Goal: Task Accomplishment & Management: Use online tool/utility

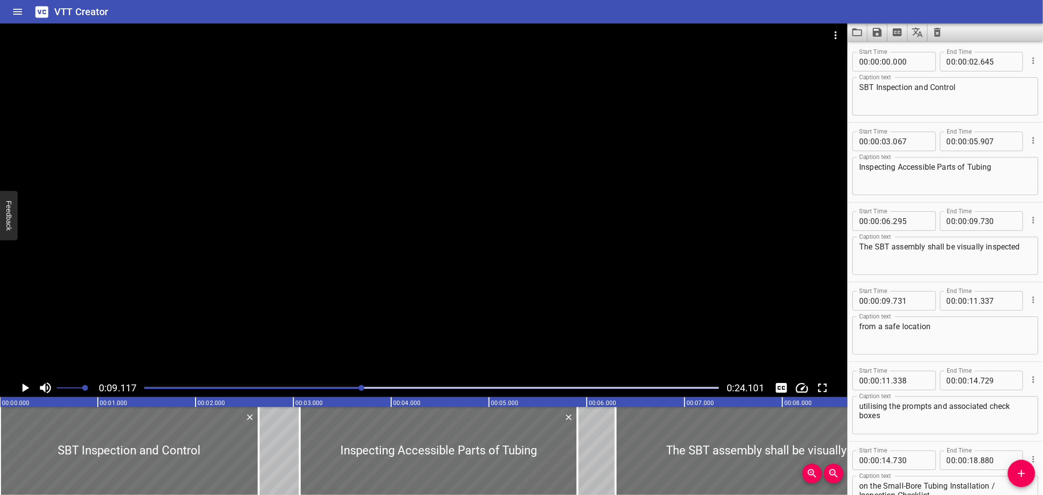
scroll to position [0, 892]
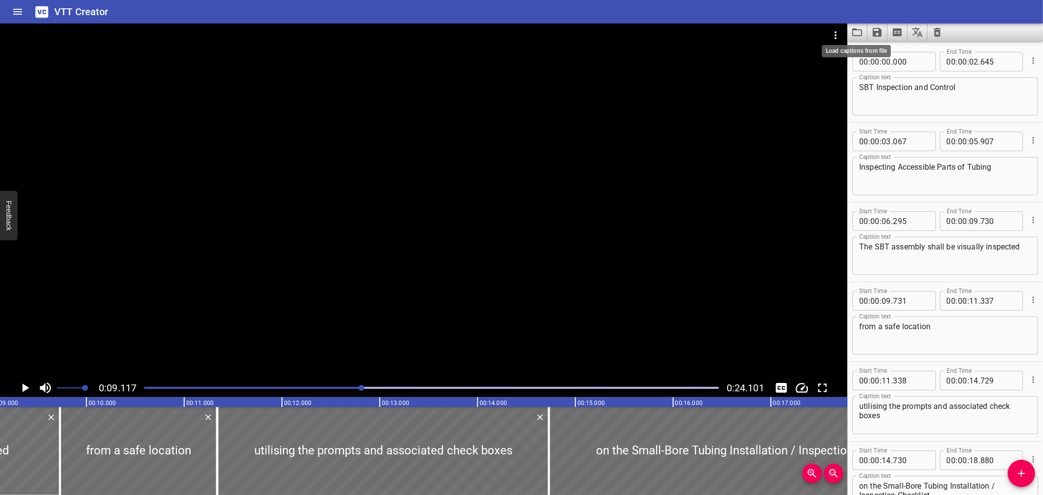
click at [857, 29] on icon "Load captions from file" at bounding box center [858, 32] width 10 height 8
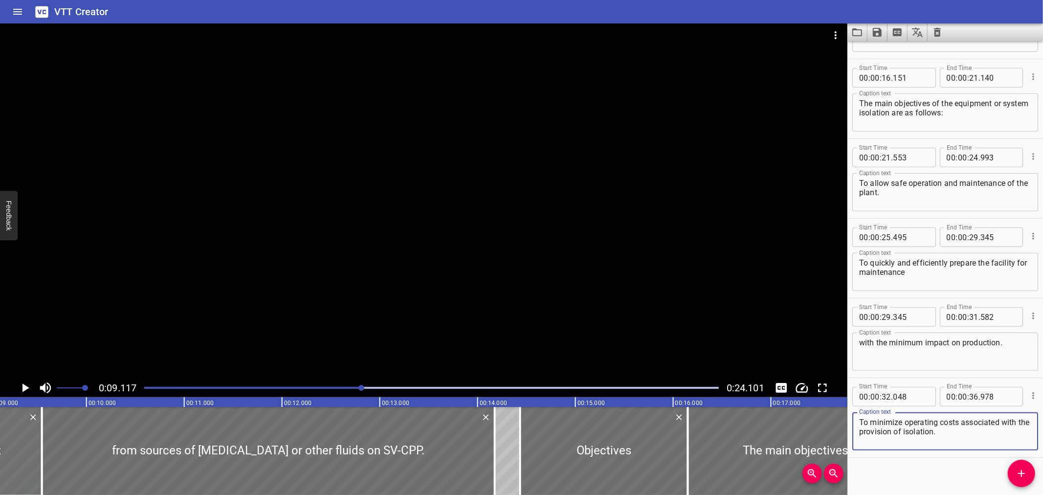
scroll to position [468, 0]
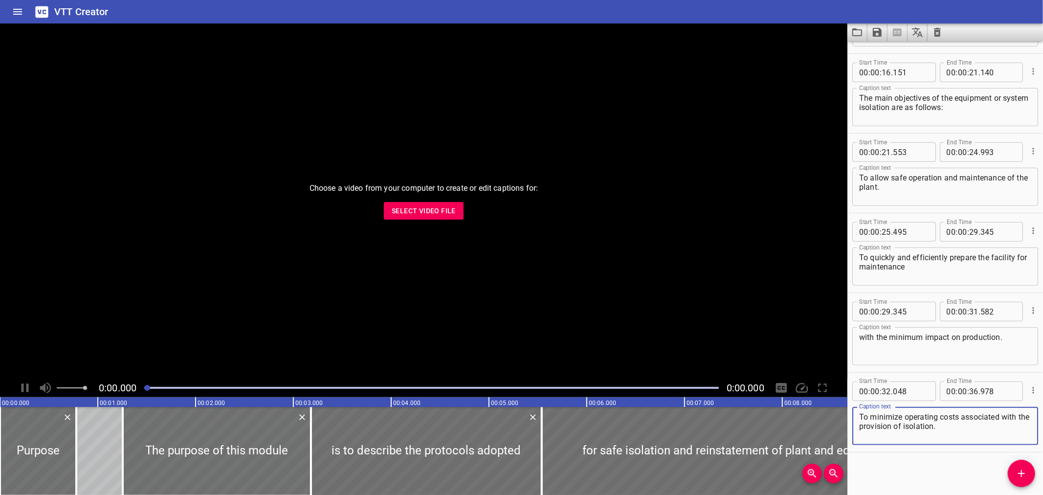
scroll to position [468, 0]
click at [418, 210] on span "Select Video File" at bounding box center [424, 211] width 64 height 12
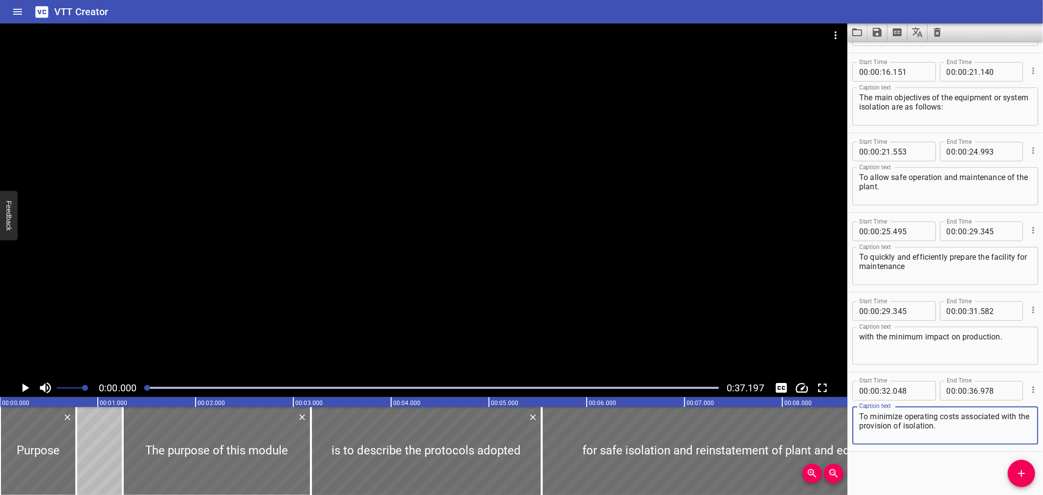
click at [898, 417] on textarea "To minimize operating costs associated with the provision of isolation." at bounding box center [945, 426] width 172 height 28
type textarea "To minimise operating costs associated with the provision of isolation."
click at [877, 28] on icon "Save captions to file" at bounding box center [877, 32] width 9 height 9
click at [880, 46] on li "Save to VTT file" at bounding box center [904, 54] width 72 height 18
click at [862, 36] on icon "Load captions from file" at bounding box center [858, 32] width 12 height 12
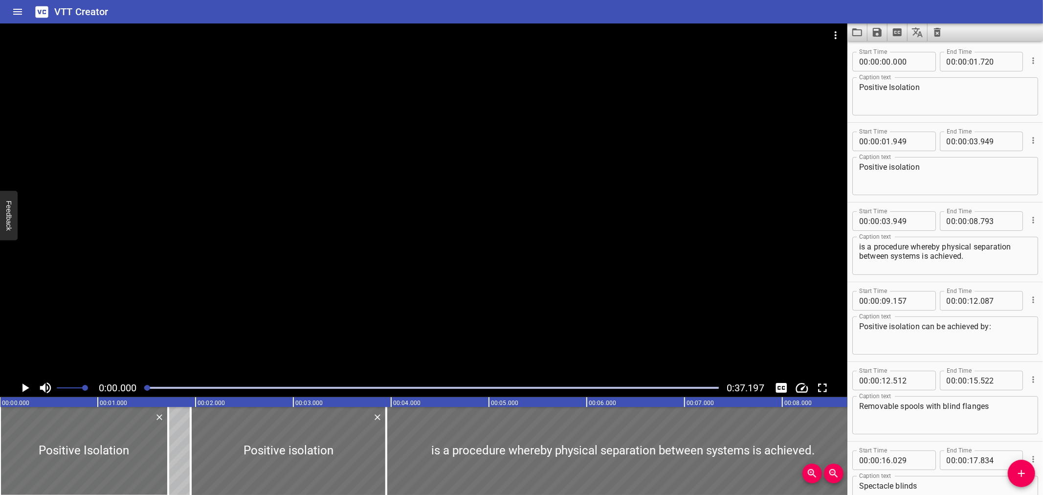
scroll to position [150, 0]
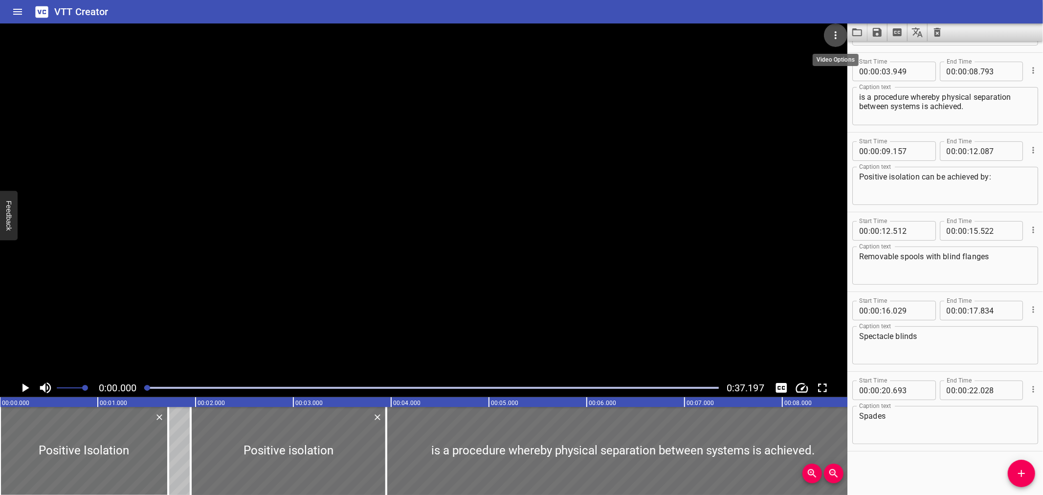
click at [837, 35] on icon "Video Options" at bounding box center [836, 35] width 12 height 12
click at [837, 35] on li "Select New Video File..." at bounding box center [872, 36] width 97 height 18
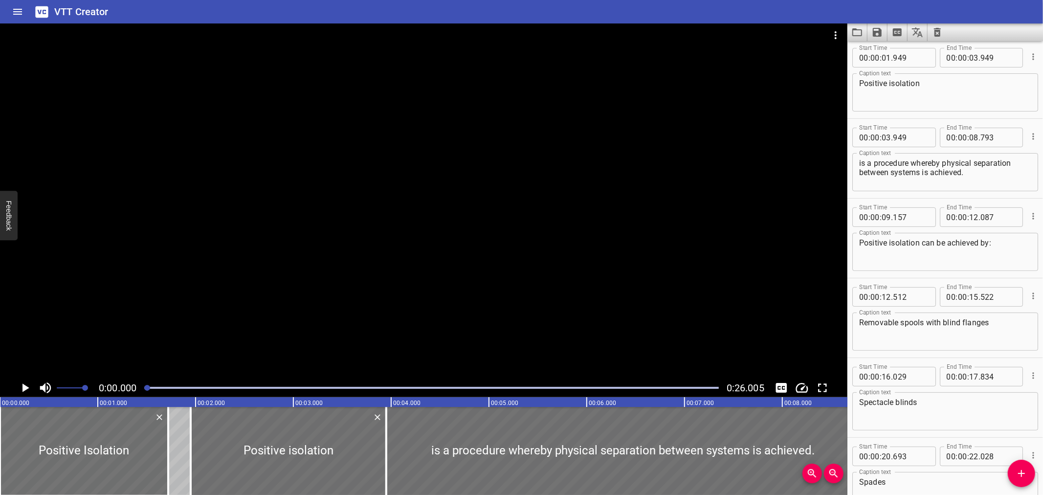
scroll to position [0, 0]
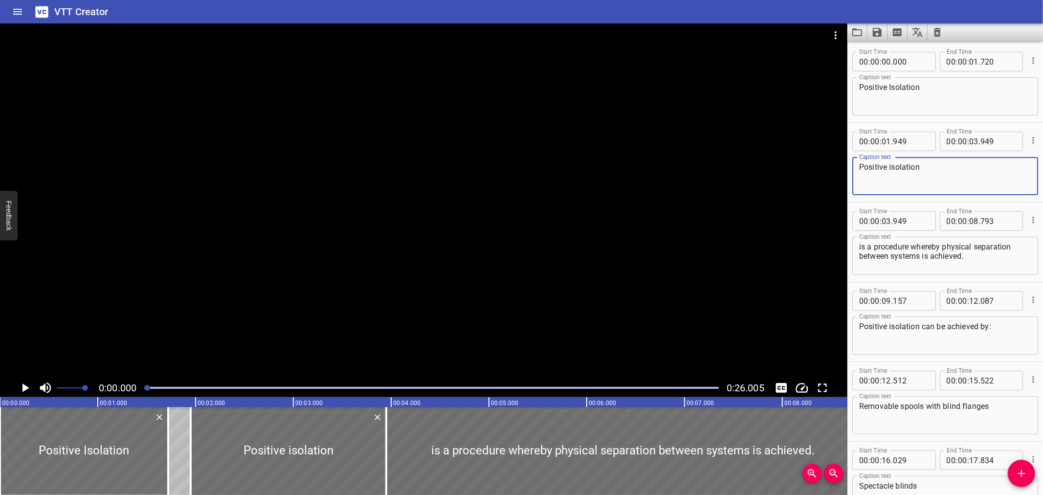
click at [892, 164] on textarea "Positive isolation" at bounding box center [945, 176] width 172 height 28
type textarea "Positive Isolation"
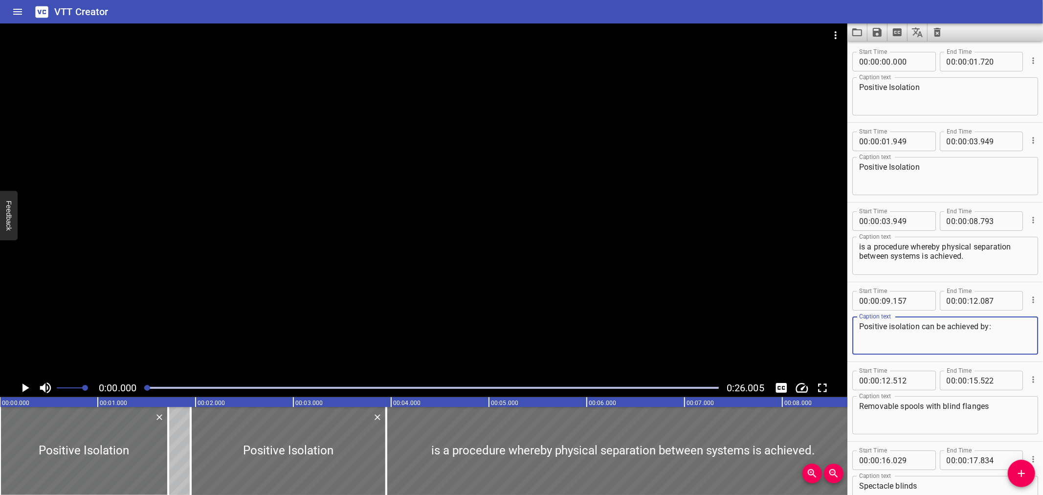
click at [891, 325] on textarea "Positive isolation can be achieved by:" at bounding box center [945, 336] width 172 height 28
type textarea "Positive Isolation can be achieved by:"
click at [864, 33] on button "Load captions from file" at bounding box center [858, 32] width 20 height 18
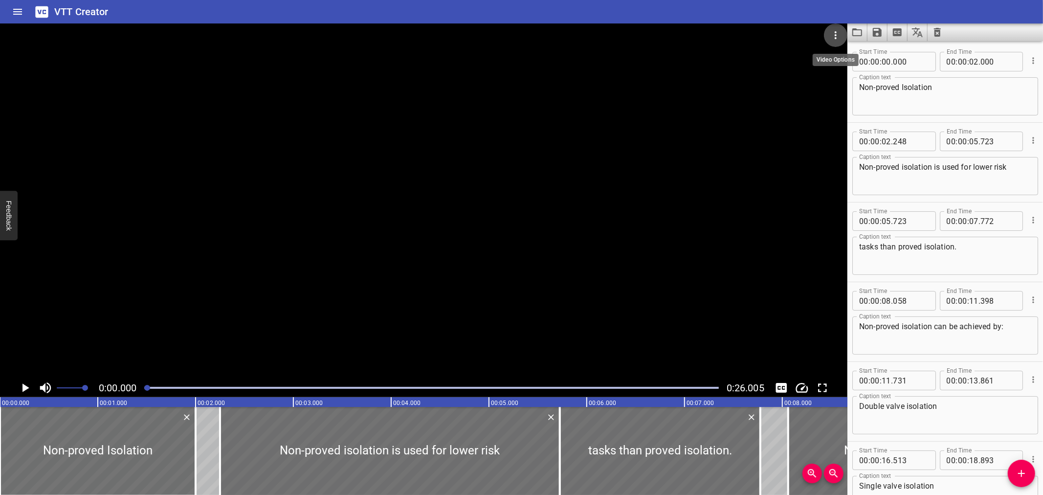
click at [843, 31] on button "Video Options" at bounding box center [835, 34] width 23 height 23
click at [843, 31] on li "Select New Video File..." at bounding box center [872, 36] width 97 height 18
click at [905, 166] on textarea "Non-proved isolation is used for lower risk" at bounding box center [945, 176] width 172 height 28
click at [995, 167] on textarea "Non-proved Isolation is used for lower risk" at bounding box center [945, 176] width 172 height 28
type textarea "Non-proved Isolation is used for lower-risk"
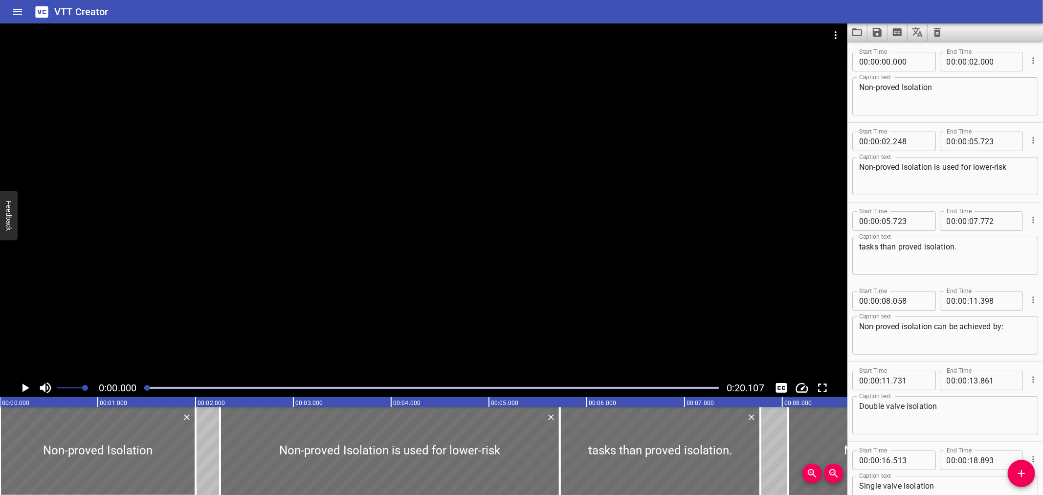
click at [765, 11] on div "VTT Creator" at bounding box center [521, 11] width 1043 height 23
click at [905, 328] on textarea "Non-proved isolation can be achieved by:" at bounding box center [945, 336] width 172 height 28
type textarea "Non-proved Isolation can be achieved by:"
click at [775, 17] on div "VTT Creator" at bounding box center [521, 11] width 1043 height 23
click at [875, 32] on icon "Save captions to file" at bounding box center [877, 32] width 9 height 9
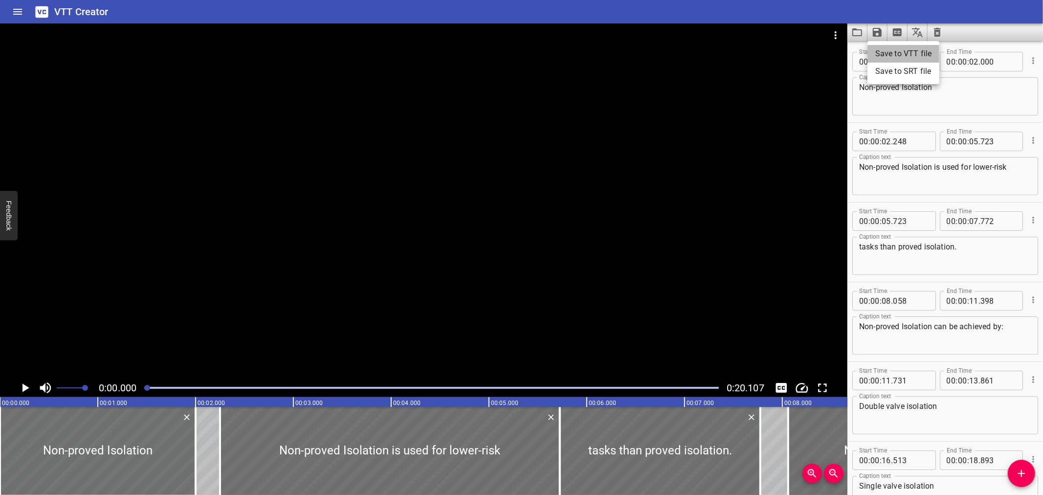
click at [880, 49] on li "Save to VTT file" at bounding box center [904, 54] width 72 height 18
click at [685, 12] on div "VTT Creator" at bounding box center [521, 11] width 1043 height 23
click at [863, 35] on icon "Load captions from file" at bounding box center [858, 32] width 12 height 12
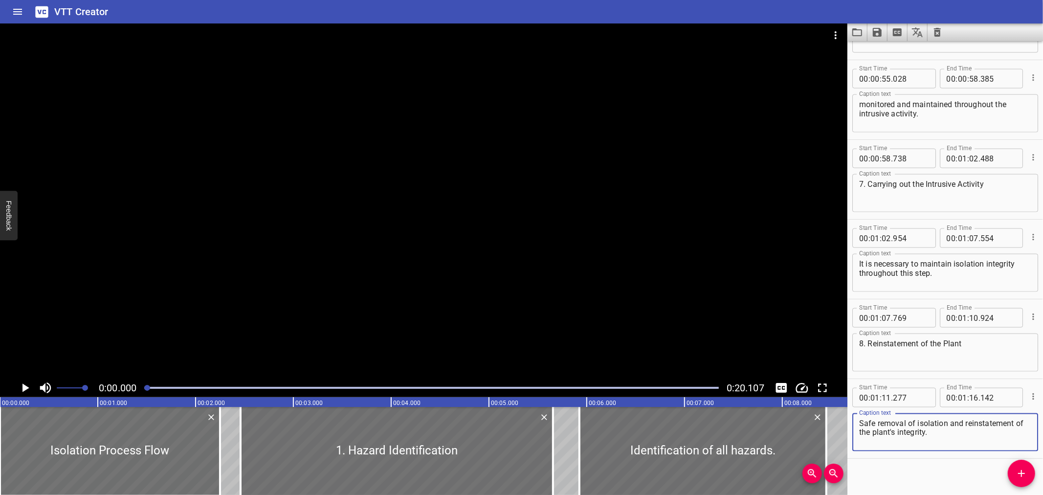
scroll to position [1185, 0]
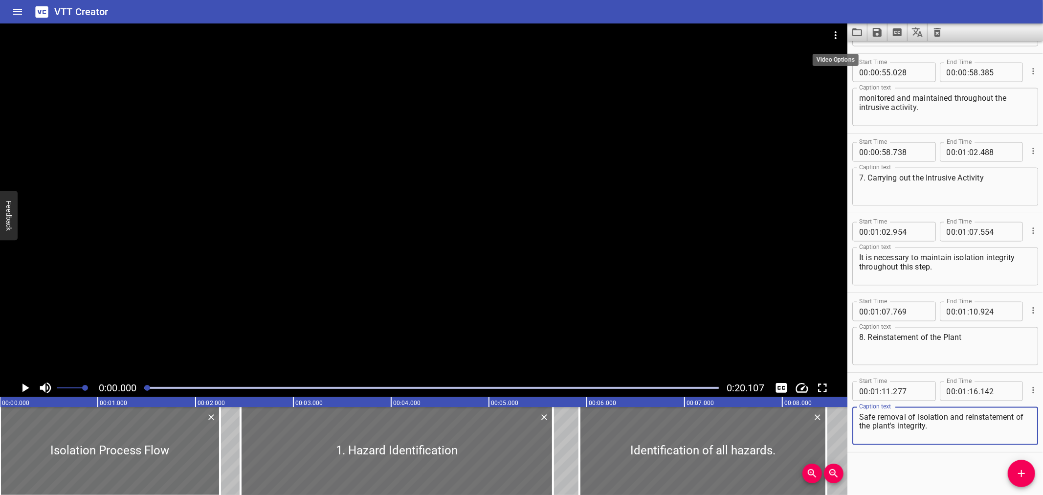
click at [833, 23] on button "Video Options" at bounding box center [835, 34] width 23 height 23
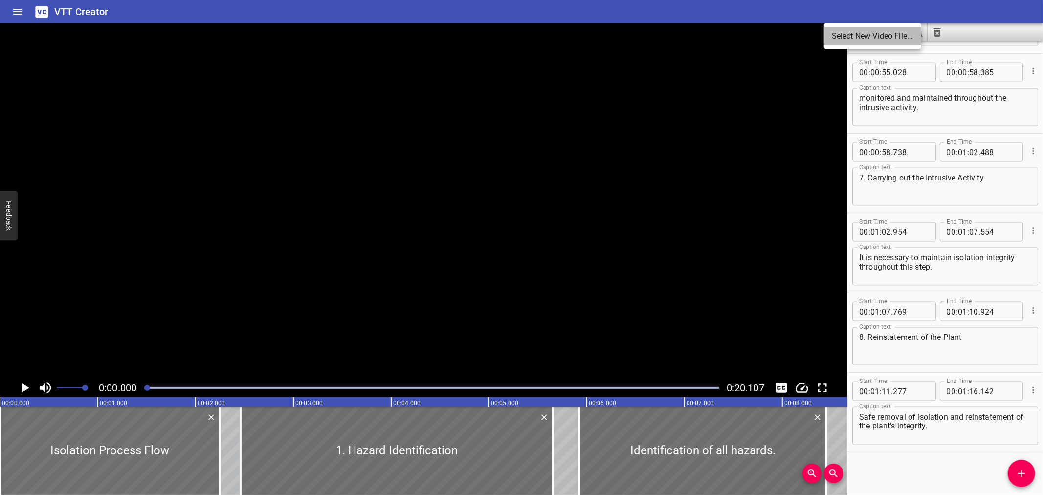
click at [833, 36] on li "Select New Video File..." at bounding box center [872, 36] width 97 height 18
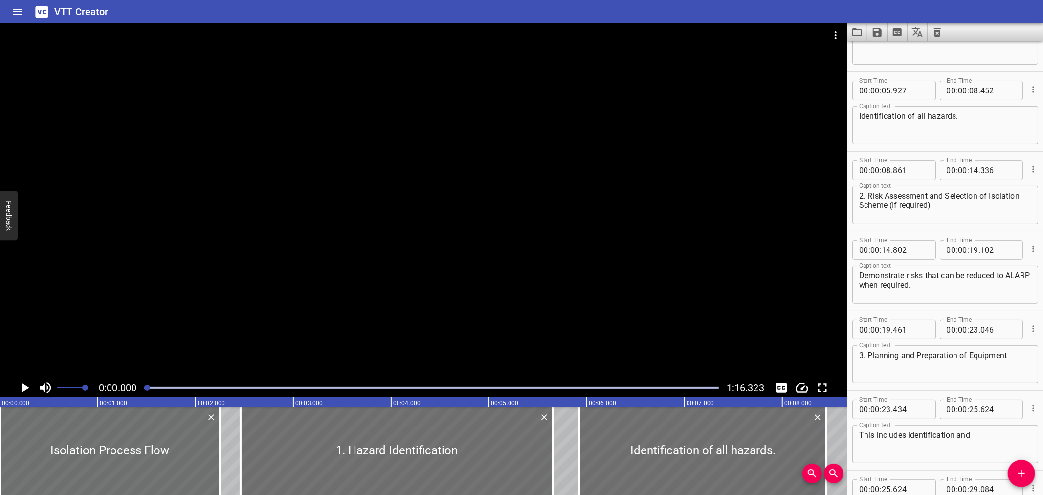
scroll to position [135, 0]
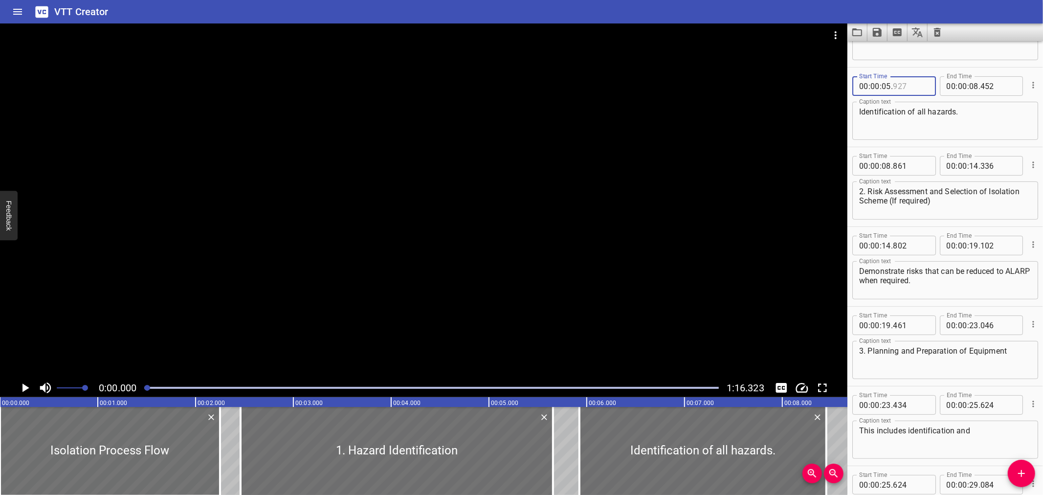
drag, startPoint x: 902, startPoint y: 87, endPoint x: 884, endPoint y: 86, distance: 17.6
click at [884, 86] on div "00 : 00 : 05 ." at bounding box center [895, 86] width 84 height 20
type input "927"
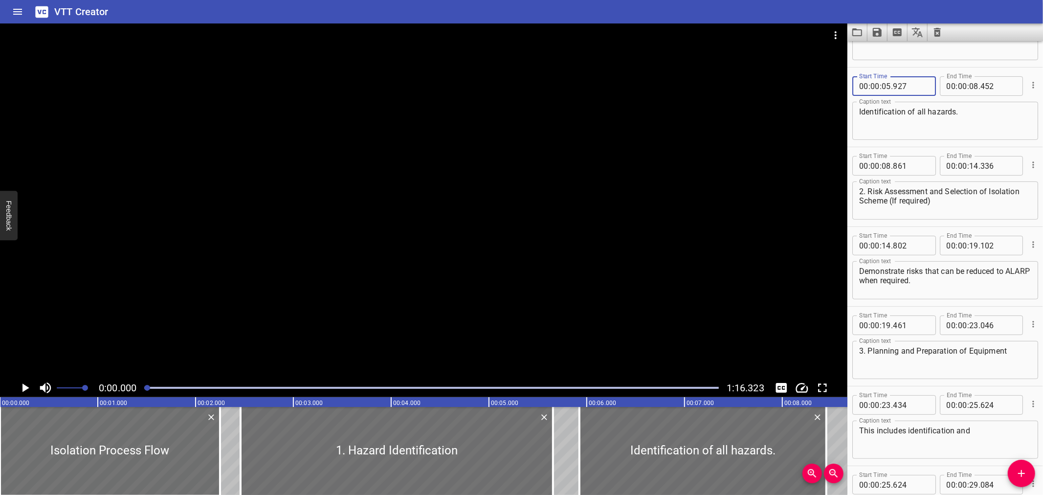
click at [850, 30] on button "Load captions from file" at bounding box center [858, 32] width 20 height 18
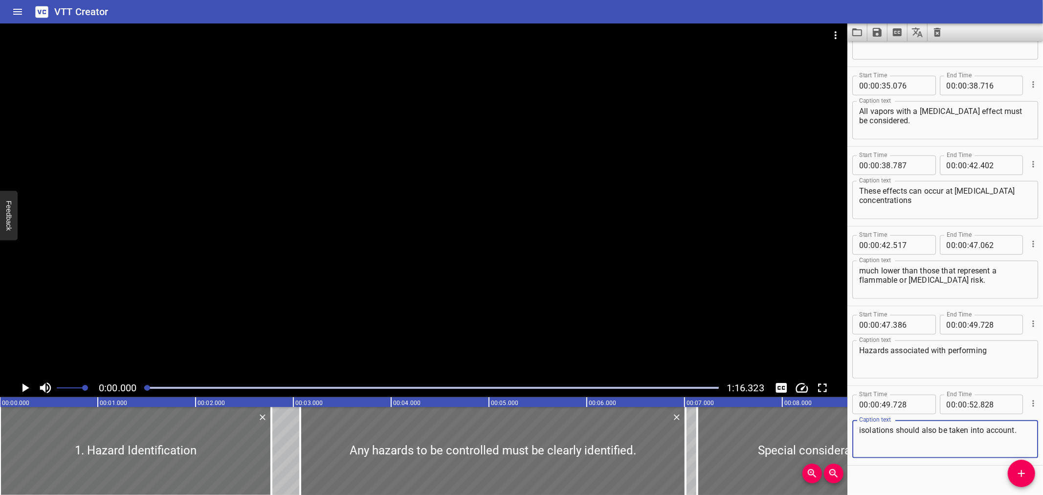
scroll to position [787, 0]
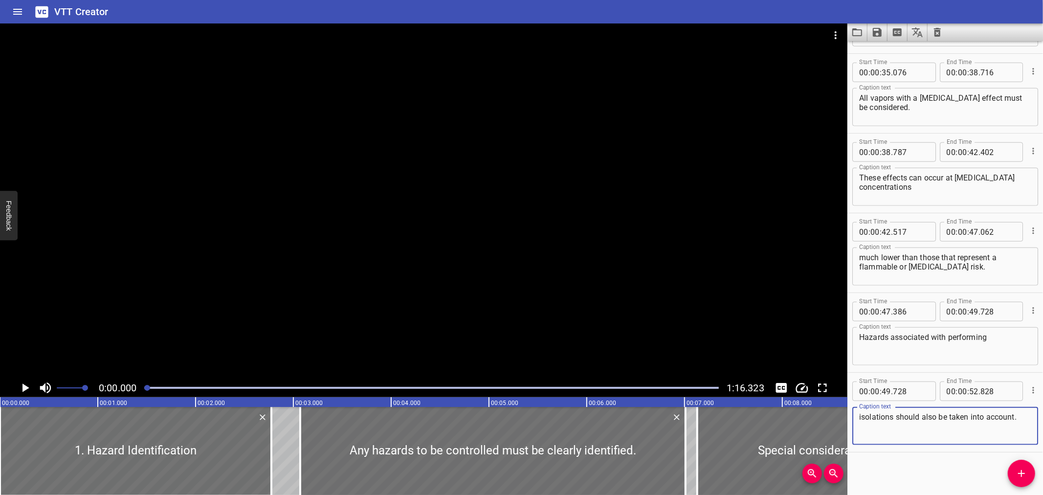
click at [838, 31] on icon "Video Options" at bounding box center [836, 35] width 12 height 12
click at [838, 32] on li "Select New Video File..." at bounding box center [872, 36] width 97 height 18
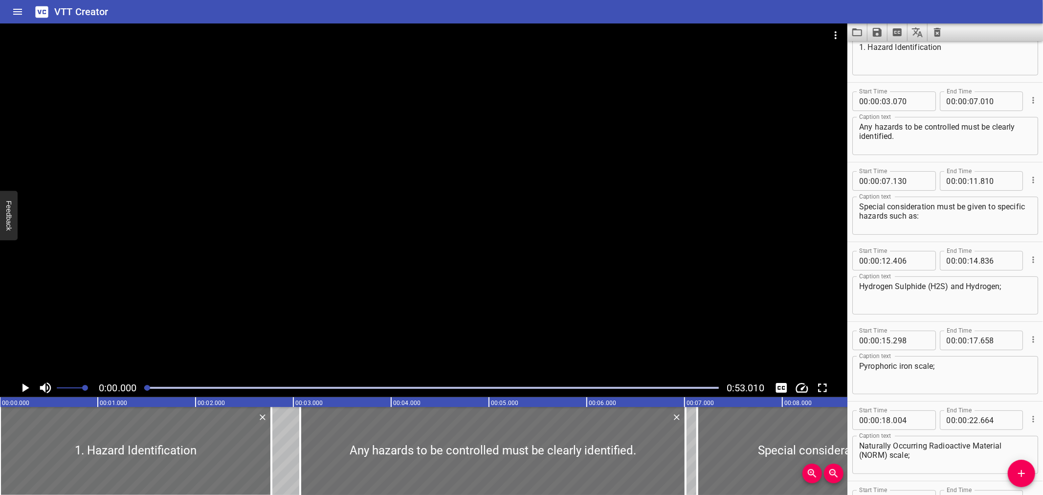
scroll to position [0, 0]
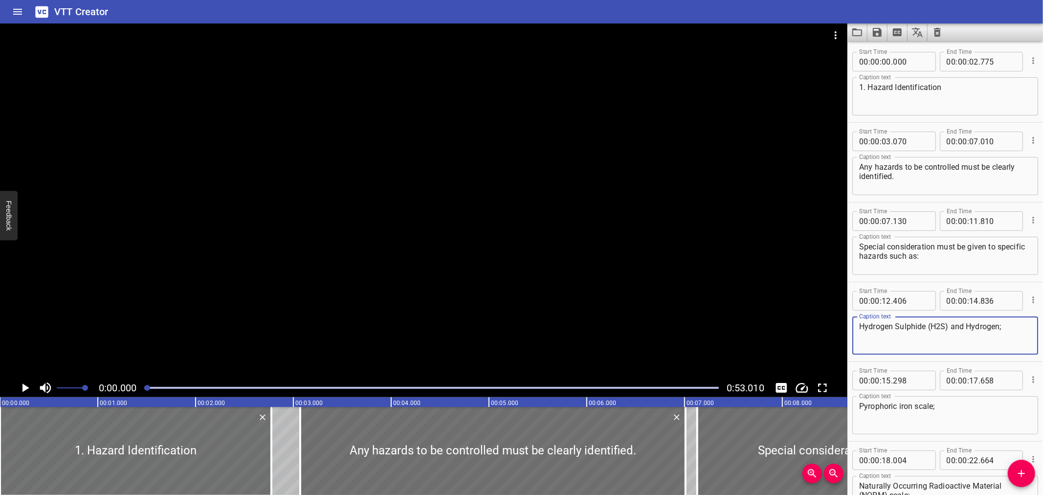
drag, startPoint x: 931, startPoint y: 326, endPoint x: 944, endPoint y: 326, distance: 12.7
click at [944, 326] on textarea "Hydrogen Sulphide (H2S) and Hydrogen;" at bounding box center [945, 336] width 172 height 28
paste textarea "₂"
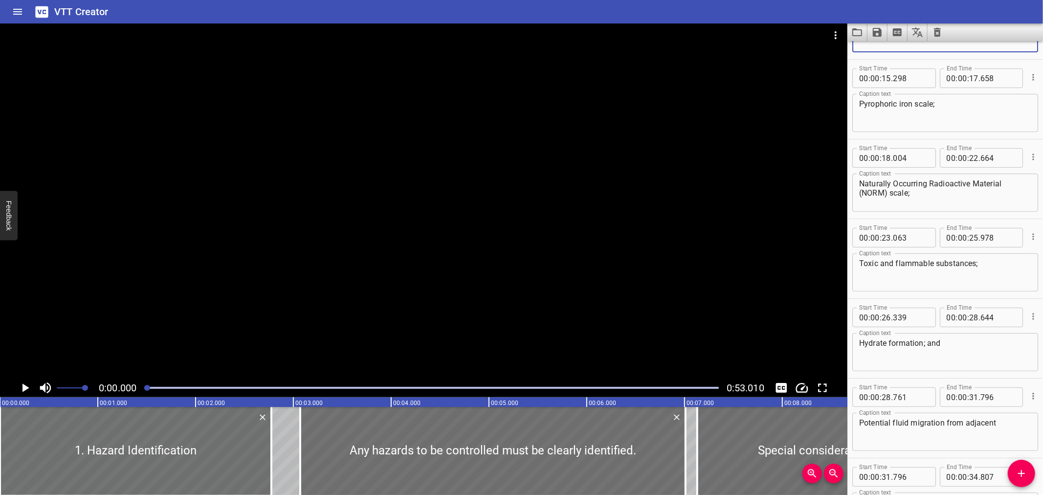
scroll to position [312, 0]
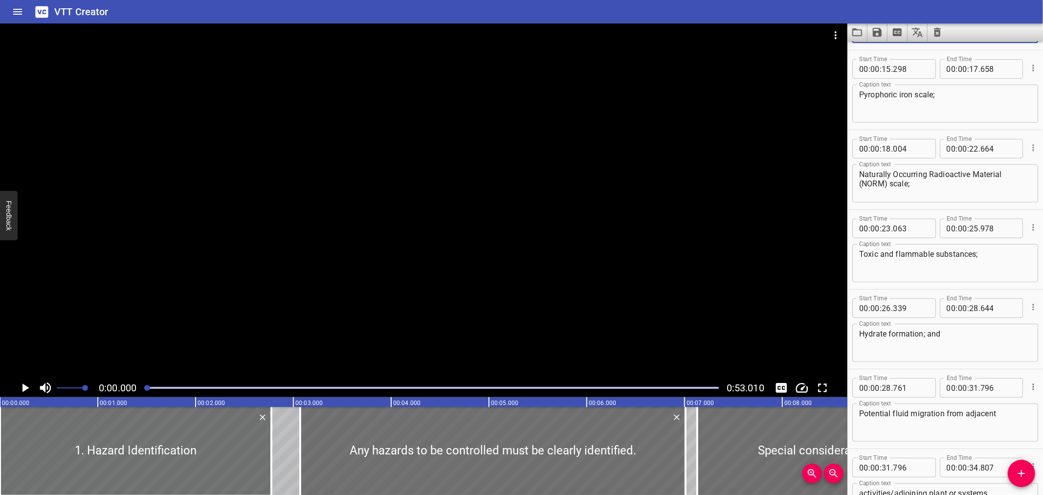
type textarea "Hydrogen Sulphide (H₂S) and Hydrogen;"
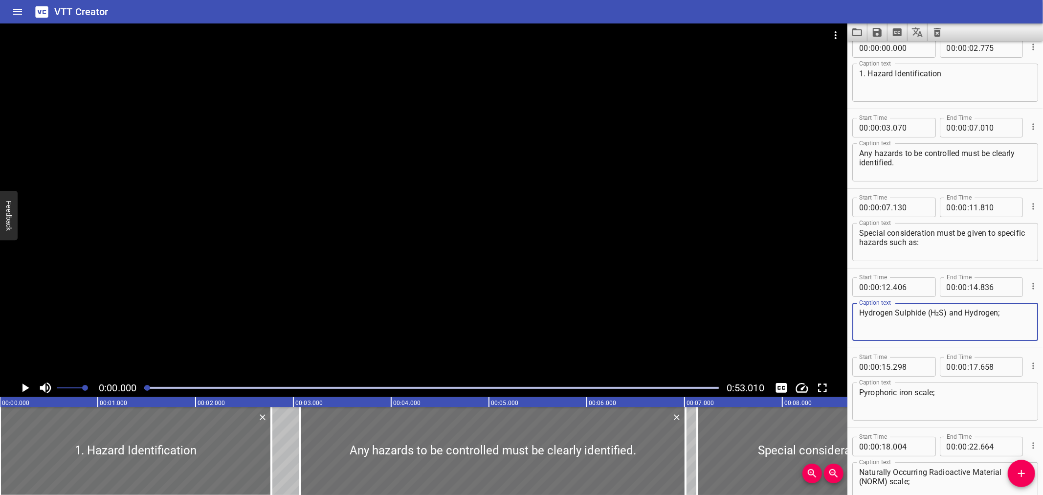
scroll to position [0, 0]
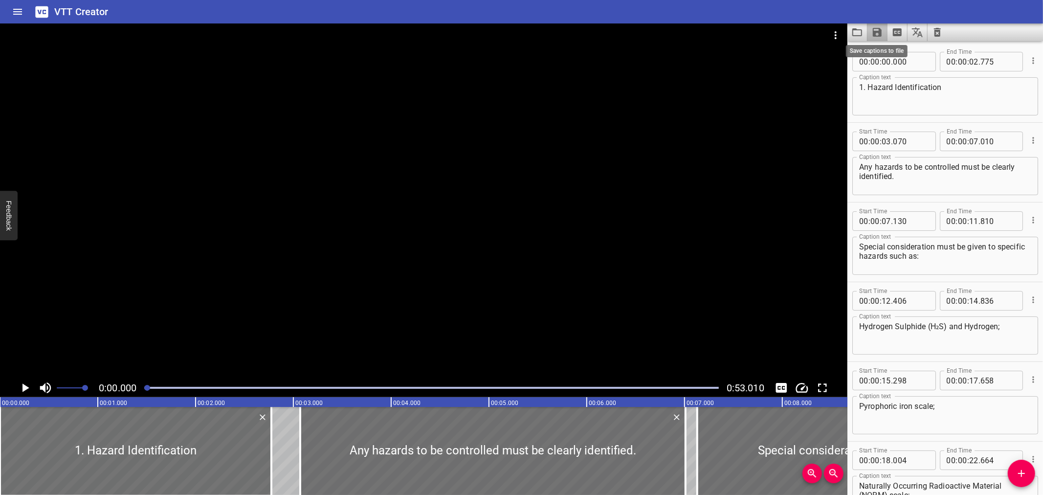
click at [877, 28] on icon "Save captions to file" at bounding box center [877, 32] width 9 height 9
click at [887, 52] on li "Save to VTT file" at bounding box center [904, 54] width 72 height 18
click at [726, 14] on div "VTT Creator" at bounding box center [521, 11] width 1043 height 23
click at [855, 30] on icon "Load captions from file" at bounding box center [858, 32] width 10 height 8
click at [855, 28] on icon "Load captions from file" at bounding box center [858, 32] width 12 height 12
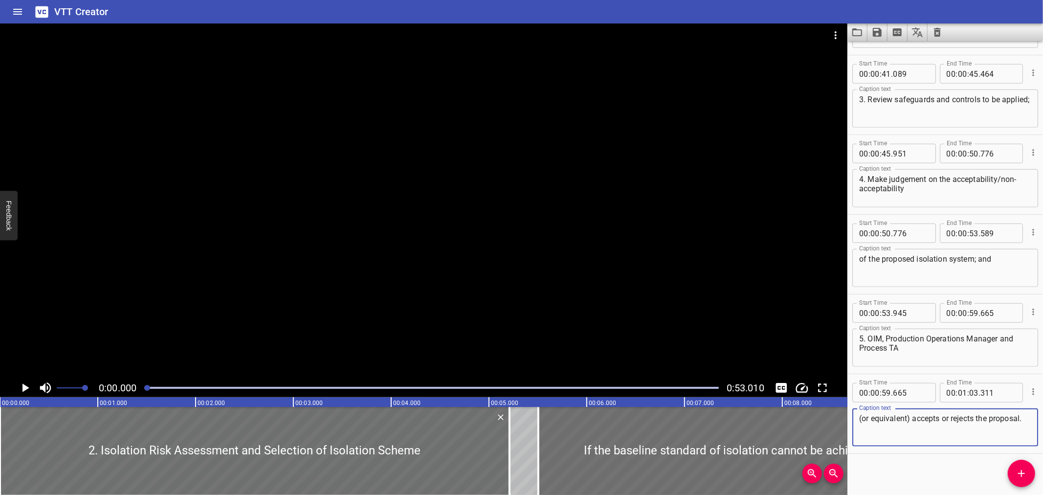
scroll to position [787, 0]
click at [832, 29] on icon "Video Options" at bounding box center [836, 35] width 12 height 12
click at [834, 31] on li "Select New Video File..." at bounding box center [872, 36] width 97 height 18
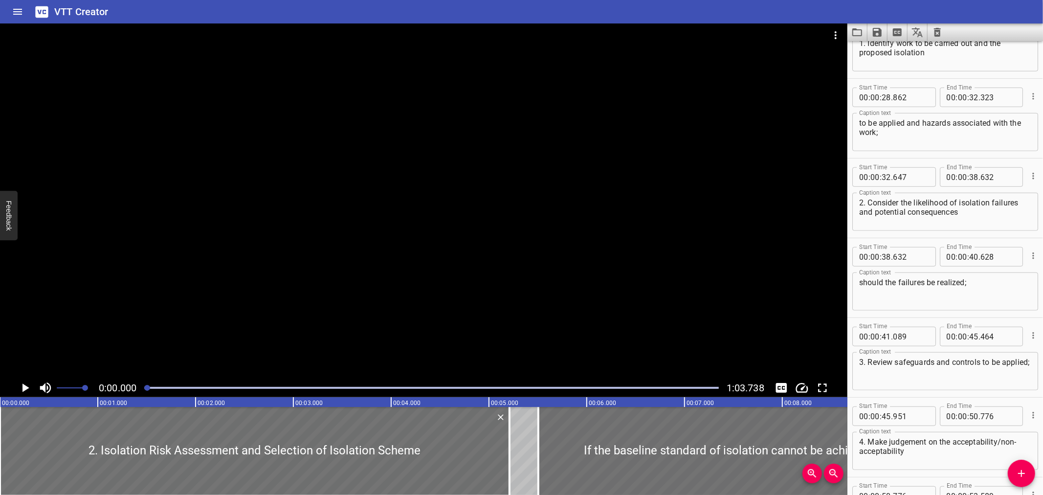
scroll to position [549, 0]
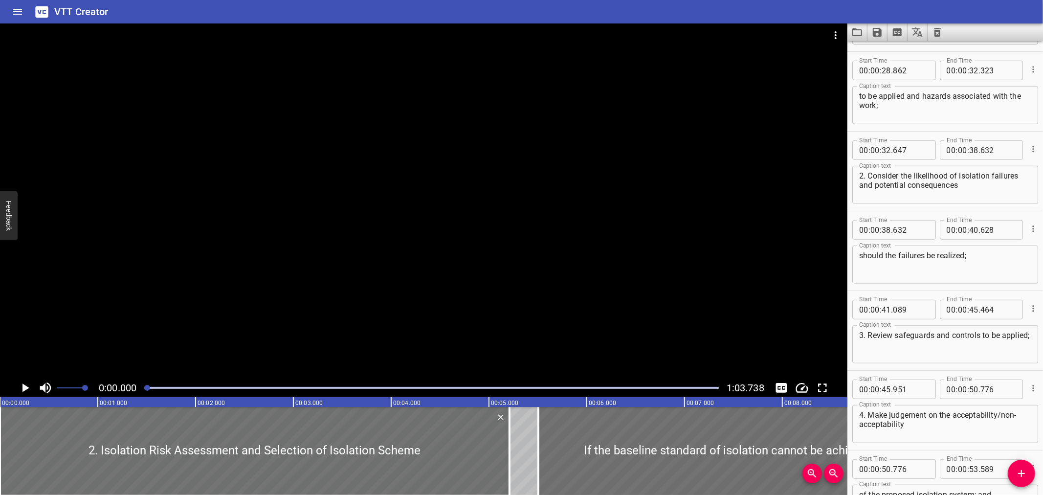
click at [954, 258] on textarea "should the failures be realized;" at bounding box center [945, 265] width 172 height 28
type textarea "should the failures be realised;"
click at [878, 35] on icon "Save captions to file" at bounding box center [878, 32] width 12 height 12
click at [878, 45] on li "Save to VTT file" at bounding box center [904, 54] width 72 height 18
click at [854, 33] on icon "Load captions from file" at bounding box center [858, 32] width 12 height 12
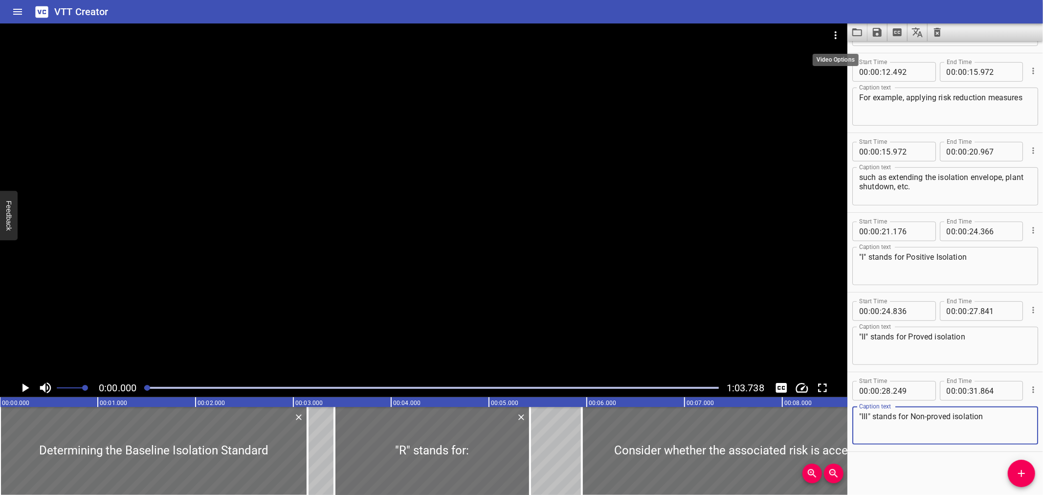
scroll to position [309, 0]
click at [840, 37] on icon "Video Options" at bounding box center [836, 35] width 12 height 12
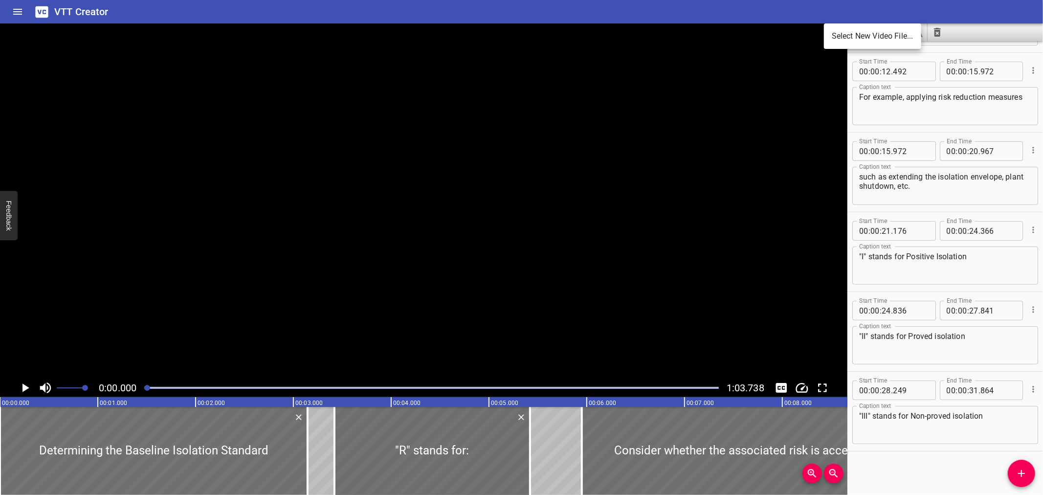
click at [840, 37] on li "Select New Video File..." at bounding box center [872, 36] width 97 height 18
click at [935, 336] on textarea ""II" stands for Proved isolation" at bounding box center [945, 346] width 172 height 28
type textarea ""II" stands for Proved Isolation"
click at [957, 413] on textarea ""III" stands for Non-proved isolation" at bounding box center [945, 425] width 172 height 28
click at [931, 417] on textarea ""III" stands for Non-proved Isolation" at bounding box center [945, 425] width 172 height 28
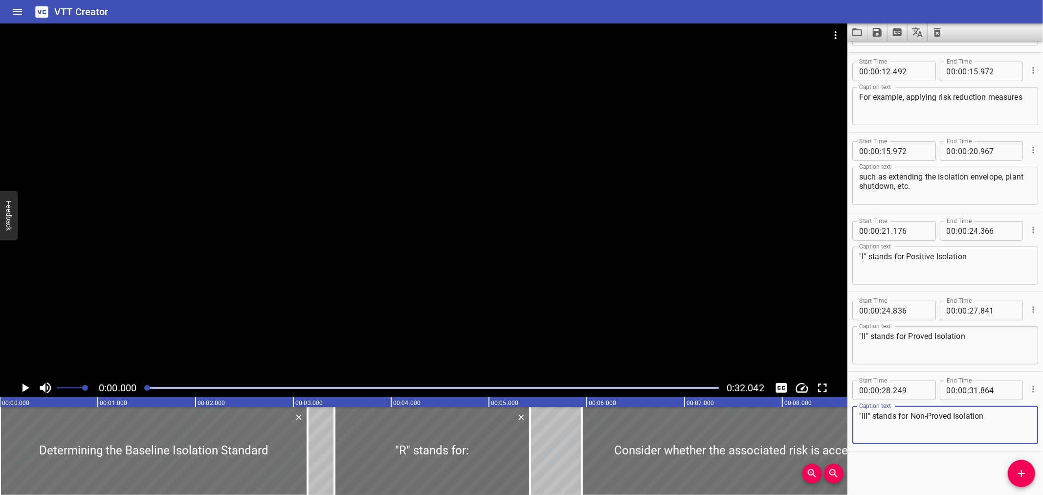
type textarea ""III" stands for Non-Proved Isolation"
click at [875, 35] on icon "Save captions to file" at bounding box center [877, 32] width 9 height 9
click at [881, 52] on li "Save to VTT file" at bounding box center [904, 54] width 72 height 18
click at [863, 33] on icon "Load captions from file" at bounding box center [858, 32] width 12 height 12
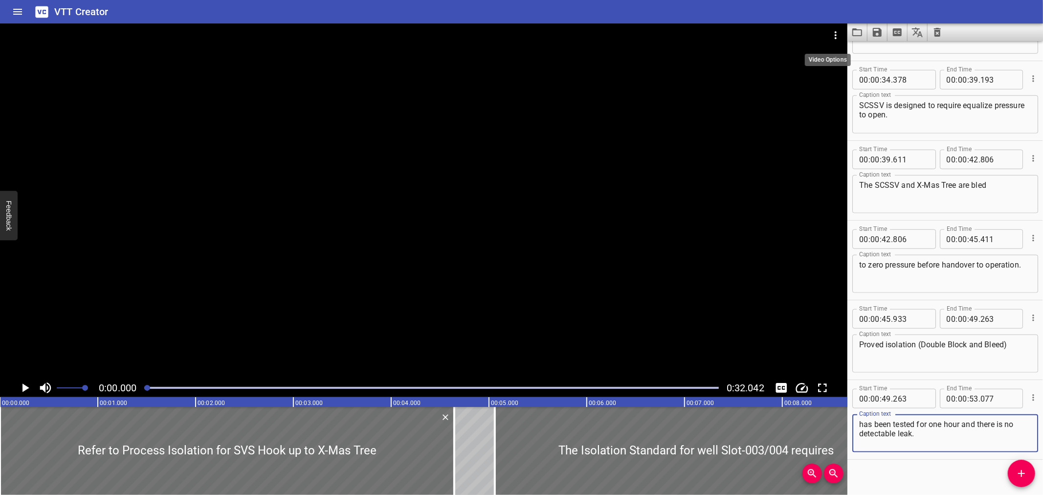
scroll to position [787, 0]
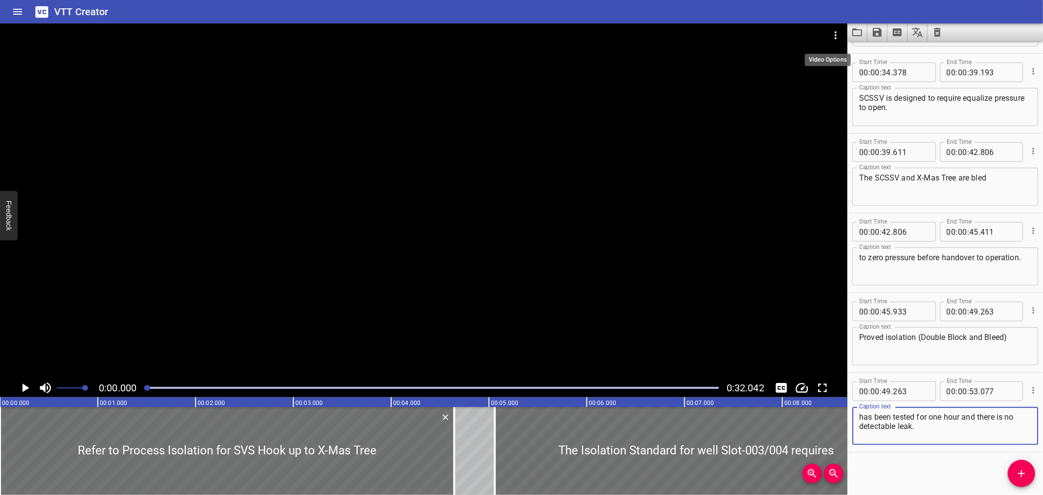
click at [825, 31] on button "Video Options" at bounding box center [835, 34] width 23 height 23
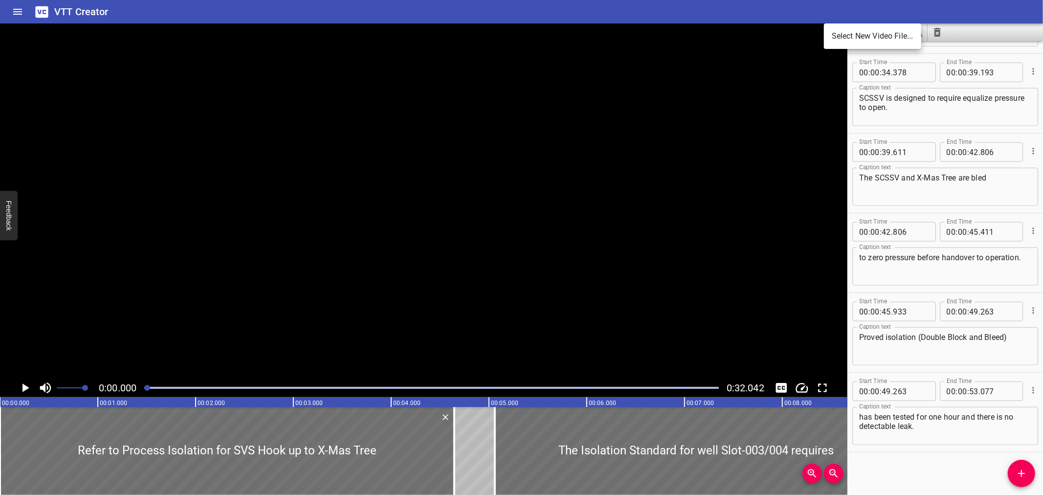
click at [832, 30] on li "Select New Video File..." at bounding box center [872, 36] width 97 height 18
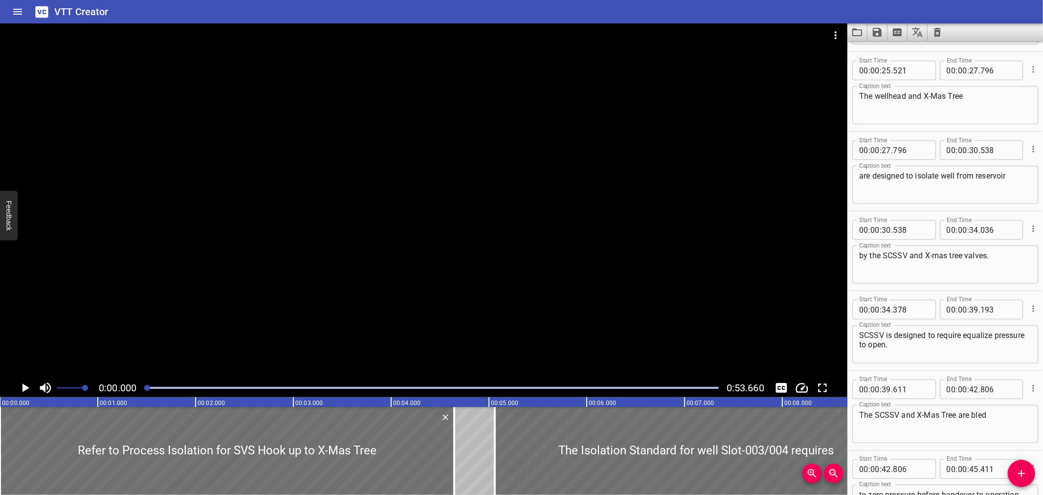
scroll to position [568, 0]
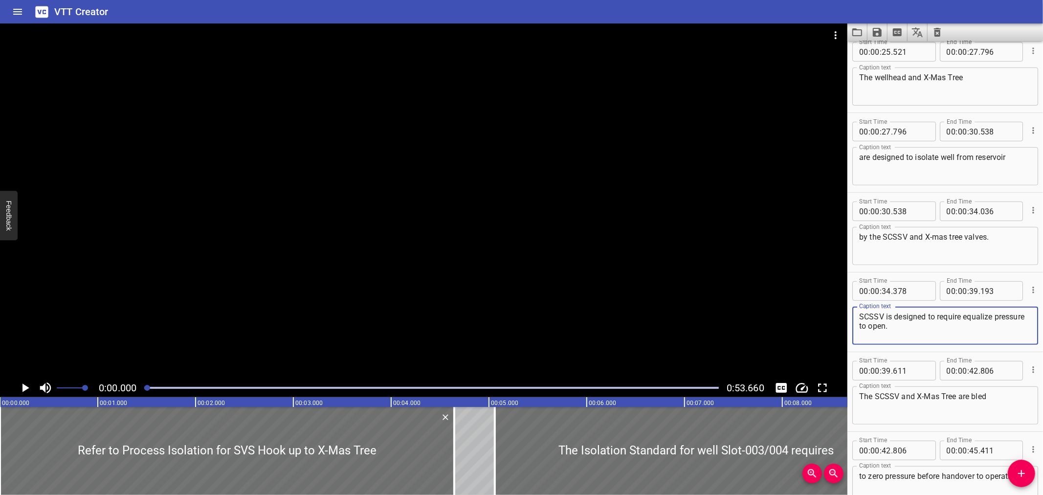
click at [989, 316] on textarea "SCSSV is designed to require equalize pressure to open." at bounding box center [945, 326] width 172 height 28
type textarea "SCSSV is designed to require equalise pressure to open."
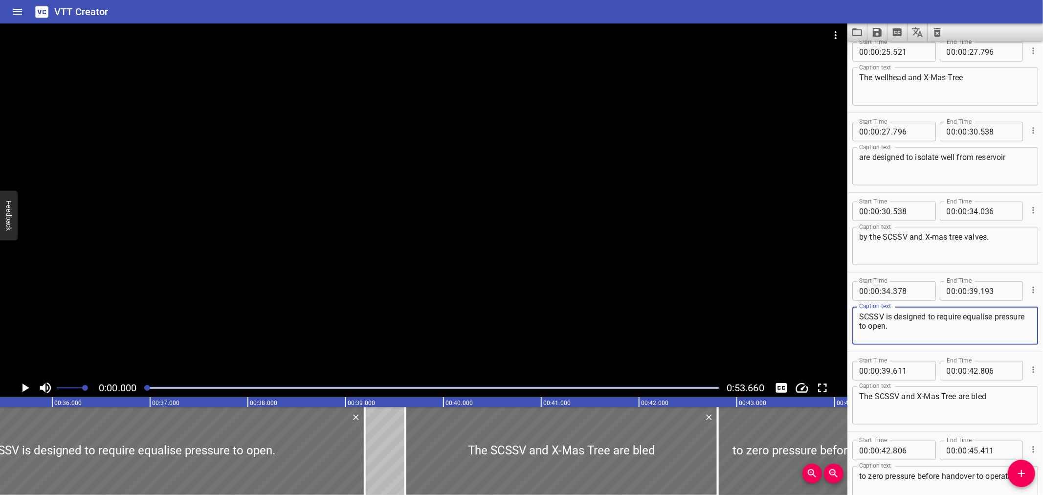
scroll to position [0, 3493]
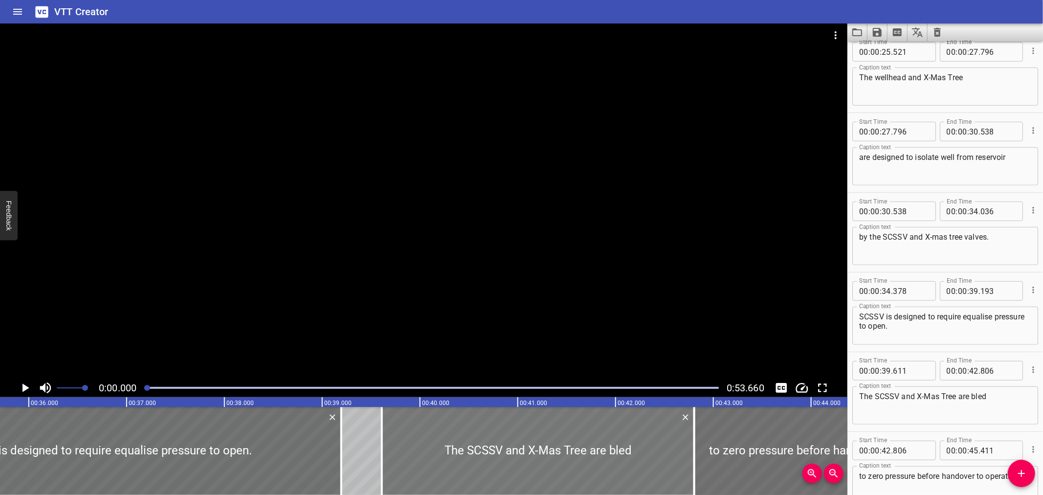
click at [400, 454] on div at bounding box center [538, 451] width 313 height 88
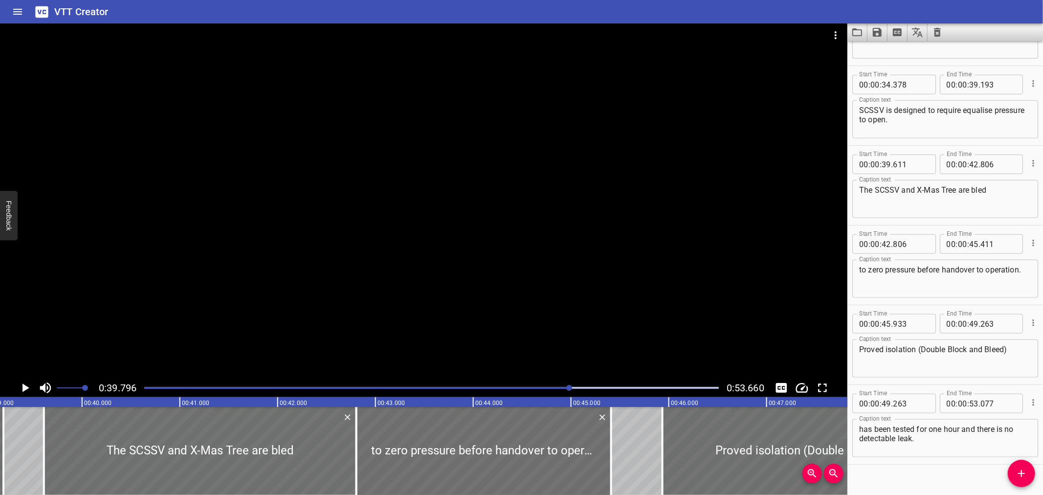
scroll to position [787, 0]
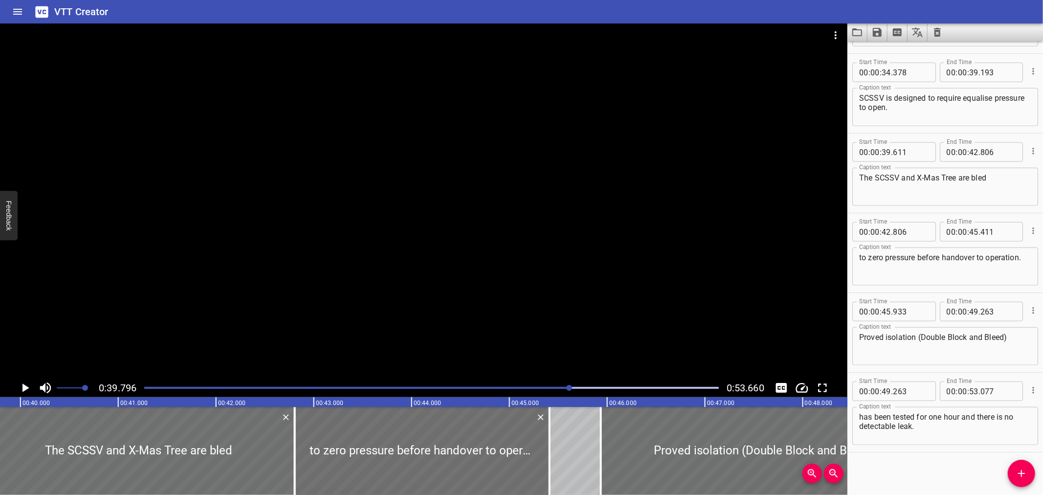
click at [379, 256] on div at bounding box center [424, 200] width 848 height 355
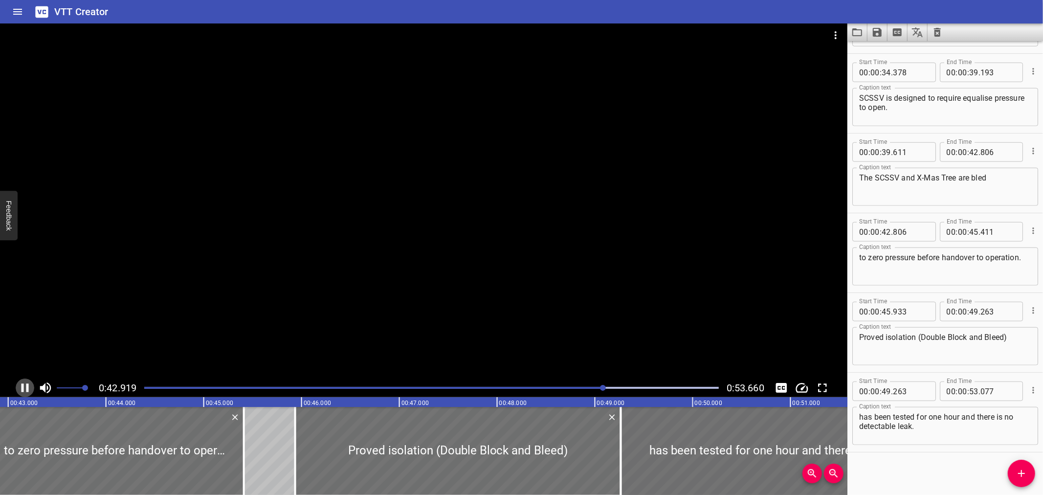
click at [27, 384] on icon "Play/Pause" at bounding box center [25, 387] width 7 height 9
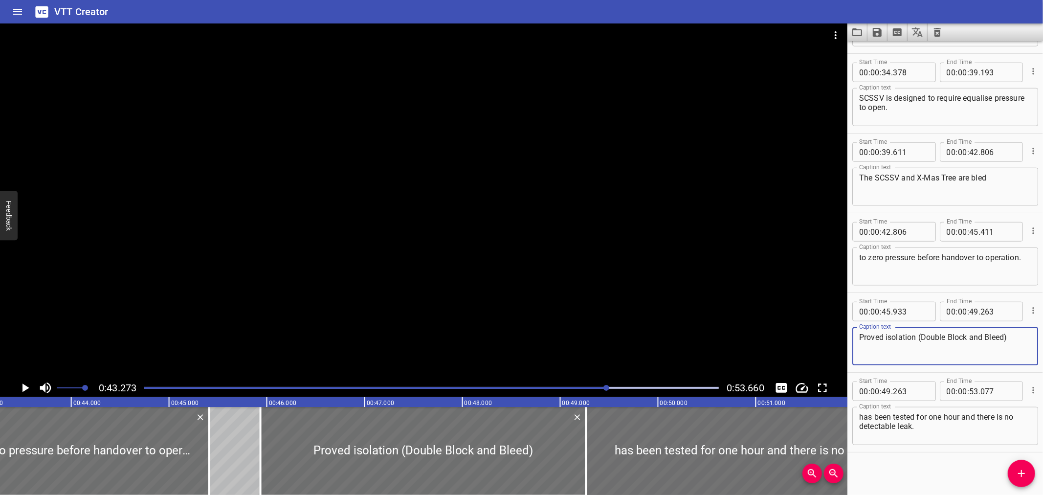
click at [889, 336] on textarea "Proved isolation (Double Block and Bleed)" at bounding box center [945, 347] width 172 height 28
type textarea "Proved Isolation (Double Block and Bleed)"
click at [878, 34] on icon "Save captions to file" at bounding box center [878, 32] width 12 height 12
click at [881, 46] on li "Save to VTT file" at bounding box center [904, 54] width 72 height 18
click at [789, 8] on div "VTT Creator" at bounding box center [521, 11] width 1043 height 23
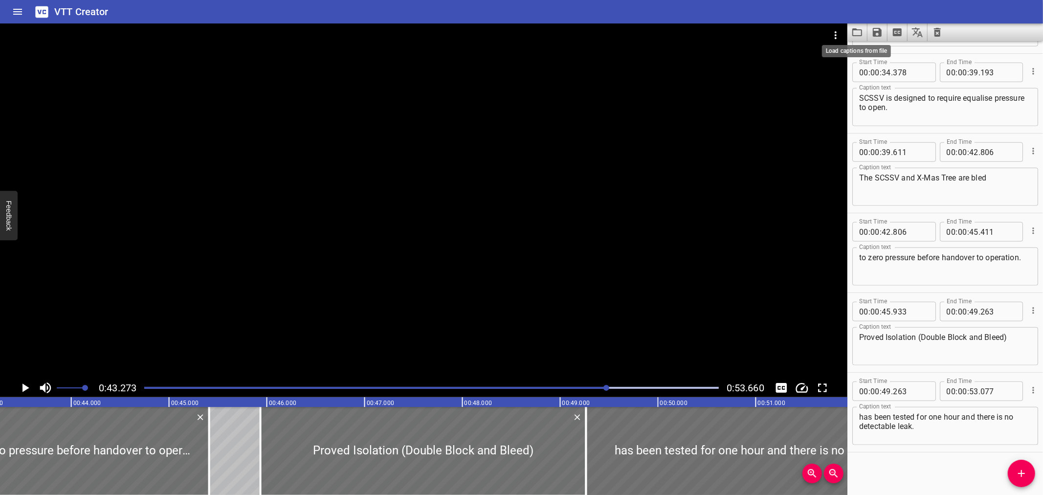
click at [861, 30] on icon "Load captions from file" at bounding box center [858, 32] width 10 height 8
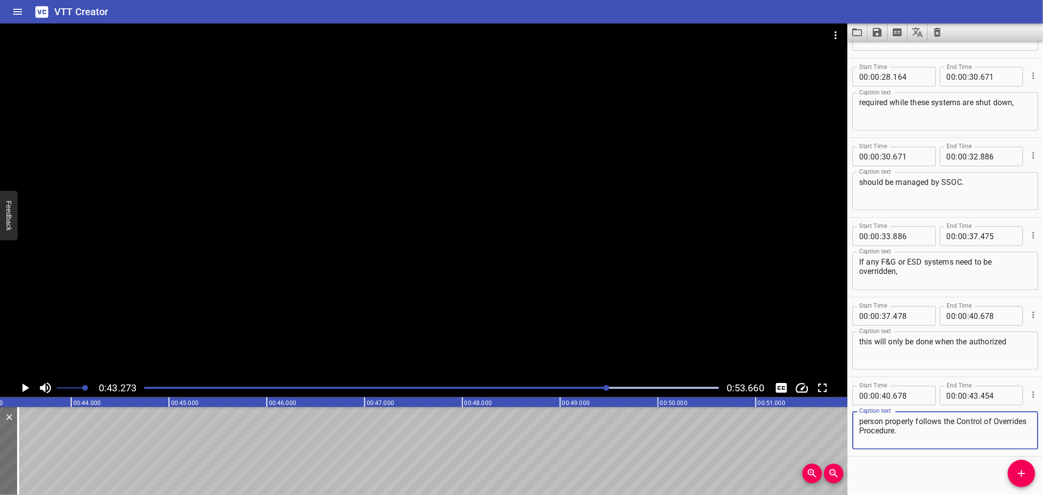
scroll to position [707, 0]
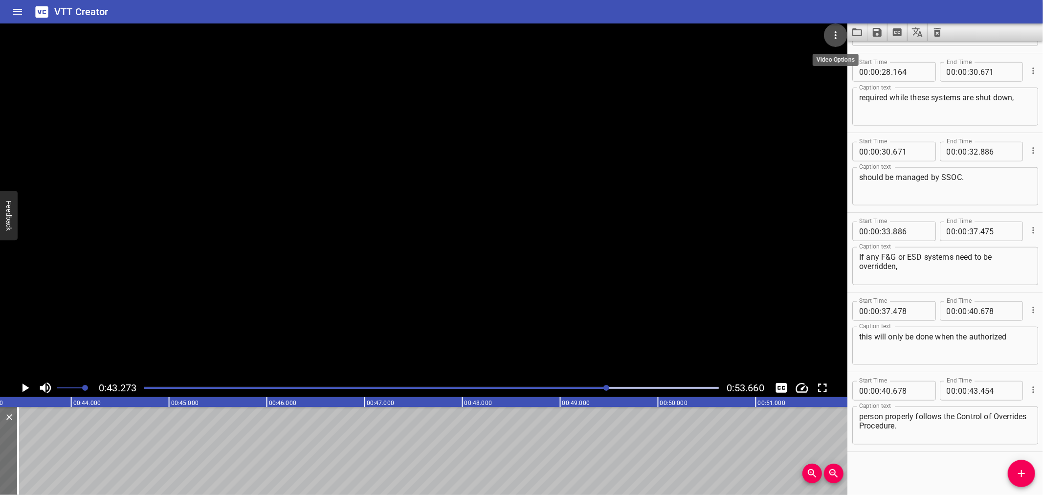
click at [832, 34] on icon "Video Options" at bounding box center [836, 35] width 12 height 12
click at [832, 34] on li "Select New Video File..." at bounding box center [872, 36] width 97 height 18
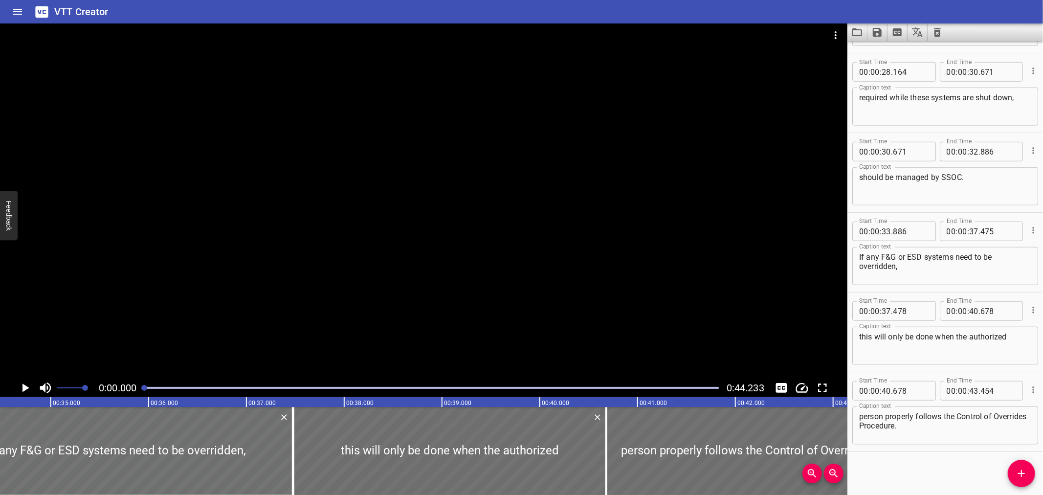
scroll to position [0, 3285]
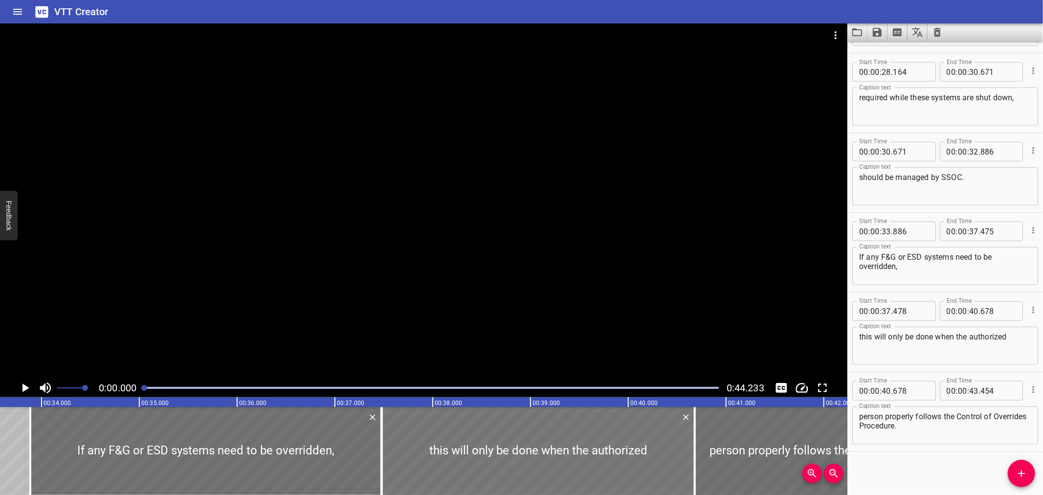
click at [438, 451] on div at bounding box center [538, 451] width 313 height 88
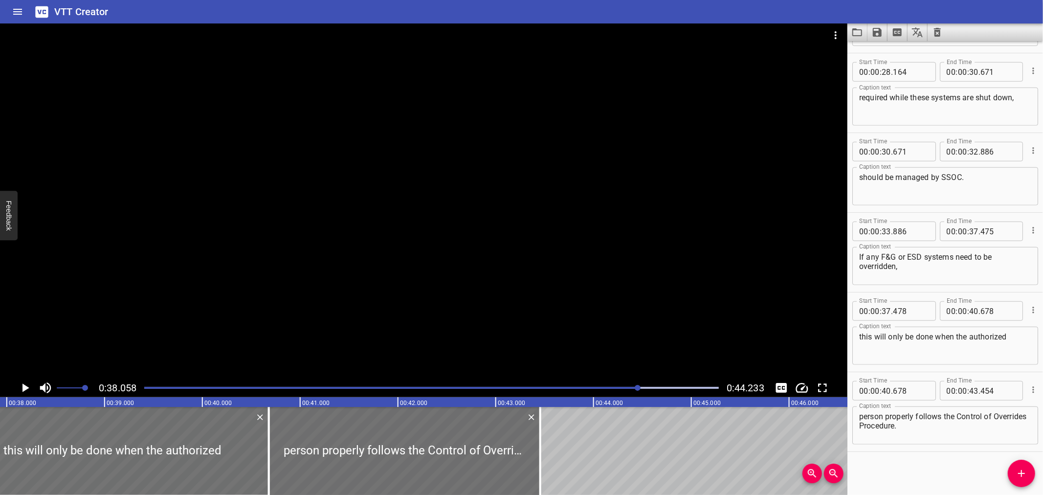
scroll to position [0, 3723]
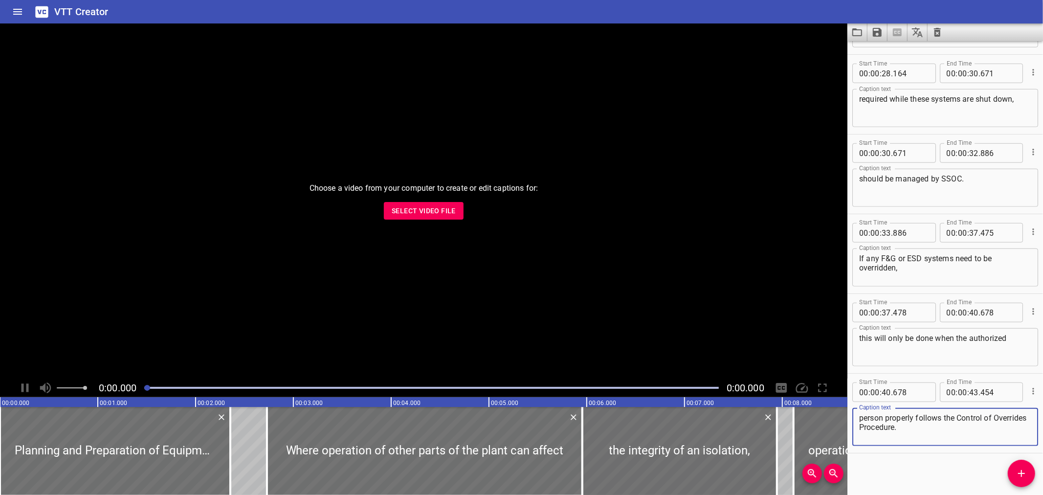
scroll to position [707, 0]
click at [448, 210] on span "Select Video File" at bounding box center [424, 211] width 64 height 12
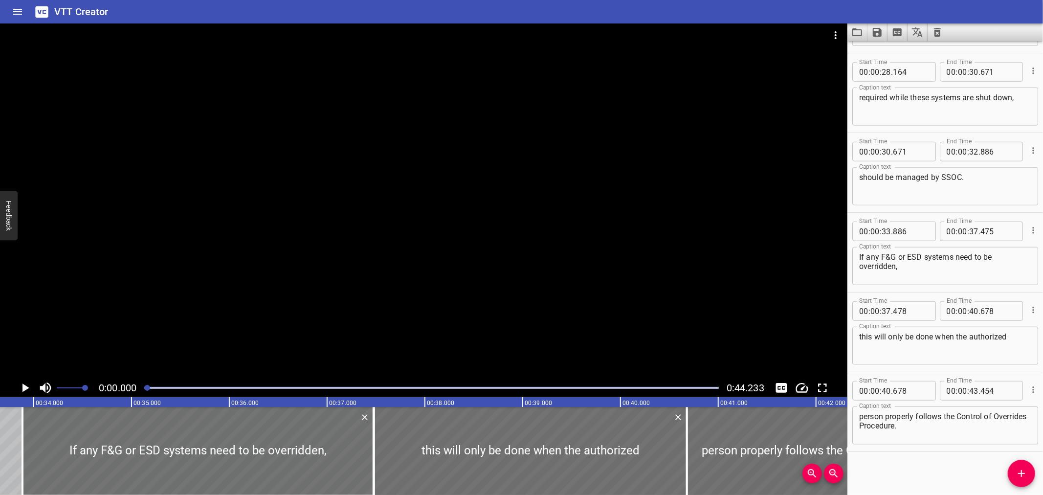
scroll to position [0, 3281]
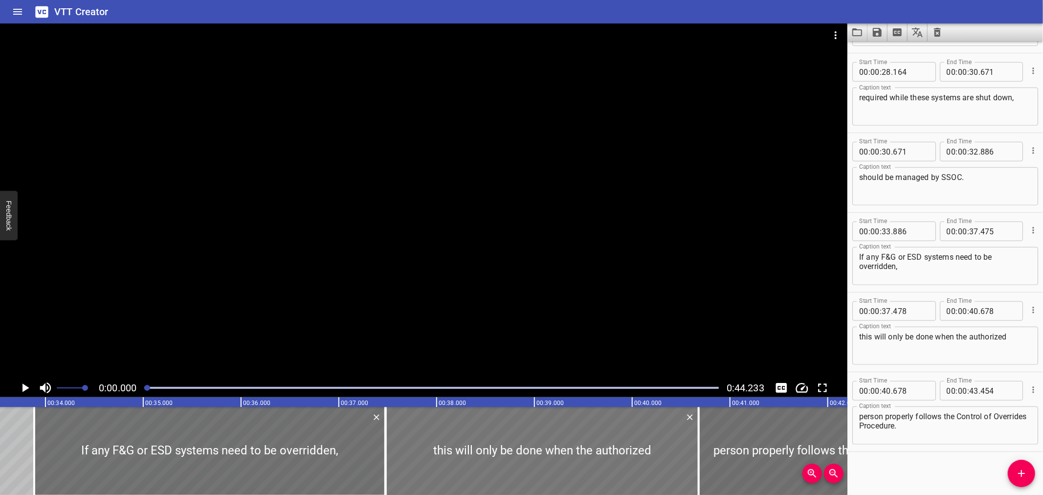
click at [478, 451] on div at bounding box center [542, 451] width 313 height 88
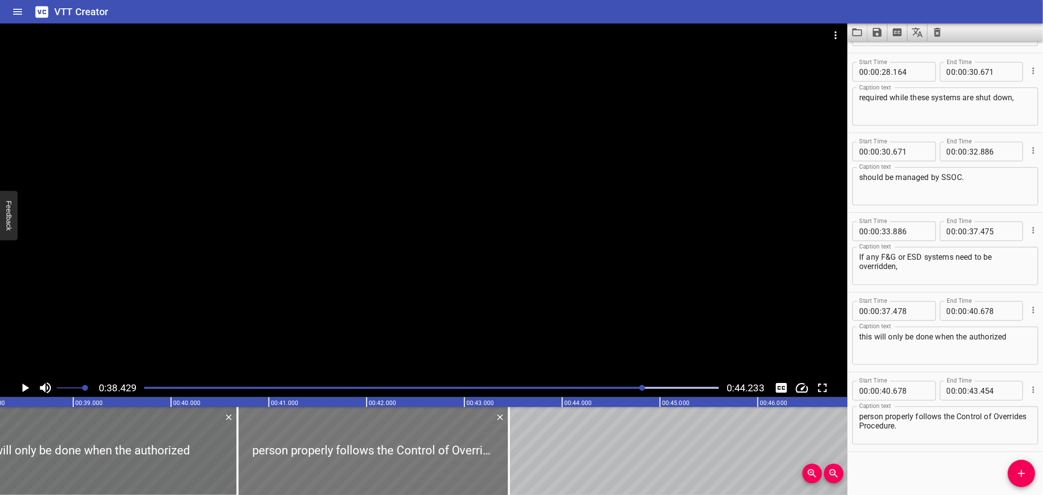
scroll to position [0, 3759]
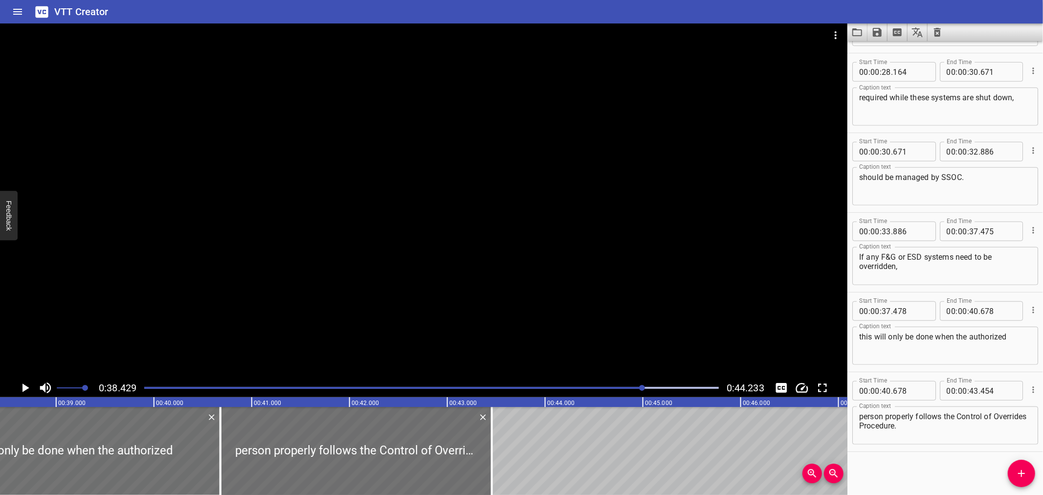
click at [429, 251] on div at bounding box center [424, 200] width 848 height 355
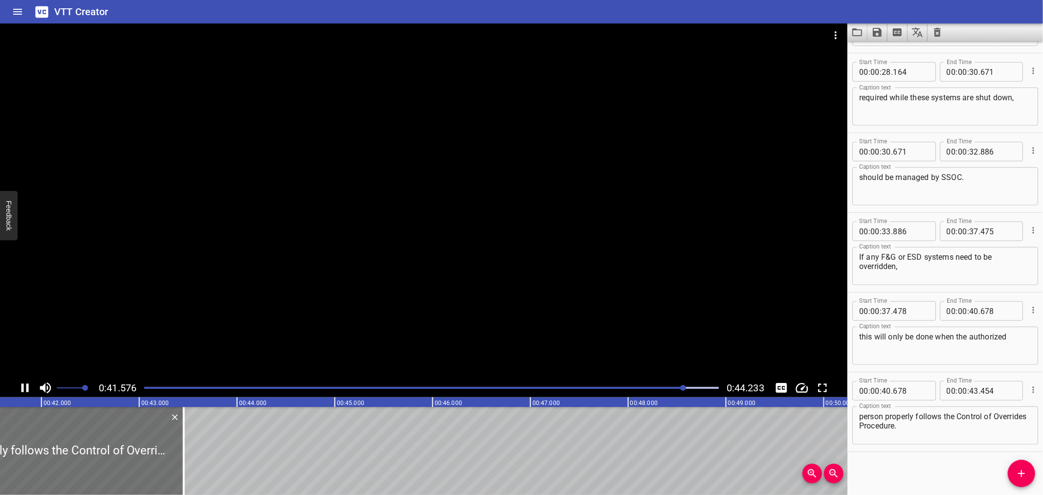
click at [612, 389] on div at bounding box center [431, 388] width 586 height 14
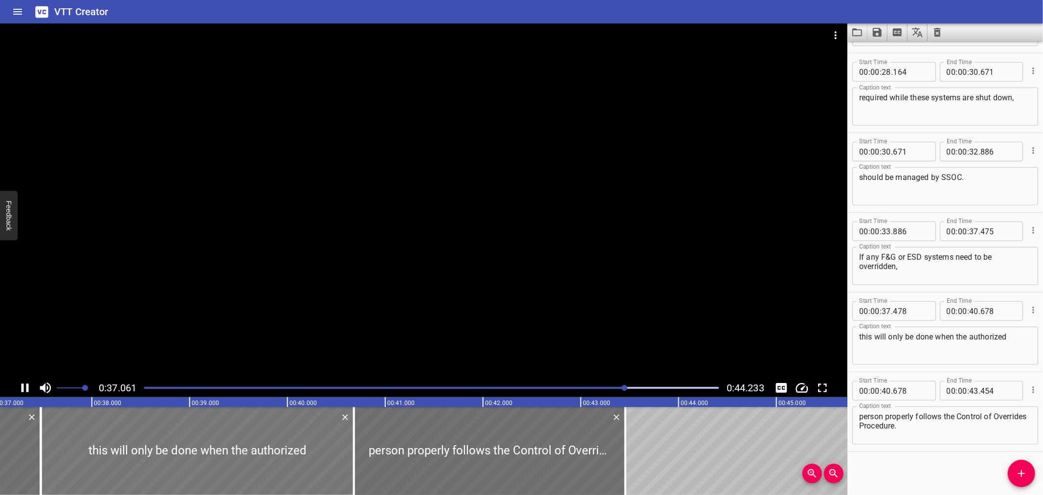
click at [54, 451] on div at bounding box center [197, 451] width 313 height 88
type input "717"
type input "917"
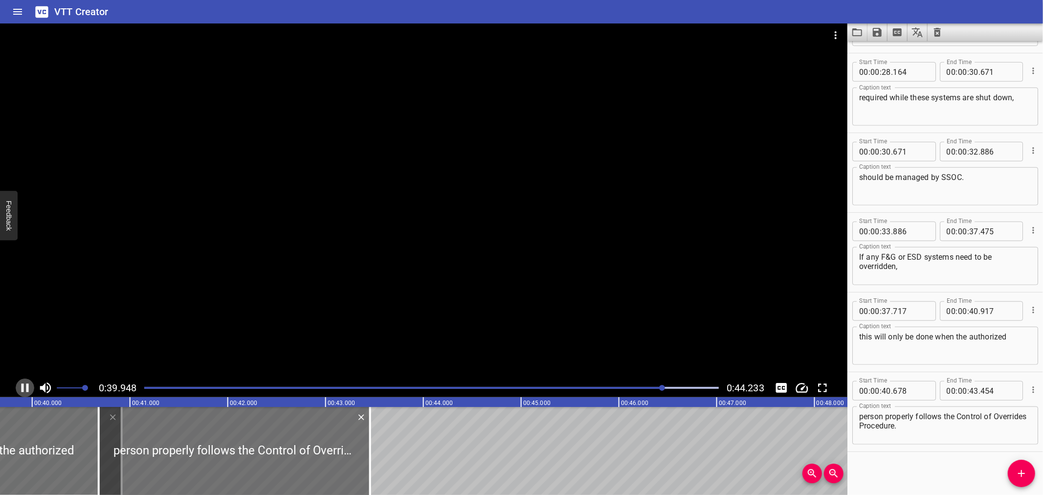
click at [22, 386] on icon "Play/Pause" at bounding box center [25, 387] width 7 height 9
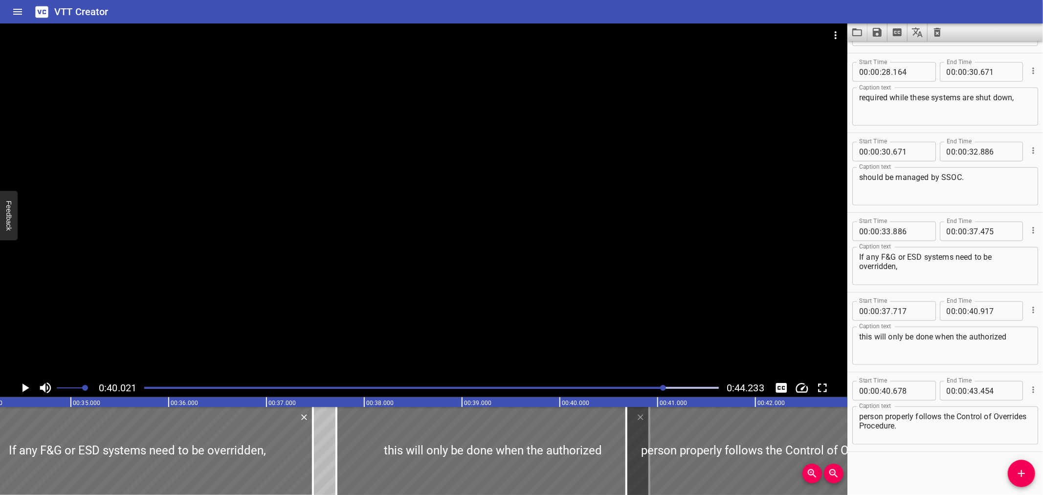
scroll to position [0, 3341]
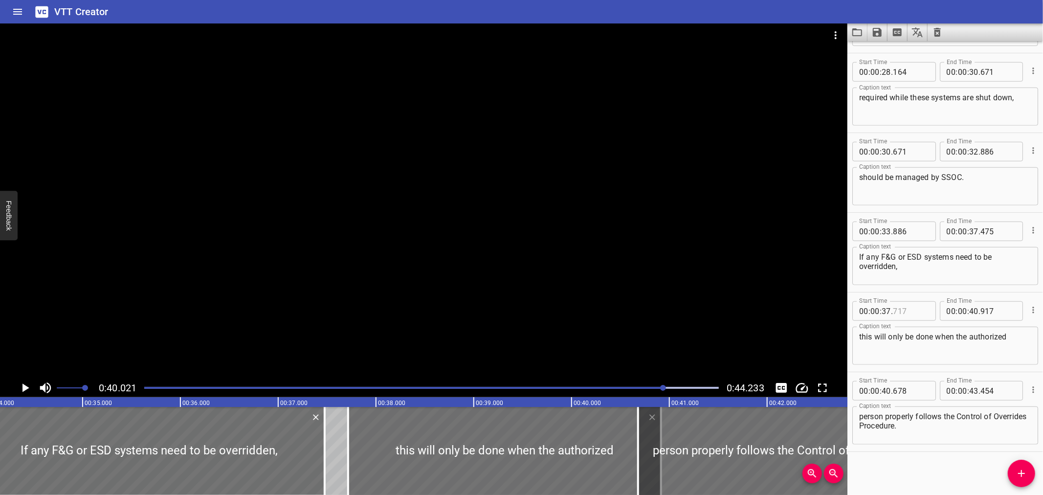
click at [921, 311] on input "number" at bounding box center [911, 311] width 36 height 20
type input "475"
click at [990, 308] on input "number" at bounding box center [999, 311] width 36 height 20
type input "678"
click at [263, 435] on div at bounding box center [149, 451] width 351 height 88
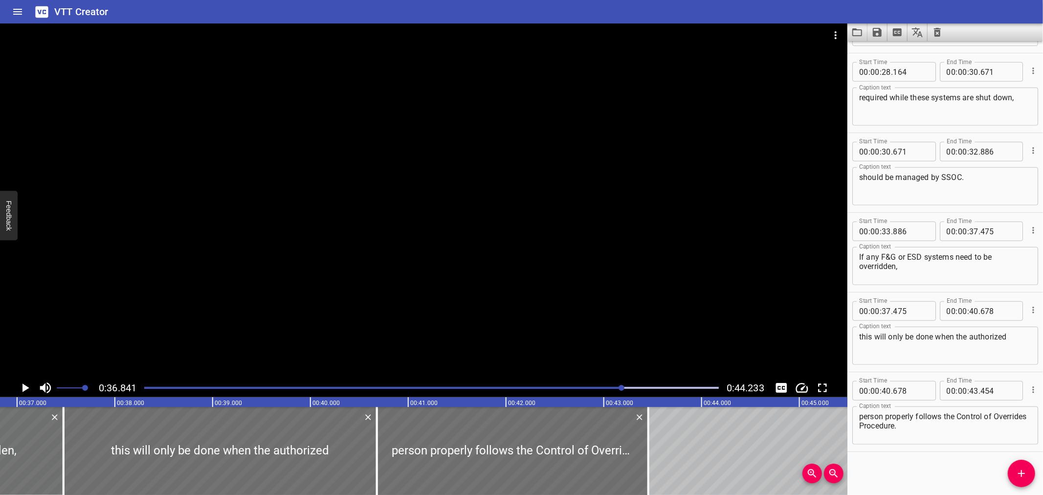
click at [222, 263] on div at bounding box center [424, 200] width 848 height 355
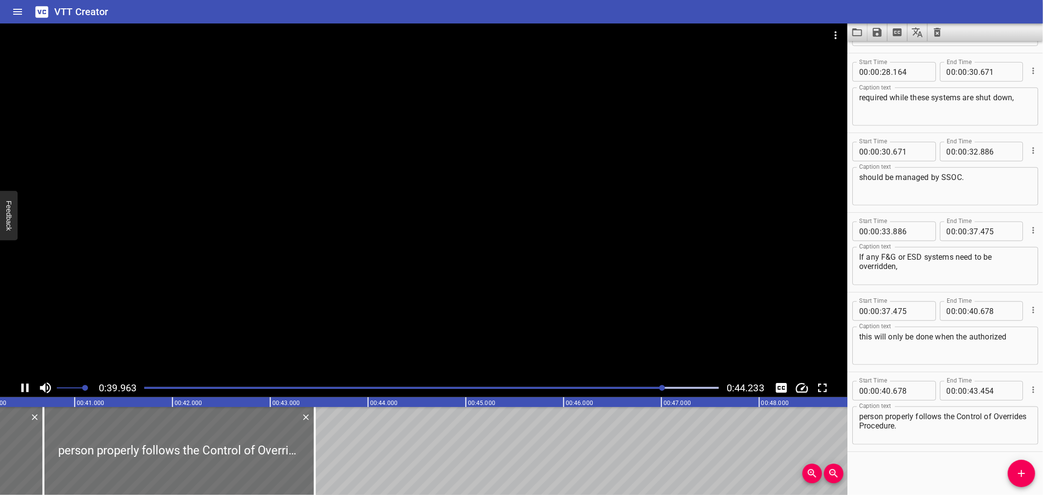
click at [301, 288] on div at bounding box center [424, 200] width 848 height 355
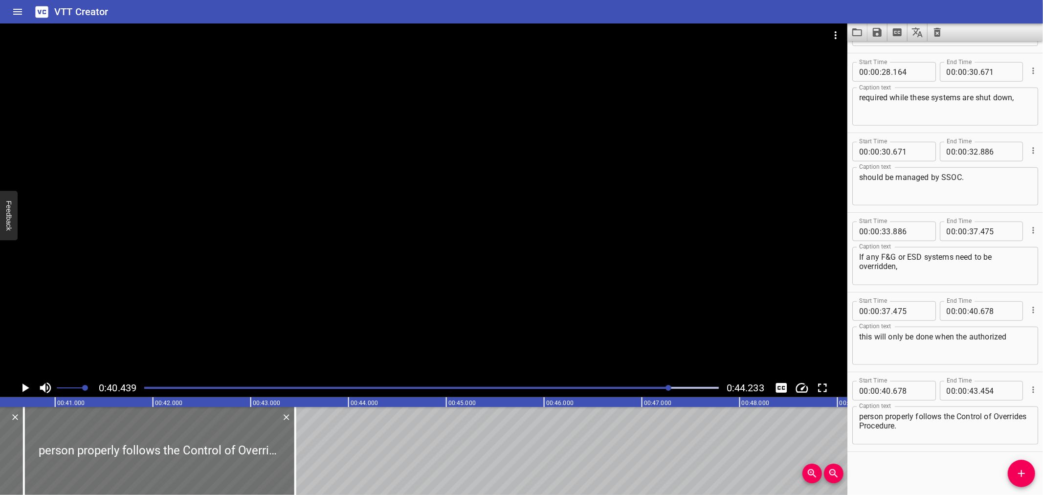
click at [966, 338] on textarea "this will only be done when the authorized" at bounding box center [945, 346] width 172 height 28
click at [962, 338] on textarea "this will only be done when the authorized" at bounding box center [945, 346] width 172 height 28
type textarea "this will only be done when properly authorised"
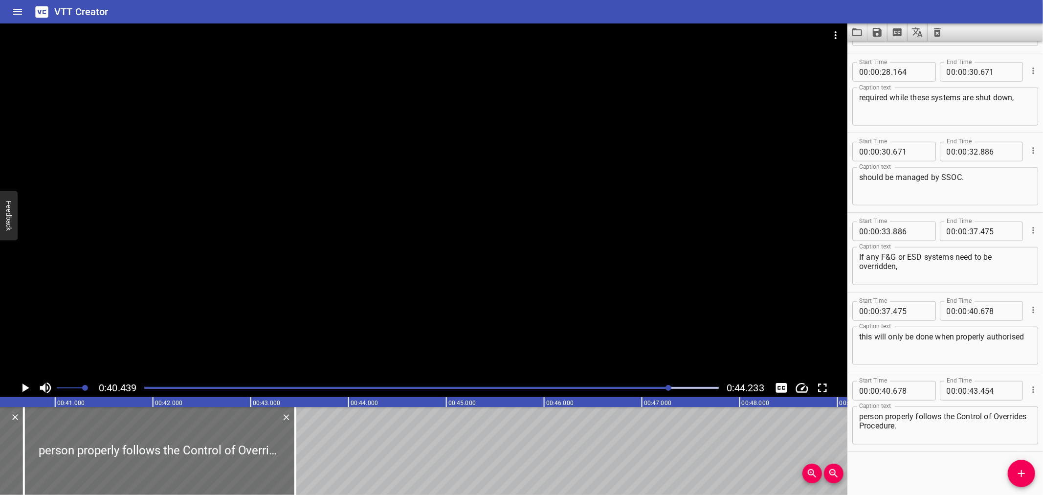
click at [398, 223] on div at bounding box center [424, 200] width 848 height 355
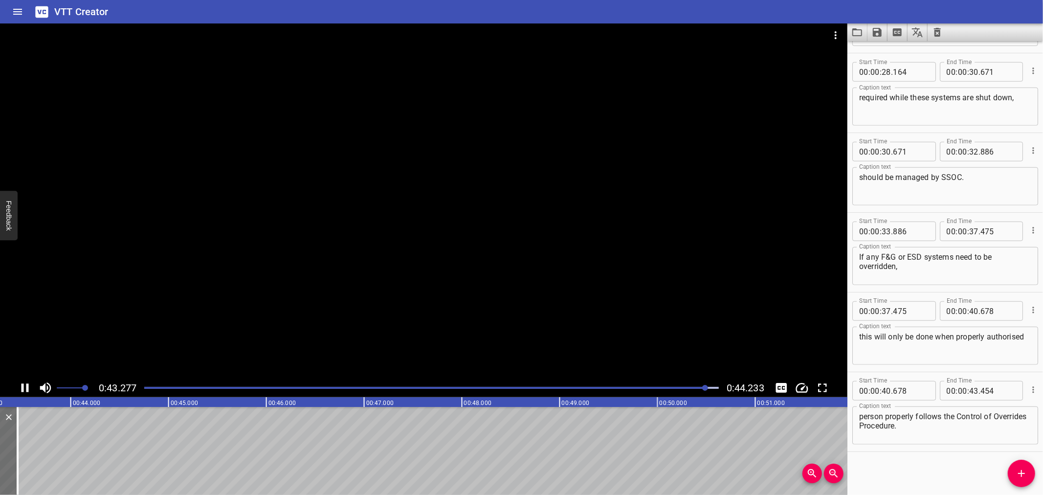
click at [522, 241] on div at bounding box center [424, 200] width 848 height 355
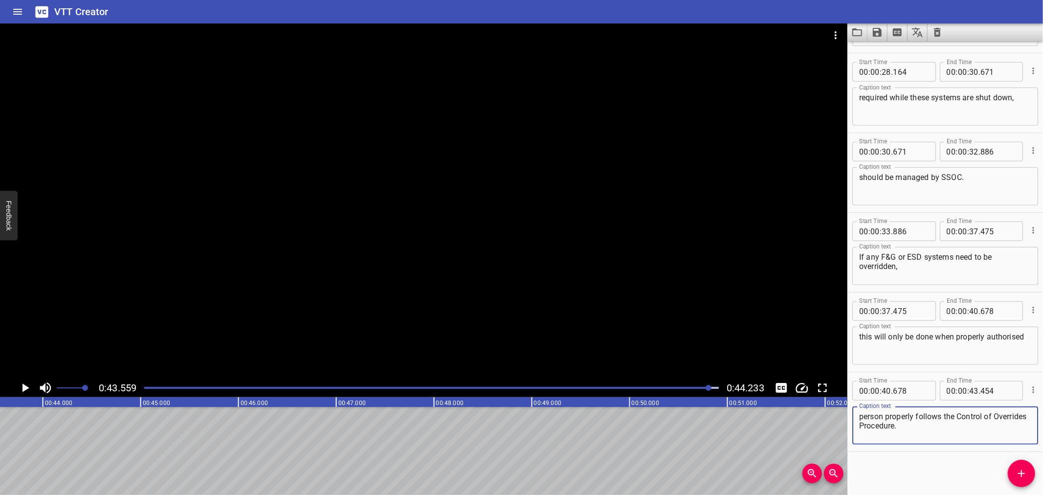
drag, startPoint x: 942, startPoint y: 413, endPoint x: 828, endPoint y: 404, distance: 114.4
click at [828, 404] on main "0:43.559 0:44.233 00:00.000 00:01.000 00:02.000 00:03.000 00:04.000 00:05.000 0…" at bounding box center [521, 259] width 1043 height 472
type textarea "following the Control of Overrides Procedure."
click at [372, 331] on div at bounding box center [424, 200] width 848 height 355
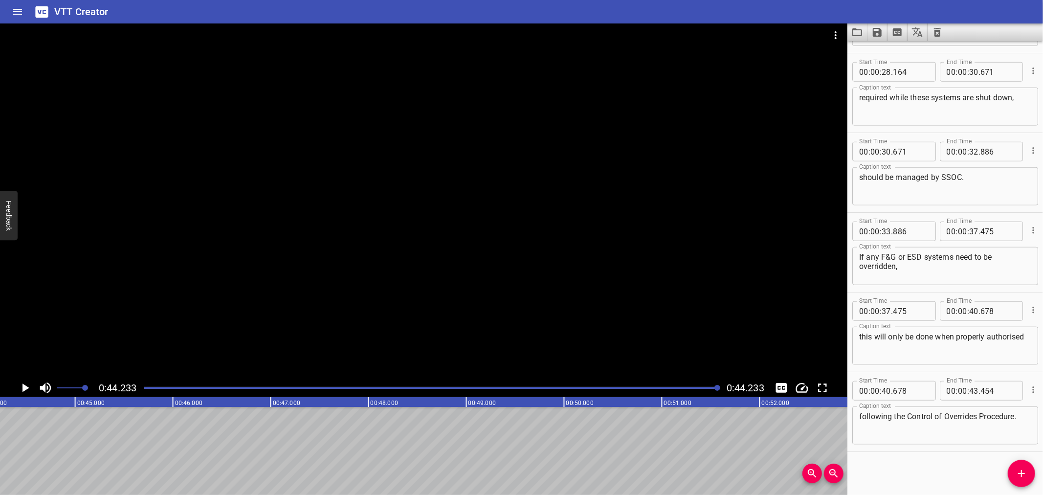
click at [372, 331] on div at bounding box center [424, 200] width 848 height 355
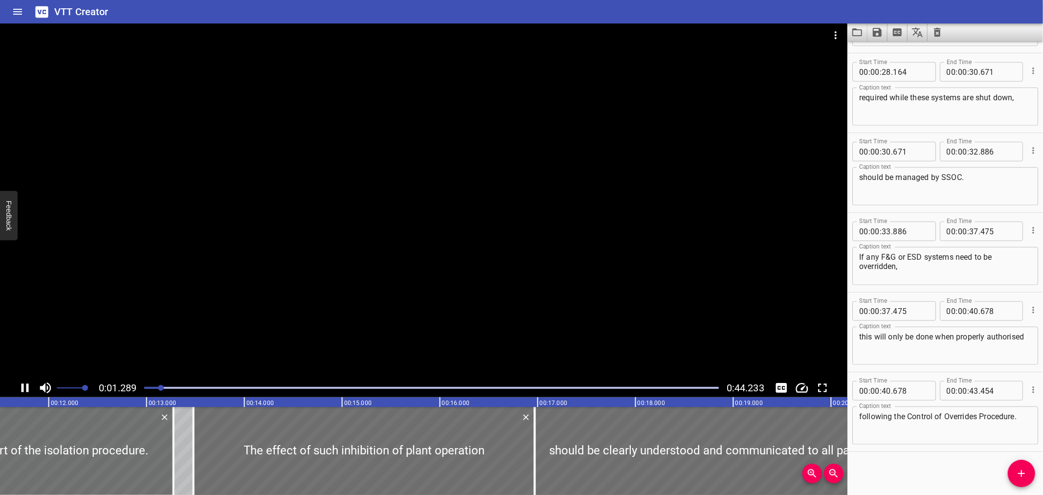
drag, startPoint x: 413, startPoint y: 307, endPoint x: 484, endPoint y: 341, distance: 79.4
click at [413, 309] on div at bounding box center [424, 200] width 848 height 355
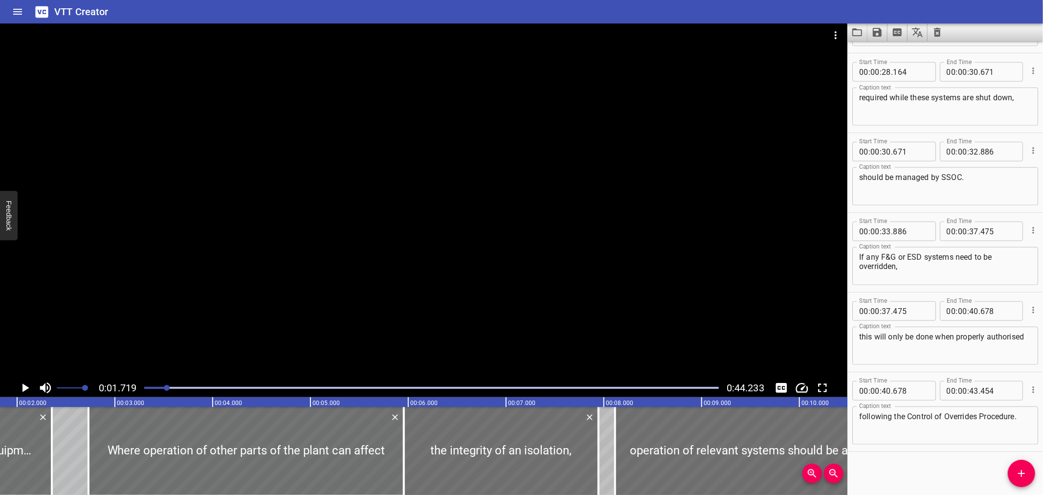
scroll to position [0, 168]
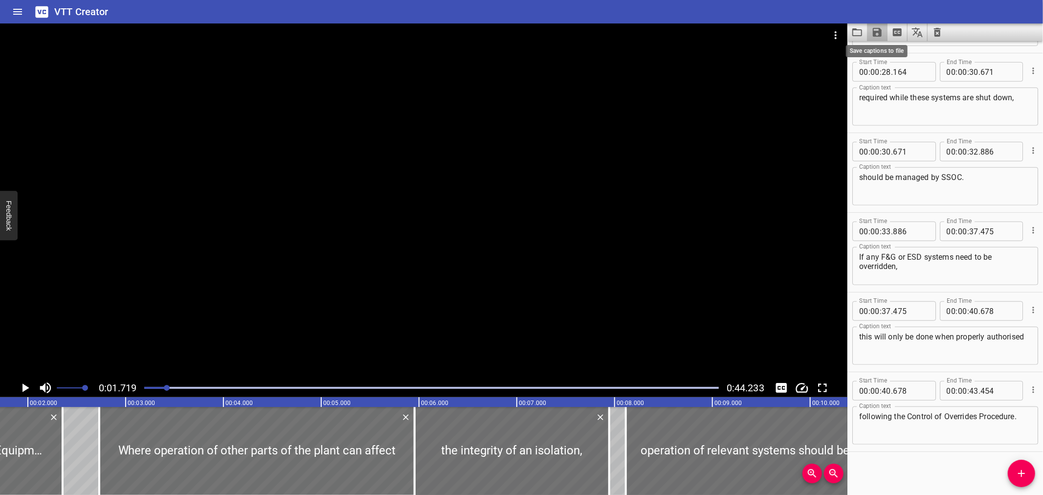
click at [874, 36] on icon "Save captions to file" at bounding box center [877, 32] width 9 height 9
click at [887, 52] on li "Save to VTT file" at bounding box center [904, 54] width 72 height 18
click at [902, 459] on div "Start Time 00 : 00 : 00 . 000 Start Time End Time 00 : 00 : 02 . 355 End Time C…" at bounding box center [946, 268] width 196 height 454
click at [873, 33] on icon "Save captions to file" at bounding box center [878, 32] width 12 height 12
click at [852, 13] on div at bounding box center [521, 247] width 1043 height 495
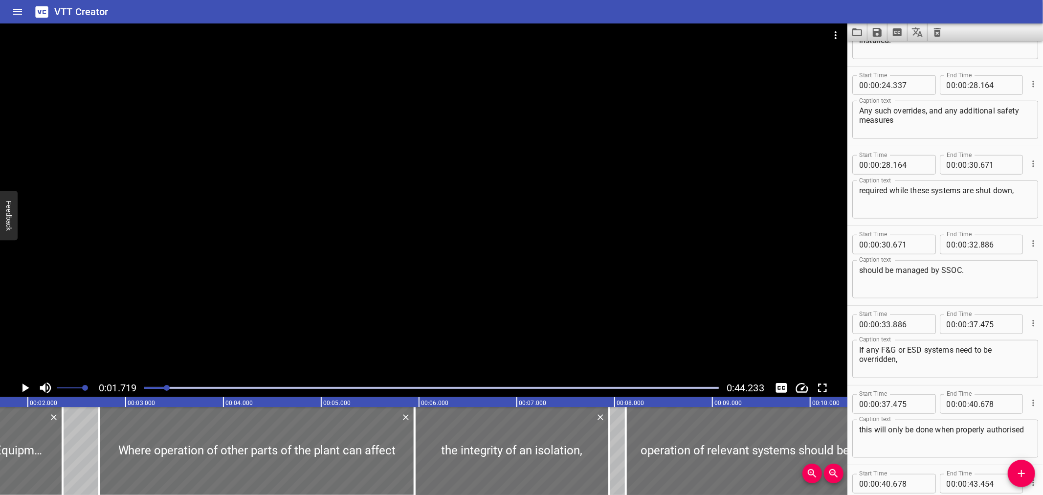
scroll to position [707, 0]
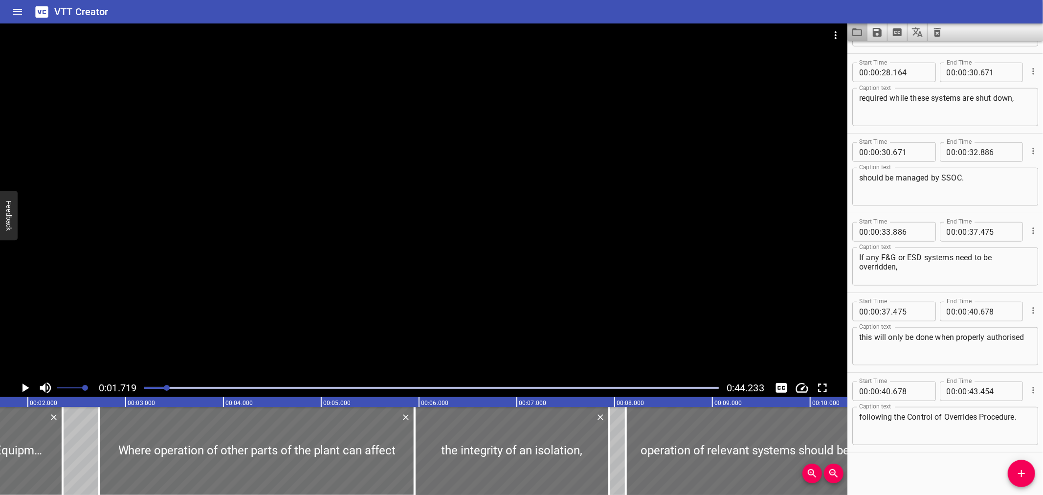
drag, startPoint x: 1011, startPoint y: 275, endPoint x: 863, endPoint y: 31, distance: 286.0
click at [863, 31] on icon "Load captions from file" at bounding box center [858, 32] width 12 height 12
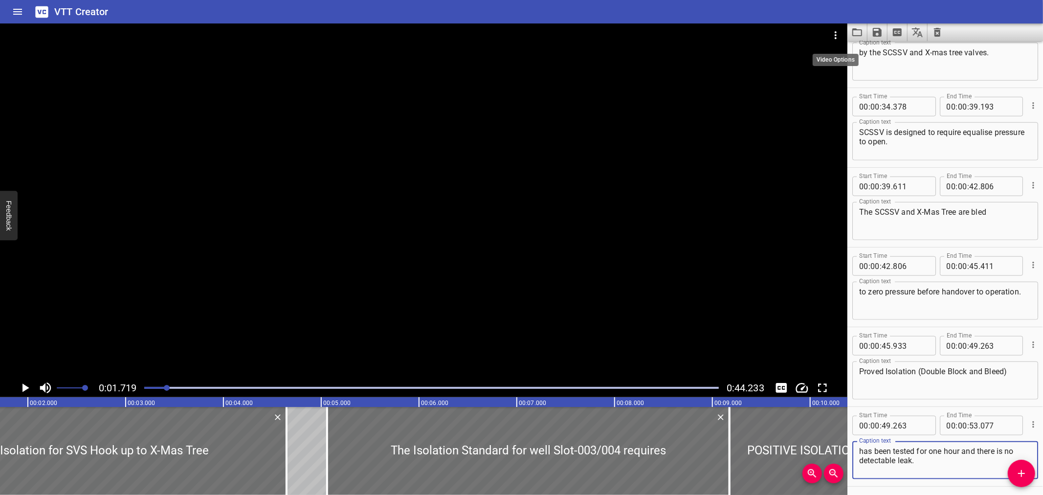
click at [835, 36] on icon "Video Options" at bounding box center [836, 35] width 12 height 12
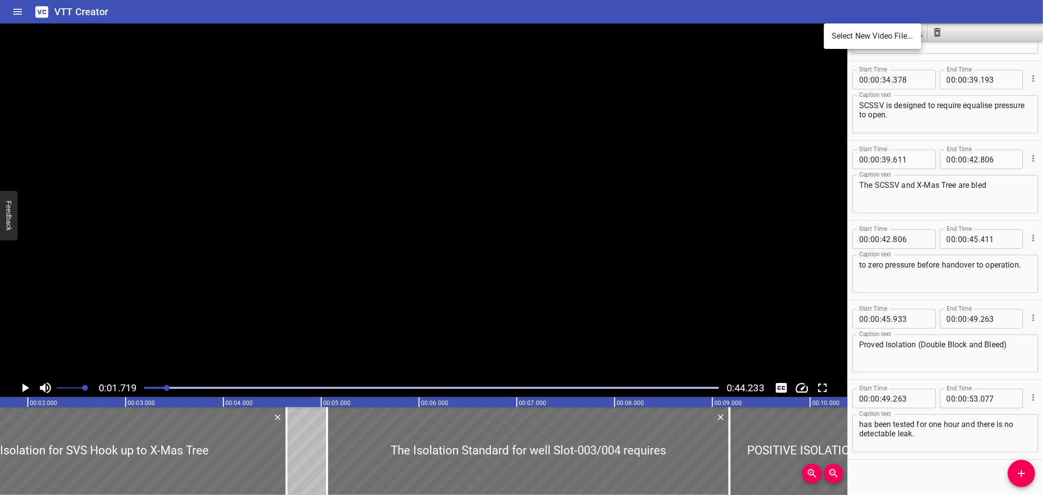
scroll to position [787, 0]
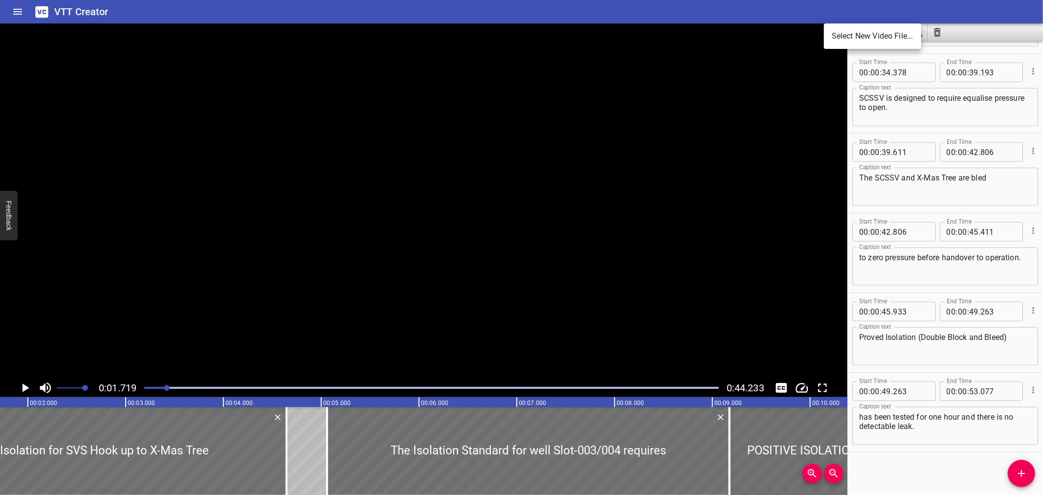
click at [836, 36] on li "Select New Video File..." at bounding box center [872, 36] width 97 height 18
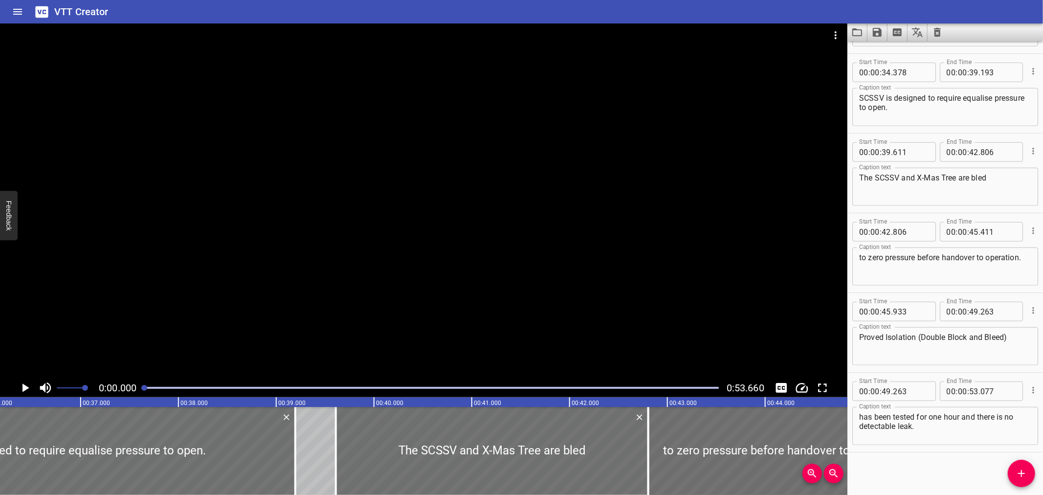
scroll to position [0, 3555]
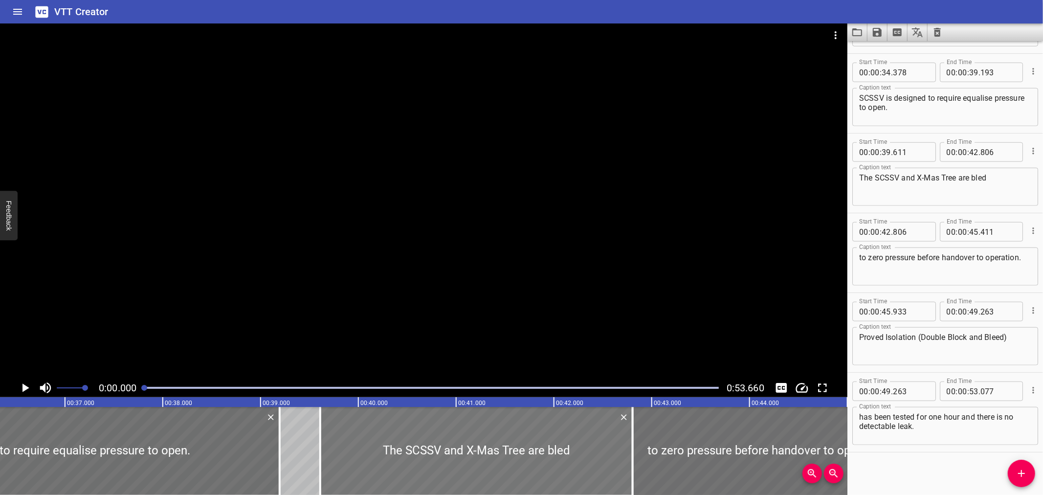
click at [333, 442] on div at bounding box center [476, 451] width 313 height 88
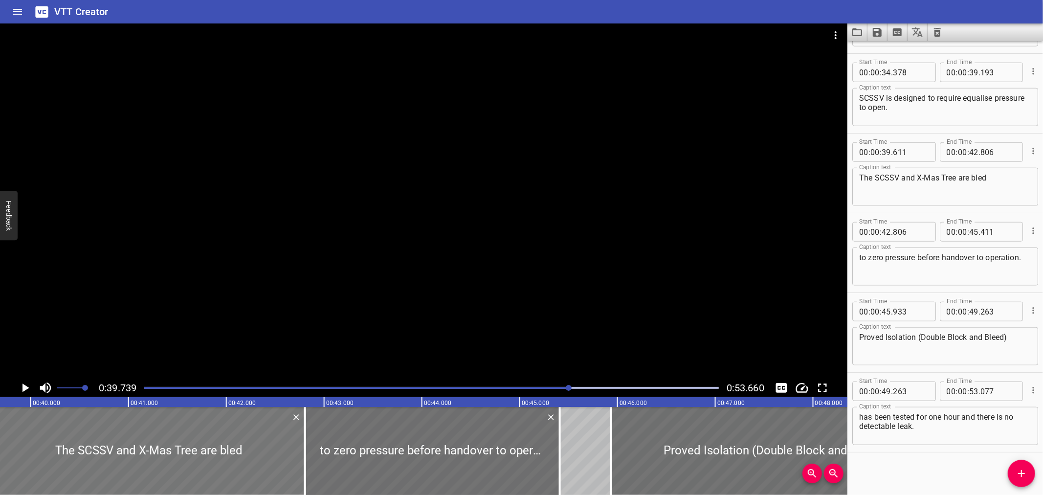
scroll to position [0, 3887]
click at [471, 262] on div at bounding box center [424, 200] width 848 height 355
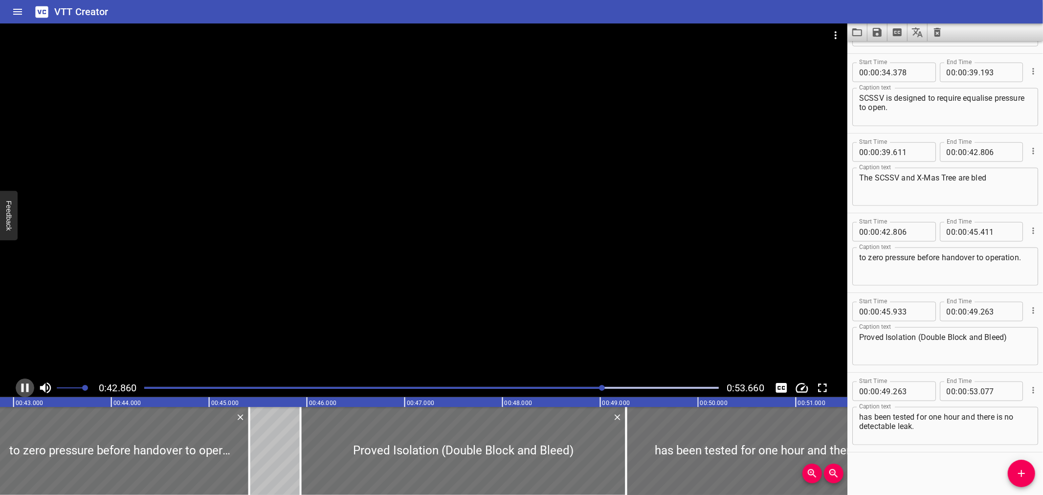
click at [23, 387] on icon "Play/Pause" at bounding box center [25, 387] width 7 height 9
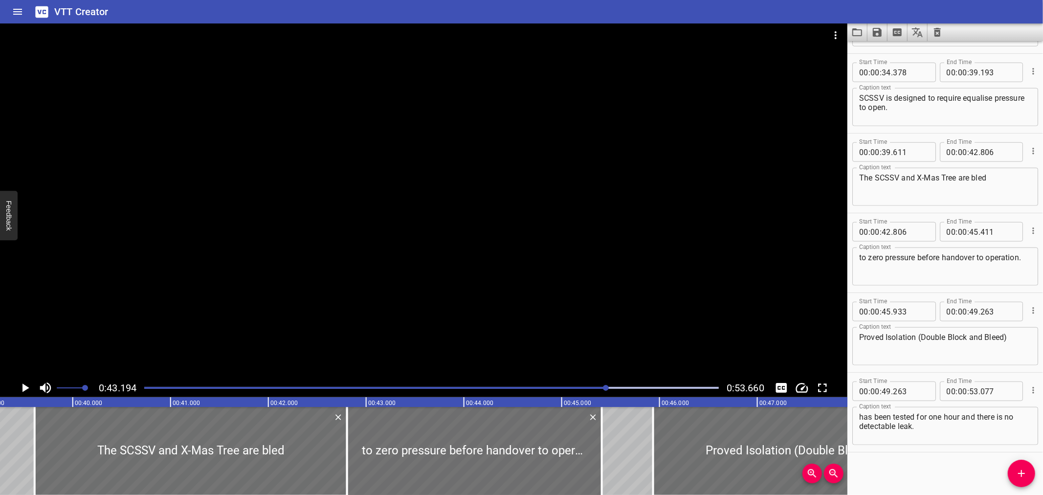
scroll to position [0, 3836]
click at [100, 432] on div at bounding box center [195, 451] width 313 height 88
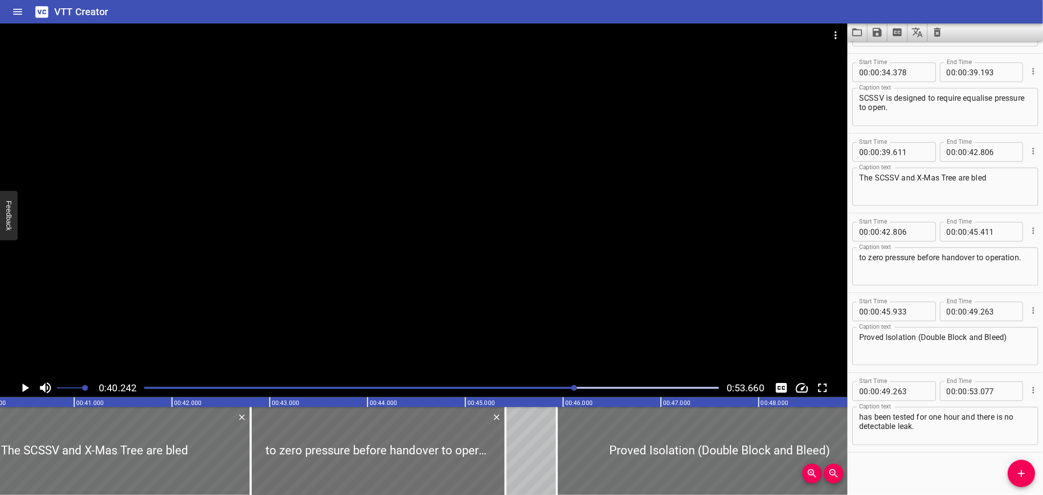
click at [151, 318] on div at bounding box center [424, 200] width 848 height 355
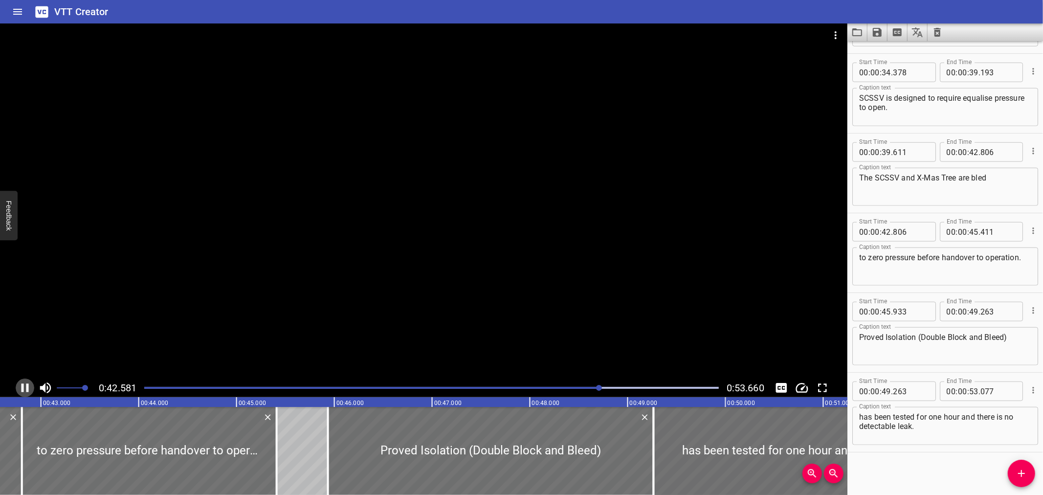
click at [22, 386] on icon "Play/Pause" at bounding box center [25, 388] width 15 height 15
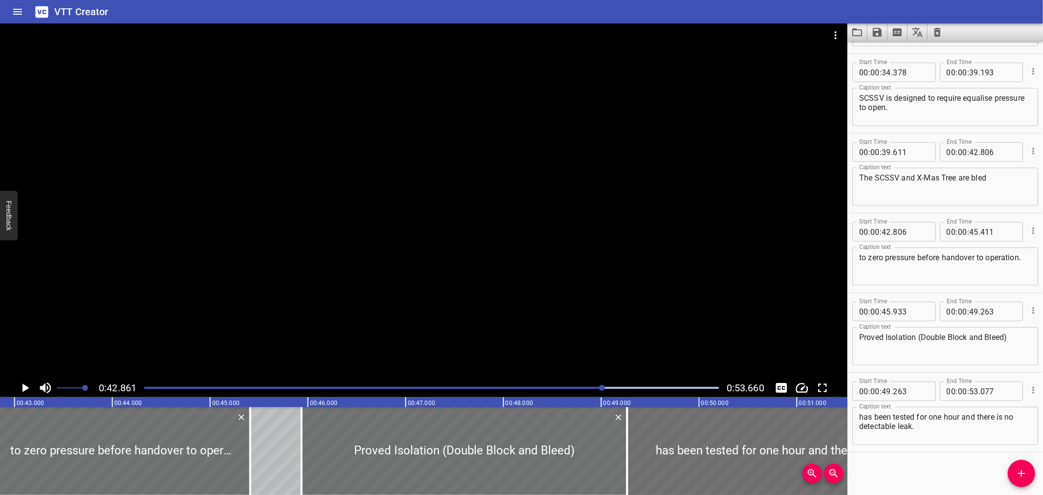
scroll to position [0, 4193]
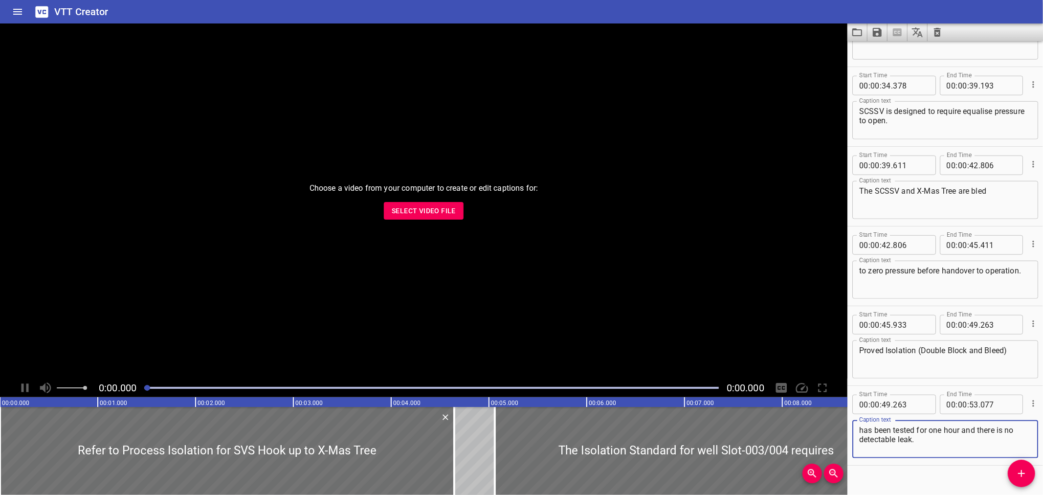
scroll to position [787, 0]
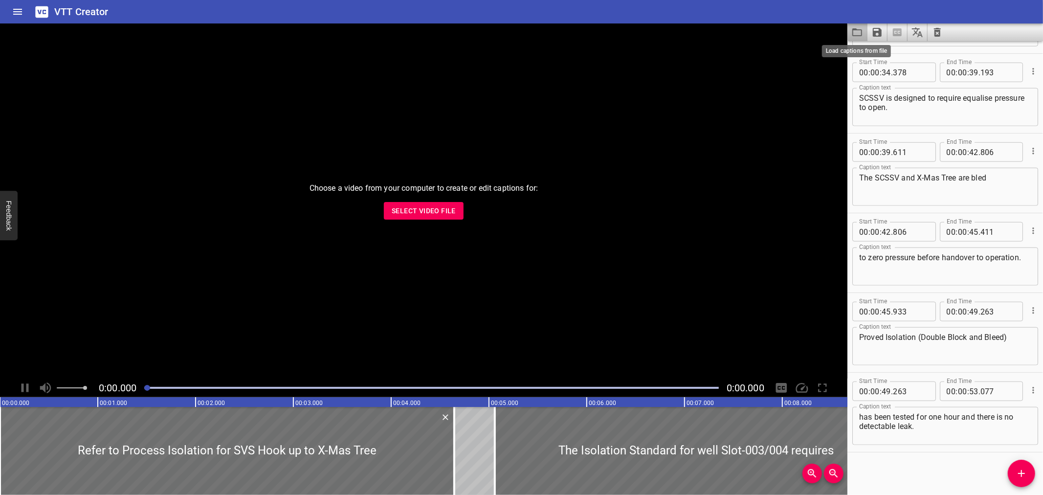
click at [857, 33] on icon "Load captions from file" at bounding box center [858, 32] width 12 height 12
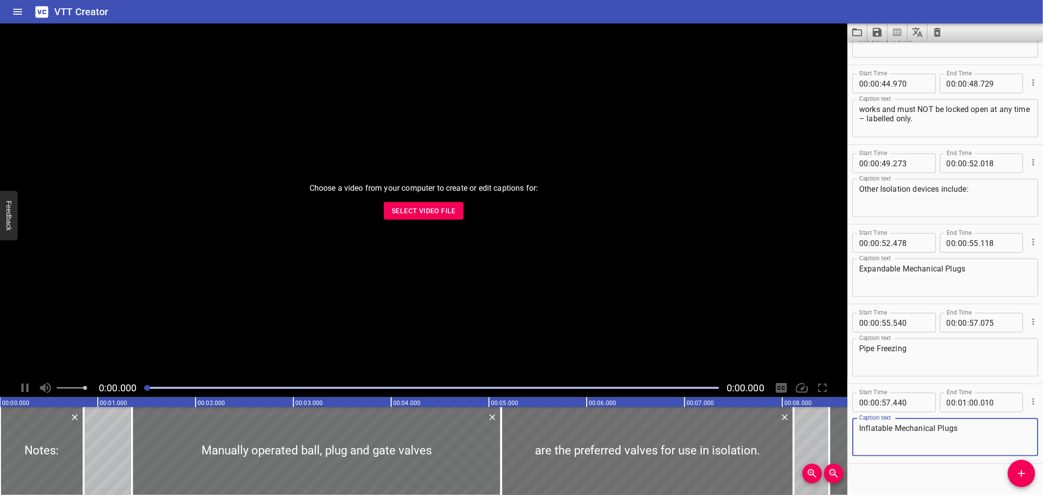
scroll to position [1026, 0]
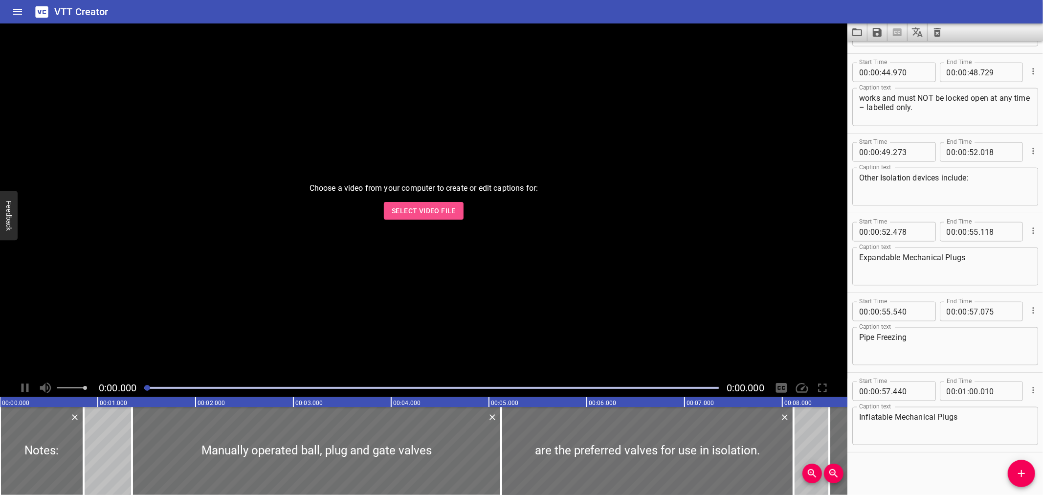
click at [390, 209] on button "Select Video File" at bounding box center [424, 211] width 80 height 18
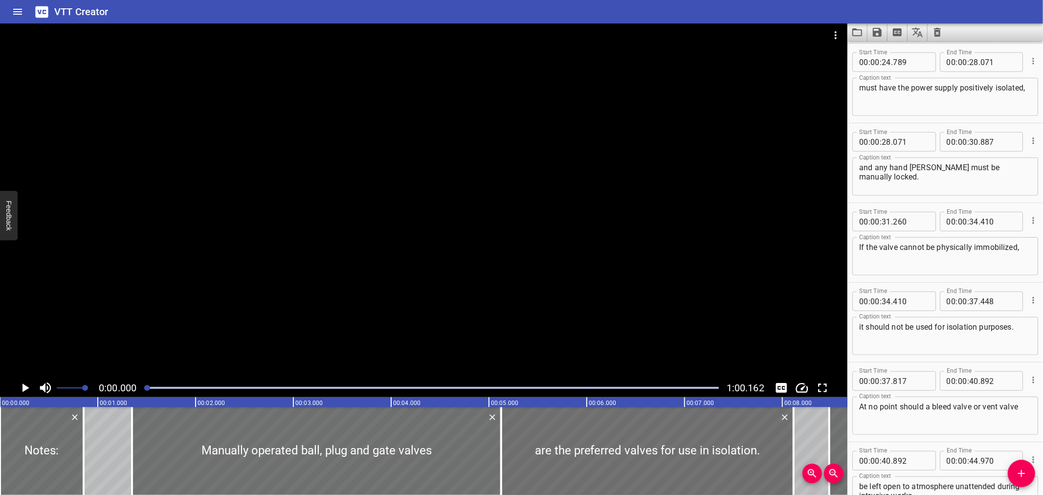
scroll to position [559, 0]
click at [1005, 246] on textarea "If the valve cannot be physically immobilized," at bounding box center [945, 255] width 172 height 28
type textarea "If the valve cannot be physically immobilised,"
click at [879, 32] on icon "Save captions to file" at bounding box center [877, 32] width 9 height 9
click at [887, 48] on li "Save to VTT file" at bounding box center [904, 54] width 72 height 18
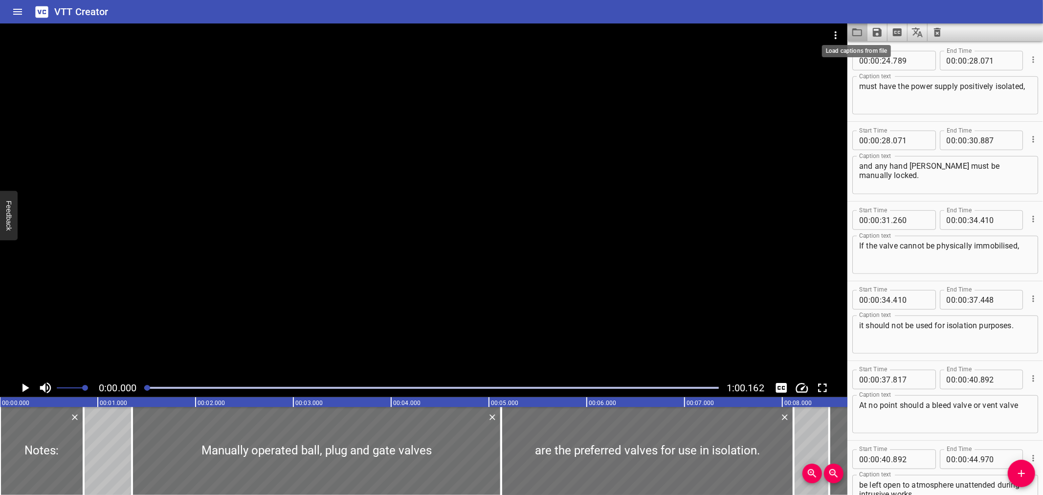
click at [855, 30] on icon "Load captions from file" at bounding box center [858, 32] width 12 height 12
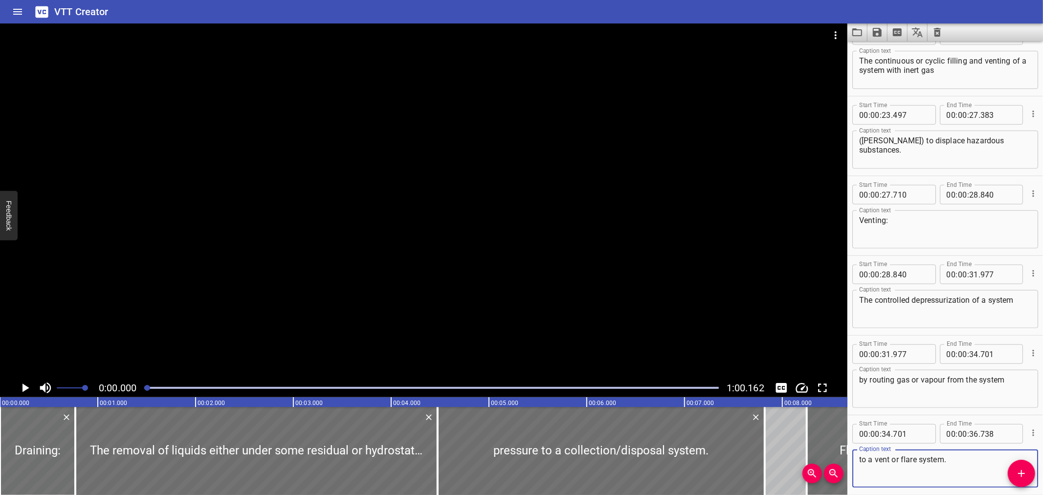
scroll to position [628, 0]
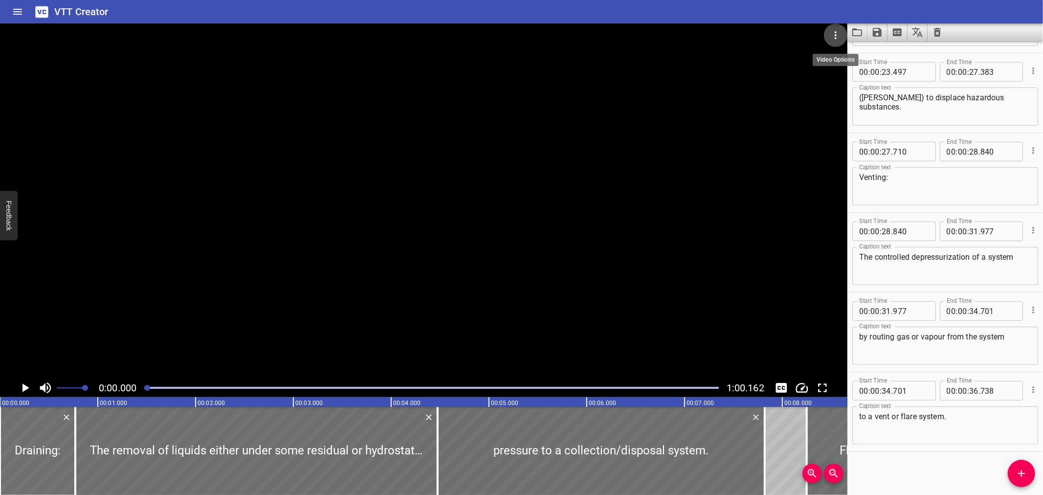
click at [835, 38] on icon "Video Options" at bounding box center [836, 35] width 2 height 8
click at [835, 38] on li "Select New Video File..." at bounding box center [872, 36] width 97 height 18
click at [952, 256] on textarea "The controlled depressurization of a system" at bounding box center [945, 266] width 172 height 28
type textarea "The controlled depressurisation of a system"
click at [874, 31] on icon "Save captions to file" at bounding box center [877, 32] width 9 height 9
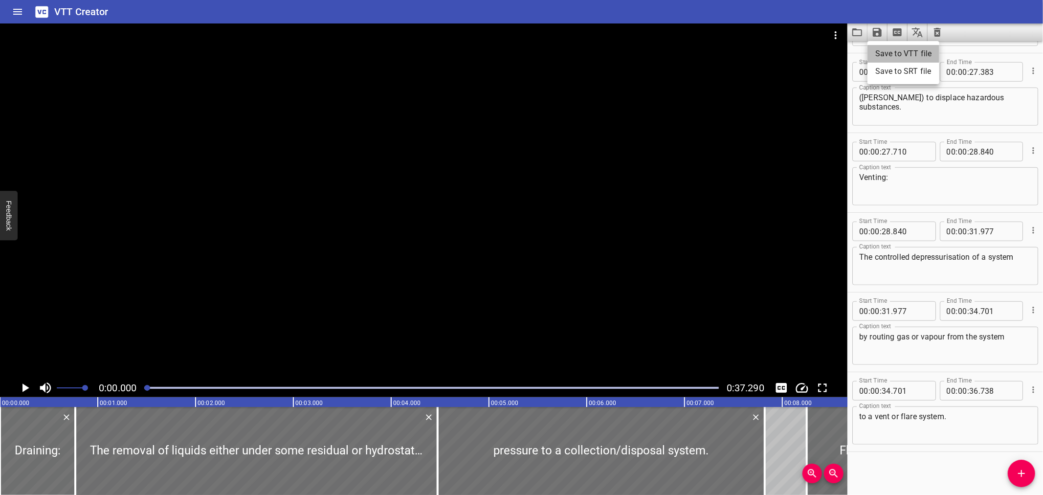
click at [885, 50] on li "Save to VTT file" at bounding box center [904, 54] width 72 height 18
click at [866, 36] on button "Load captions from file" at bounding box center [858, 32] width 20 height 18
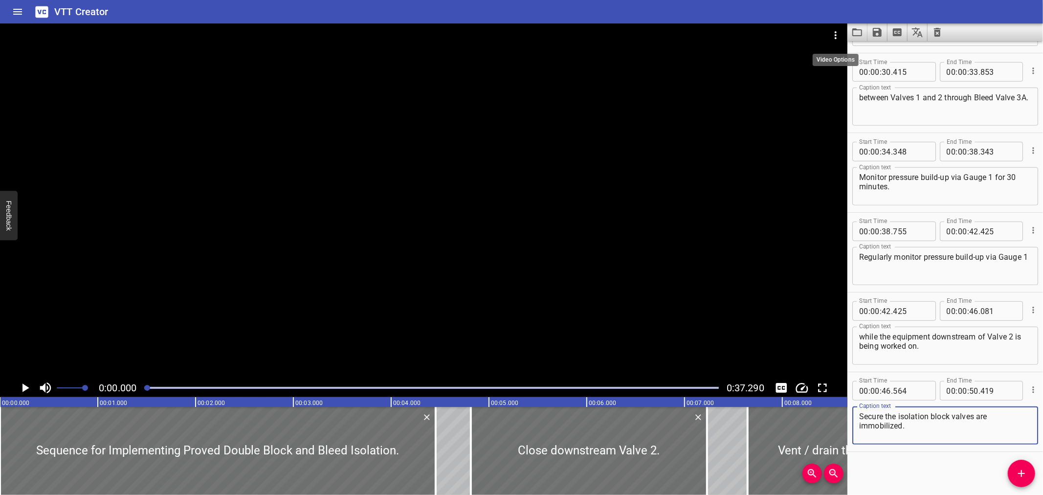
click at [842, 28] on button "Video Options" at bounding box center [835, 34] width 23 height 23
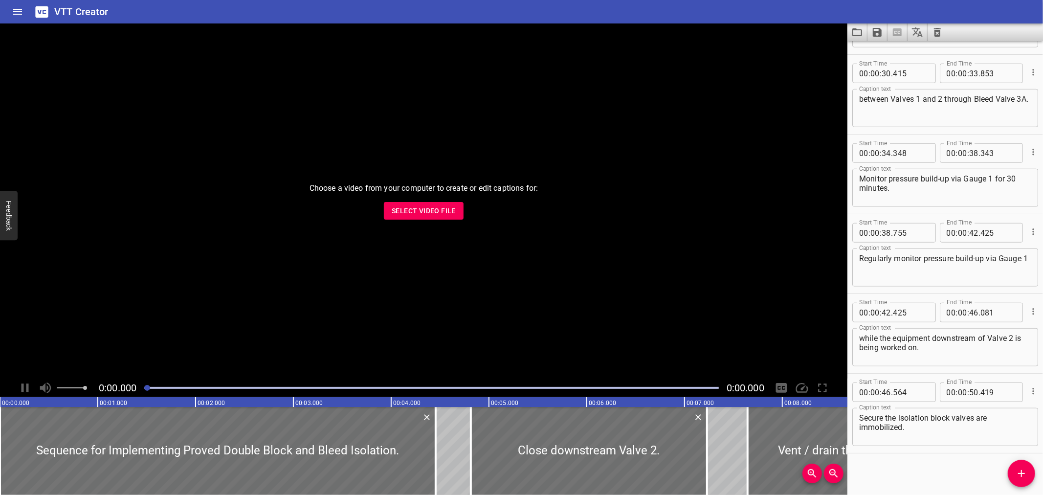
scroll to position [628, 0]
click at [419, 205] on span "Select Video File" at bounding box center [424, 211] width 64 height 12
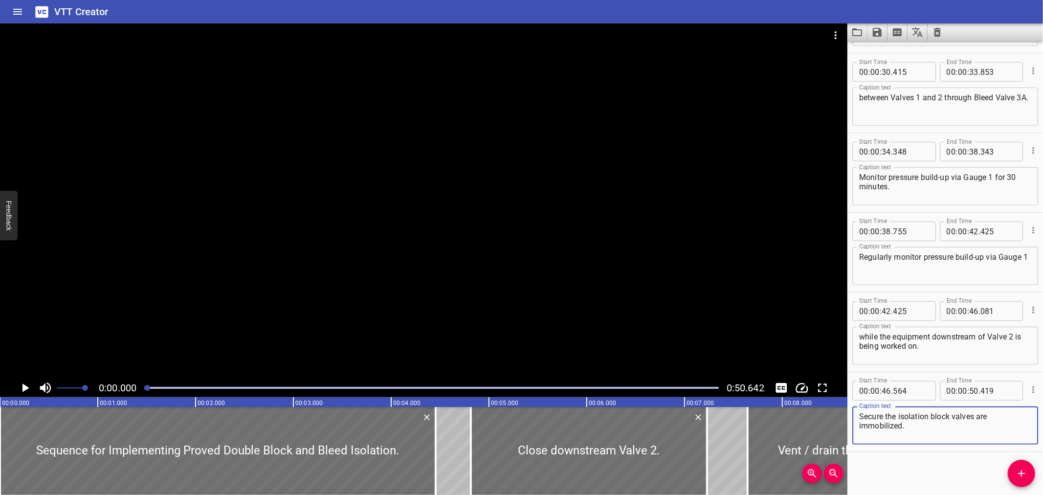
click at [894, 422] on textarea "Secure the isolation block valves are immobilized." at bounding box center [945, 426] width 172 height 28
type textarea "Secure the isolation block valves are immobilised."
click at [881, 28] on icon "Save captions to file" at bounding box center [878, 32] width 12 height 12
click at [884, 46] on li "Save to VTT file" at bounding box center [904, 54] width 72 height 18
click at [859, 41] on div "Vent / drain the inventory to atmospheric pressure Caption text" at bounding box center [946, 27] width 186 height 38
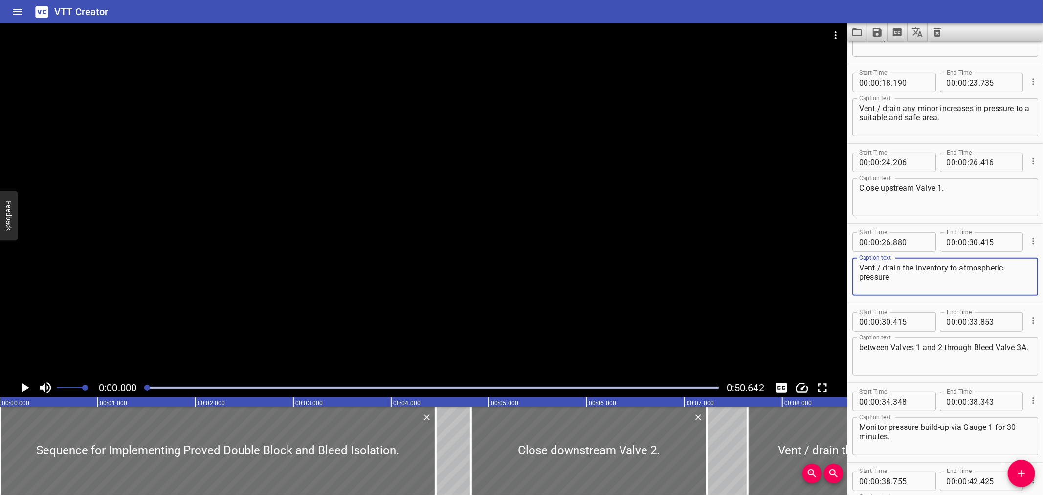
scroll to position [377, 0]
click at [854, 30] on icon "Load captions from file" at bounding box center [858, 32] width 10 height 8
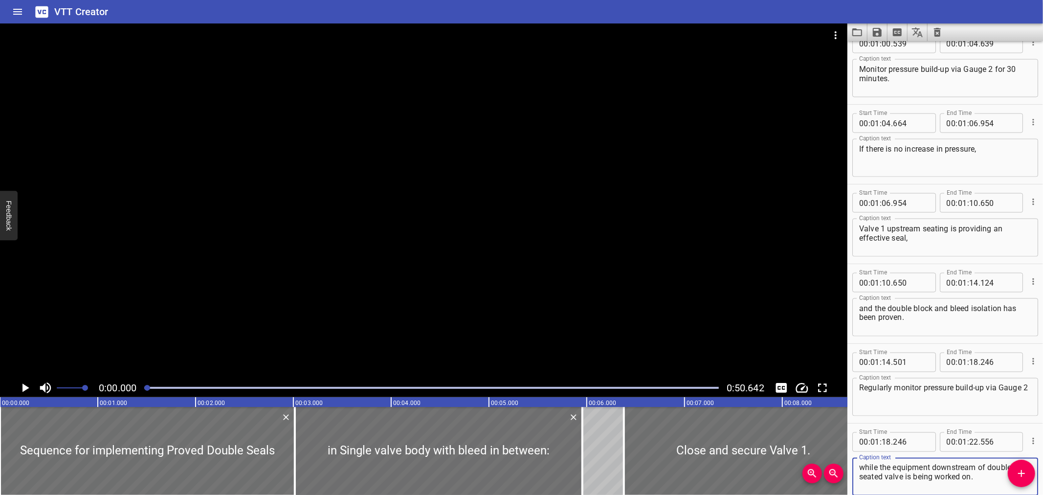
scroll to position [1344, 0]
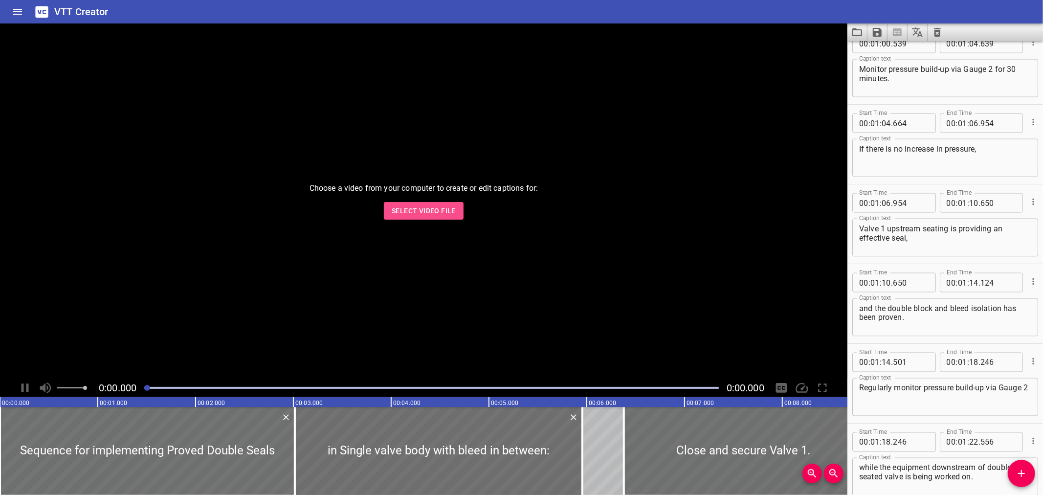
scroll to position [1344, 0]
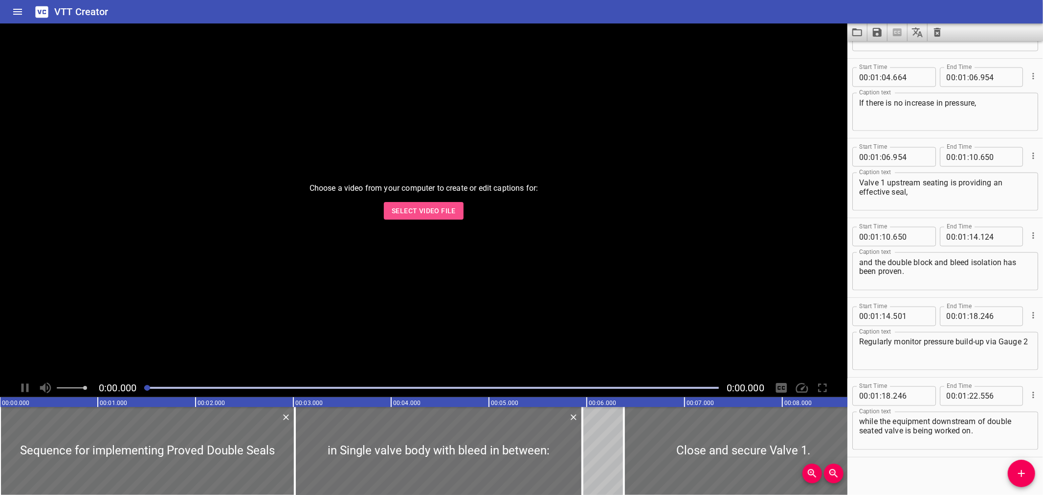
click at [439, 208] on span "Select Video File" at bounding box center [424, 211] width 64 height 12
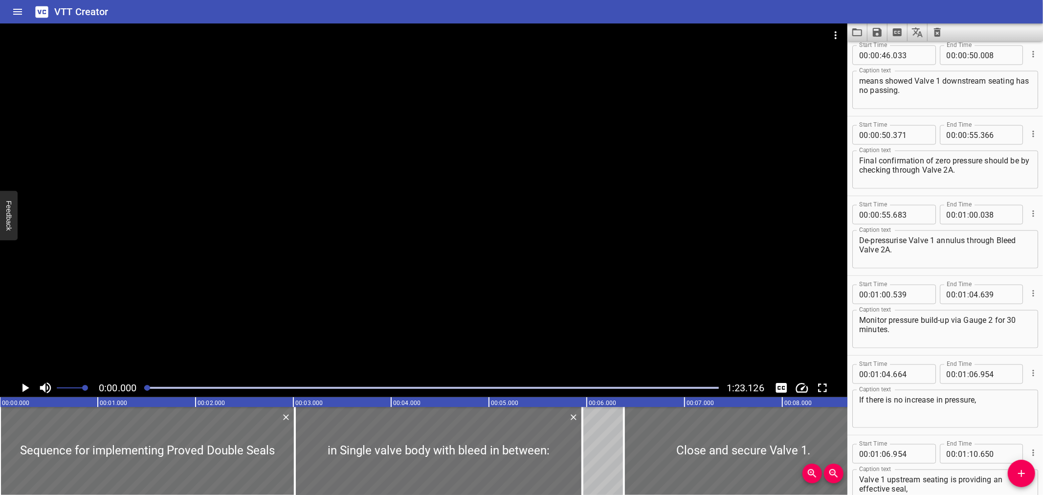
scroll to position [1040, 0]
click at [869, 242] on textarea "De-pressurise Valve 1 annulus through Bleed Valve 2A." at bounding box center [945, 252] width 172 height 28
type textarea "Depressurise Valve 1 annulus through Bleed Valve 2A."
click at [886, 33] on button "Save captions to file" at bounding box center [878, 32] width 20 height 18
click at [887, 51] on li "Save to VTT file" at bounding box center [904, 54] width 72 height 18
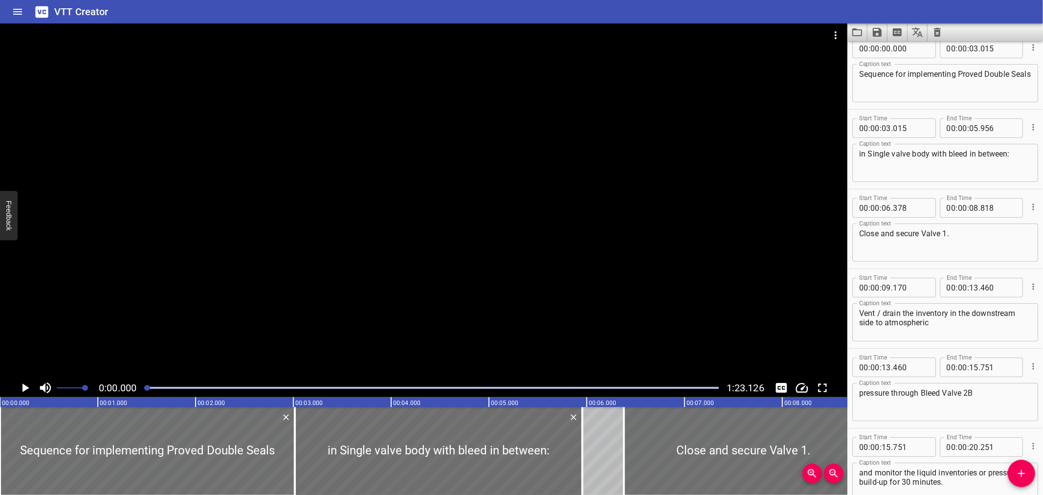
scroll to position [0, 0]
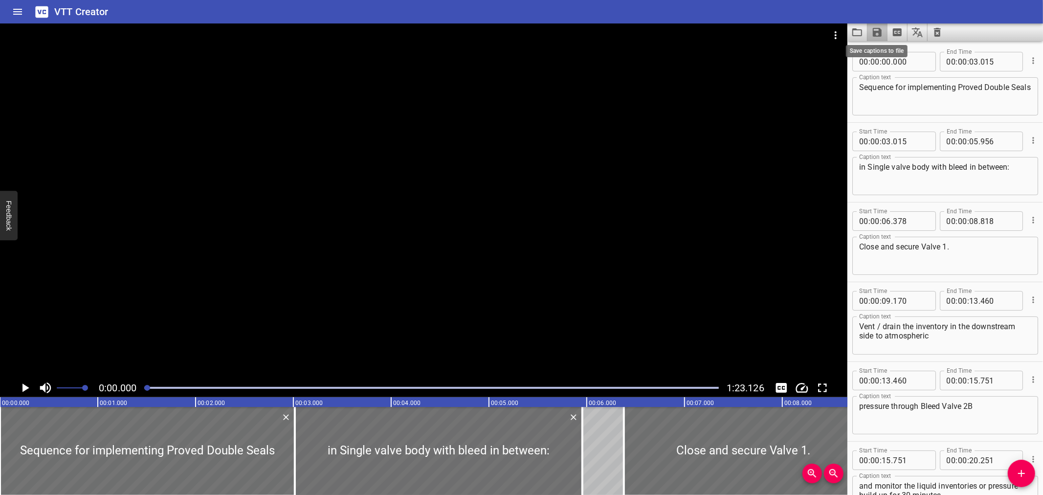
click at [876, 29] on icon "Save captions to file" at bounding box center [878, 32] width 12 height 12
click at [843, 13] on div at bounding box center [521, 247] width 1043 height 495
click at [685, 289] on div at bounding box center [424, 200] width 848 height 355
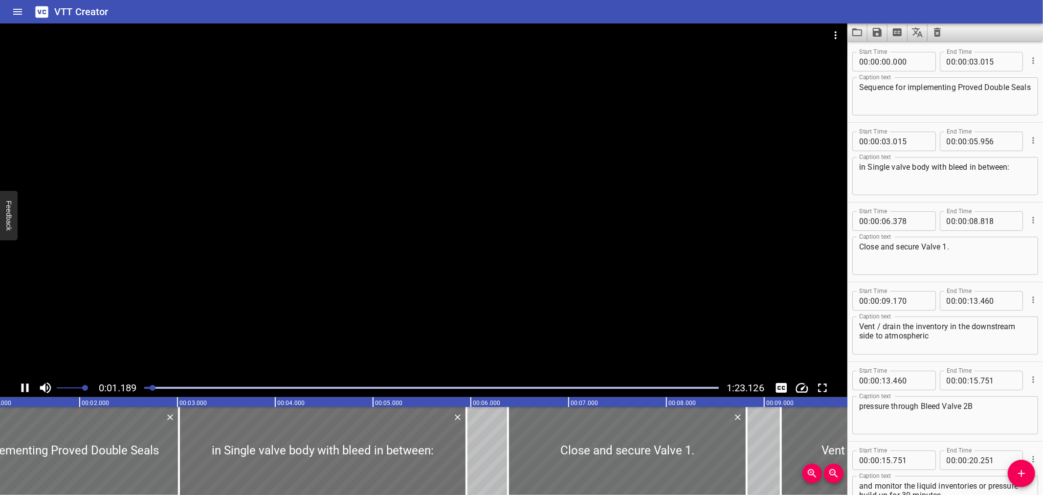
click at [539, 256] on div at bounding box center [424, 200] width 848 height 355
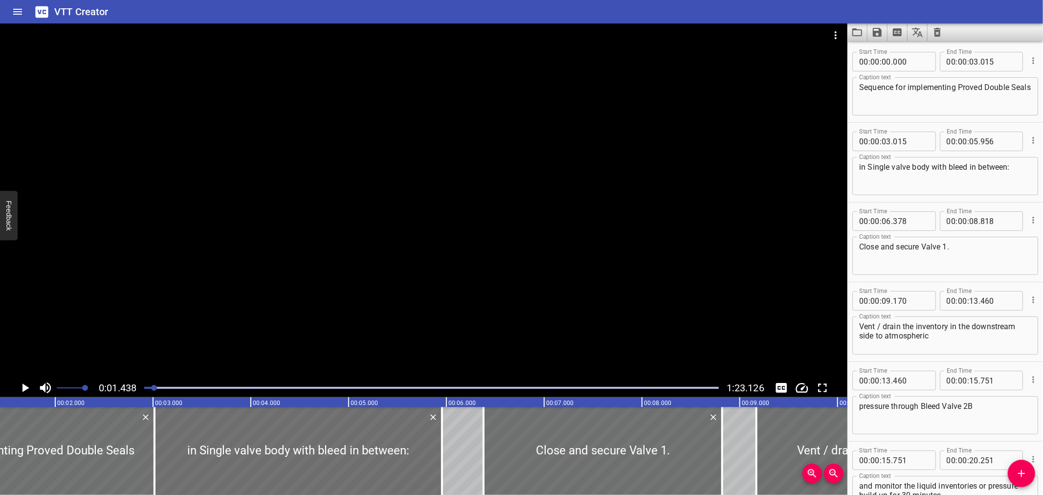
drag, startPoint x: 1021, startPoint y: 248, endPoint x: 954, endPoint y: 235, distance: 67.8
click at [954, 235] on div "Caption text Close and secure Valve 1. Caption text" at bounding box center [946, 255] width 186 height 44
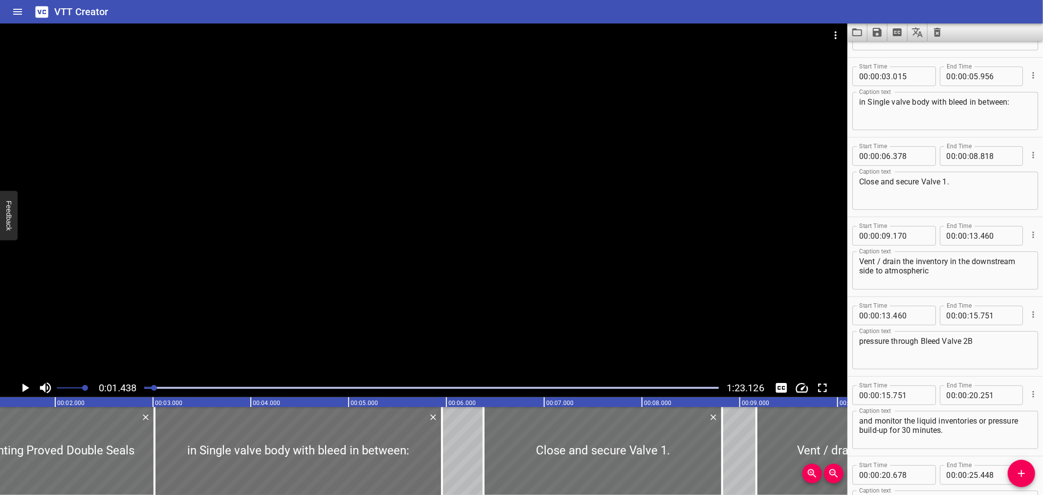
scroll to position [0, 0]
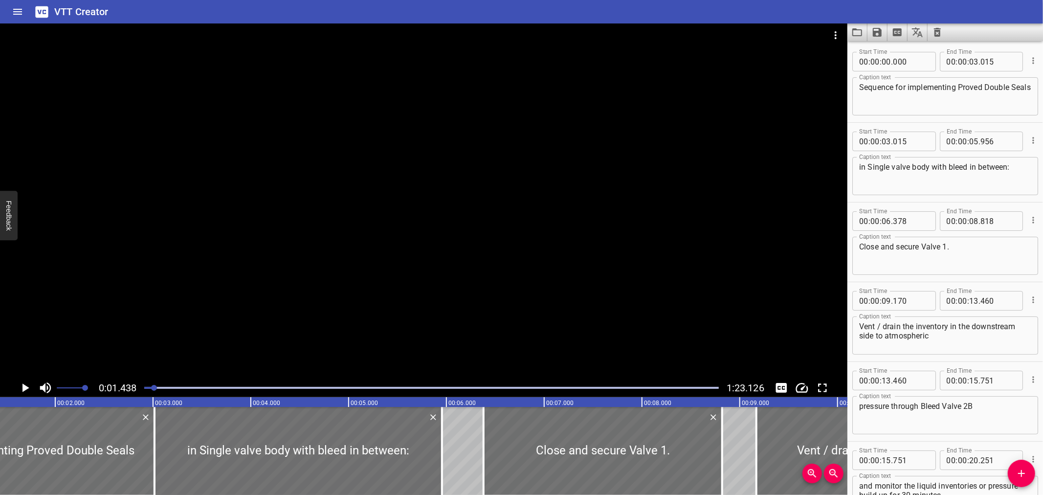
click at [854, 28] on icon "Load captions from file" at bounding box center [858, 32] width 10 height 8
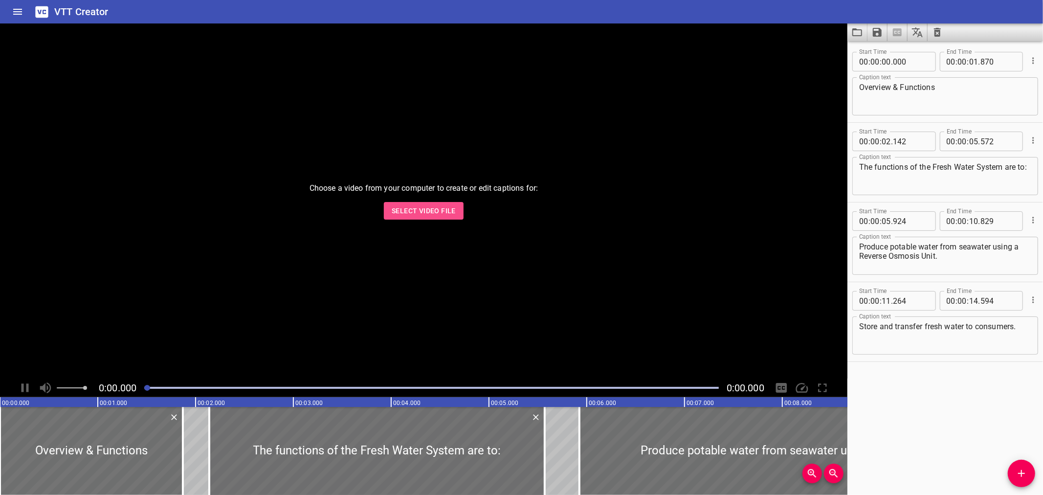
click at [404, 209] on span "Select Video File" at bounding box center [424, 211] width 64 height 12
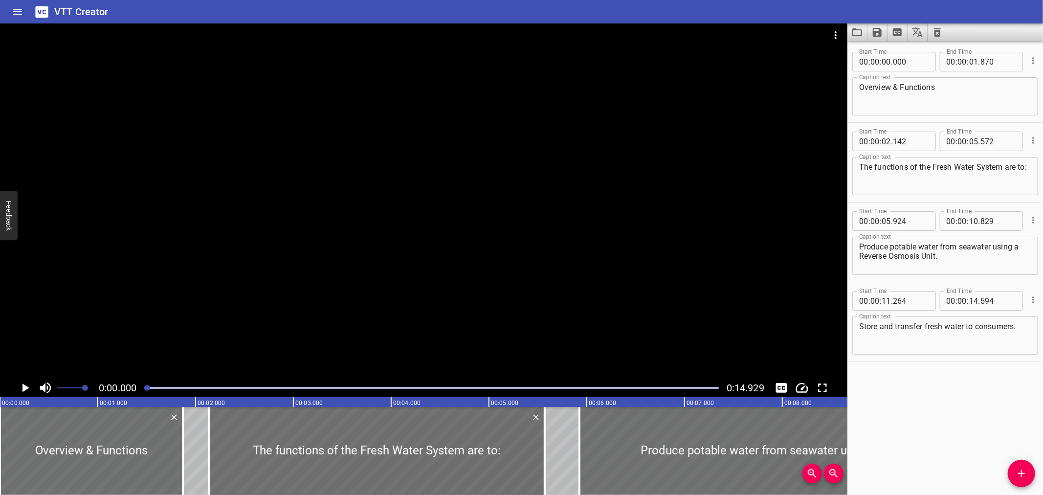
click at [898, 90] on textarea "Overview & Functions" at bounding box center [945, 97] width 172 height 28
type textarea "Overview and Functions"
click at [879, 31] on icon "Save captions to file" at bounding box center [877, 32] width 9 height 9
click at [884, 49] on li "Save to VTT file" at bounding box center [904, 54] width 72 height 18
click at [701, 13] on div "VTT Creator" at bounding box center [521, 11] width 1043 height 23
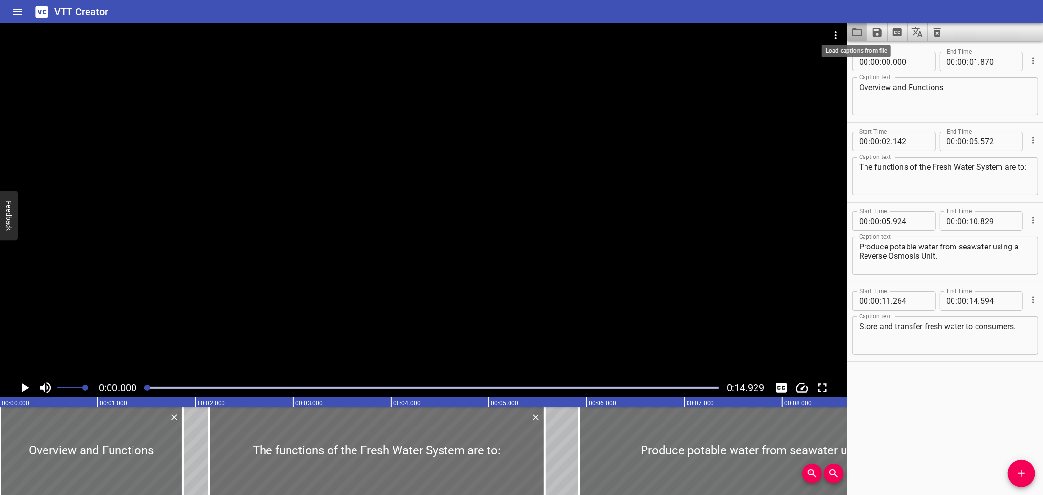
click at [860, 32] on icon "Load captions from file" at bounding box center [858, 32] width 12 height 12
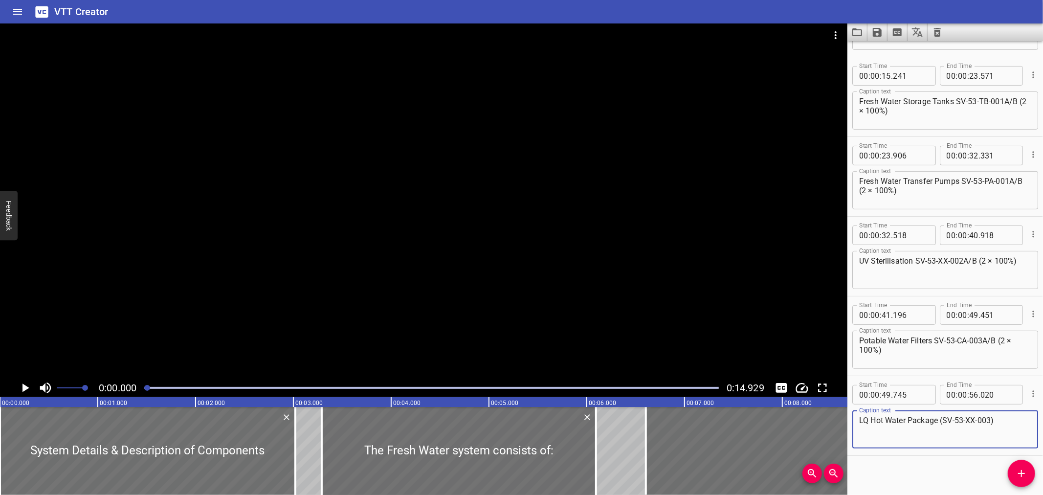
scroll to position [229, 0]
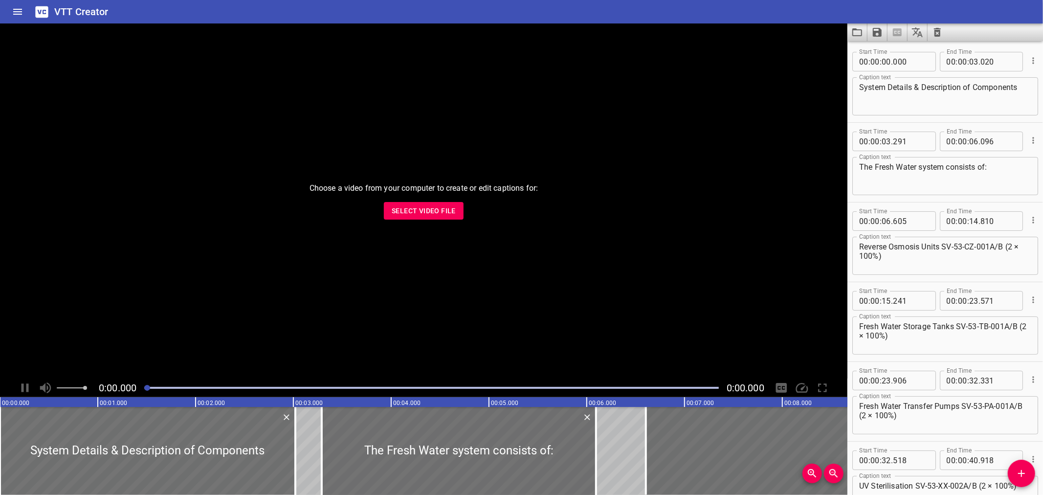
scroll to position [229, 0]
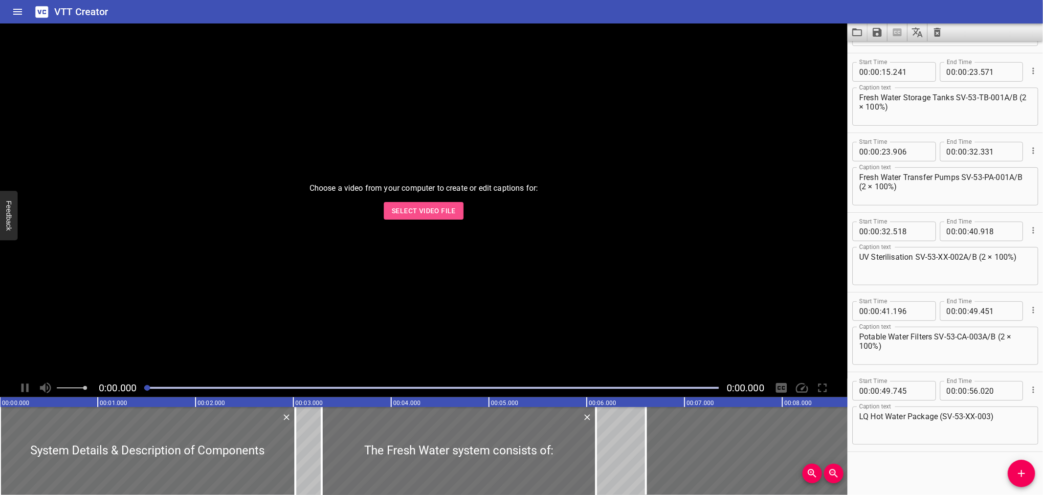
click at [434, 208] on span "Select Video File" at bounding box center [424, 211] width 64 height 12
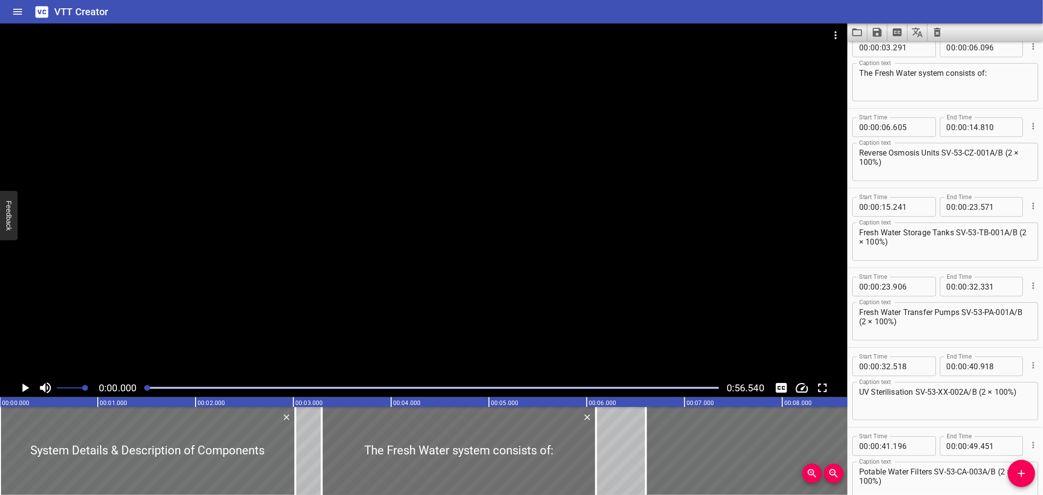
scroll to position [0, 0]
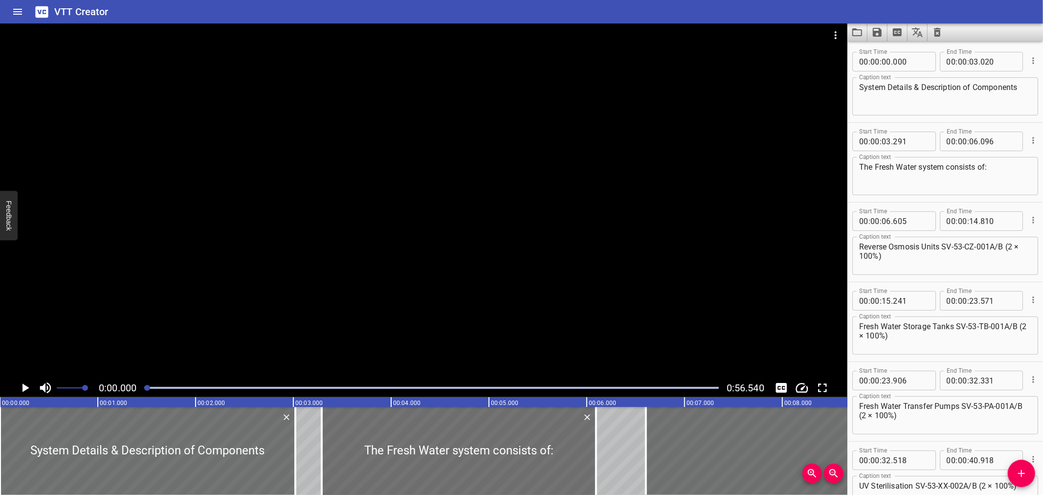
click at [917, 90] on textarea "System Details & Description of Components" at bounding box center [945, 97] width 172 height 28
type textarea "System Details and Description of Components"
click at [877, 28] on icon "Save captions to file" at bounding box center [877, 32] width 9 height 9
click at [882, 49] on li "Save to VTT file" at bounding box center [904, 54] width 72 height 18
drag, startPoint x: 780, startPoint y: 14, endPoint x: 789, endPoint y: 16, distance: 9.6
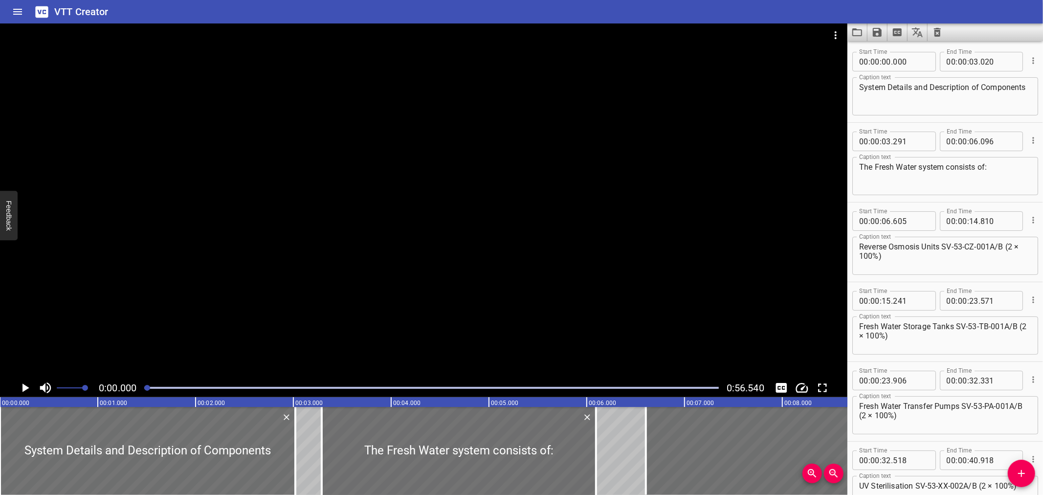
click at [782, 13] on div "VTT Creator" at bounding box center [521, 11] width 1043 height 23
click at [862, 36] on icon "Load captions from file" at bounding box center [858, 32] width 10 height 8
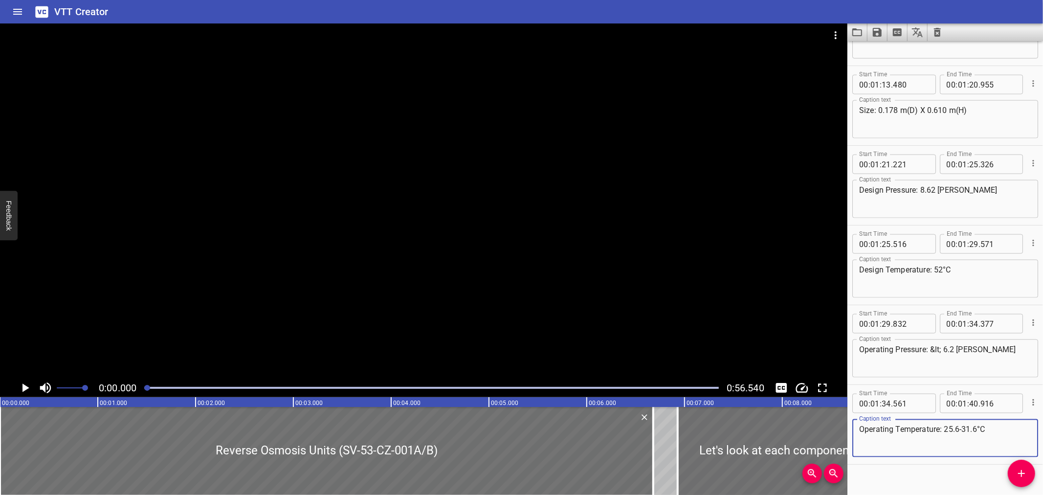
scroll to position [1185, 0]
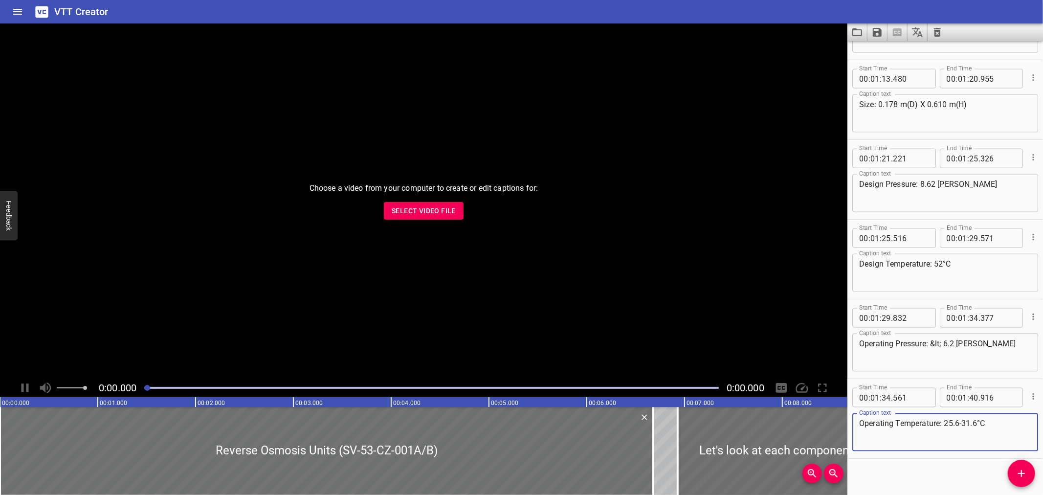
scroll to position [1185, 0]
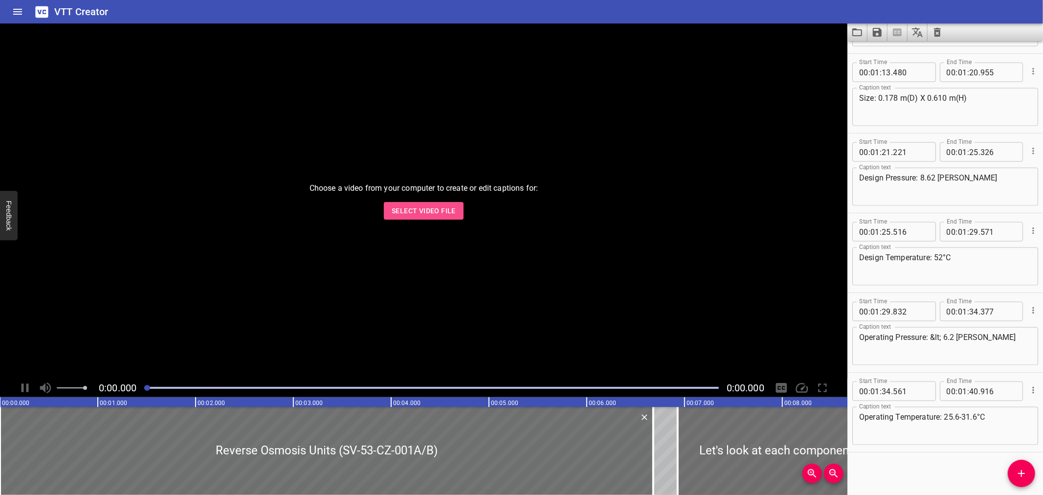
click at [421, 206] on span "Select Video File" at bounding box center [424, 211] width 64 height 12
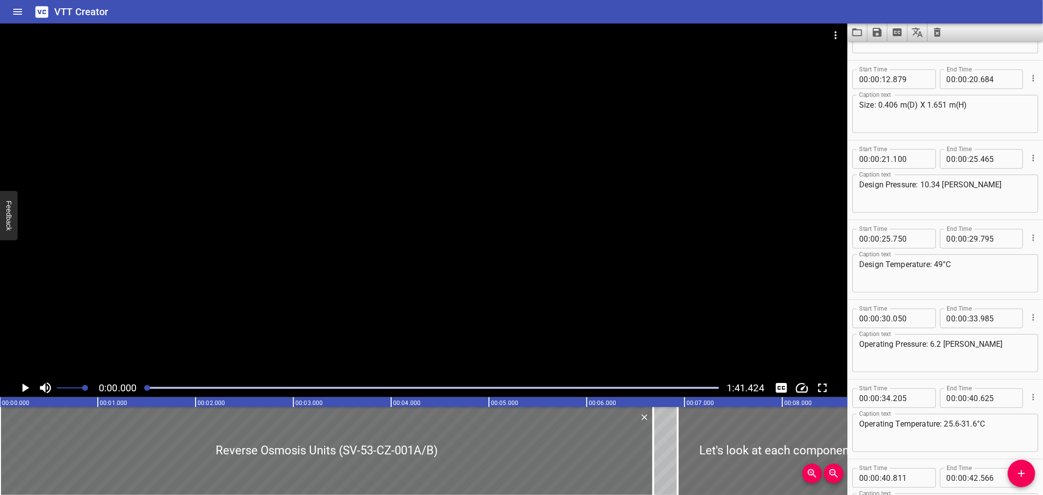
scroll to position [225, 0]
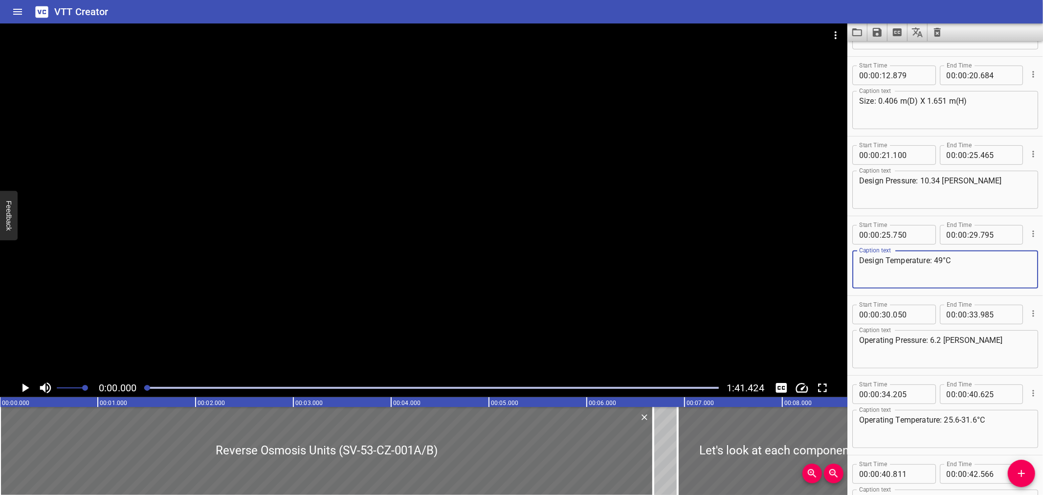
click at [944, 258] on textarea "Design Temperature: 49°C" at bounding box center [945, 270] width 172 height 28
type textarea "Design Temperature: 49 °C"
click at [959, 420] on textarea "Operating Temperature: 25.6-31.6°C" at bounding box center [945, 429] width 172 height 28
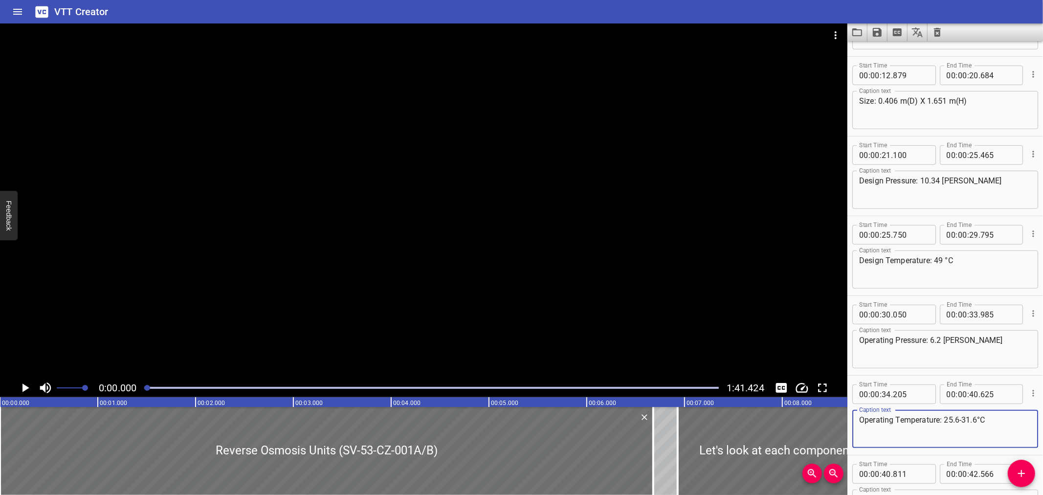
drag, startPoint x: 959, startPoint y: 419, endPoint x: 1020, endPoint y: 412, distance: 61.6
click at [960, 419] on textarea "Operating Temperature: 25.6-31.6°C" at bounding box center [945, 429] width 172 height 28
click at [981, 416] on textarea "Operating Temperature: 25.6 - 31.6°C" at bounding box center [945, 429] width 172 height 28
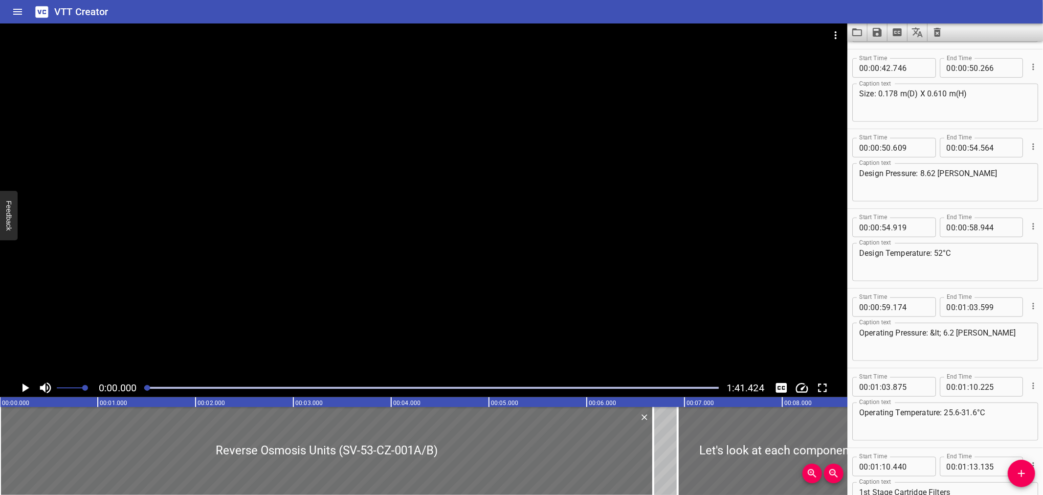
scroll to position [710, 0]
type textarea "Operating Temperature: 25.6 - 31.6 °C"
click at [943, 252] on textarea "Design Temperature: 52°C" at bounding box center [945, 264] width 172 height 28
type textarea "Design Temperature: 52 °C"
drag, startPoint x: 959, startPoint y: 414, endPoint x: 966, endPoint y: 411, distance: 7.5
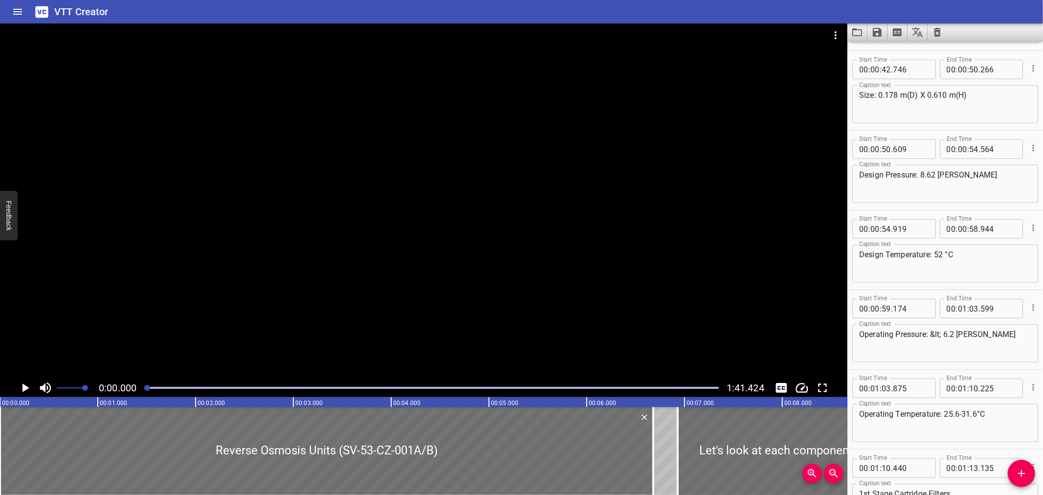
click at [959, 414] on textarea "Operating Temperature: 25.6-31.6°C" at bounding box center [945, 423] width 172 height 28
click at [982, 411] on textarea "Operating Temperature: 25.6 - 31.6°C" at bounding box center [945, 423] width 172 height 28
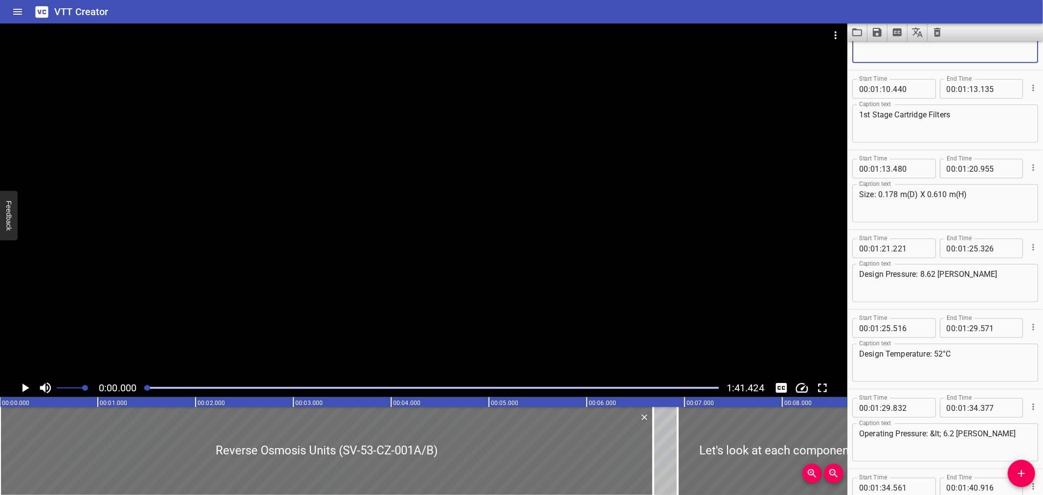
scroll to position [1089, 0]
type textarea "Operating Temperature: 25.6 - 31.6 °C"
click at [942, 352] on textarea "Design Temperature: 52°C" at bounding box center [945, 363] width 172 height 28
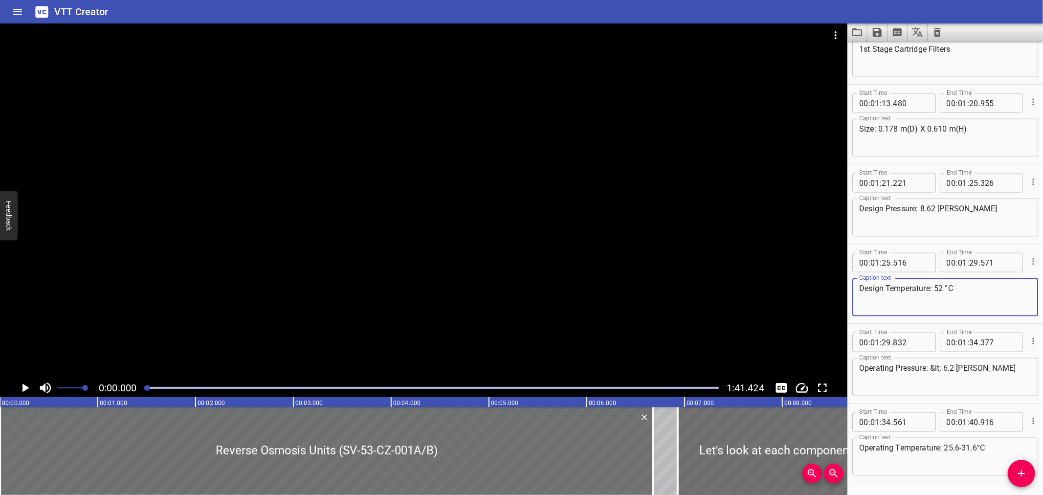
scroll to position [1185, 0]
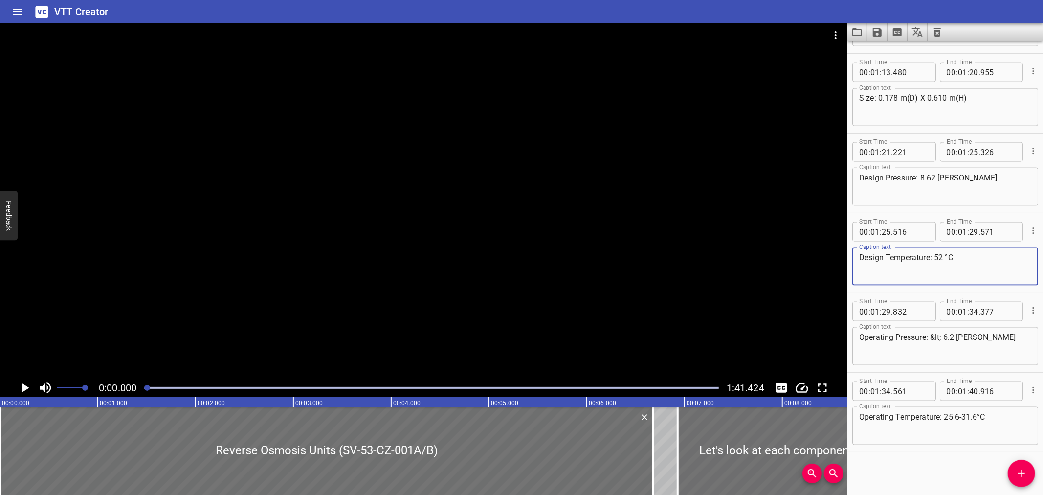
type textarea "Design Temperature: 52 °C"
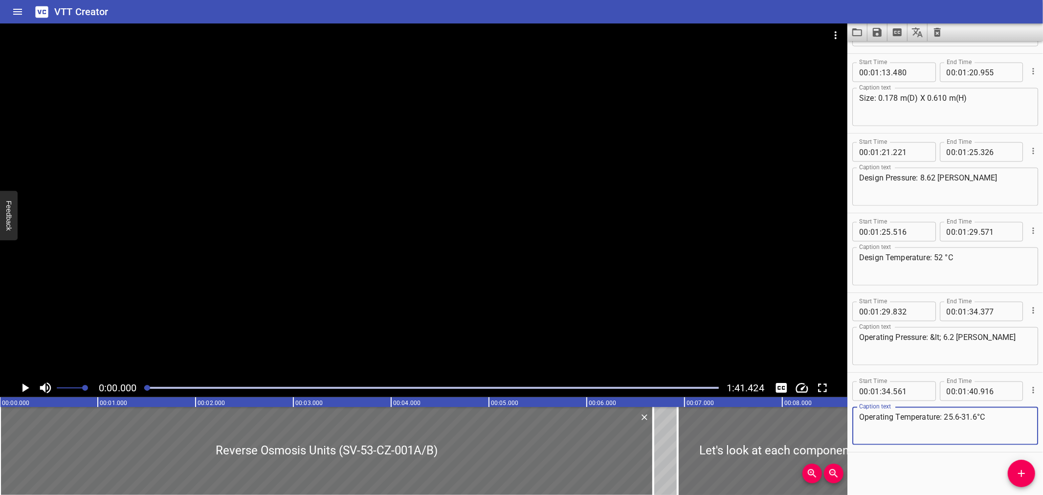
click at [978, 413] on textarea "Operating Temperature: 25.6-31.6°C" at bounding box center [945, 426] width 172 height 28
click at [961, 414] on textarea "Operating Temperature: 25.6-31.6 °C" at bounding box center [945, 426] width 172 height 28
type textarea "Operating Temperature: 25.6 - 31.6 °C"
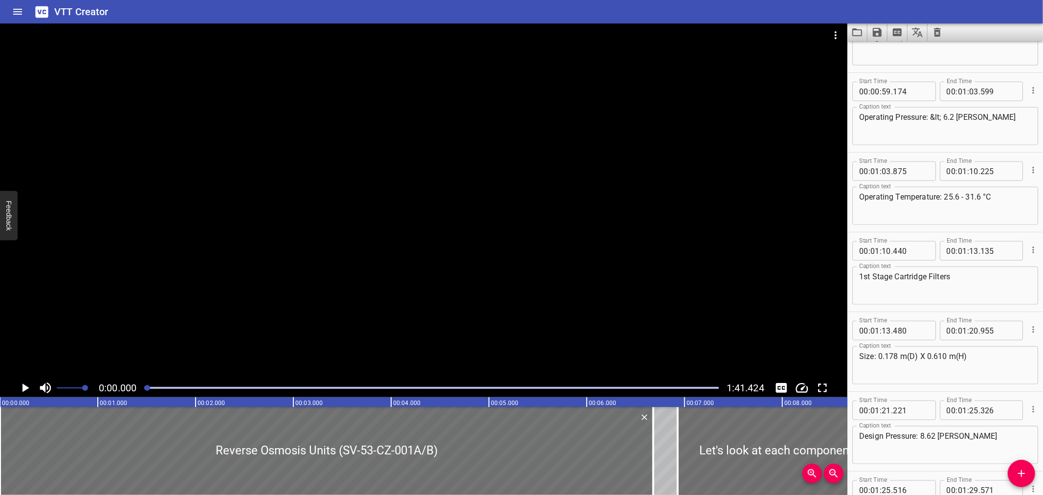
scroll to position [879, 0]
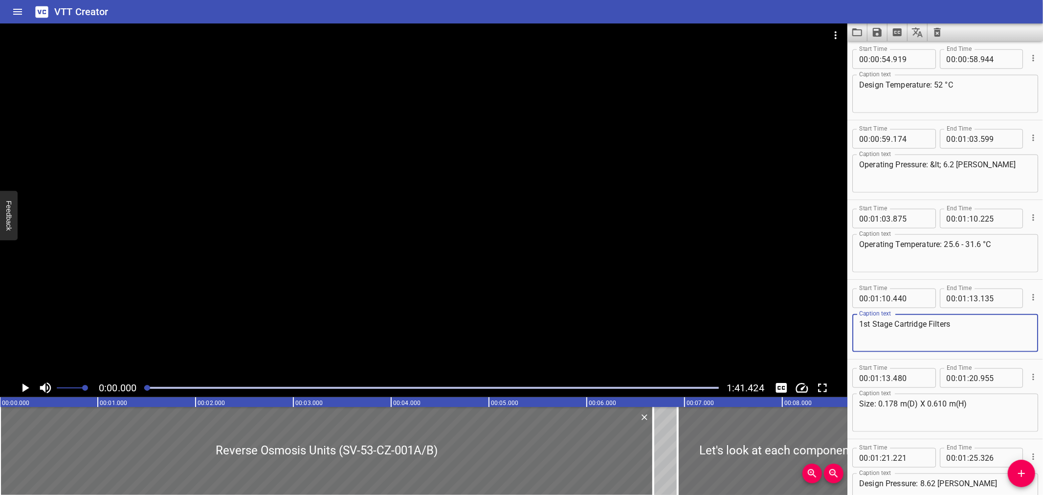
drag, startPoint x: 868, startPoint y: 321, endPoint x: 860, endPoint y: 320, distance: 7.8
click at [860, 320] on textarea "1st Stage Cartridge Filters" at bounding box center [945, 333] width 172 height 28
click at [869, 321] on textarea "1st Stage Cartridge Filters" at bounding box center [945, 333] width 172 height 28
drag, startPoint x: 869, startPoint y: 321, endPoint x: 857, endPoint y: 323, distance: 12.8
click at [857, 323] on div "1st Stage Cartridge Filters Caption text" at bounding box center [946, 333] width 186 height 38
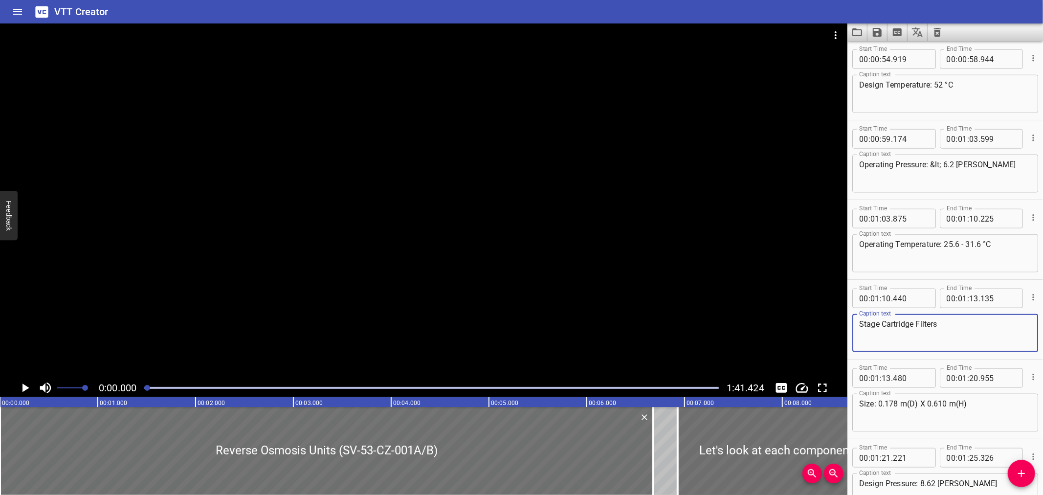
paste textarea "1st"
paste textarea "ˢᵗ"
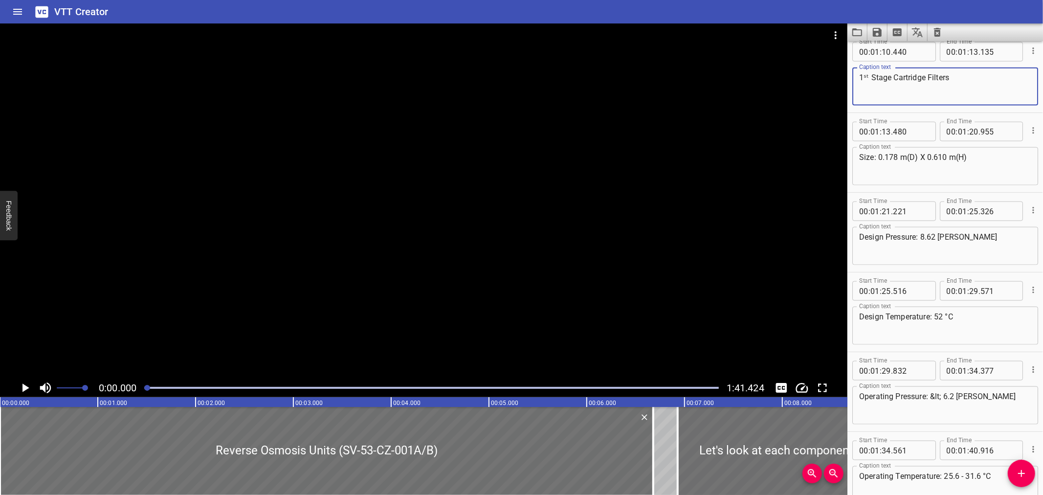
scroll to position [1142, 0]
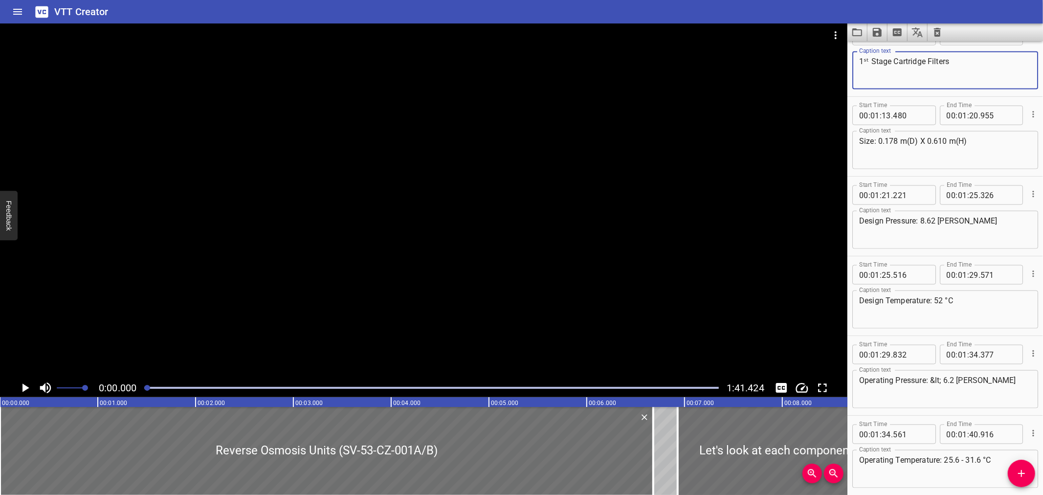
type textarea "1ˢᵗ Stage Cartridge Filters"
click at [874, 32] on icon "Save captions to file" at bounding box center [877, 32] width 9 height 9
click at [878, 50] on li "Save to VTT file" at bounding box center [904, 54] width 72 height 18
click at [761, 15] on div "VTT Creator" at bounding box center [521, 11] width 1043 height 23
click at [852, 30] on icon "Load captions from file" at bounding box center [858, 32] width 12 height 12
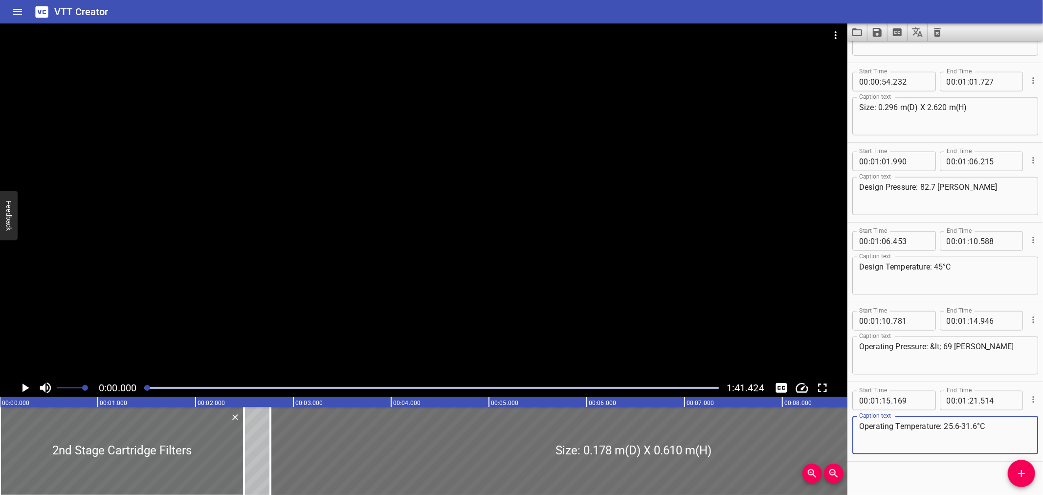
scroll to position [946, 0]
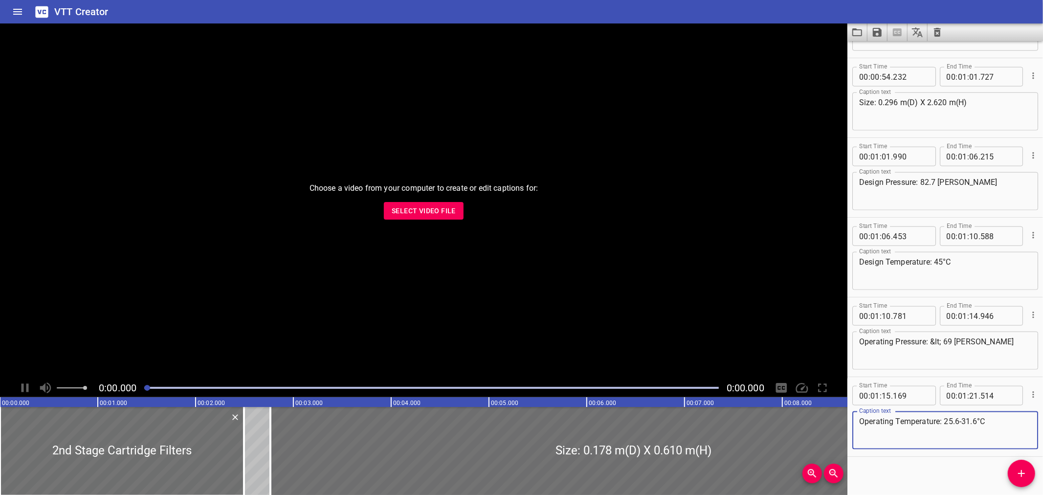
scroll to position [946, 0]
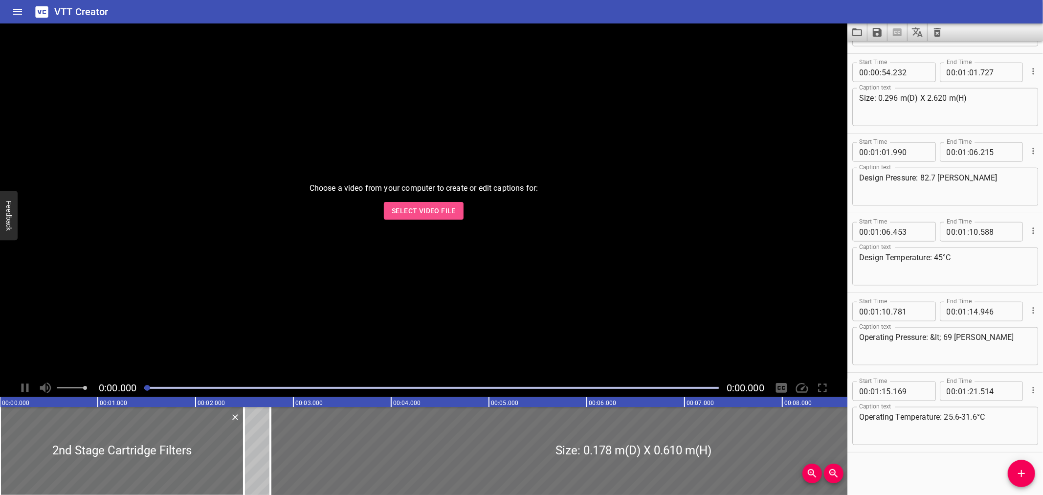
click at [433, 214] on span "Select Video File" at bounding box center [424, 211] width 64 height 12
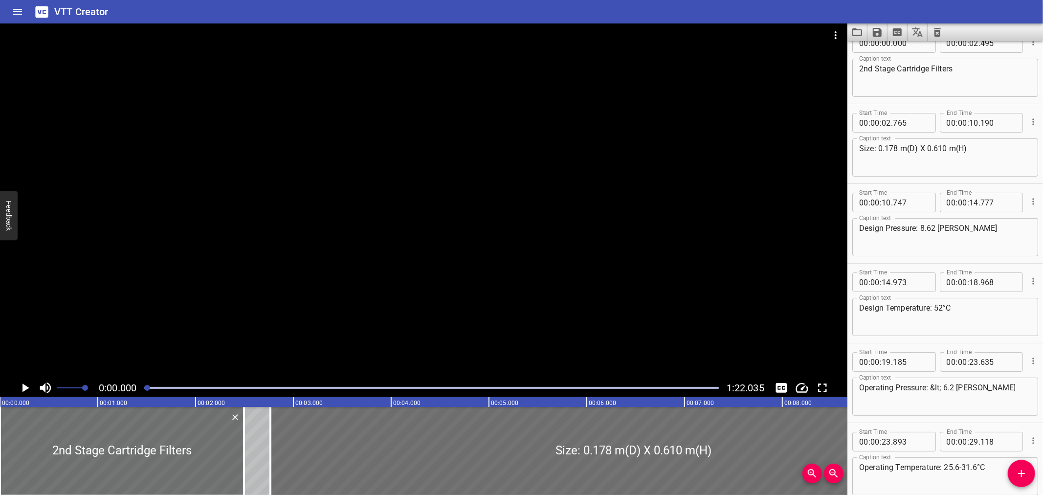
scroll to position [0, 0]
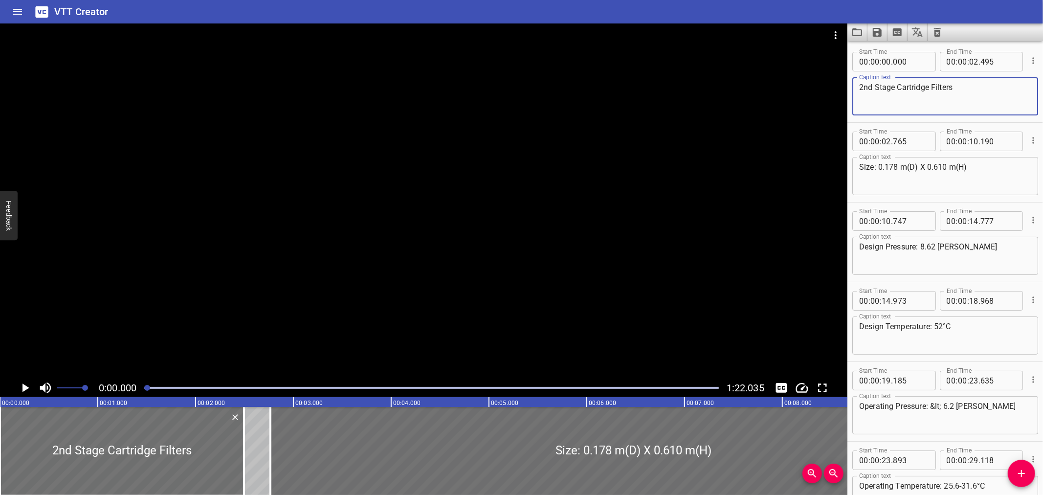
click at [873, 87] on textarea "2nd Stage Cartridge Filters" at bounding box center [945, 97] width 172 height 28
paste textarea "ⁿᵈ"
type textarea "2ⁿᵈ Stage Cartridge Filters"
click at [943, 322] on textarea "Design Temperature: 52°C" at bounding box center [945, 336] width 172 height 28
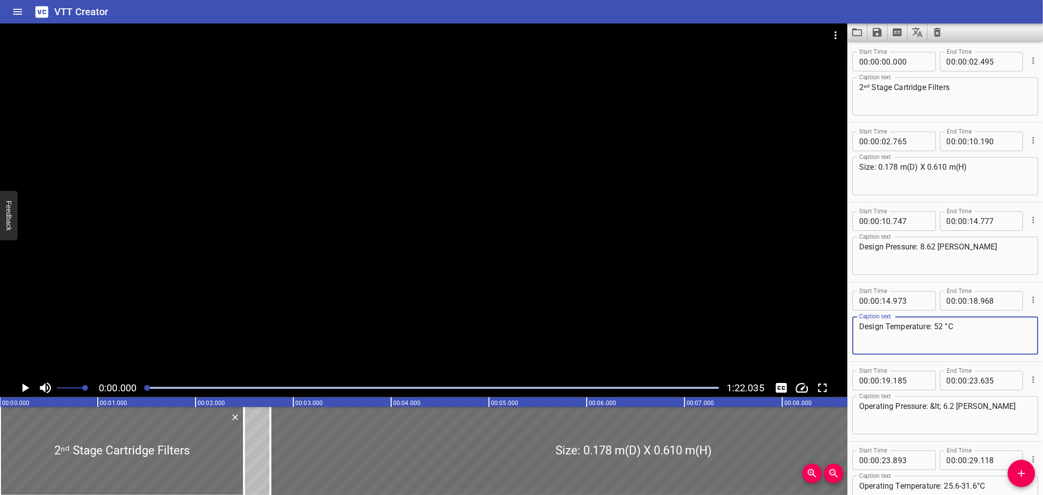
type textarea "Design Temperature: 52 °C"
drag, startPoint x: 959, startPoint y: 486, endPoint x: 1005, endPoint y: 476, distance: 47.5
click at [959, 486] on textarea "Operating Temperature: 25.6-31.6°C" at bounding box center [945, 495] width 172 height 28
type textarea "Operating Temperature: 25.6 - 31.6 °C"
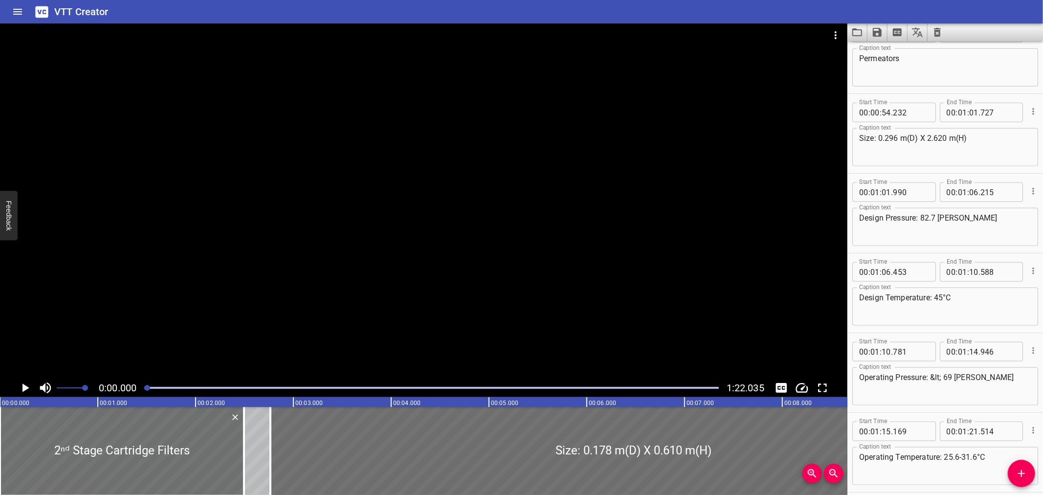
scroll to position [946, 0]
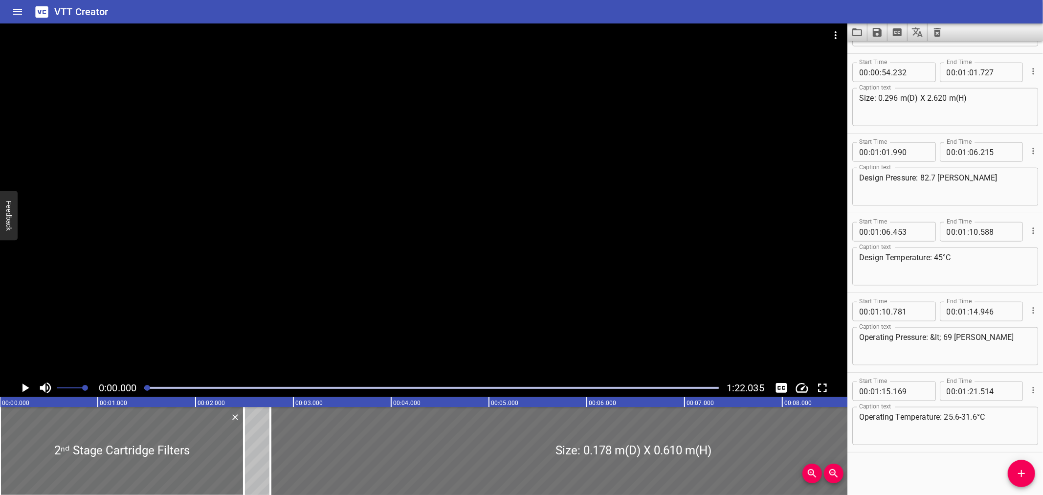
click at [943, 258] on textarea "Design Temperature: 45°C" at bounding box center [945, 267] width 172 height 28
type textarea "Design Temperature: 45 °C"
click at [959, 416] on textarea "Operating Temperature: 25.6-31.6°C" at bounding box center [945, 426] width 172 height 28
click at [964, 416] on textarea "Operating Temperature: 25.6 -31.6°C" at bounding box center [945, 426] width 172 height 28
click at [980, 416] on textarea "Operating Temperature: 25.6 - 31.6°C" at bounding box center [945, 426] width 172 height 28
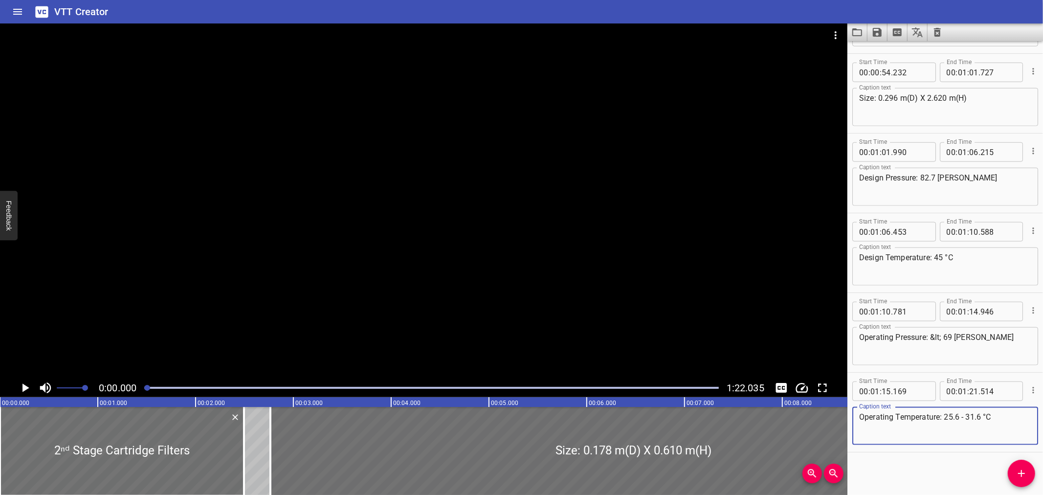
type textarea "Operating Temperature: 25.6 - 31.6 °C"
click at [876, 28] on icon "Save captions to file" at bounding box center [877, 32] width 9 height 9
click at [884, 47] on li "Save to VTT file" at bounding box center [904, 54] width 72 height 18
click at [744, 9] on div "VTT Creator" at bounding box center [521, 11] width 1043 height 23
click at [857, 27] on icon "Load captions from file" at bounding box center [858, 32] width 12 height 12
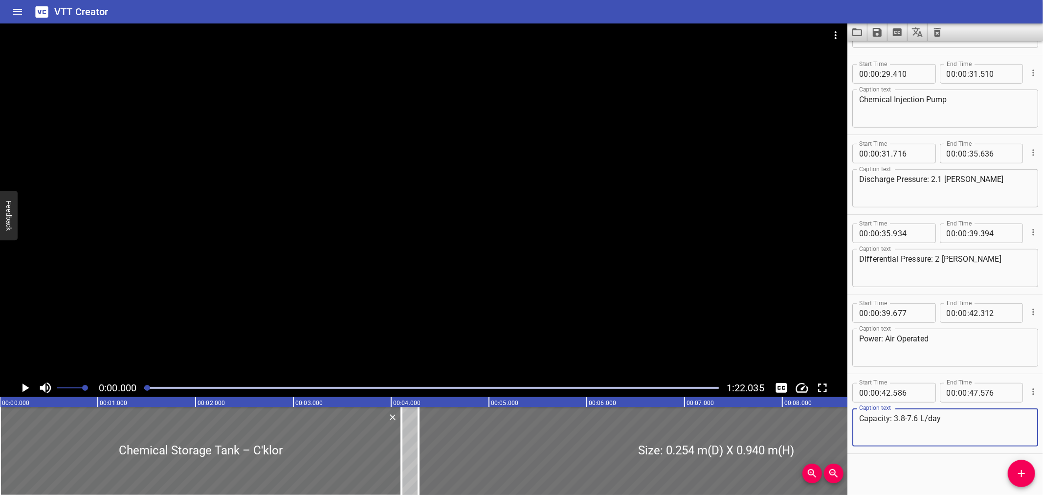
scroll to position [468, 0]
click at [838, 29] on icon "Video Options" at bounding box center [836, 35] width 12 height 12
click at [839, 33] on li "Select New Video File..." at bounding box center [872, 36] width 97 height 18
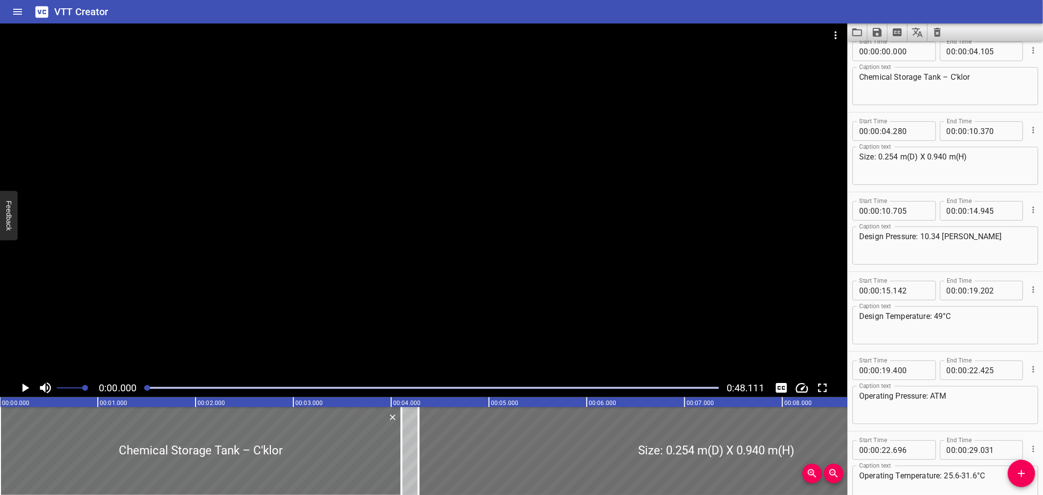
scroll to position [0, 0]
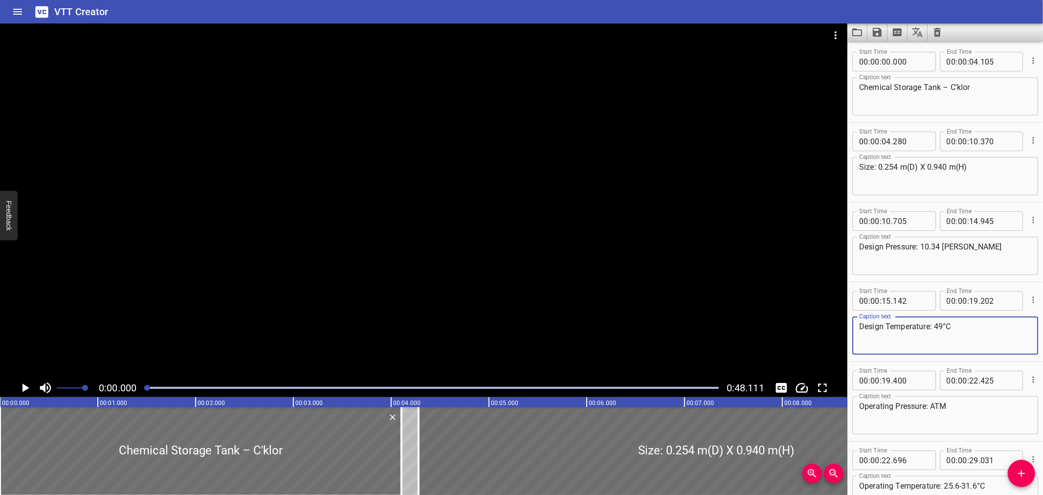
click at [943, 325] on textarea "Design Temperature: 49°C" at bounding box center [945, 336] width 172 height 28
type textarea "Design Temperature: 49 °C"
click at [959, 483] on textarea "Operating Temperature: 25.6-31.6°C" at bounding box center [945, 495] width 172 height 28
click at [964, 485] on textarea "Operating Temperature: 25.6 -31.6°C" at bounding box center [945, 495] width 172 height 28
type textarea "Operating Temperature: 25.6 - 31.6 °C"
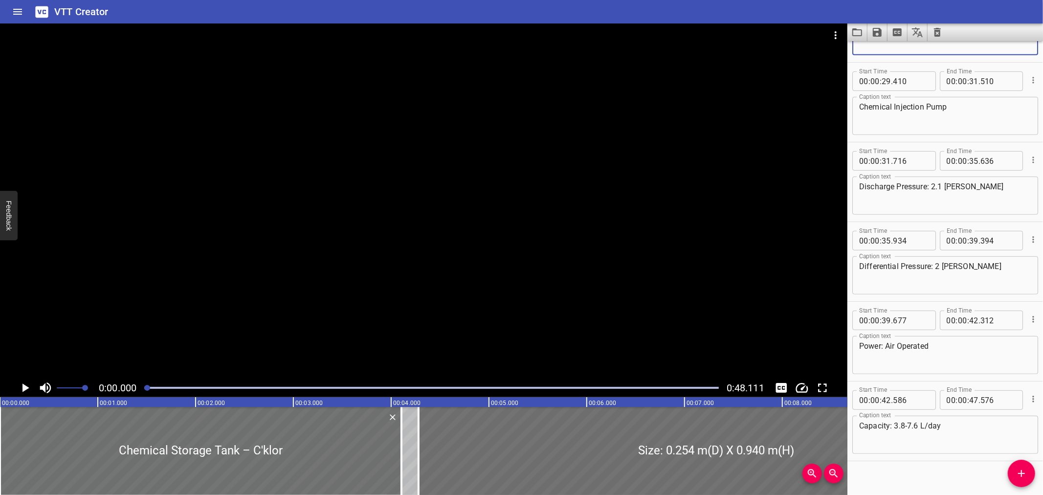
scroll to position [468, 0]
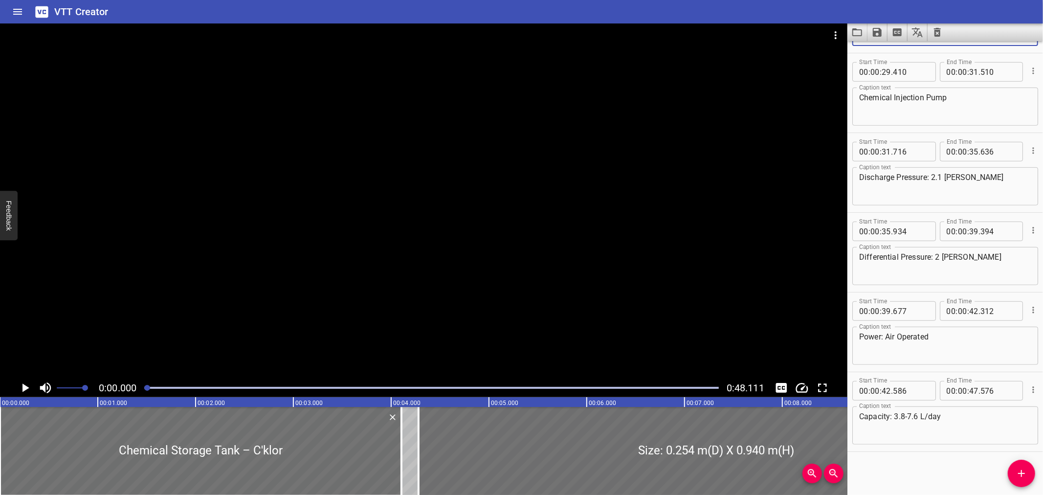
click at [904, 414] on textarea "Capacity: 3.8-7.6 L/day" at bounding box center [945, 426] width 172 height 28
paste textarea "–"
click at [925, 417] on textarea "Capacity: 3.8 – 7.6 L/day" at bounding box center [945, 426] width 172 height 28
type textarea "Capacity: 3.8 – 7.6 L/day"
click at [878, 30] on icon "Save captions to file" at bounding box center [878, 32] width 12 height 12
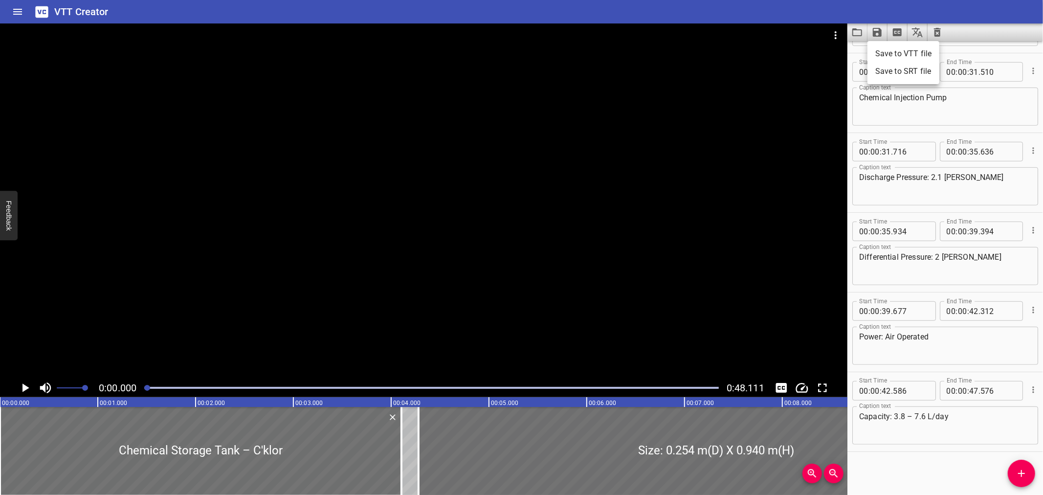
click at [887, 49] on li "Save to VTT file" at bounding box center [904, 54] width 72 height 18
click at [859, 31] on icon "Load captions from file" at bounding box center [858, 32] width 12 height 12
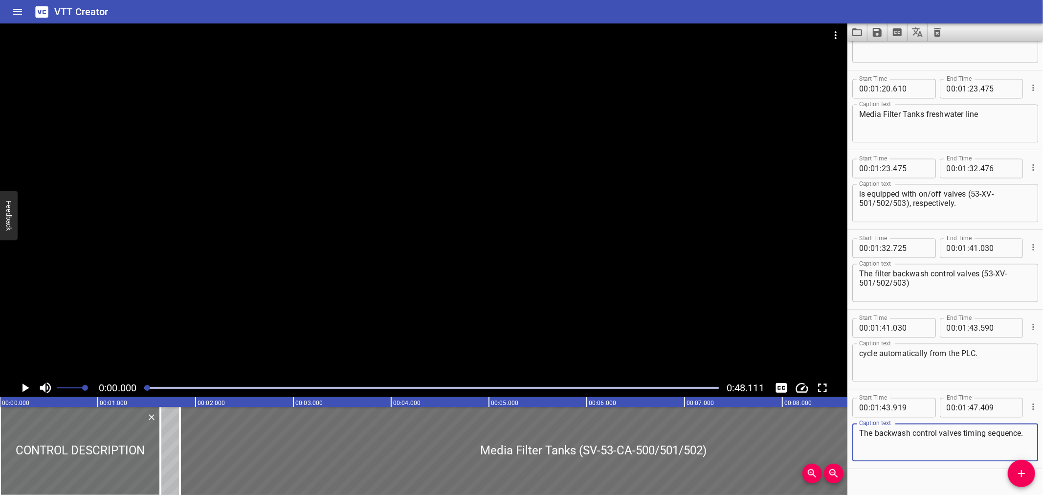
scroll to position [1583, 0]
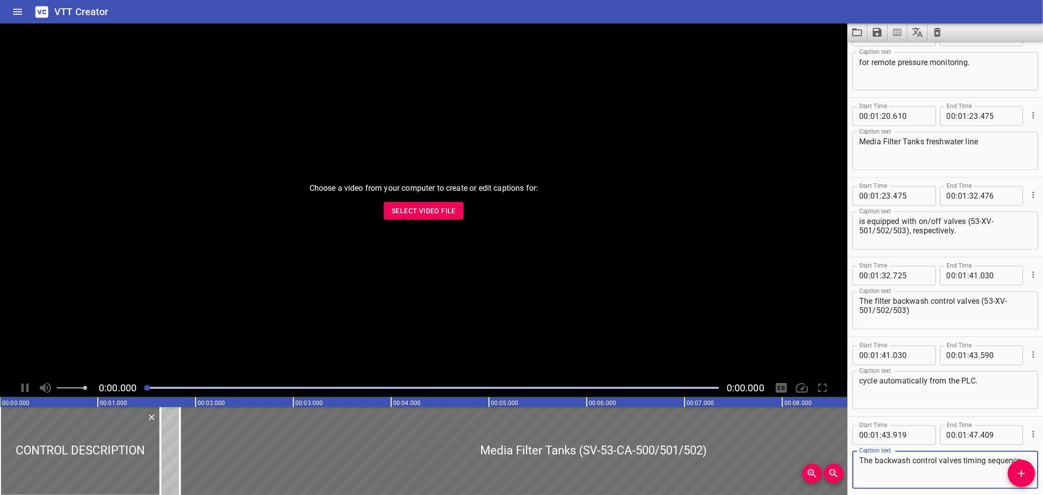
click at [424, 208] on span "Select Video File" at bounding box center [424, 211] width 64 height 12
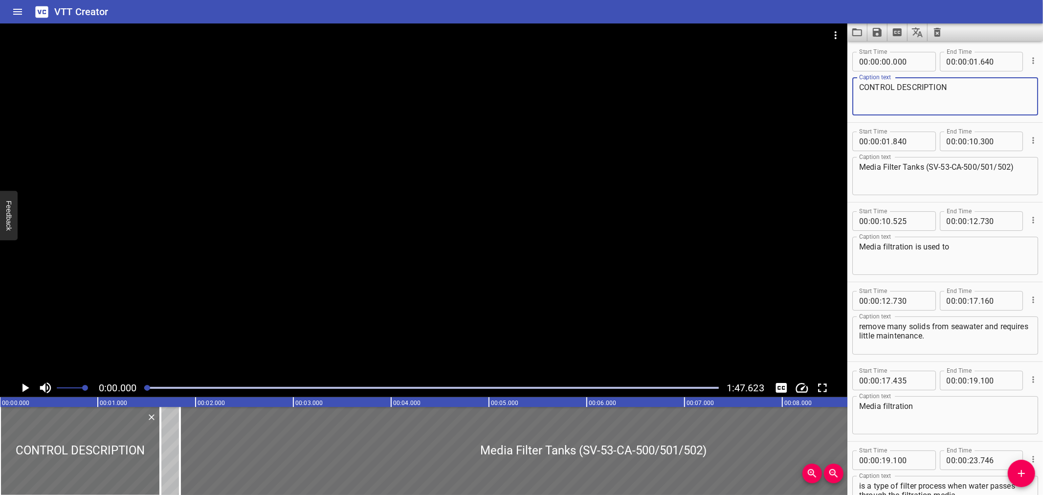
drag, startPoint x: 955, startPoint y: 88, endPoint x: 866, endPoint y: 90, distance: 88.6
click at [866, 90] on textarea "CONTROL DESCRIPTION" at bounding box center [945, 97] width 172 height 28
type textarea "Control Description"
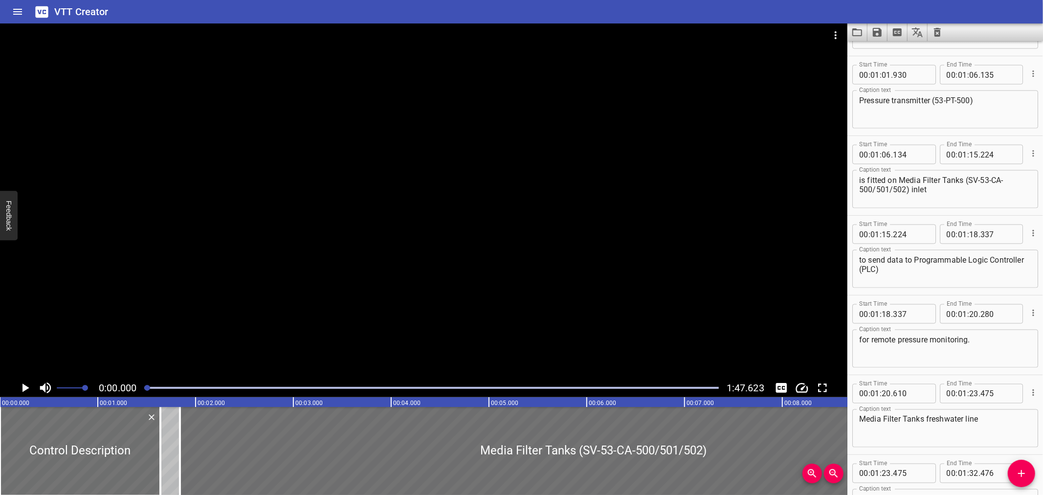
scroll to position [1234, 0]
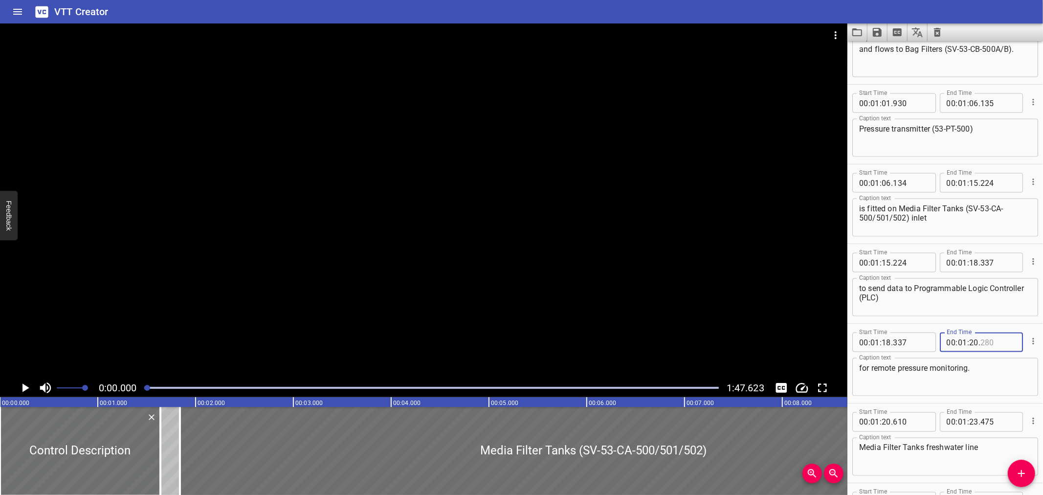
type input "280"
drag, startPoint x: 991, startPoint y: 338, endPoint x: 861, endPoint y: 223, distance: 173.6
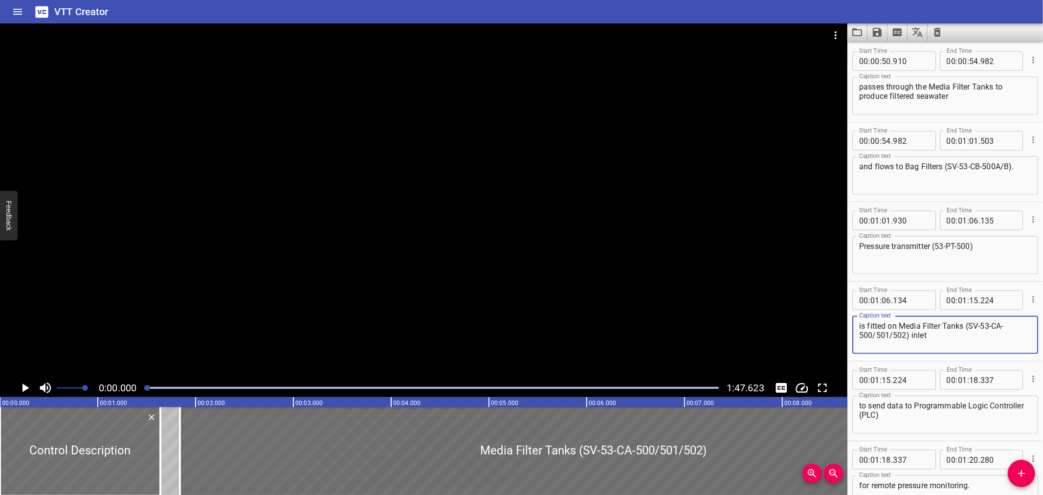
click at [965, 324] on textarea "is fitted on Media Filter Tanks (SV-53-CA-500/501/502) inlet" at bounding box center [945, 335] width 172 height 28
drag, startPoint x: 964, startPoint y: 323, endPoint x: 969, endPoint y: 325, distance: 5.3
click at [964, 323] on textarea "is fitted on Media Filter Tanks (SV-53-CA-500/501/502) inlet" at bounding box center [945, 335] width 172 height 28
type textarea "is fitted on Media Filter Tanks (SV-53-CA-500/501/502) inlet"
click at [879, 35] on icon "Save captions to file" at bounding box center [877, 32] width 9 height 9
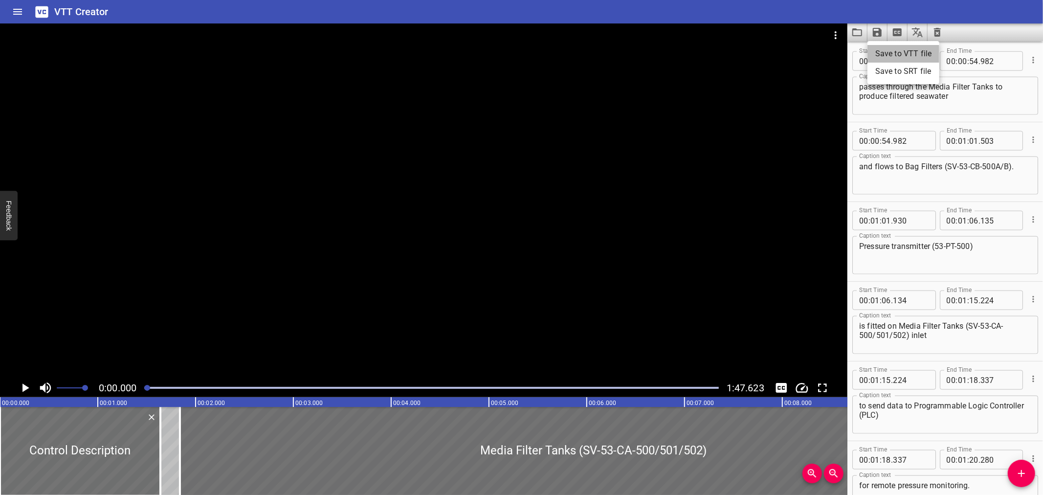
click at [892, 51] on li "Save to VTT file" at bounding box center [904, 54] width 72 height 18
click at [756, 12] on div "VTT Creator" at bounding box center [521, 11] width 1043 height 23
click at [859, 28] on icon "Load captions from file" at bounding box center [858, 32] width 12 height 12
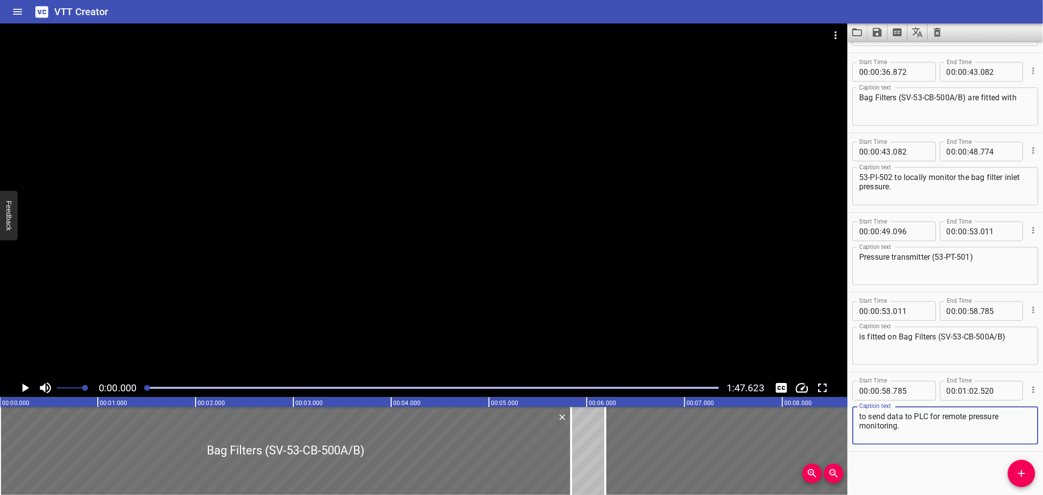
scroll to position [548, 0]
click at [840, 32] on icon "Video Options" at bounding box center [836, 35] width 12 height 12
click at [843, 37] on li "Select New Video File..." at bounding box center [872, 36] width 97 height 18
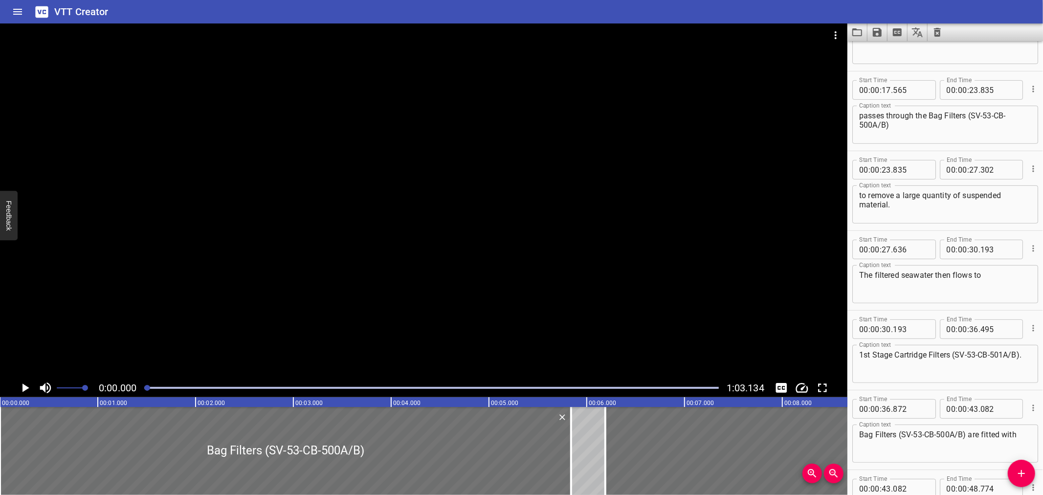
scroll to position [222, 0]
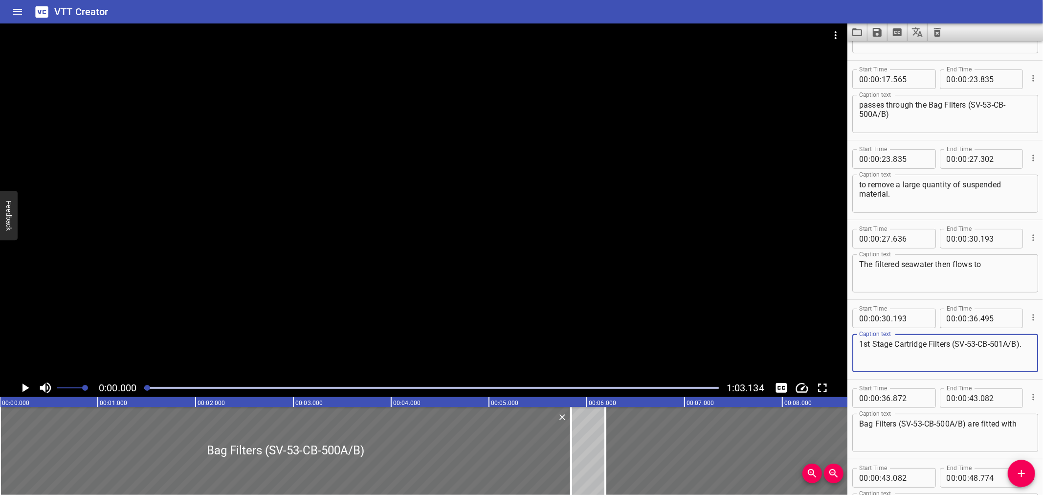
drag, startPoint x: 871, startPoint y: 340, endPoint x: 861, endPoint y: 342, distance: 10.1
click at [862, 343] on textarea "1st Stage Cartridge Filters (SV-53-CB-501A/B)." at bounding box center [945, 353] width 172 height 28
paste textarea "ˢᵗ"
type textarea "1ˢᵗ Stage Cartridge Filters (SV-53-CB-501A/B)."
click at [879, 31] on icon "Save captions to file" at bounding box center [877, 32] width 9 height 9
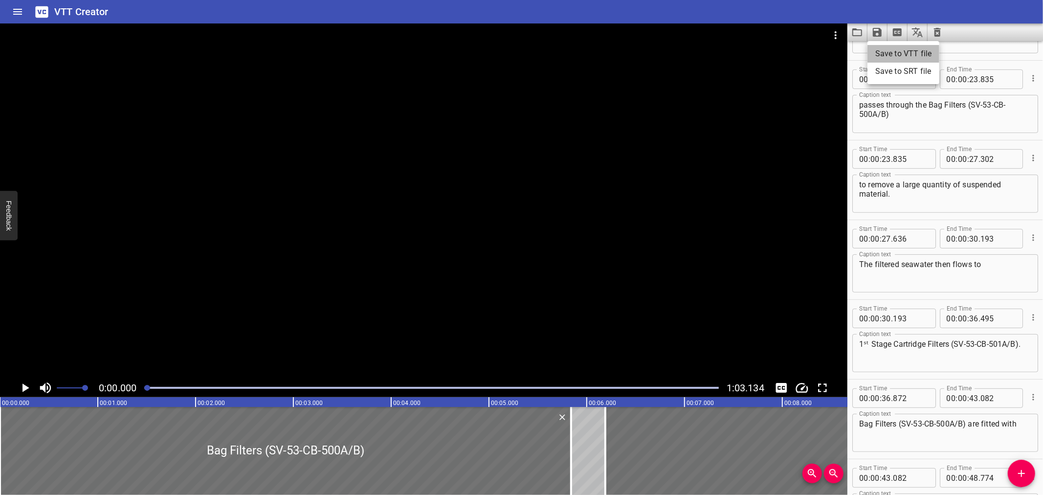
click at [882, 46] on li "Save to VTT file" at bounding box center [904, 54] width 72 height 18
click at [771, 3] on div "VTT Creator" at bounding box center [521, 11] width 1043 height 23
click at [855, 28] on icon "Load captions from file" at bounding box center [858, 32] width 10 height 8
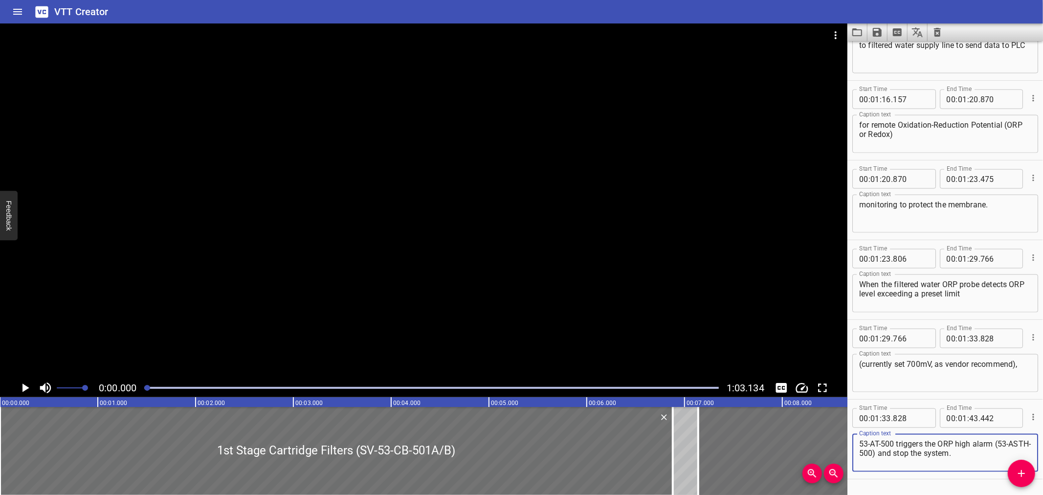
scroll to position [1106, 0]
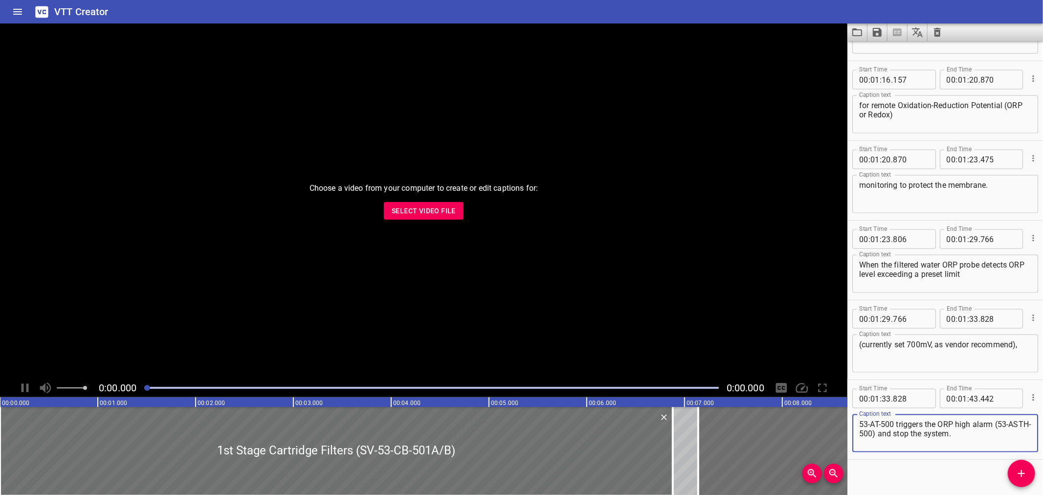
scroll to position [1106, 0]
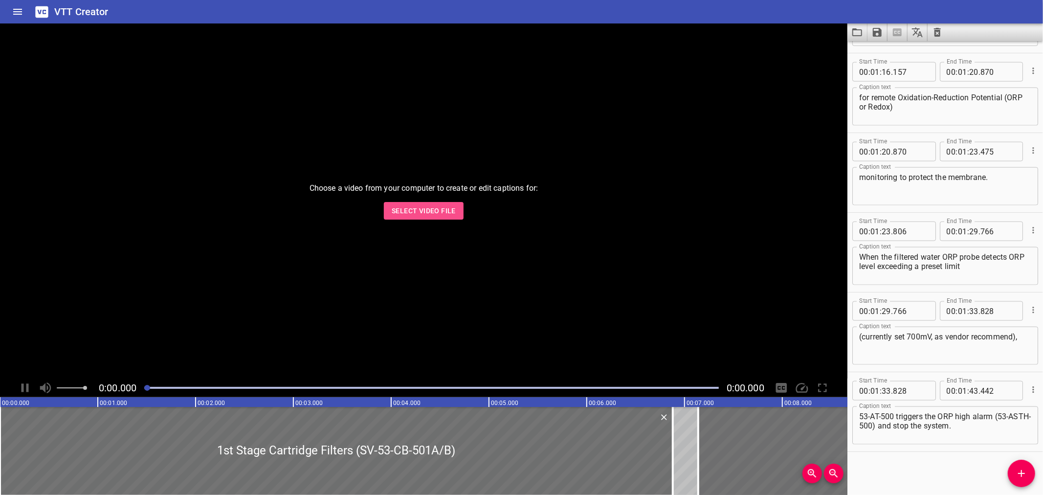
click at [413, 211] on span "Select Video File" at bounding box center [424, 211] width 64 height 12
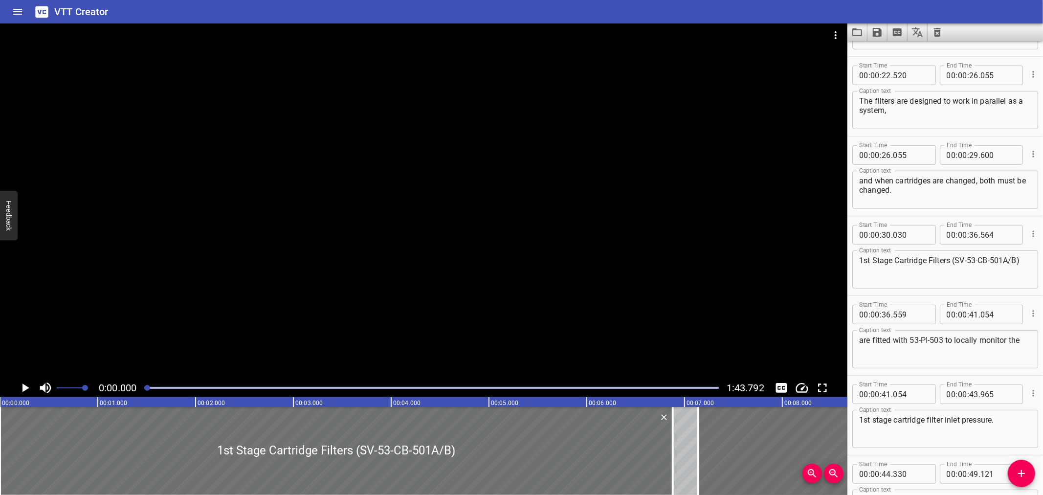
scroll to position [0, 0]
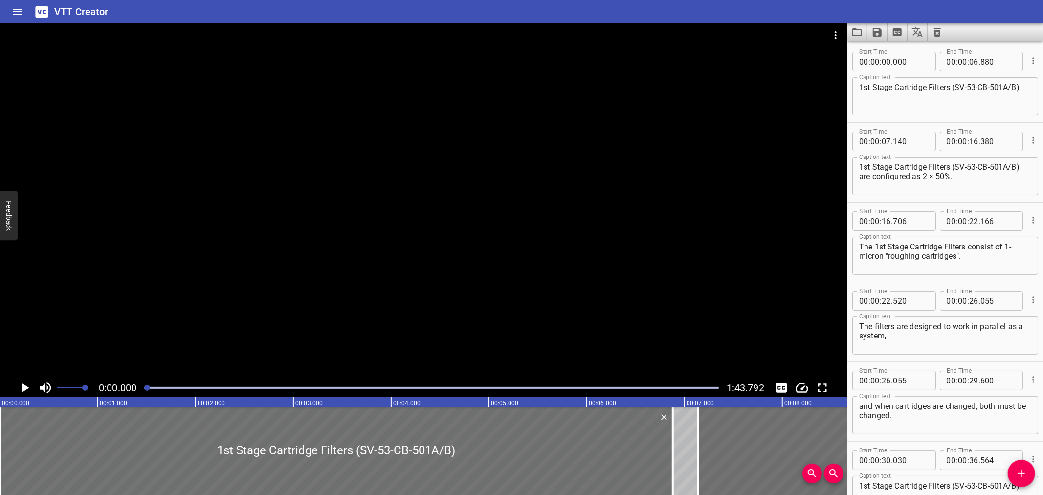
click at [869, 87] on textarea "1st Stage Cartridge Filters (SV-53-CB-501A/B)" at bounding box center [945, 97] width 172 height 28
paste textarea "ˢᵗ"
type textarea "1ˢᵗ Stage Cartridge Filters (SV-53-CB-501A/B)"
click at [871, 168] on textarea "1st Stage Cartridge Filters (SV-53-CB-501A/B) are configured as 2 × 50%." at bounding box center [945, 176] width 172 height 28
paste textarea "ˢᵗ"
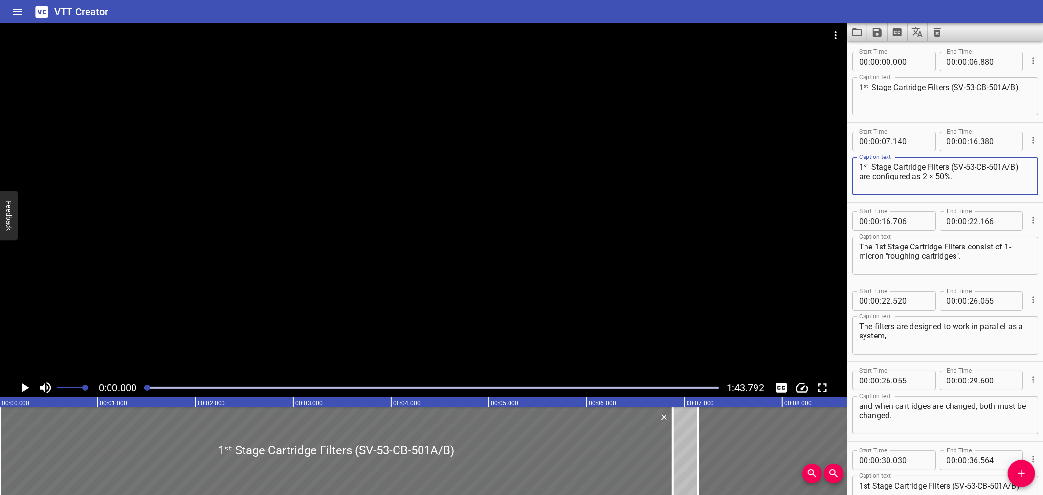
type textarea "1ˢᵗ Stage Cartridge Filters (SV-53-CB-501A/B) are configured as 2 × 50%."
click at [881, 245] on textarea "The 1st Stage Cartridge Filters consist of 1-micron "roughing cartridges"." at bounding box center [945, 256] width 172 height 28
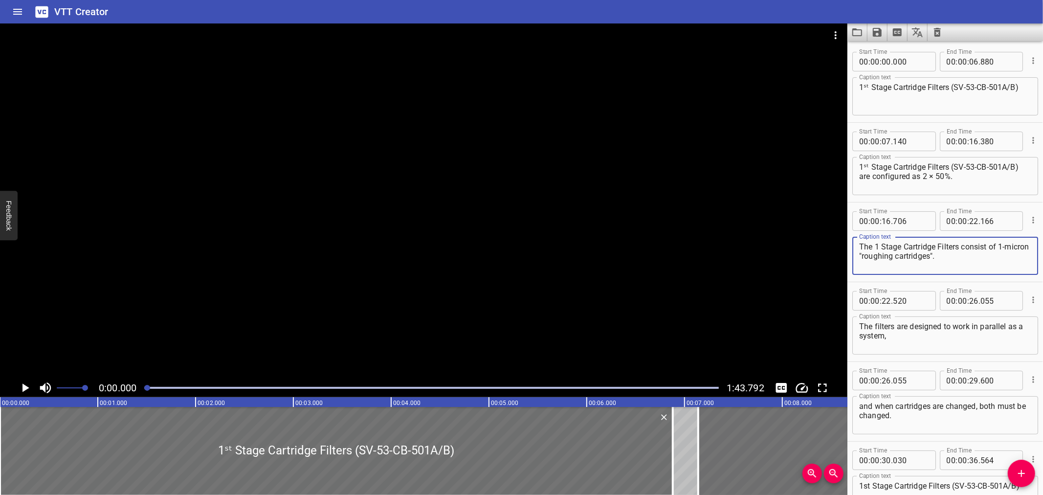
paste textarea "ˢᵗ"
type textarea "The 1ˢᵗ Stage Cartridge Filters consist of 1-micron "roughing cartridges"."
click at [866, 487] on textarea "1st Stage Cartridge Filters (SV-53-CB-501A/B)" at bounding box center [945, 495] width 172 height 28
paste textarea "ˢᵗ"
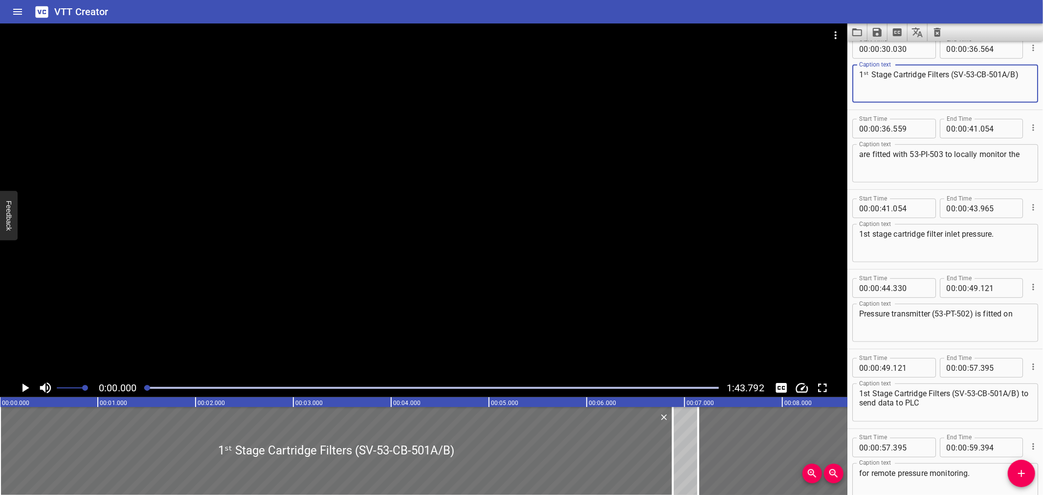
scroll to position [413, 0]
type textarea "1ˢᵗ Stage Cartridge Filters (SV-53-CB-501A/B)"
click at [869, 230] on textarea "1st stage cartridge filter inlet pressure." at bounding box center [945, 241] width 172 height 28
paste textarea "ˢᵗ"
type textarea "1ˢᵗ stage cartridge filter inlet pressure."
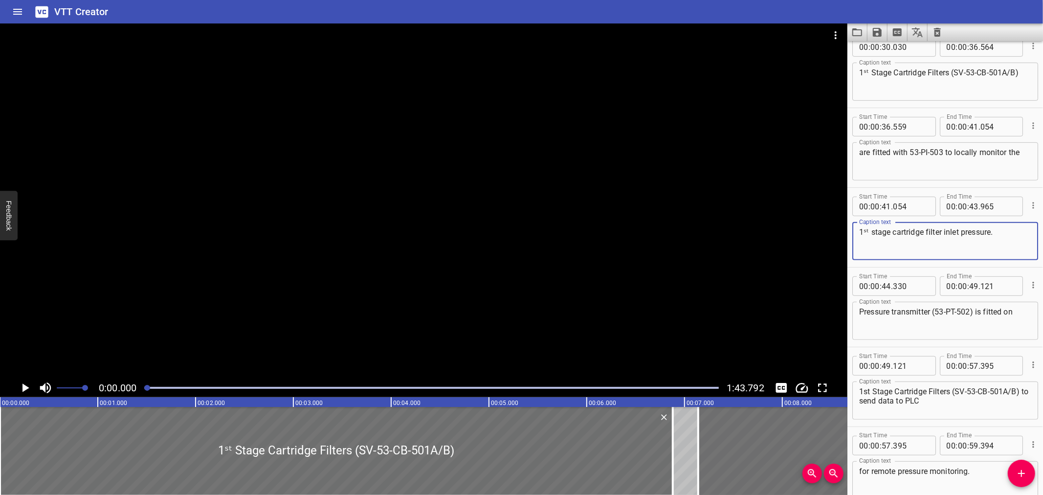
click at [868, 392] on textarea "1st Stage Cartridge Filters (SV-53-CB-501A/B) to send data to PLC" at bounding box center [945, 401] width 172 height 28
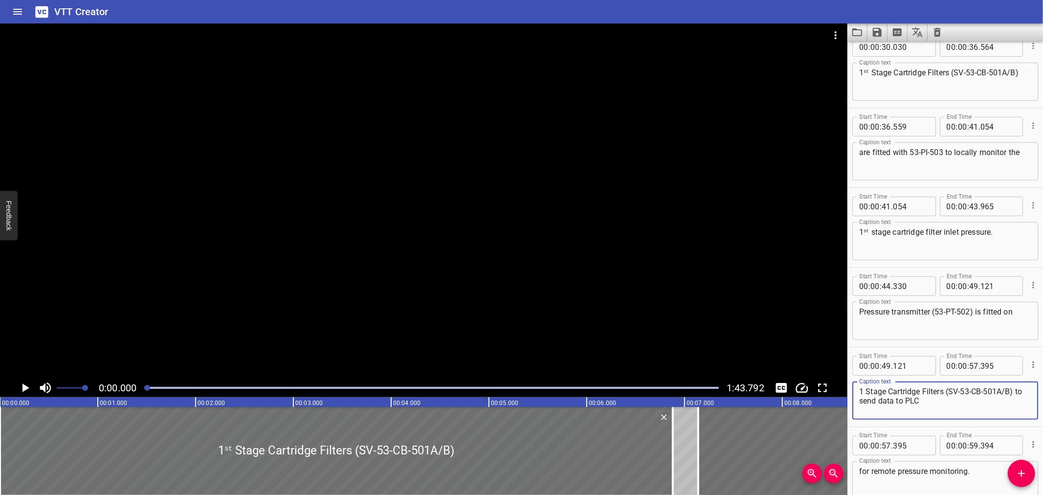
paste textarea "ˢᵗ"
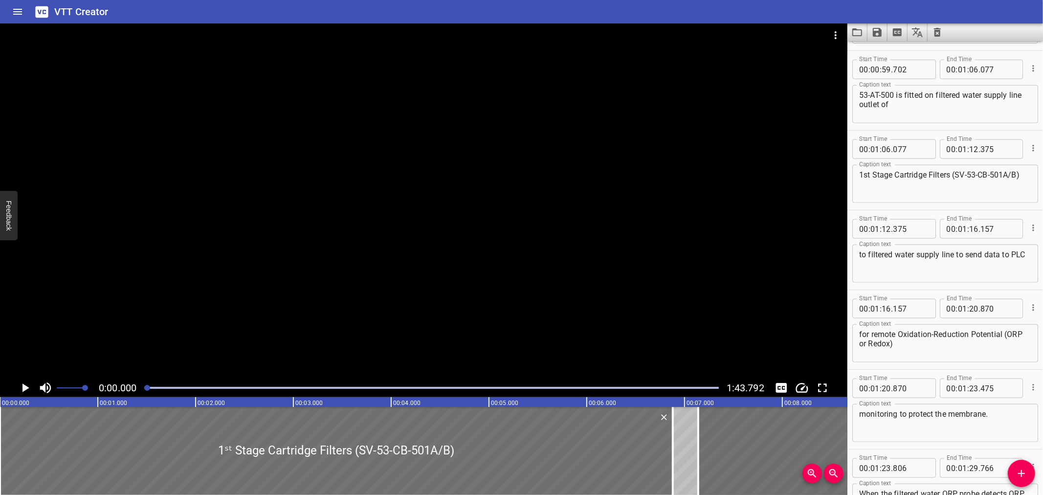
scroll to position [881, 0]
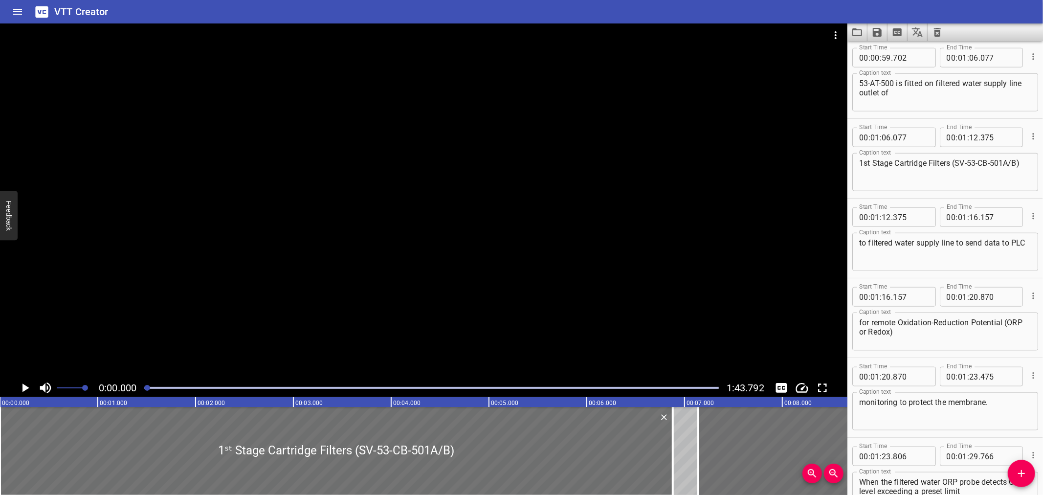
type textarea "1ˢᵗ Stage Cartridge Filters (SV-53-CB-501A/B) to send data to PLC"
click at [868, 162] on textarea "1st Stage Cartridge Filters (SV-53-CB-501A/B)" at bounding box center [945, 172] width 172 height 28
paste textarea "ˢᵗ"
type textarea "1ˢᵗ Stage Cartridge Filters (SV-53-CB-501A/B)"
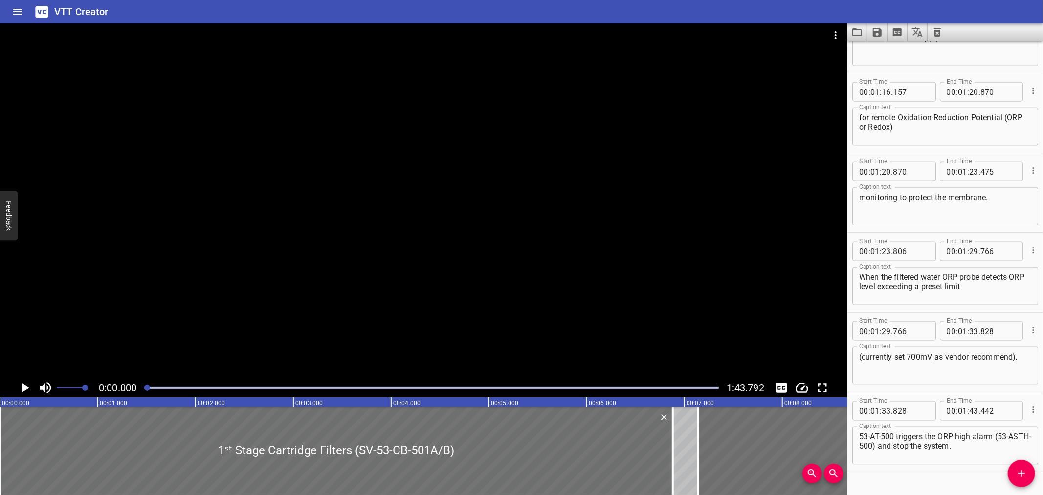
scroll to position [1105, 0]
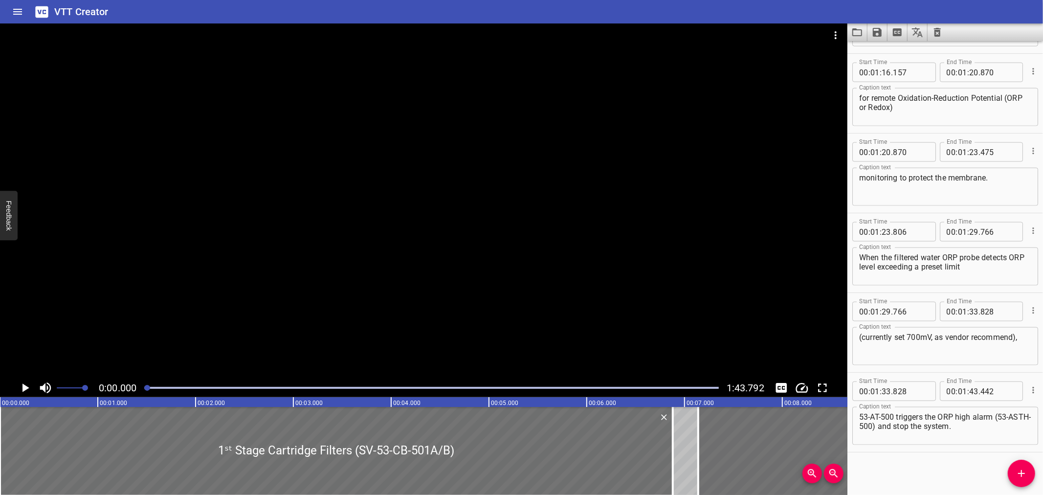
click at [923, 338] on textarea "(currently set 700mV, as vendor recommend)," at bounding box center [945, 347] width 172 height 28
type textarea "(currently set 700 mV, as vendor recommend),"
click at [874, 31] on icon "Save captions to file" at bounding box center [877, 32] width 9 height 9
click at [887, 52] on li "Save to VTT file" at bounding box center [904, 54] width 72 height 18
click at [739, 8] on div "VTT Creator" at bounding box center [521, 11] width 1043 height 23
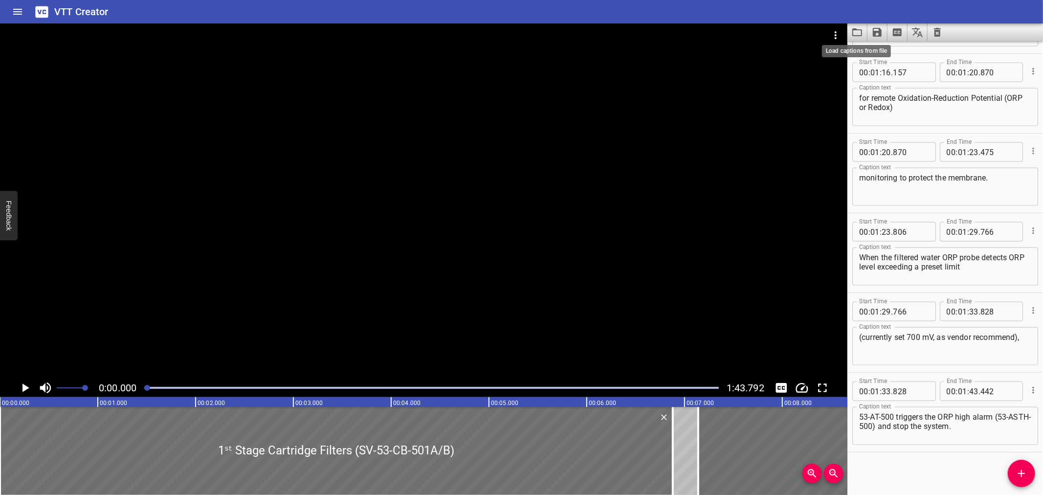
click at [855, 28] on icon "Load captions from file" at bounding box center [858, 32] width 10 height 8
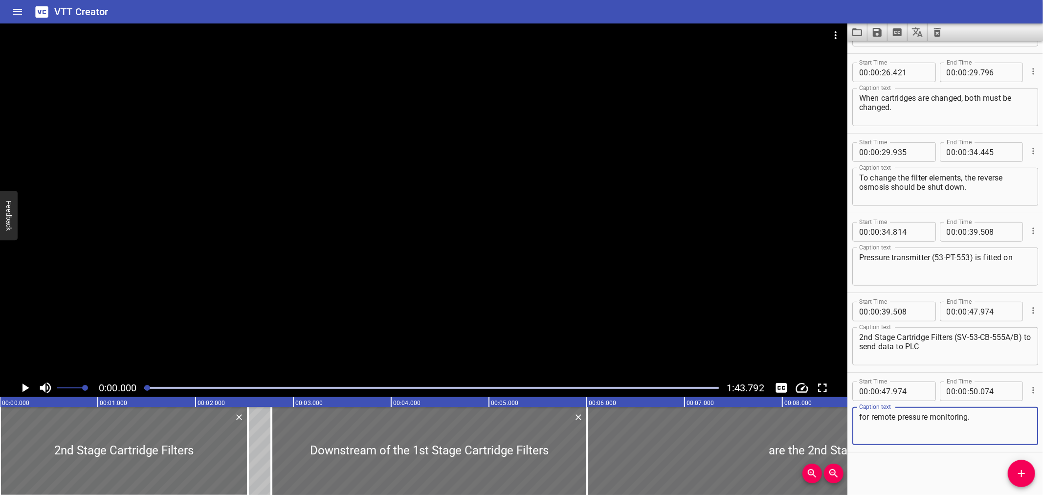
scroll to position [388, 0]
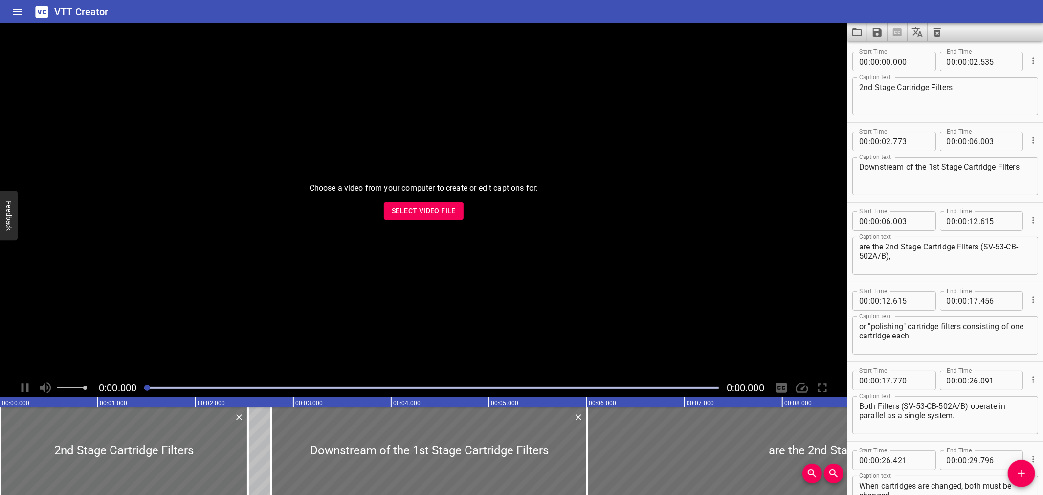
scroll to position [388, 0]
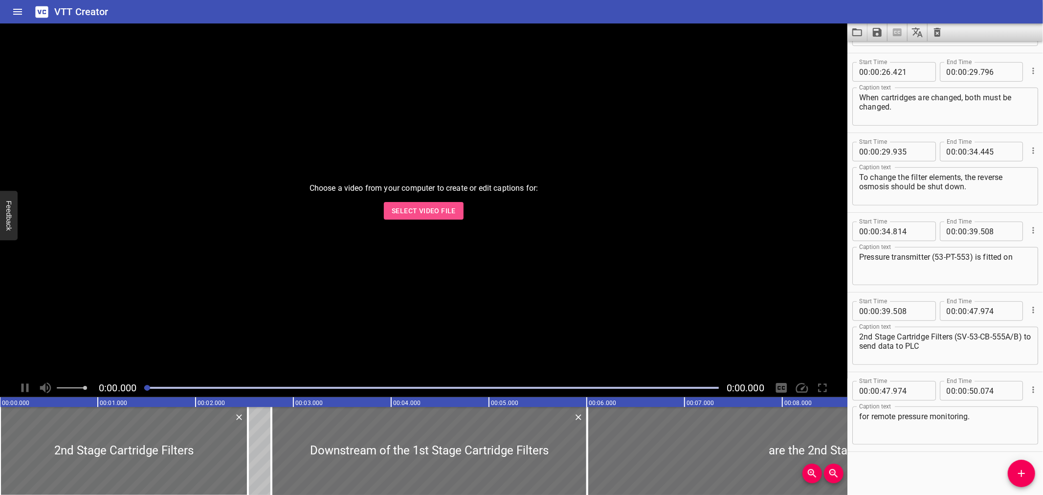
click at [431, 209] on span "Select Video File" at bounding box center [424, 211] width 64 height 12
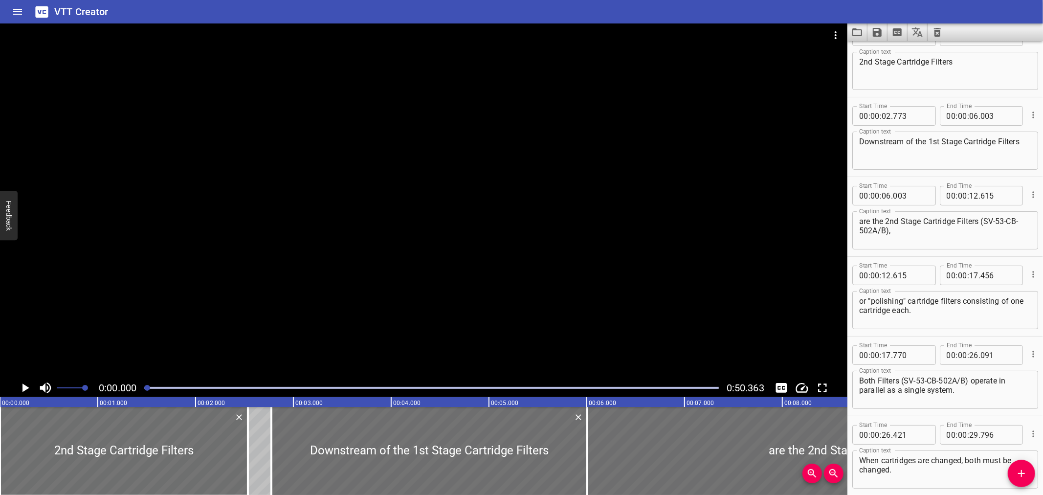
scroll to position [0, 0]
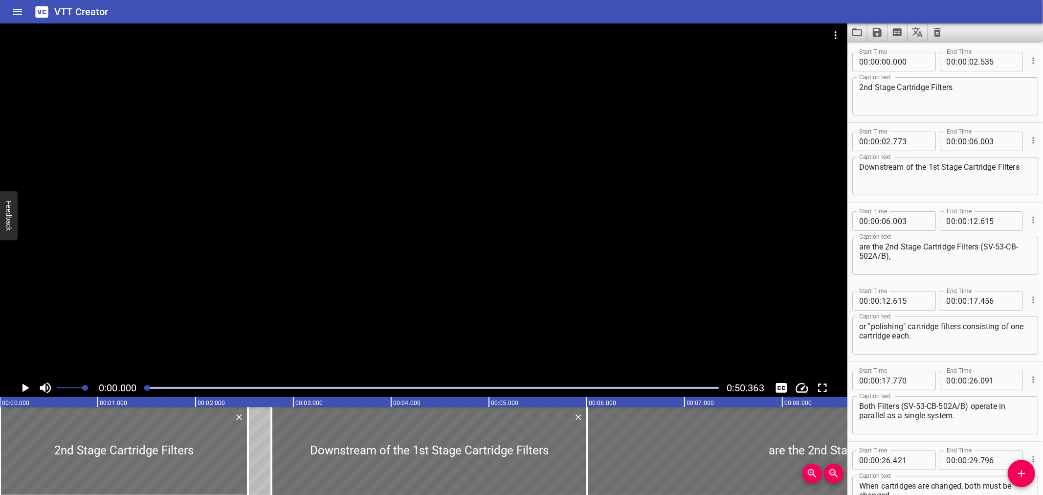
click at [867, 90] on textarea "2nd Stage Cartridge Filters" at bounding box center [945, 97] width 172 height 28
paste textarea "ⁿᵈ"
type textarea "2ⁿᵈ Stage Cartridge Filters"
click at [910, 245] on textarea "are the 2nd Stage Cartridge Filters (SV-53-CB-502A/B)," at bounding box center [945, 256] width 172 height 28
click at [897, 245] on textarea "are the 2nd Stage Cartridge Filters (SV-53-CB-502A/B)," at bounding box center [945, 256] width 172 height 28
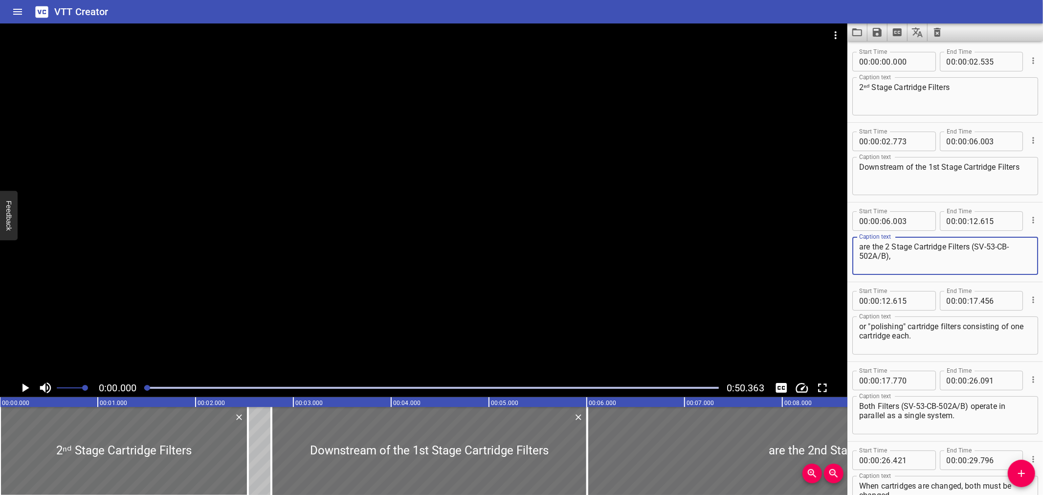
paste textarea "ⁿᵈ"
type textarea "are the 2ⁿᵈ Stage Cartridge Filters (SV-53-CB-502A/B),"
click at [935, 164] on textarea "Downstream of the 1st Stage Cartridge Filters" at bounding box center [945, 176] width 172 height 28
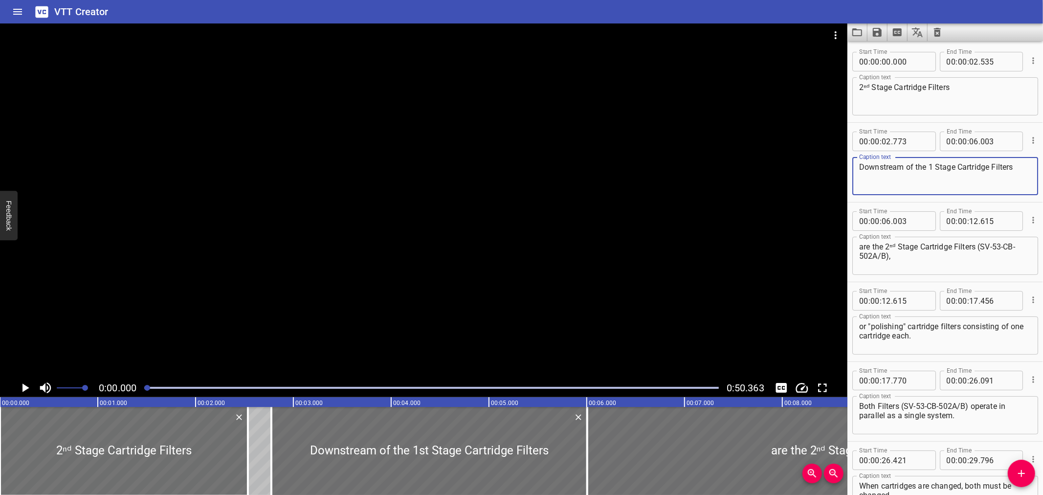
paste textarea "ˢᵗ"
type textarea "Downstream of the 1ˢᵗ Stage Cartridge Filters"
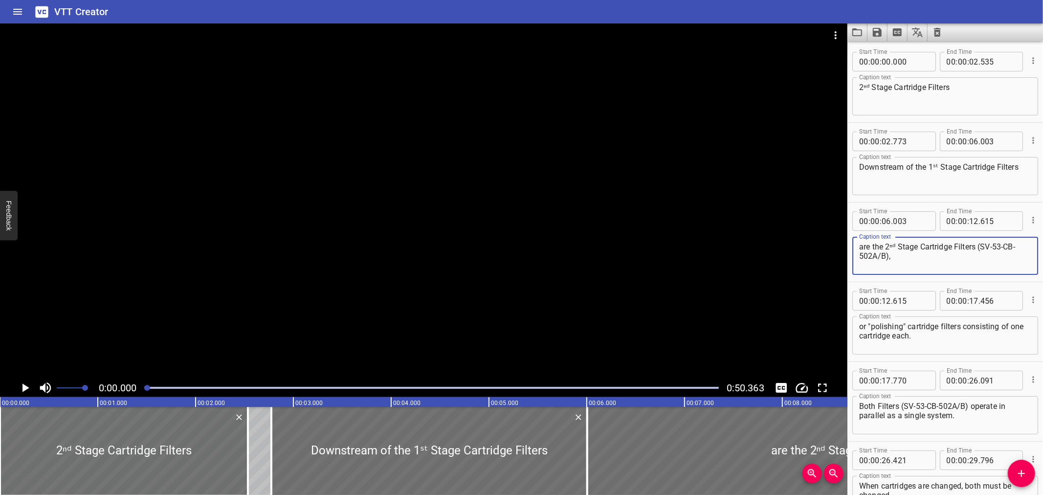
drag, startPoint x: 897, startPoint y: 245, endPoint x: 890, endPoint y: 247, distance: 6.7
click at [890, 247] on textarea "are the 2ⁿᵈ Stage Cartridge Filters (SV-53-CB-502A/B)," at bounding box center [945, 256] width 172 height 28
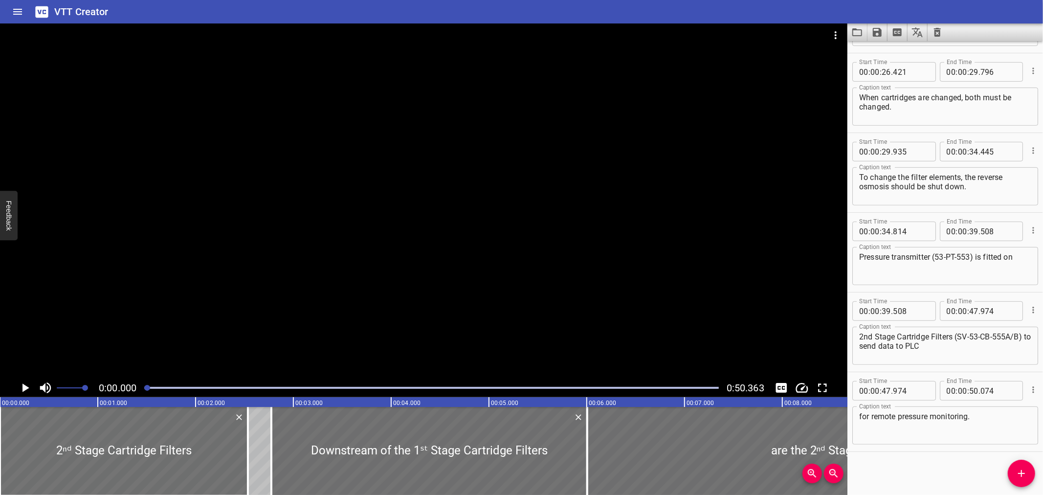
click at [872, 333] on textarea "2nd Stage Cartridge Filters (SV-53-CB-555A/B) to send data to PLC" at bounding box center [945, 346] width 172 height 28
paste textarea "ⁿᵈ"
type textarea "2ⁿᵈ Stage Cartridge Filters (SV-53-CB-555A/B) to send data to PLC"
click at [881, 31] on icon "Save captions to file" at bounding box center [877, 32] width 9 height 9
click at [884, 51] on li "Save to VTT file" at bounding box center [904, 54] width 72 height 18
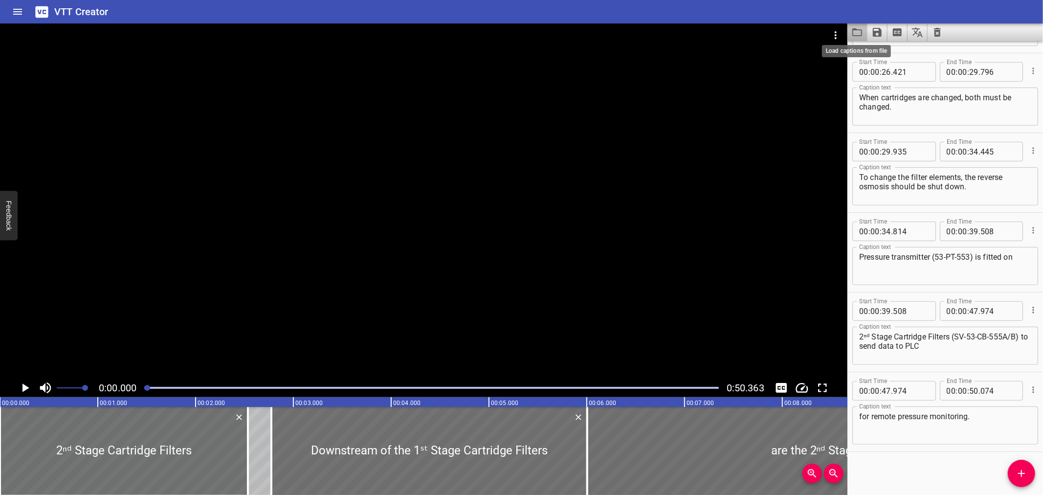
click at [861, 29] on icon "Load captions from file" at bounding box center [858, 32] width 10 height 8
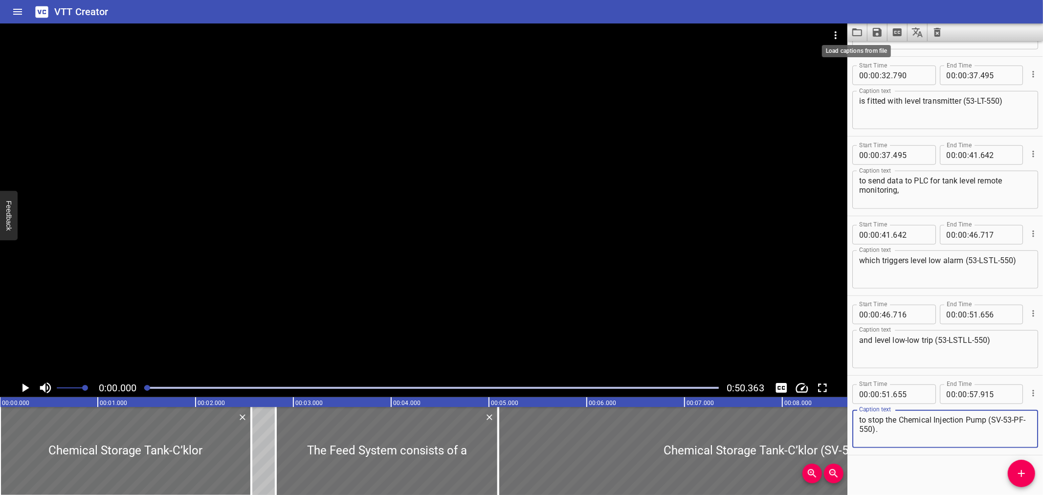
scroll to position [628, 0]
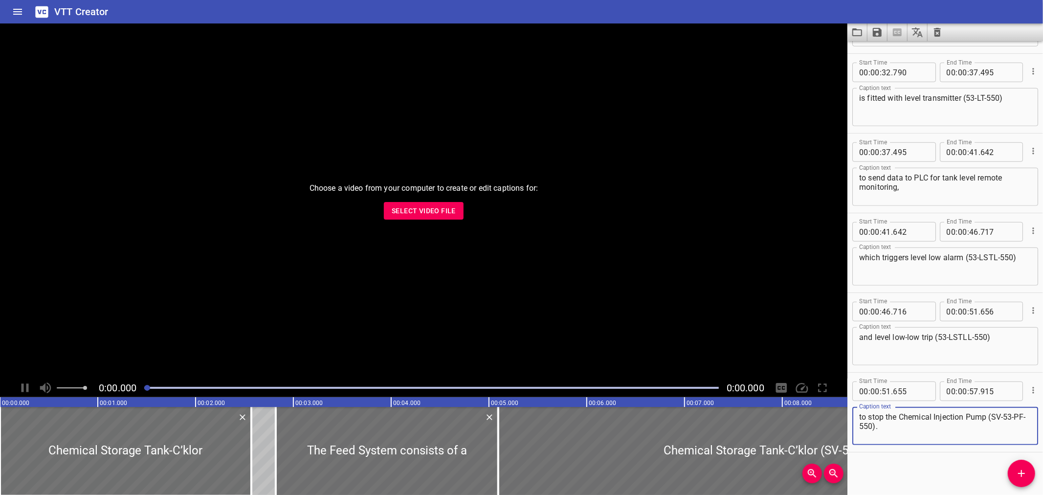
scroll to position [628, 0]
click at [423, 218] on button "Select Video File" at bounding box center [424, 211] width 80 height 18
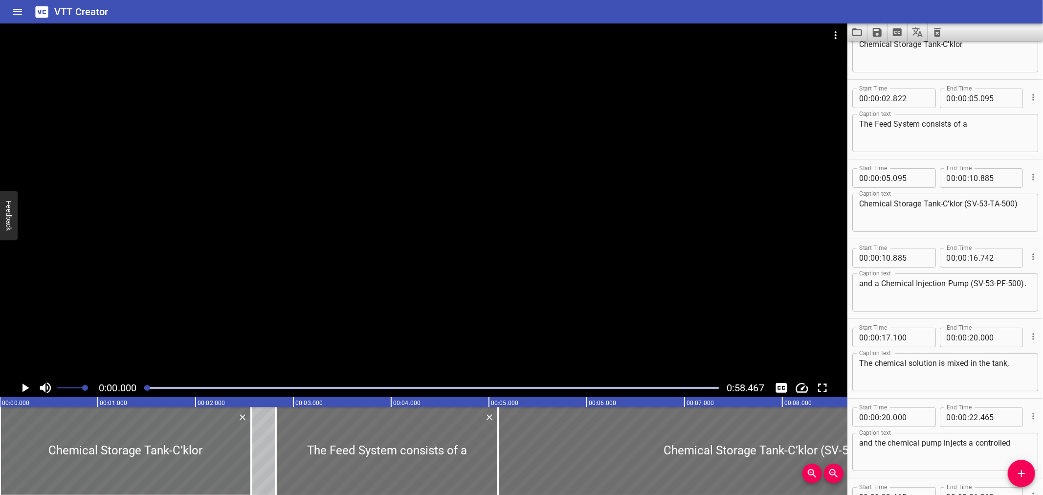
scroll to position [0, 0]
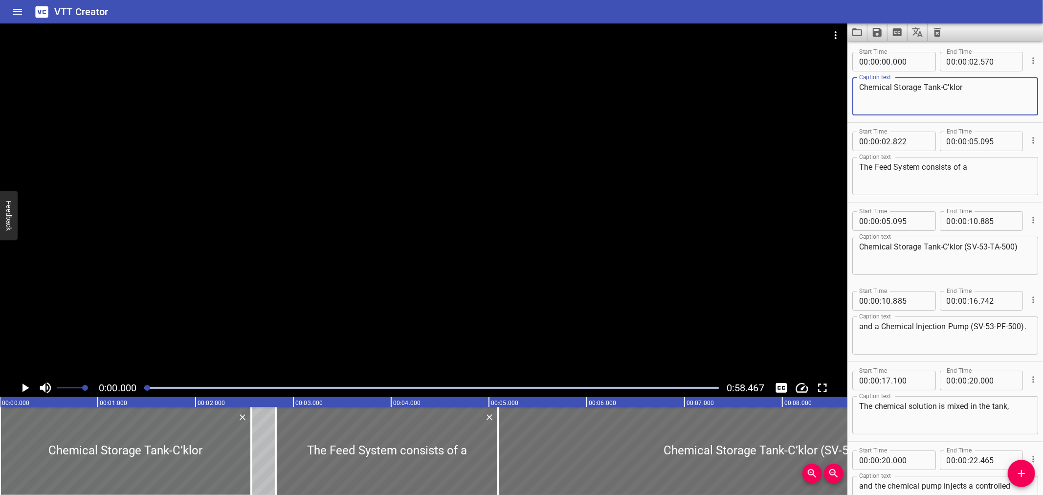
click at [942, 89] on textarea "Chemical Storage Tank-C’klor" at bounding box center [945, 97] width 172 height 28
type textarea "Chemical Storage Tank - C’klor"
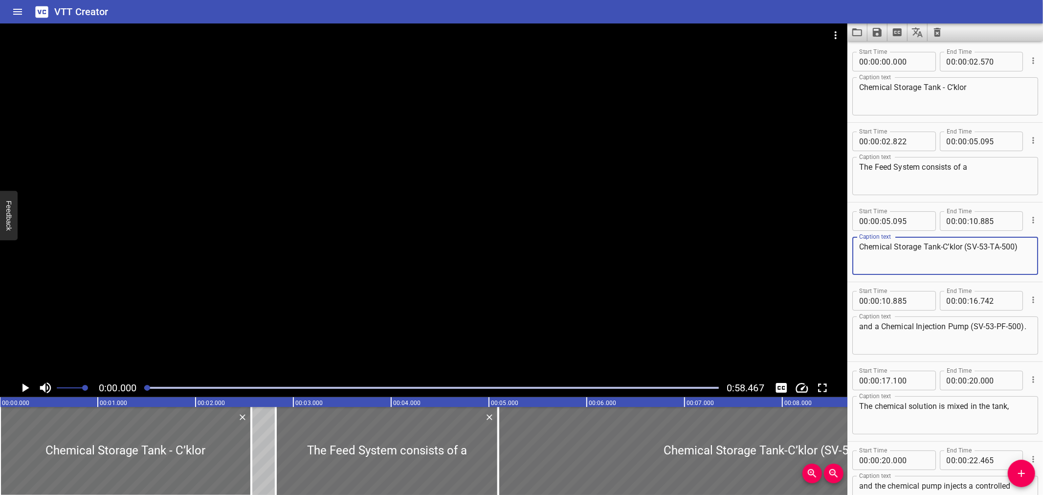
click at [941, 247] on textarea "Chemical Storage Tank-C’klor (SV-53-TA-500)" at bounding box center [945, 256] width 172 height 28
type textarea "Chemical Storage Tank - C’klor (SV-53-TA-500)"
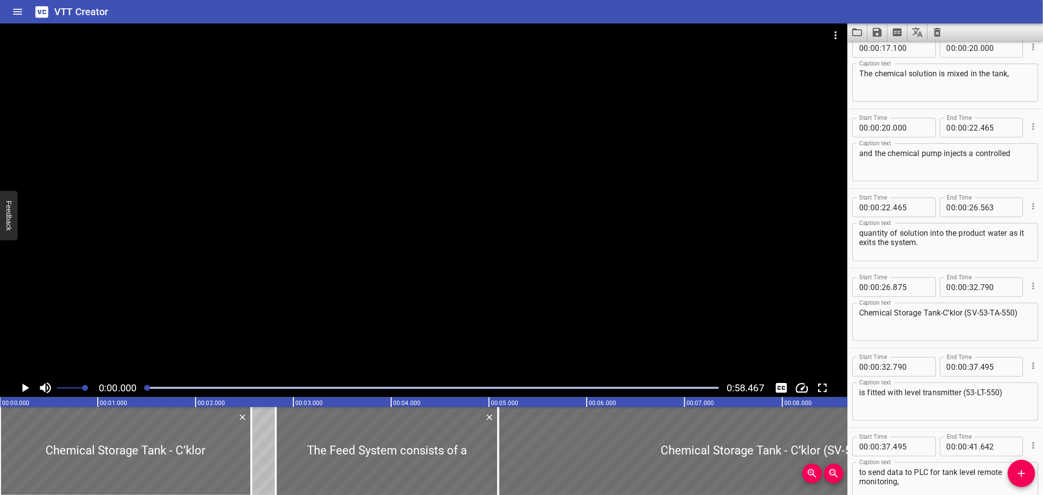
scroll to position [349, 0]
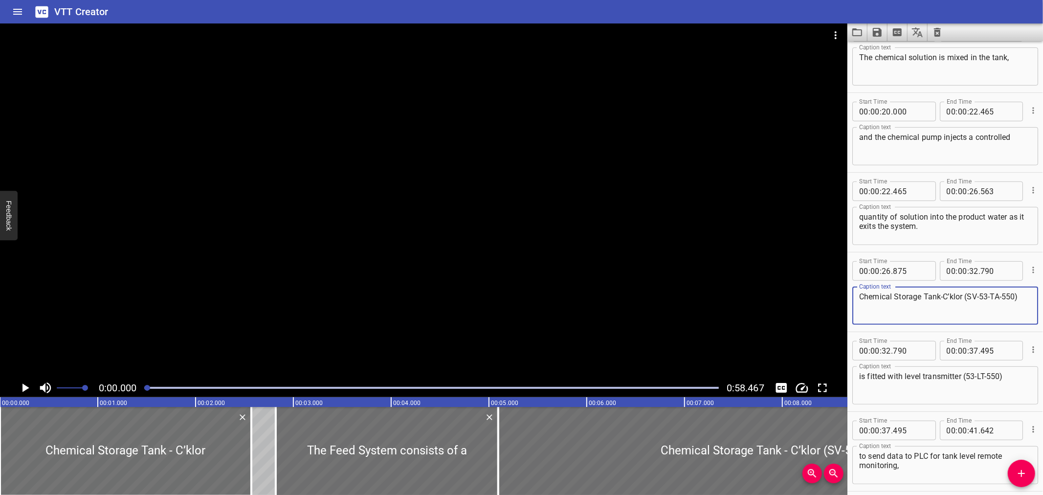
click at [941, 294] on textarea "Chemical Storage Tank-C’klor (SV-53-TA-550)" at bounding box center [945, 306] width 172 height 28
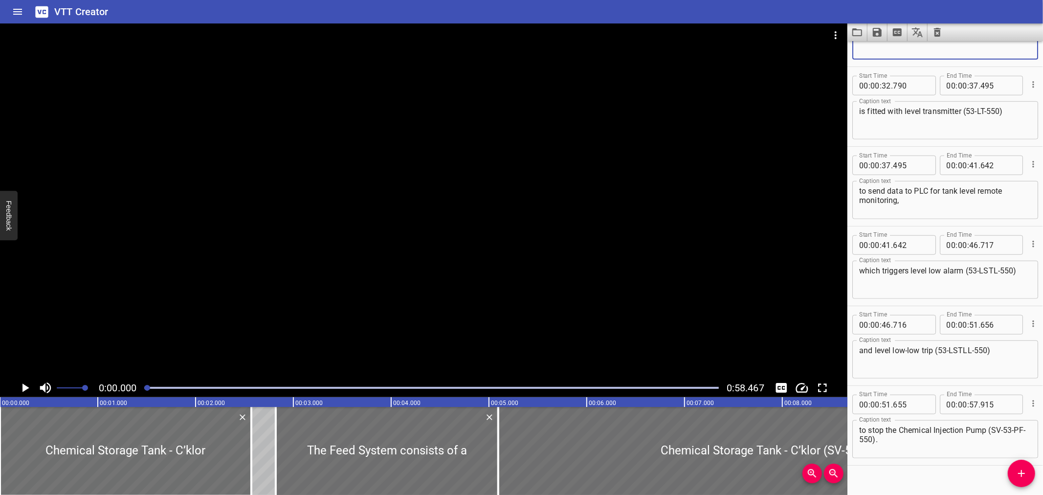
scroll to position [628, 0]
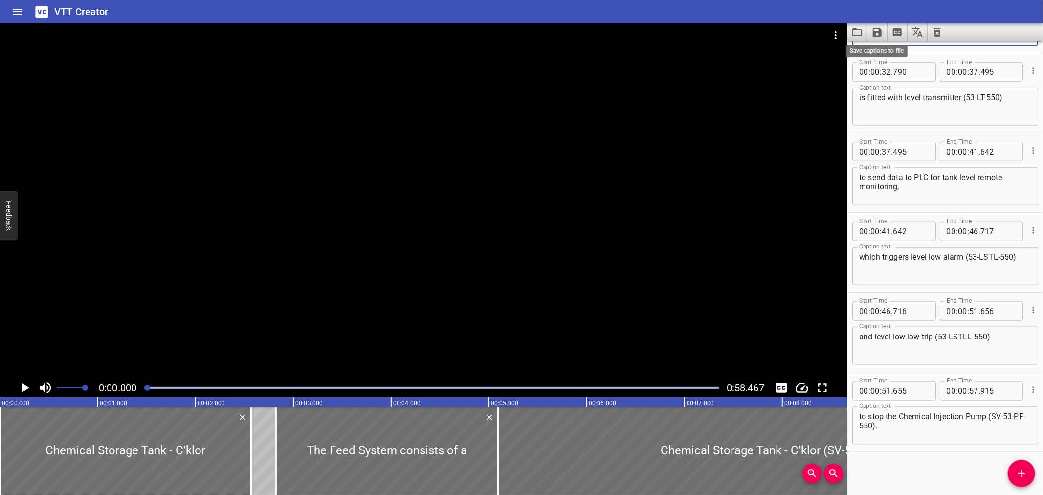
type textarea "Chemical Storage Tank - C’klor (SV-53-TA-550)"
click at [873, 31] on icon "Save captions to file" at bounding box center [878, 32] width 12 height 12
click at [887, 54] on li "Save to VTT file" at bounding box center [904, 54] width 72 height 18
click at [830, 10] on div "VTT Creator" at bounding box center [521, 11] width 1043 height 23
click at [859, 32] on icon "Load captions from file" at bounding box center [858, 32] width 12 height 12
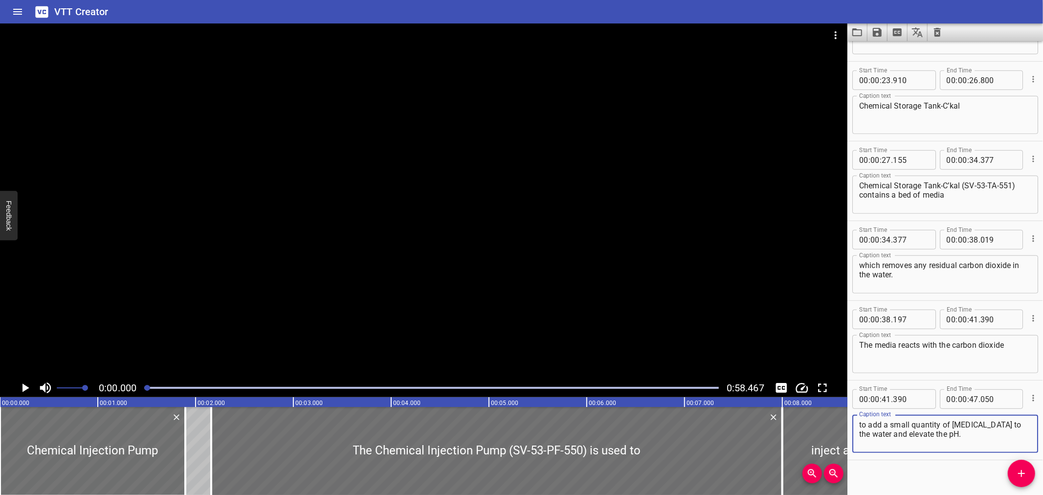
scroll to position [468, 0]
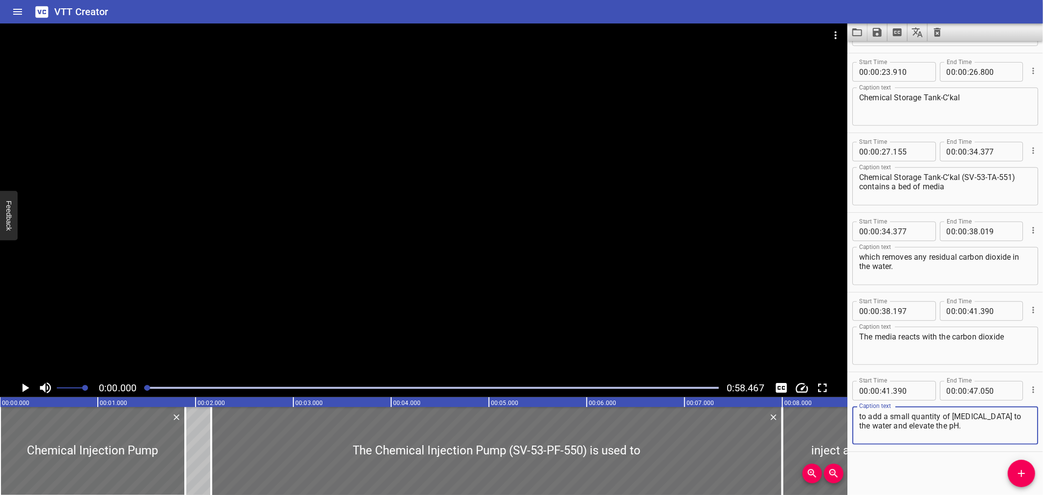
click at [840, 32] on icon "Video Options" at bounding box center [836, 35] width 12 height 12
click at [840, 32] on li "Select New Video File..." at bounding box center [872, 36] width 97 height 18
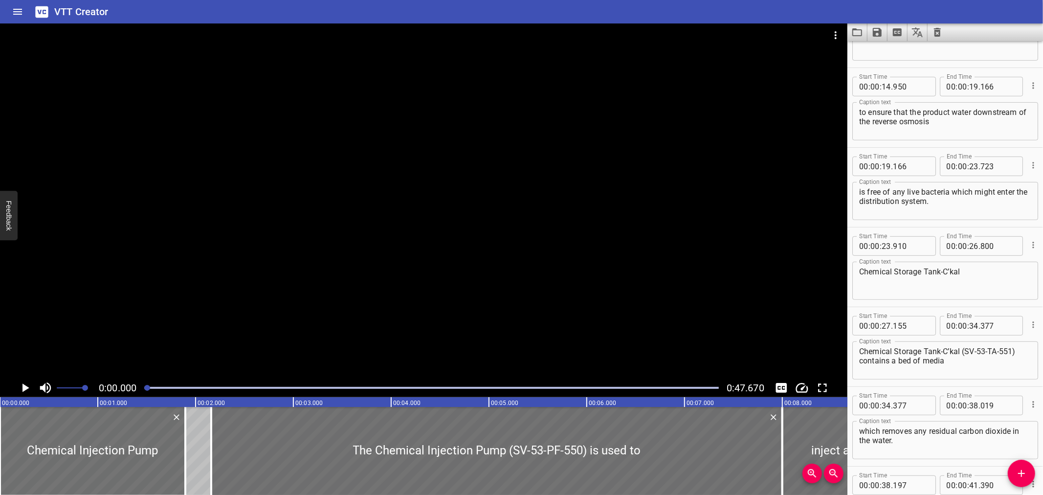
scroll to position [305, 0]
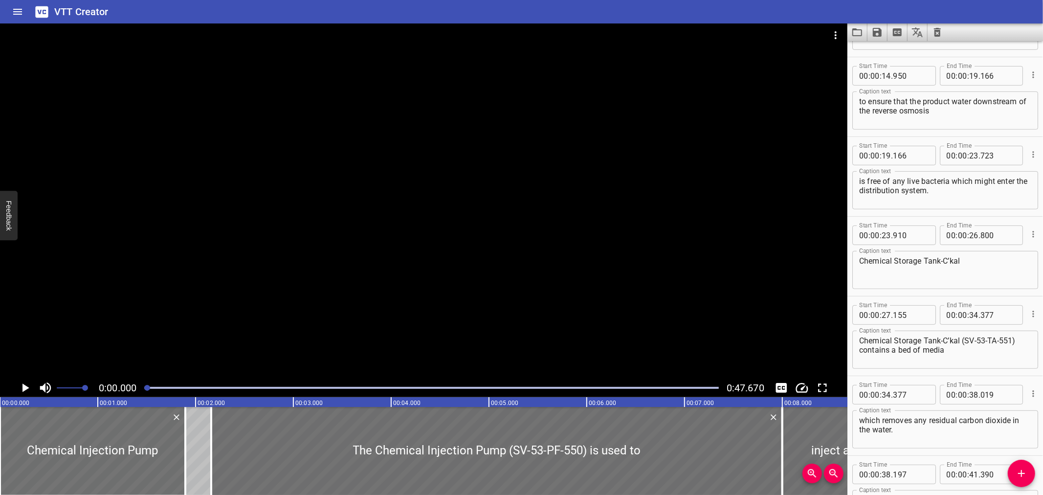
click at [941, 261] on textarea "Chemical Storage Tank-C’kal" at bounding box center [945, 270] width 172 height 28
type textarea "Chemical Storage Tank - C’kal"
click at [942, 340] on textarea "Chemical Storage Tank-C’kal (SV-53-TA-551) contains a bed of media" at bounding box center [945, 350] width 172 height 28
type textarea "Chemical Storage Tank - C’kal (SV-53-TA-551) contains a bed of media"
click at [874, 35] on icon "Save captions to file" at bounding box center [877, 32] width 9 height 9
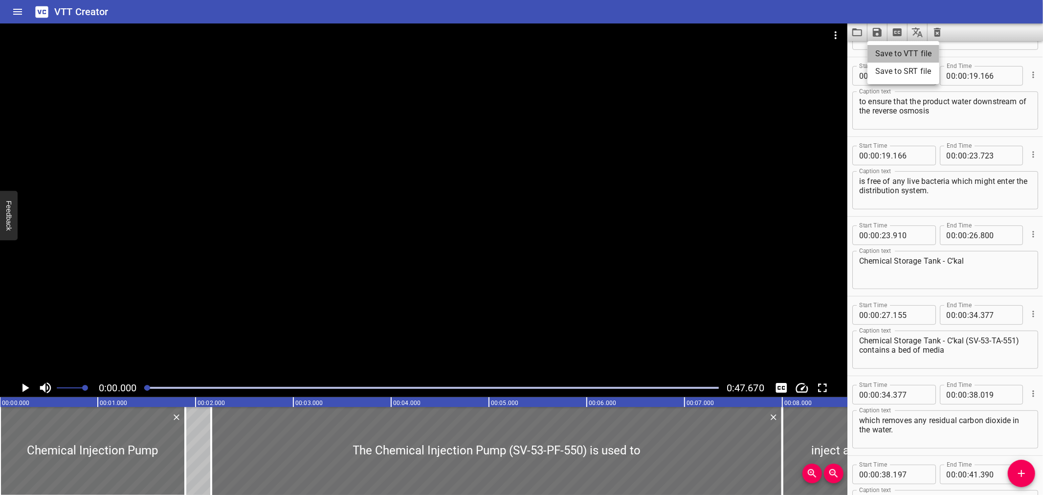
click at [881, 48] on li "Save to VTT file" at bounding box center [904, 54] width 72 height 18
click at [861, 30] on icon "Load captions from file" at bounding box center [858, 32] width 12 height 12
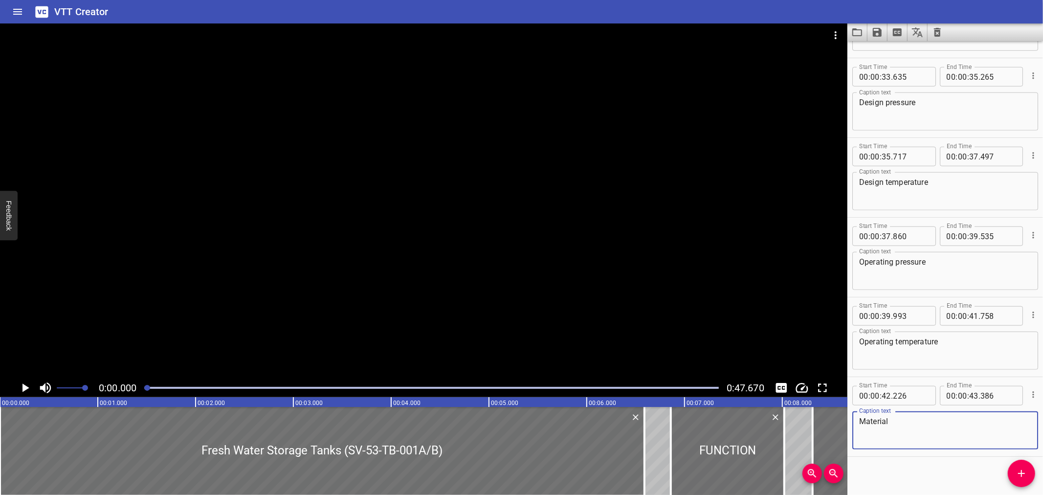
scroll to position [707, 0]
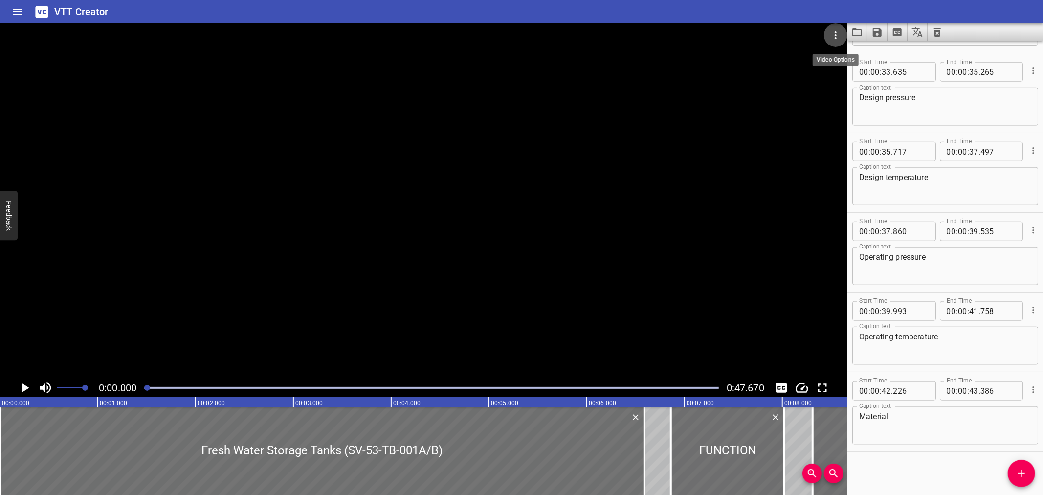
click at [830, 42] on button "Video Options" at bounding box center [835, 34] width 23 height 23
click at [834, 41] on li "Select New Video File..." at bounding box center [872, 36] width 97 height 18
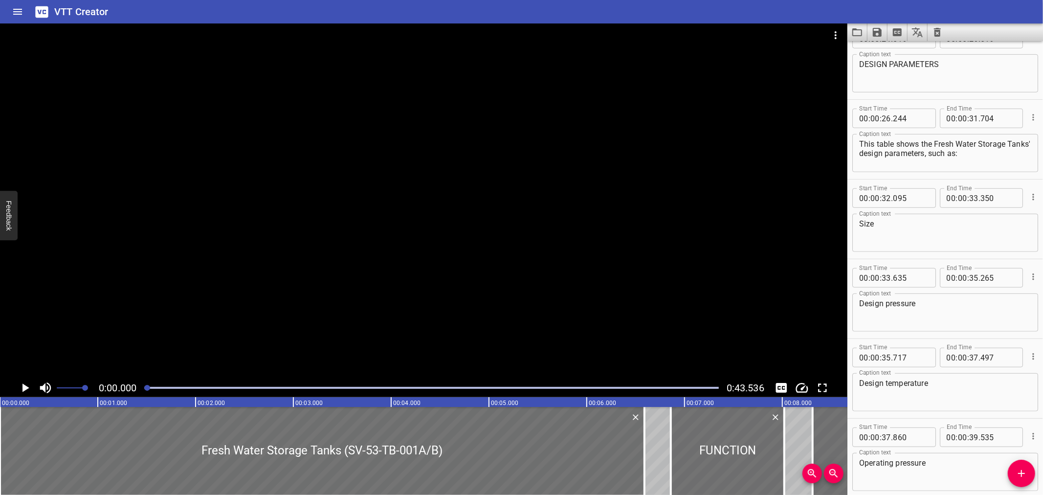
scroll to position [0, 0]
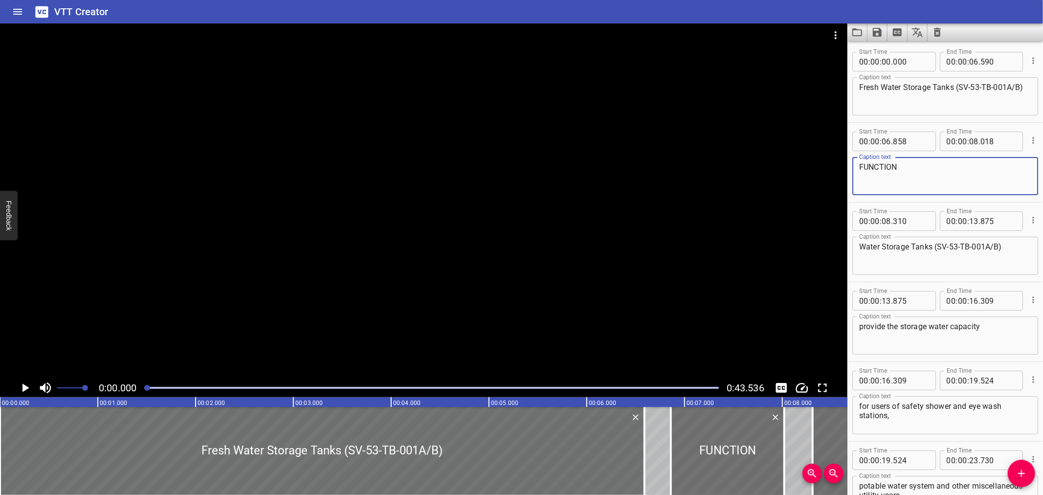
drag, startPoint x: 899, startPoint y: 166, endPoint x: 865, endPoint y: 174, distance: 34.5
click at [865, 174] on textarea "FUNCTION" at bounding box center [945, 176] width 172 height 28
type textarea "Function"
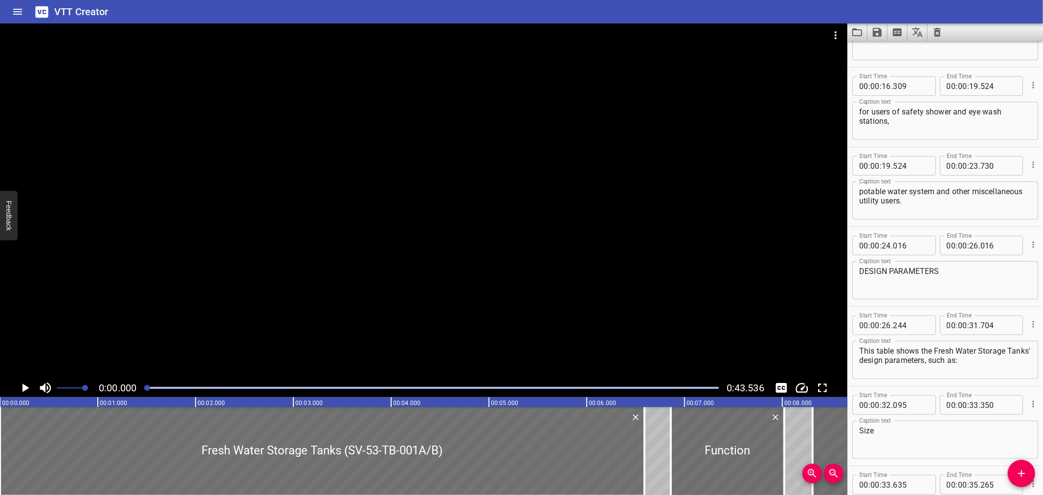
scroll to position [299, 0]
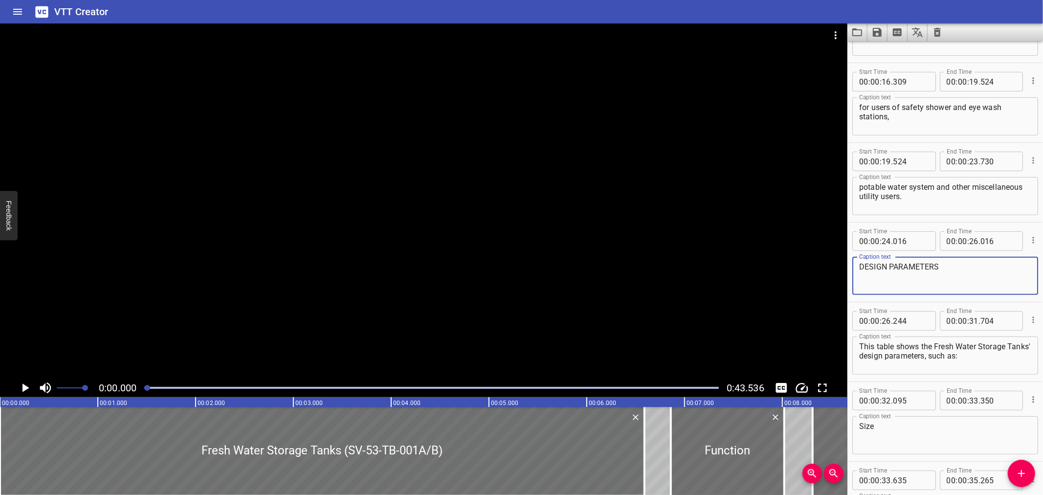
drag, startPoint x: 941, startPoint y: 266, endPoint x: 867, endPoint y: 268, distance: 74.4
click at [867, 268] on textarea "DESIGN PARAMETERS" at bounding box center [945, 276] width 172 height 28
type textarea "Design Parameters"
click at [876, 29] on icon "Save captions to file" at bounding box center [878, 32] width 12 height 12
click at [888, 51] on li "Save to VTT file" at bounding box center [904, 54] width 72 height 18
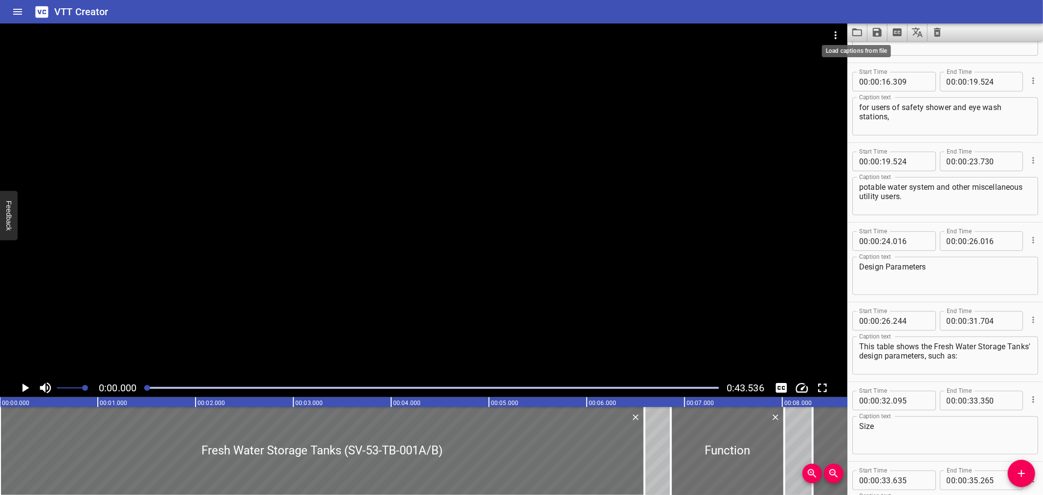
click at [858, 28] on icon "Load captions from file" at bounding box center [858, 32] width 12 height 12
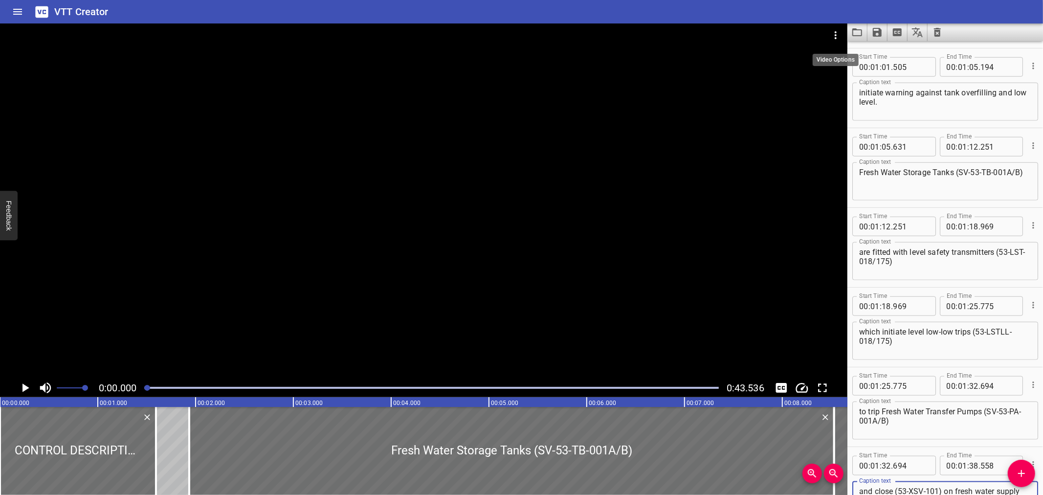
click at [835, 36] on icon "Video Options" at bounding box center [836, 35] width 12 height 12
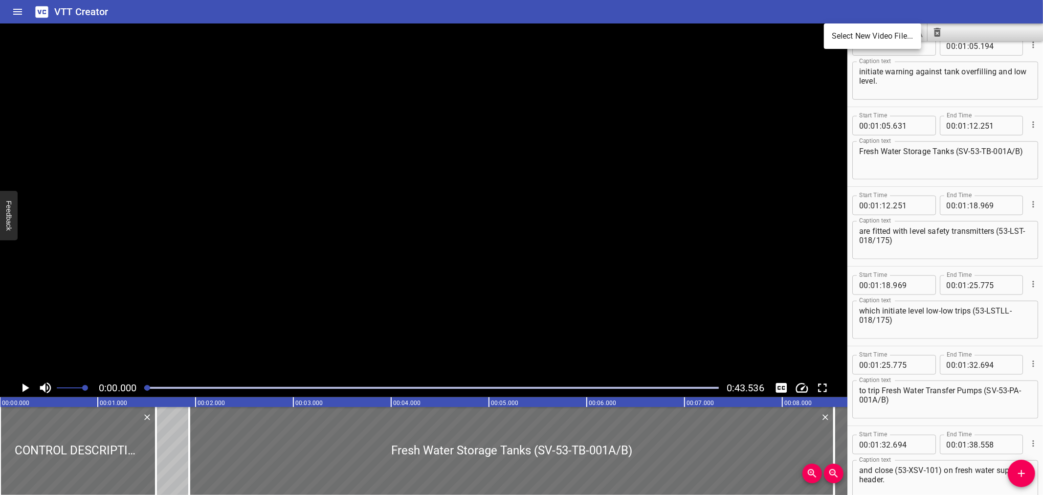
scroll to position [946, 0]
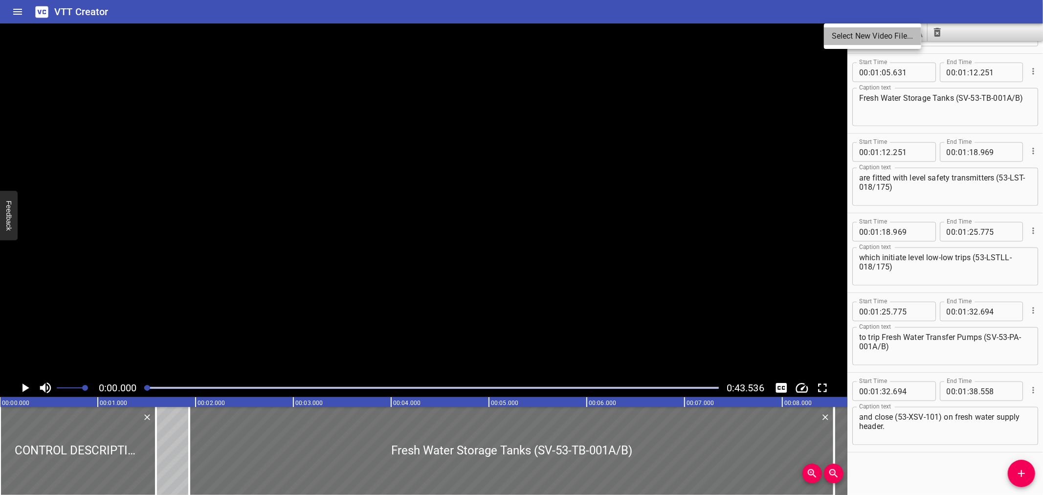
click at [835, 36] on li "Select New Video File..." at bounding box center [872, 36] width 97 height 18
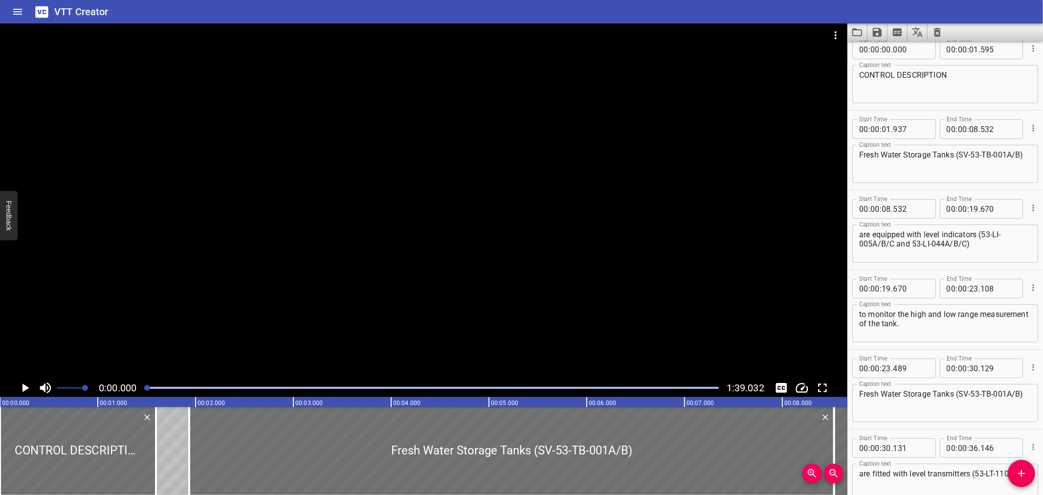
scroll to position [0, 0]
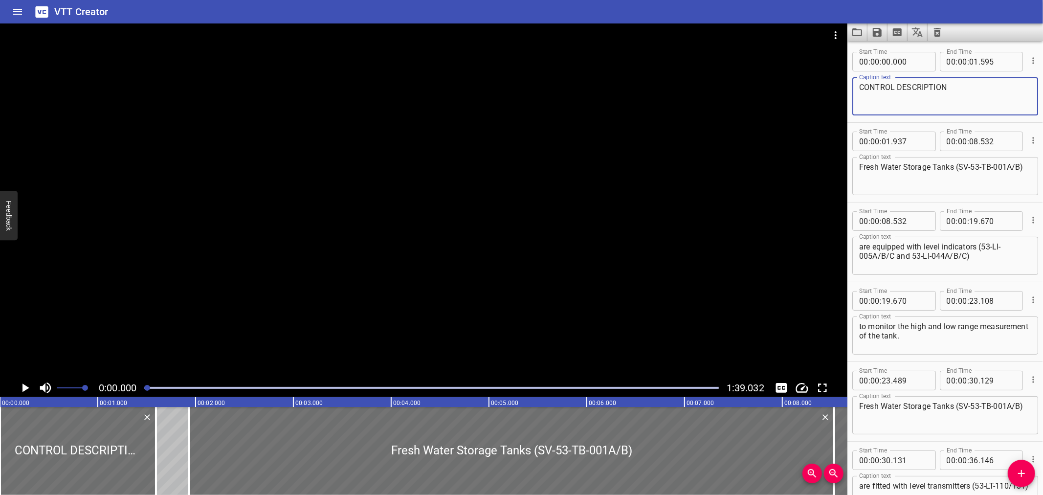
drag, startPoint x: 954, startPoint y: 90, endPoint x: 863, endPoint y: 76, distance: 92.0
click at [863, 76] on div "Caption text CONTROL DESCRIPTION Caption text" at bounding box center [946, 95] width 186 height 44
type textarea "Control Description"
click at [875, 32] on icon "Save captions to file" at bounding box center [877, 32] width 9 height 9
click at [881, 45] on li "Save to VTT file" at bounding box center [904, 54] width 72 height 18
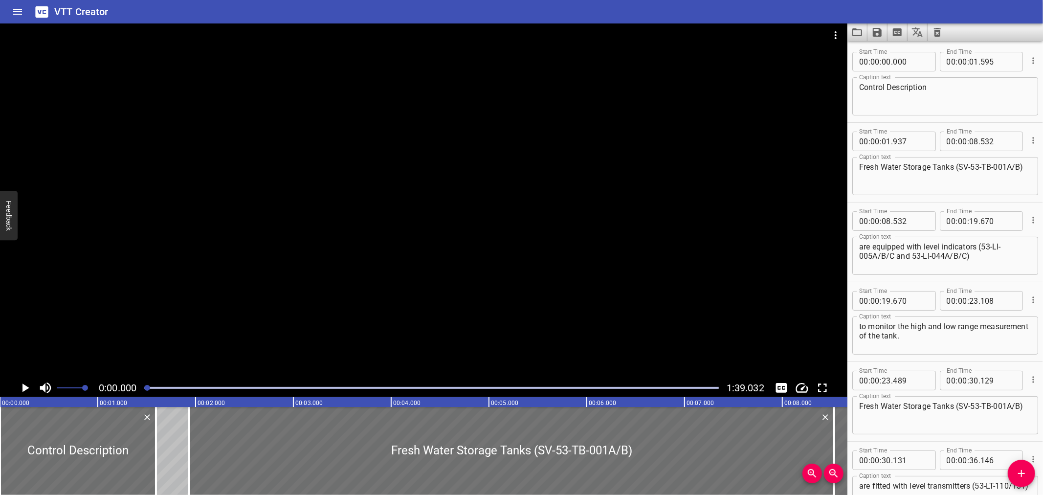
click at [718, 16] on div "VTT Creator" at bounding box center [521, 11] width 1043 height 23
click at [860, 31] on icon "Load captions from file" at bounding box center [858, 32] width 12 height 12
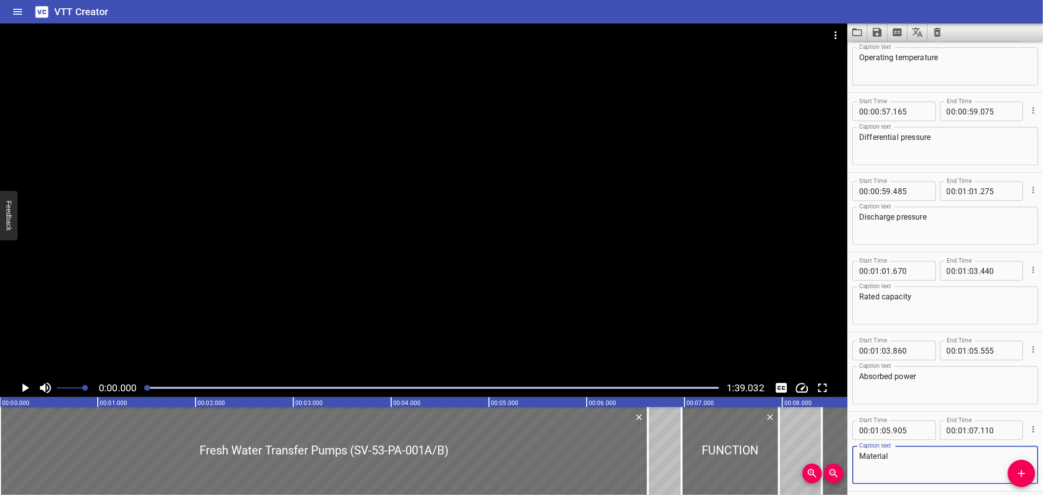
scroll to position [1106, 0]
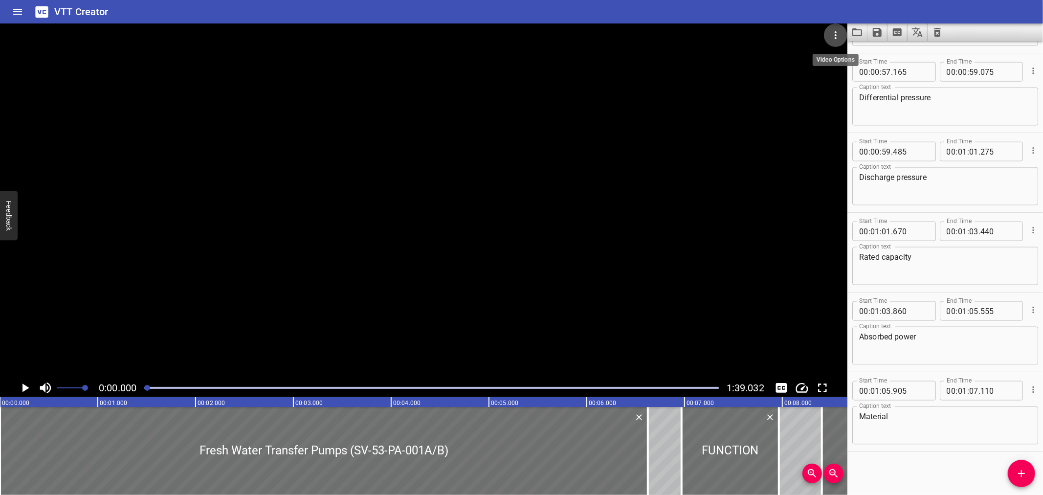
click at [829, 34] on button "Video Options" at bounding box center [835, 34] width 23 height 23
click at [834, 37] on li "Select New Video File..." at bounding box center [872, 36] width 97 height 18
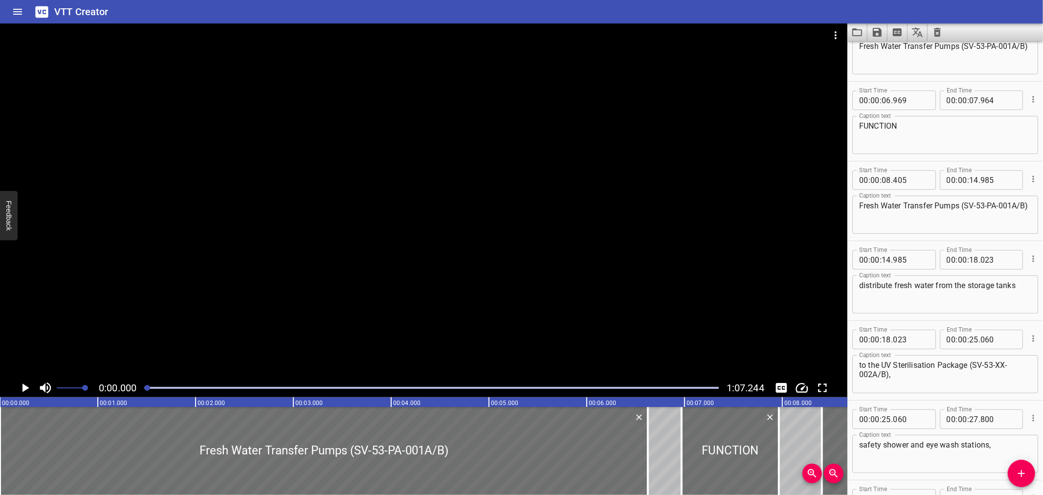
scroll to position [0, 0]
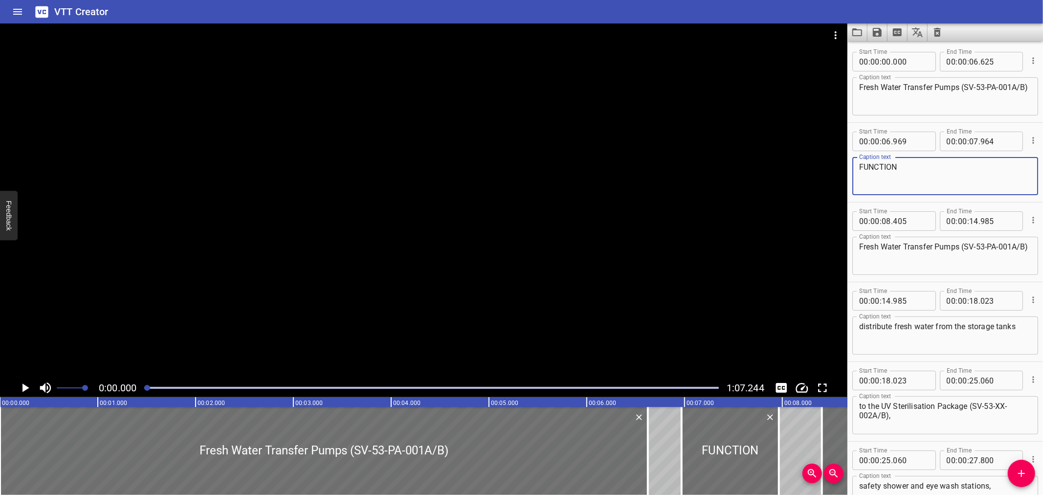
drag, startPoint x: 903, startPoint y: 165, endPoint x: 862, endPoint y: 170, distance: 40.9
click at [862, 170] on textarea "FUNCTION" at bounding box center [945, 176] width 172 height 28
type textarea "Function"
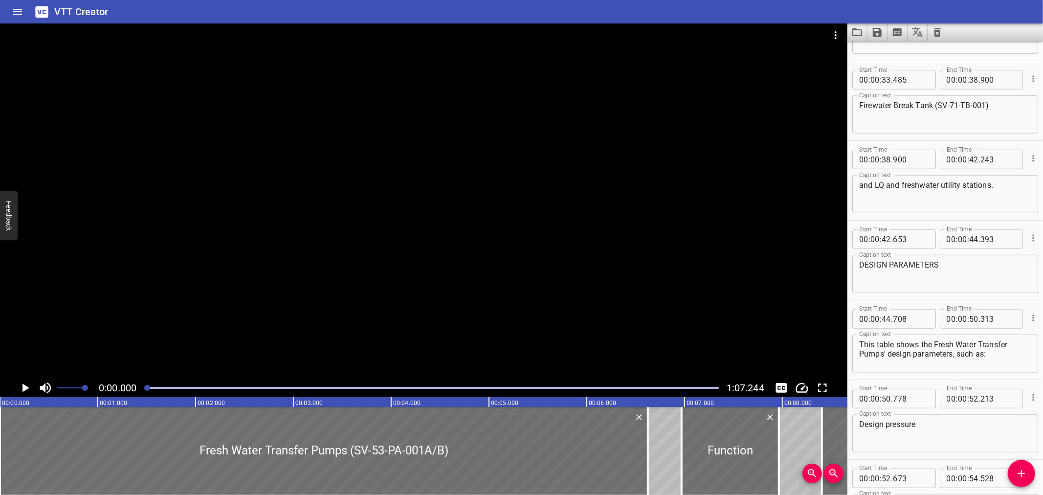
scroll to position [551, 0]
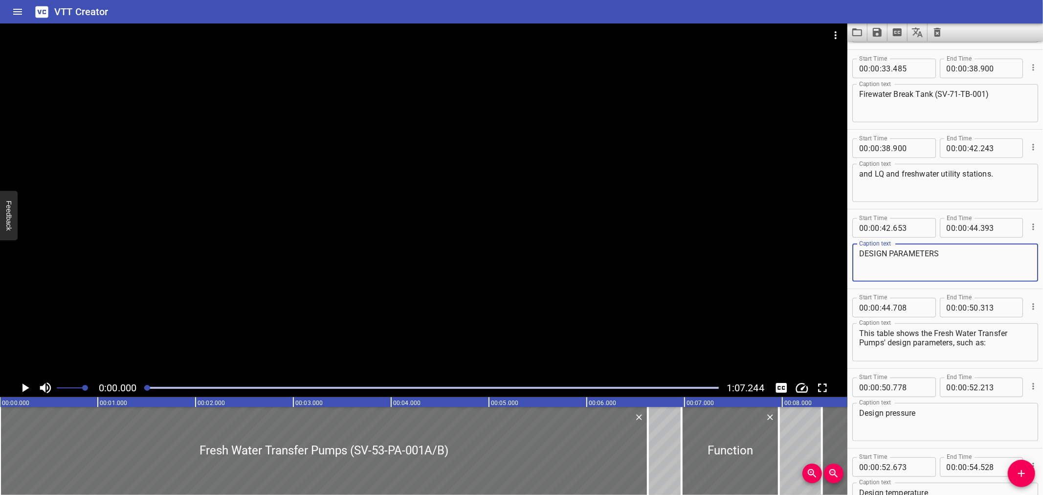
drag, startPoint x: 903, startPoint y: 258, endPoint x: 867, endPoint y: 263, distance: 37.0
click at [867, 263] on textarea "DESIGN PARAMETERS" at bounding box center [945, 263] width 172 height 28
type textarea "Design Parameters"
click at [876, 30] on icon "Save captions to file" at bounding box center [878, 32] width 12 height 12
click at [887, 46] on li "Save to VTT file" at bounding box center [904, 54] width 72 height 18
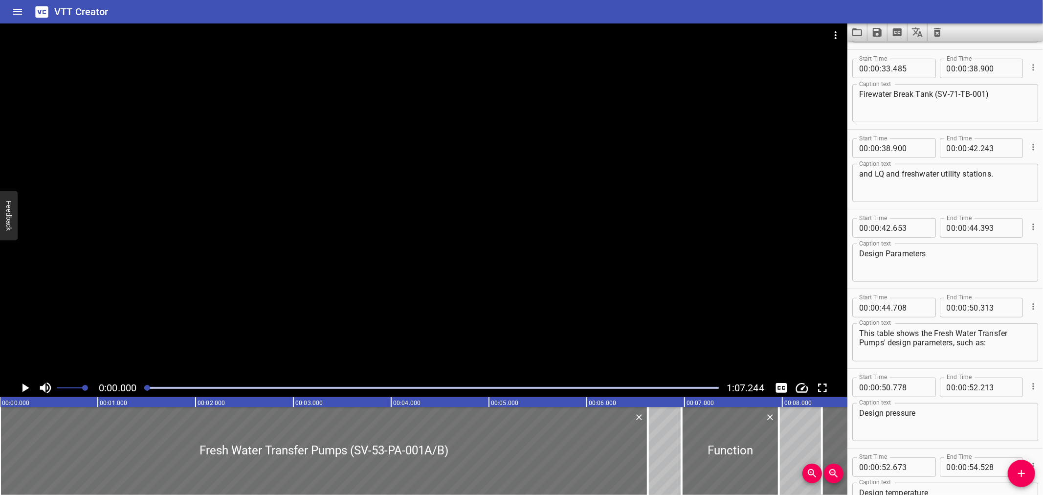
click at [774, 16] on div "VTT Creator" at bounding box center [521, 11] width 1043 height 23
click at [857, 30] on icon "Load captions from file" at bounding box center [858, 32] width 12 height 12
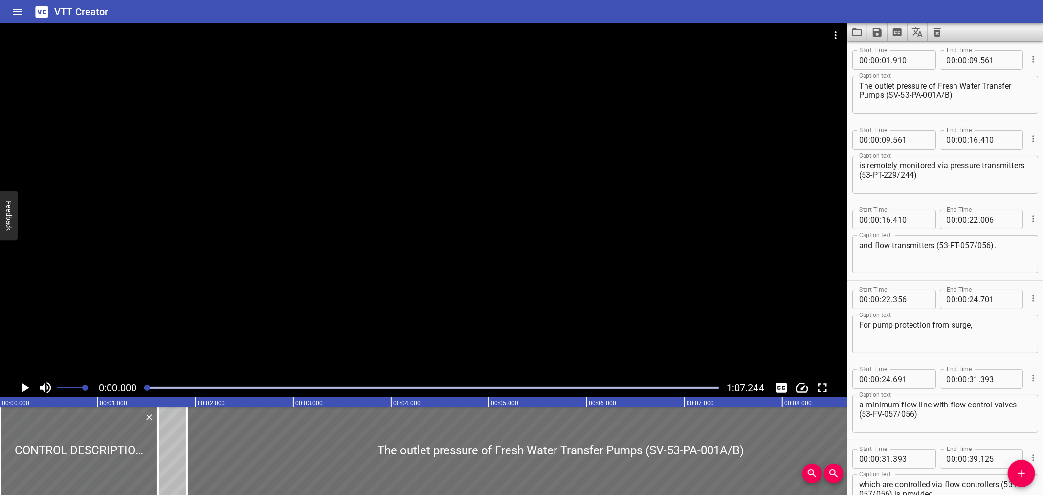
scroll to position [0, 0]
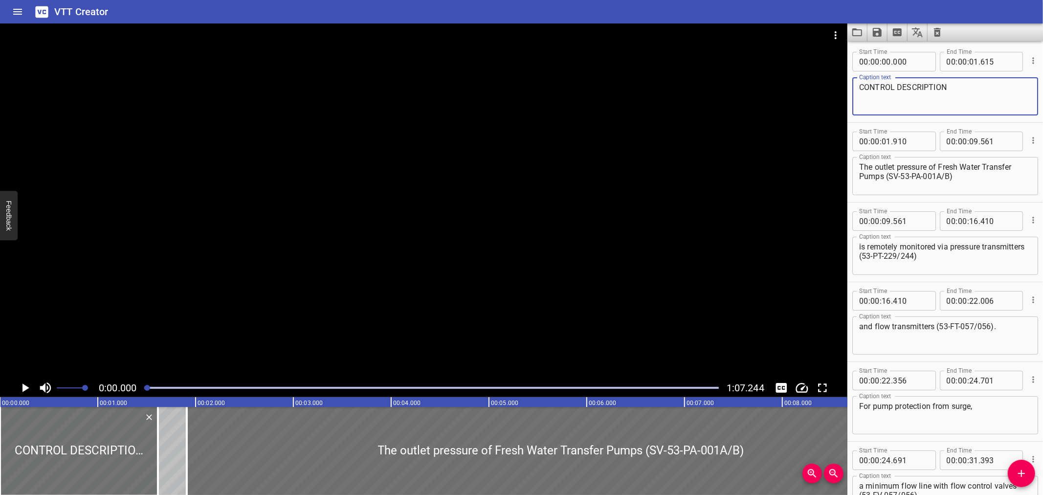
drag, startPoint x: 951, startPoint y: 87, endPoint x: 864, endPoint y: 90, distance: 86.6
click at [864, 90] on textarea "CONTROL DESCRIPTION" at bounding box center [945, 97] width 172 height 28
type textarea "Control Description"
click at [869, 34] on button "Save captions to file" at bounding box center [878, 32] width 20 height 18
click at [877, 52] on li "Save to VTT file" at bounding box center [904, 54] width 72 height 18
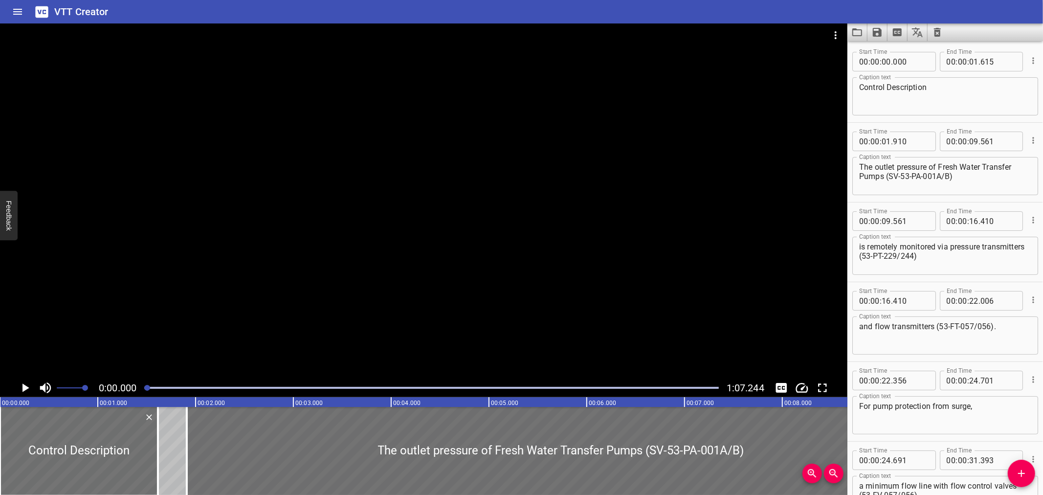
click at [759, 6] on div "VTT Creator" at bounding box center [521, 11] width 1043 height 23
click at [863, 35] on icon "Load captions from file" at bounding box center [858, 32] width 12 height 12
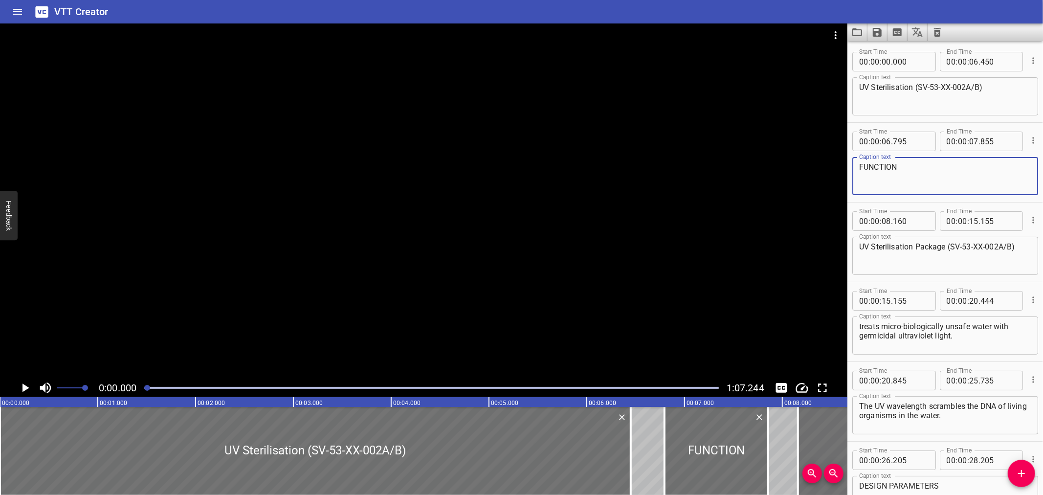
drag, startPoint x: 911, startPoint y: 168, endPoint x: 862, endPoint y: 177, distance: 49.7
click at [862, 177] on textarea "FUNCTION" at bounding box center [945, 176] width 172 height 28
type textarea "Function"
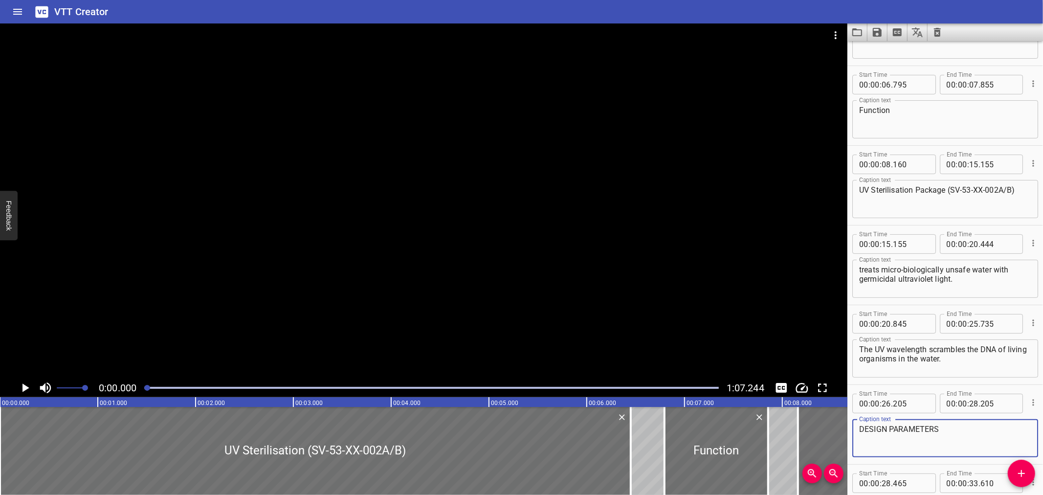
scroll to position [111, 0]
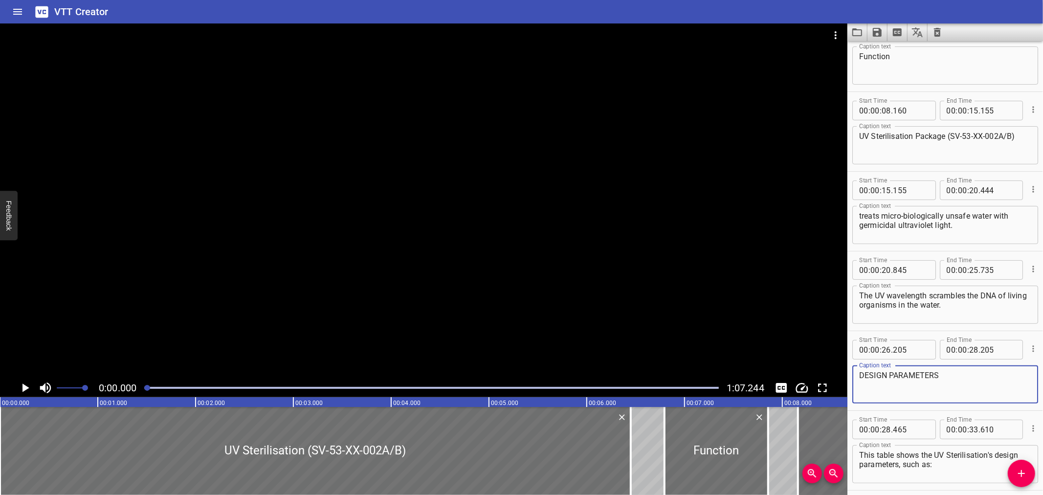
drag, startPoint x: 941, startPoint y: 483, endPoint x: 868, endPoint y: 423, distance: 93.8
click at [868, 423] on div "Start Time 00 : 00 : 00 . 000 Start Time End Time 00 : 00 : 06 . 450 End Time C…" at bounding box center [946, 410] width 196 height 957
type textarea "Design Parameters"
click at [877, 29] on icon "Save captions to file" at bounding box center [878, 32] width 12 height 12
click at [877, 47] on li "Save to VTT file" at bounding box center [904, 54] width 72 height 18
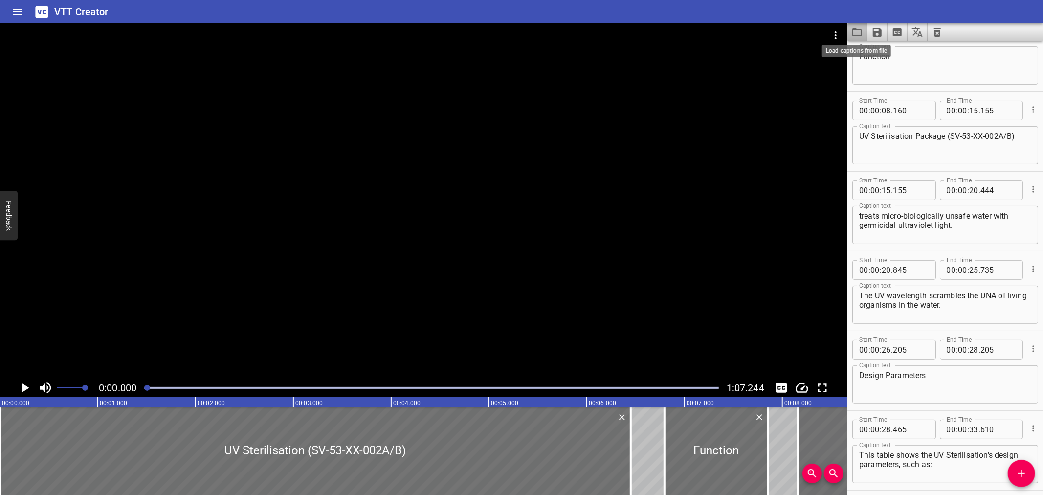
click at [857, 31] on icon "Load captions from file" at bounding box center [858, 32] width 12 height 12
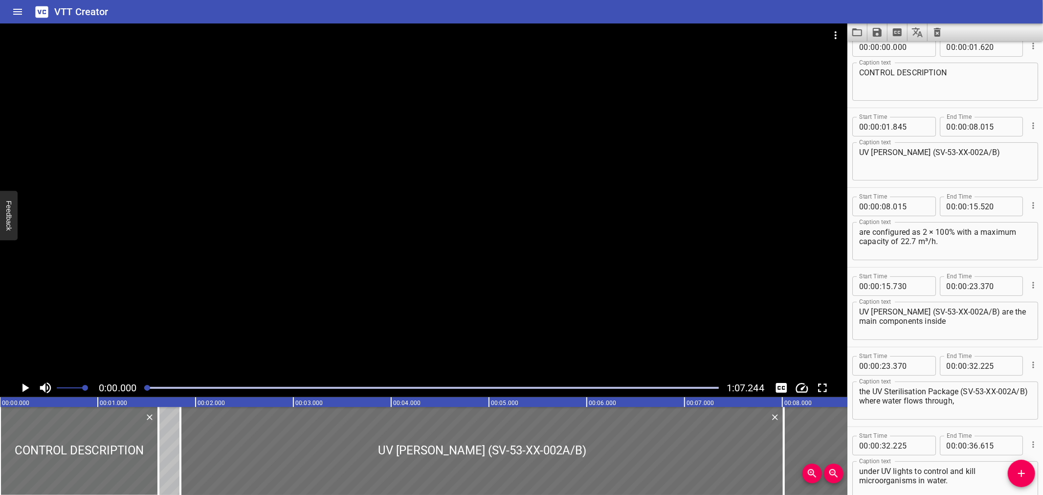
scroll to position [0, 0]
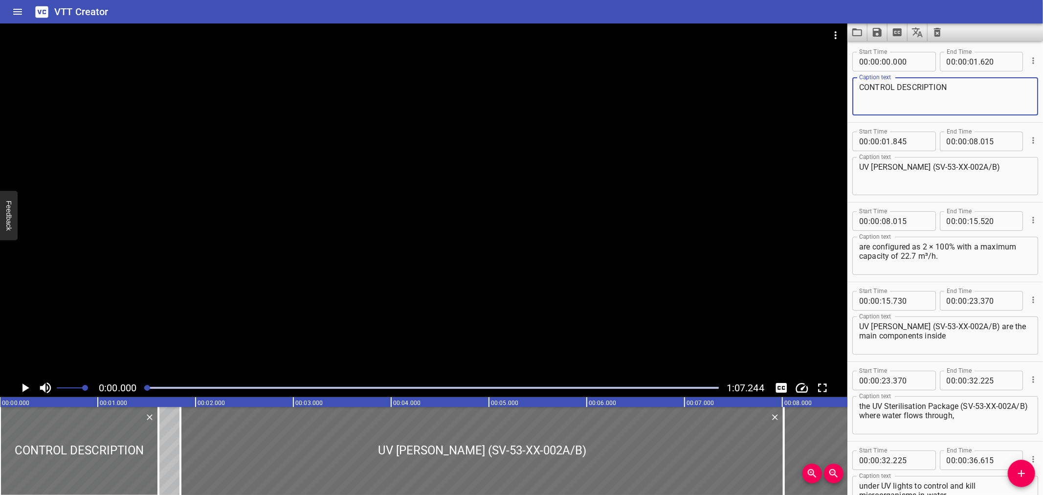
drag, startPoint x: 951, startPoint y: 88, endPoint x: 863, endPoint y: 87, distance: 87.6
click at [863, 87] on textarea "CONTROL DESCRIPTION" at bounding box center [945, 97] width 172 height 28
type textarea "Control Description"
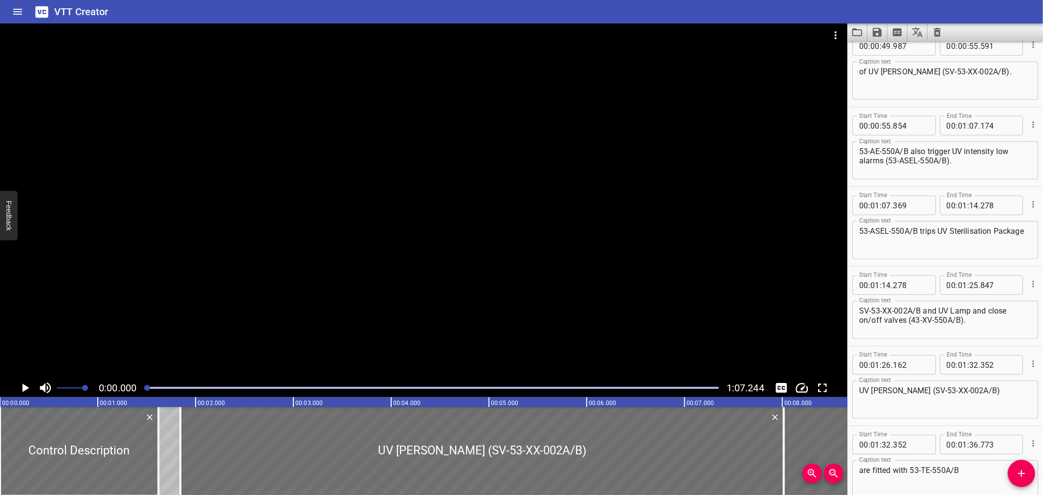
scroll to position [655, 0]
click at [508, 389] on div at bounding box center [431, 388] width 586 height 14
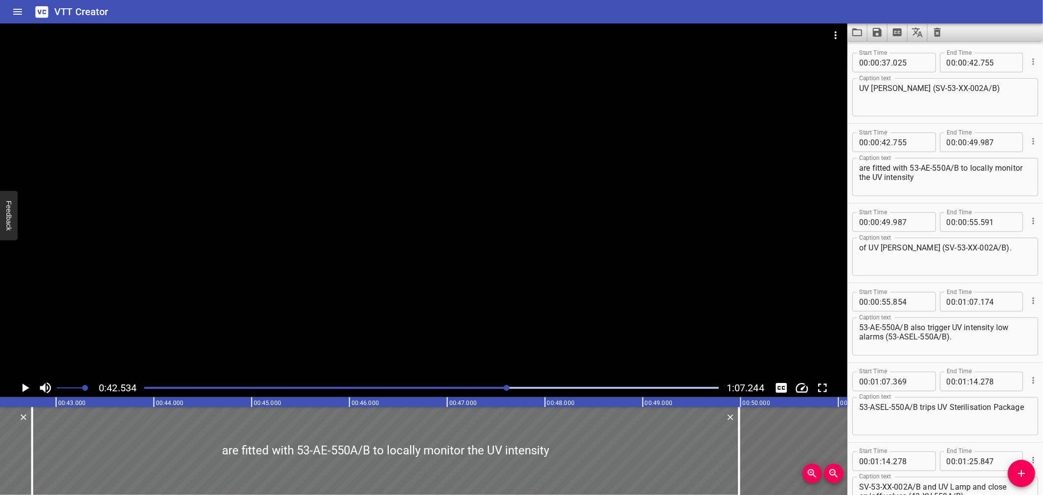
scroll to position [0, 4161]
click at [675, 388] on div "Play progress" at bounding box center [431, 388] width 575 height 2
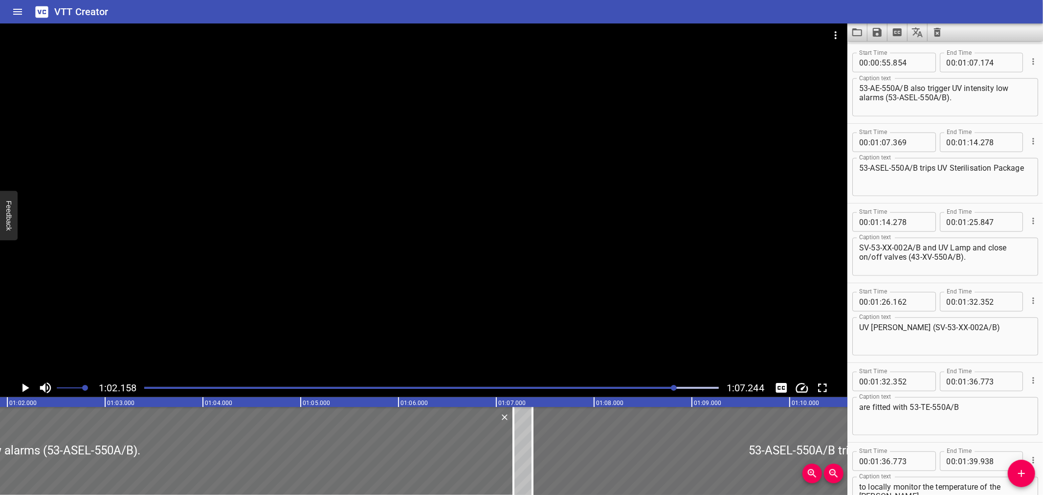
scroll to position [0, 6081]
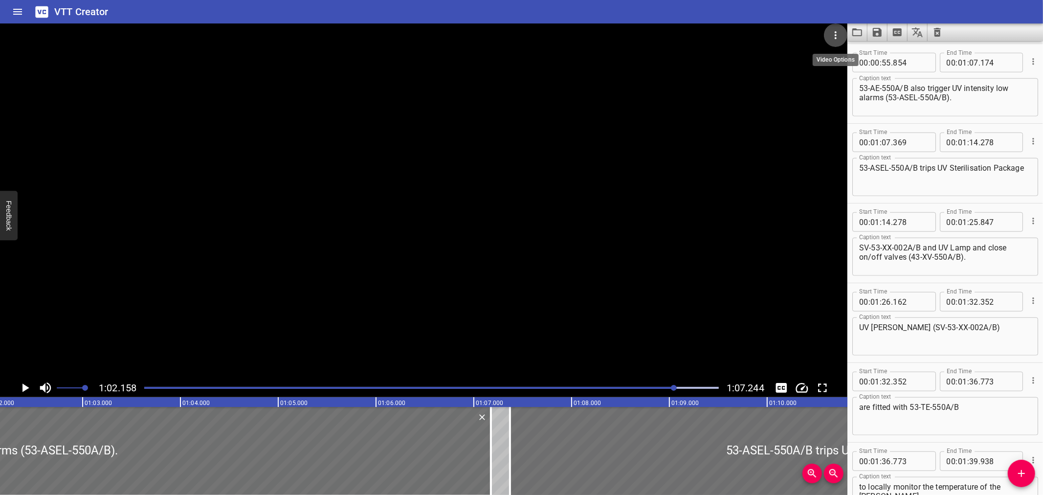
click at [837, 30] on icon "Video Options" at bounding box center [836, 35] width 12 height 12
click at [838, 35] on li "Select New Video File..." at bounding box center [872, 36] width 97 height 18
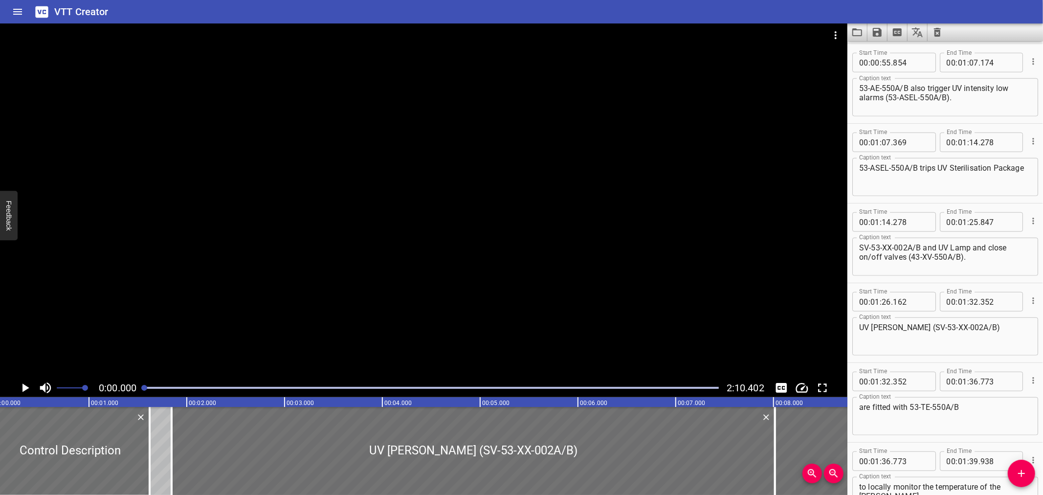
scroll to position [0, 0]
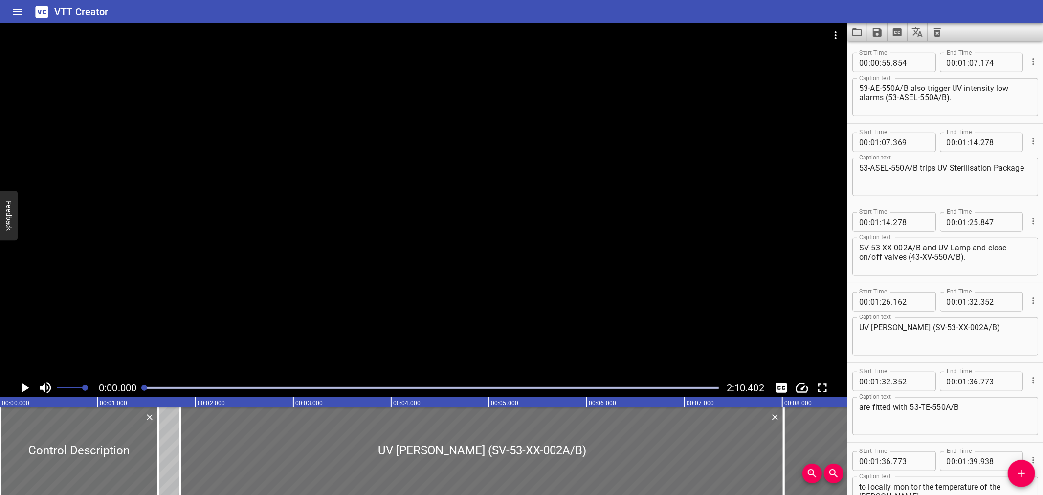
click at [601, 386] on div at bounding box center [431, 388] width 586 height 14
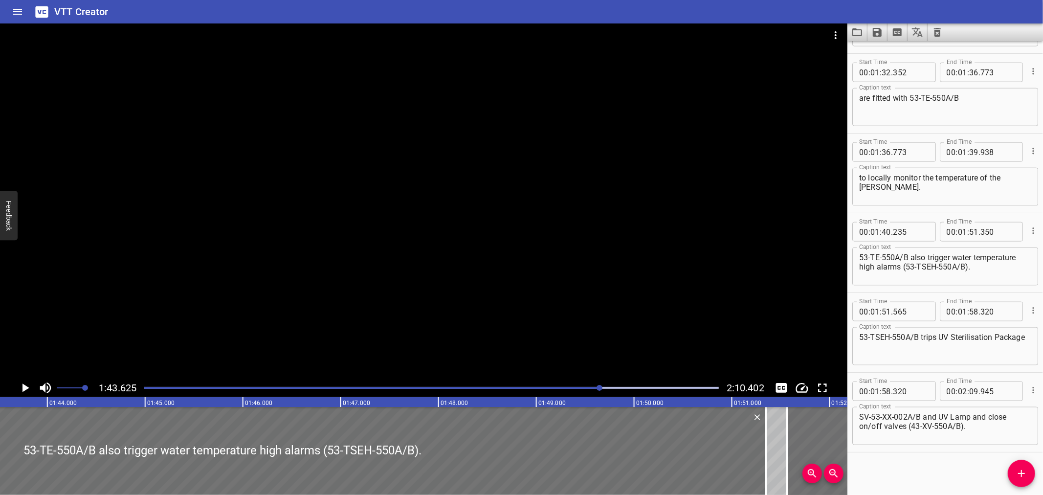
scroll to position [0, 10137]
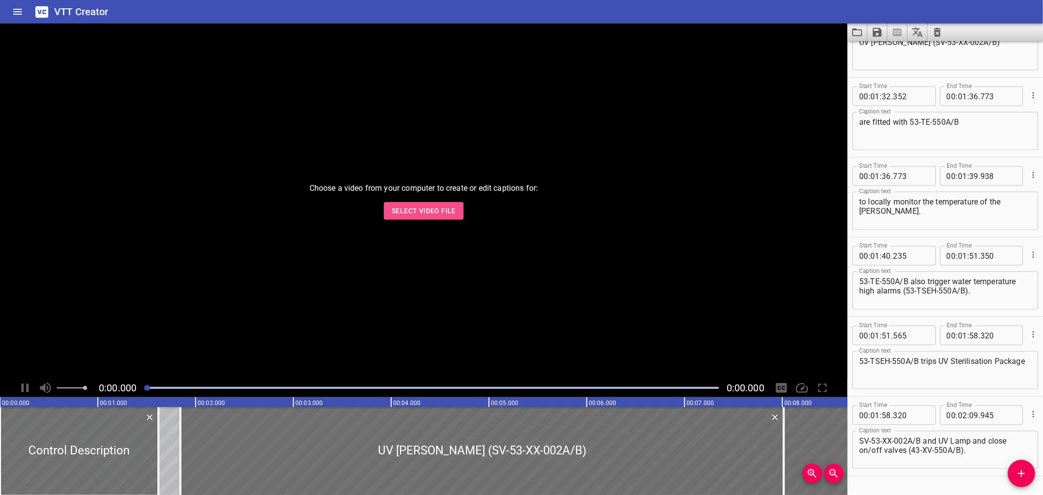
scroll to position [1026, 0]
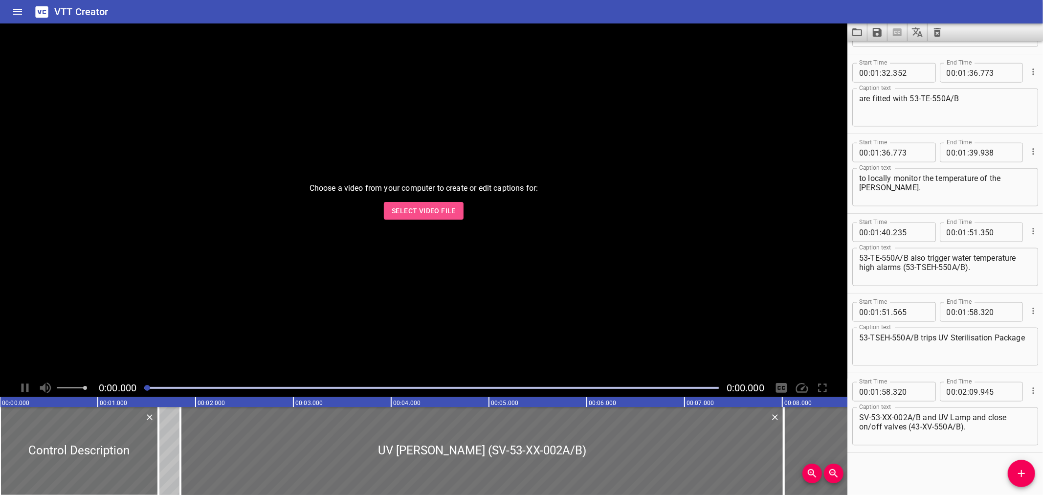
click at [425, 208] on span "Select Video File" at bounding box center [424, 211] width 64 height 12
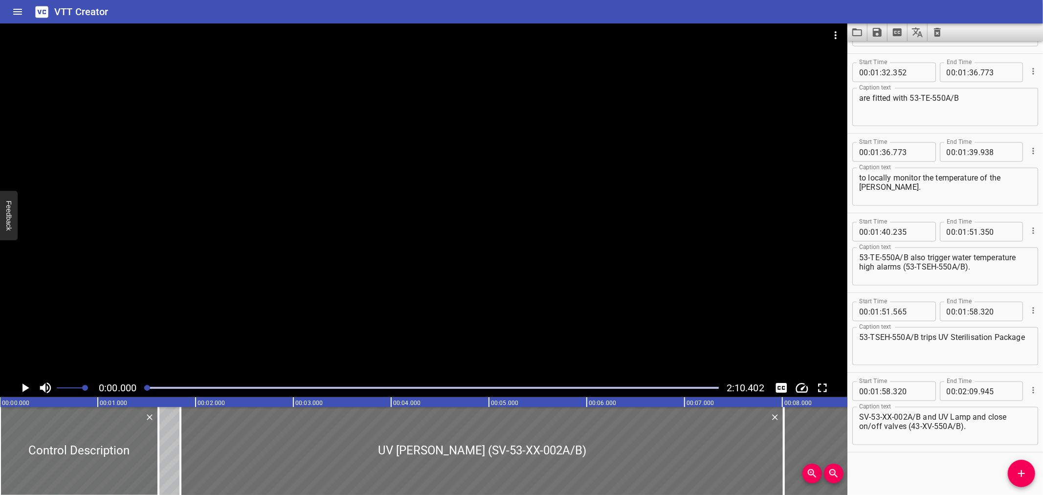
click at [690, 387] on div "Play progress" at bounding box center [431, 388] width 575 height 2
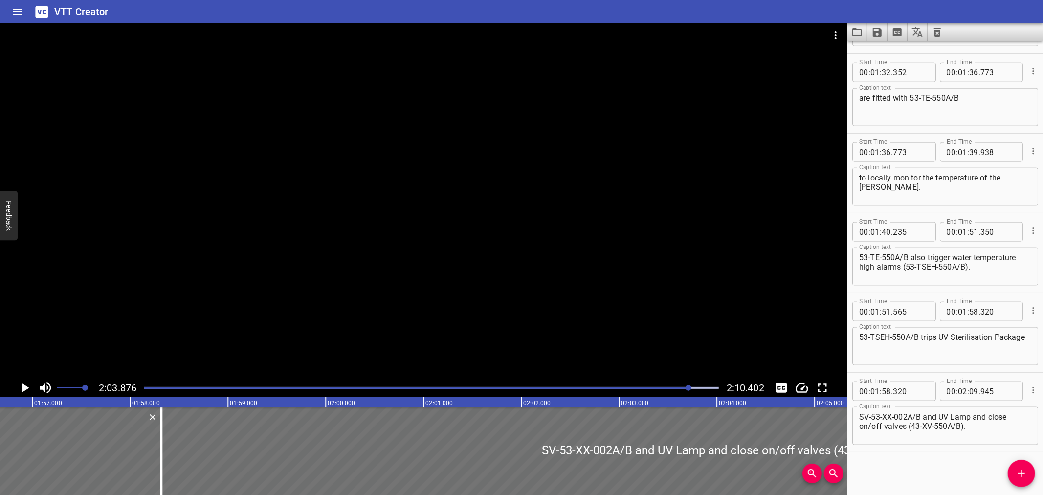
scroll to position [0, 11437]
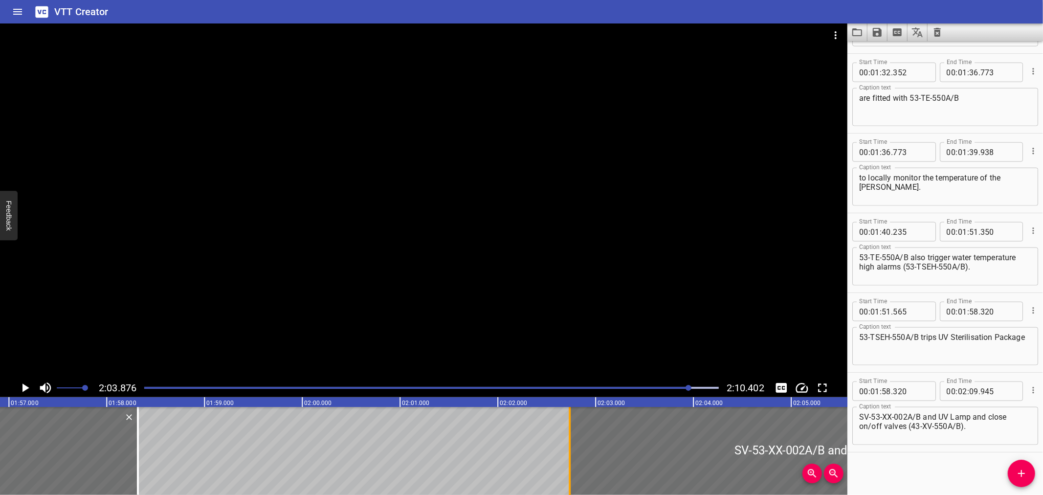
drag, startPoint x: 139, startPoint y: 447, endPoint x: 573, endPoint y: 458, distance: 434.0
click at [570, 455] on div at bounding box center [570, 451] width 10 height 88
type input "02"
type input "730"
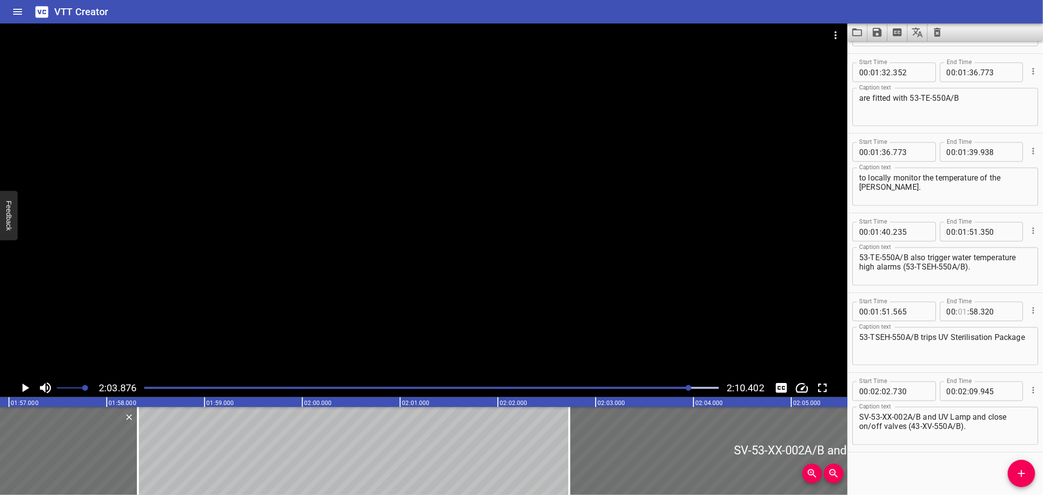
click at [963, 311] on input "number" at bounding box center [962, 312] width 9 height 20
type input "02"
type input "730"
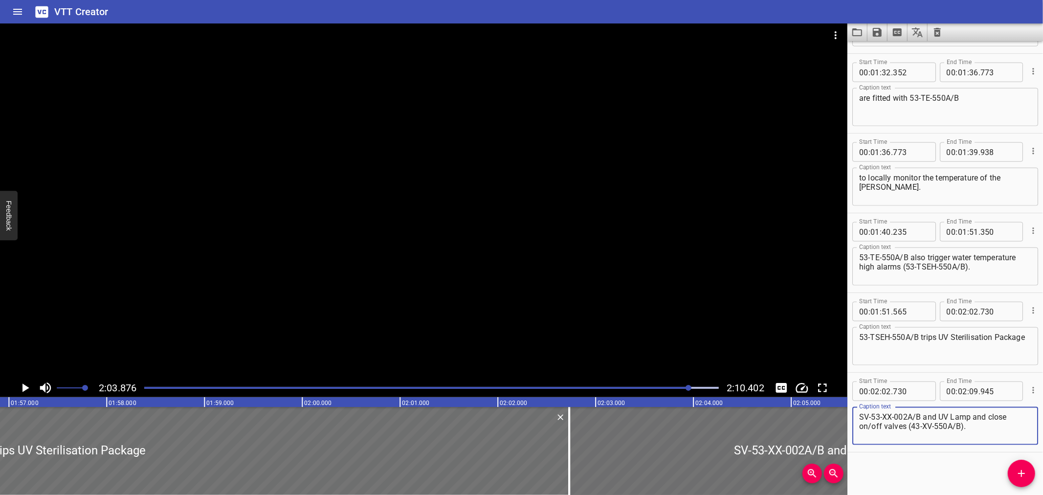
drag, startPoint x: 924, startPoint y: 415, endPoint x: 856, endPoint y: 417, distance: 68.5
click at [856, 417] on div "SV-53-XX-002A/B and UV Lamp and close on/off valves (43-XV-550A/B). Caption text" at bounding box center [946, 426] width 186 height 38
type textarea "and UV Lamp and close on/off valves (43-XV-550A/B)."
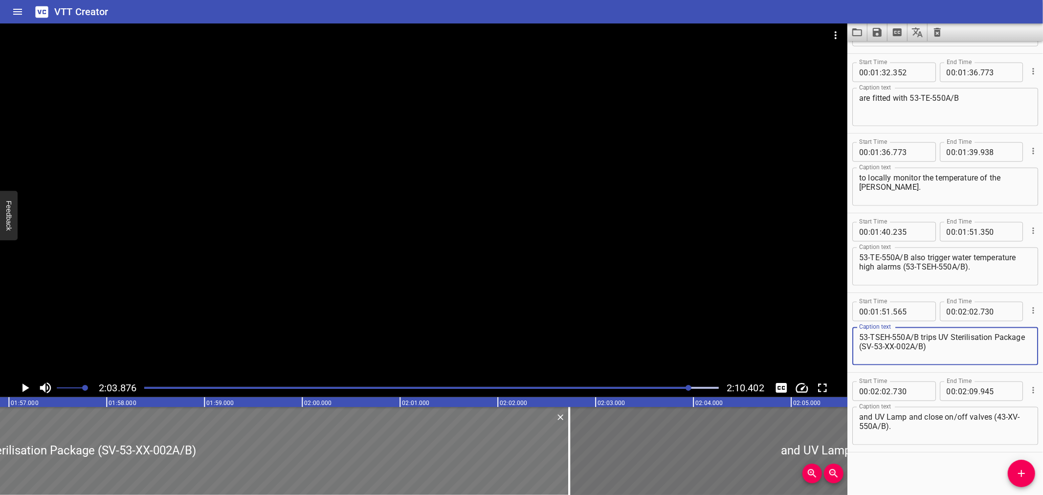
type textarea "53-TSEH-550A/B trips UV Sterilisation Package (SV-53-XX-002A/B)"
click at [279, 462] on div at bounding box center [23, 451] width 1092 height 88
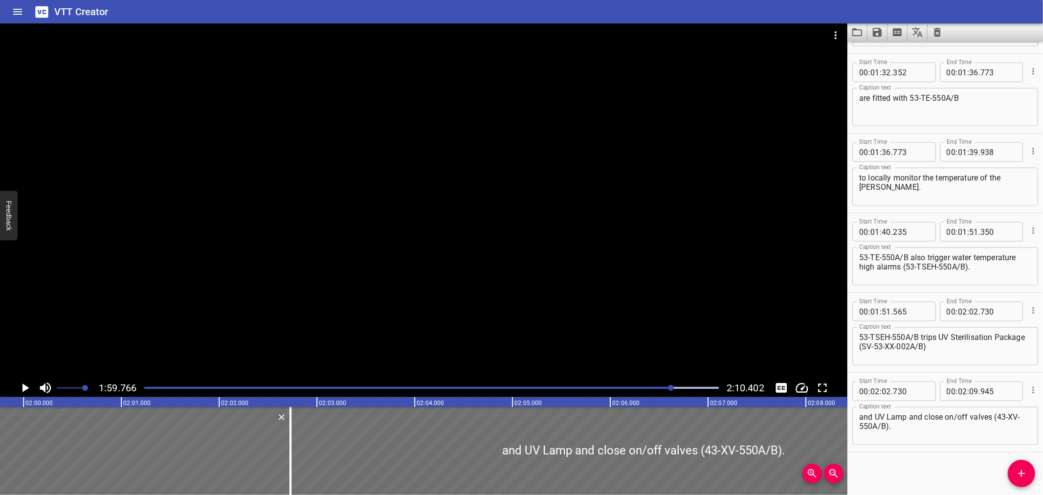
scroll to position [0, 11717]
click at [882, 31] on icon "Save captions to file" at bounding box center [878, 32] width 12 height 12
click at [892, 50] on li "Save to VTT file" at bounding box center [904, 54] width 72 height 18
drag, startPoint x: 742, startPoint y: 1, endPoint x: 763, endPoint y: 14, distance: 24.6
click at [742, 1] on div "VTT Creator" at bounding box center [521, 11] width 1043 height 23
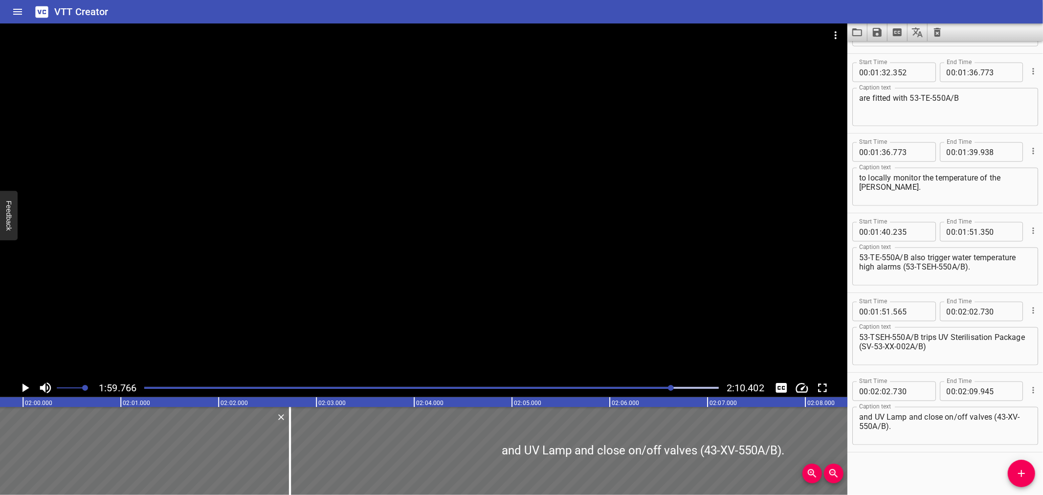
click at [736, 15] on div "VTT Creator" at bounding box center [521, 11] width 1043 height 23
click at [859, 33] on icon "Load captions from file" at bounding box center [858, 32] width 12 height 12
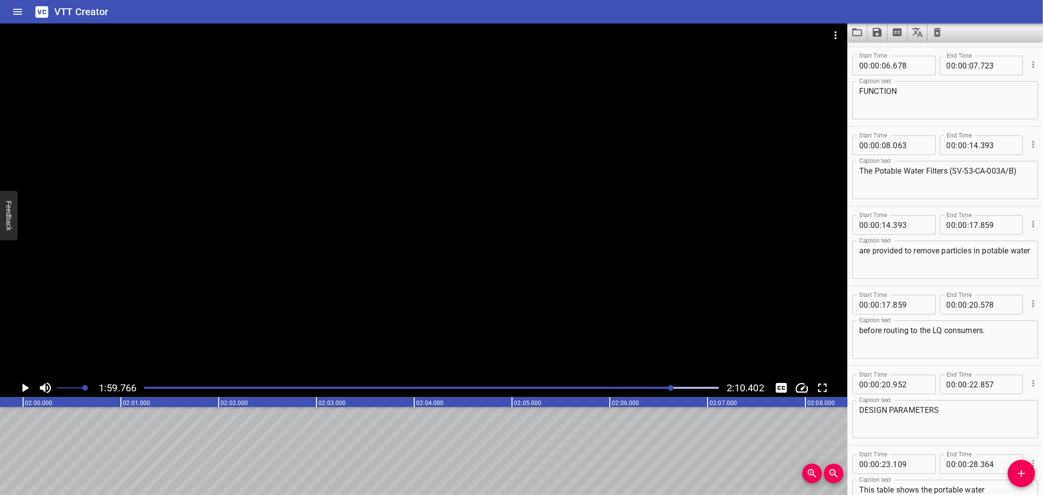
scroll to position [0, 0]
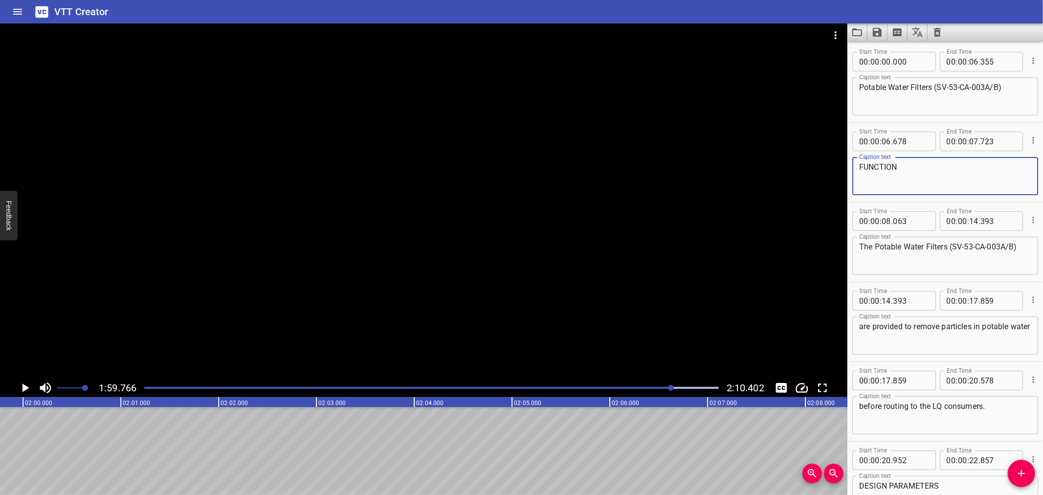
drag, startPoint x: 915, startPoint y: 174, endPoint x: 863, endPoint y: 174, distance: 51.9
click at [863, 174] on textarea "FUNCTION" at bounding box center [945, 176] width 172 height 28
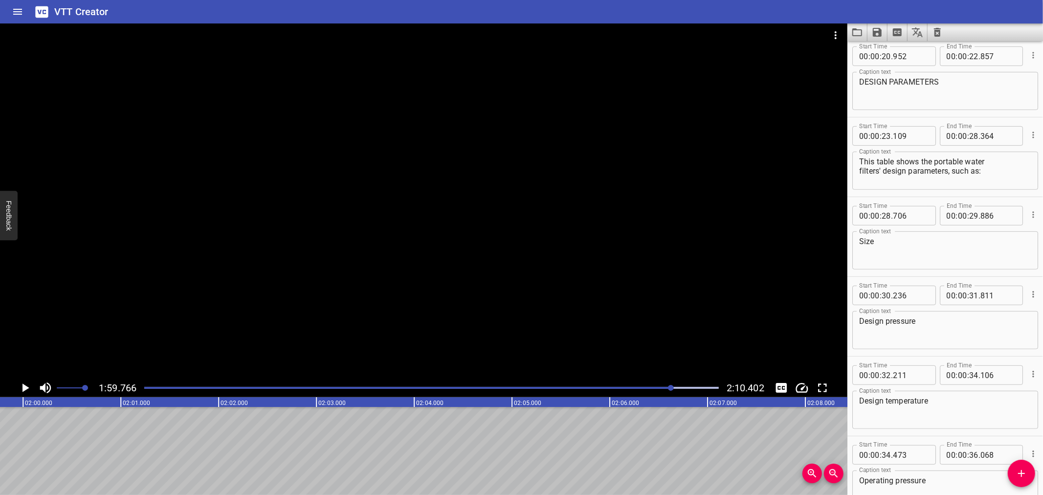
scroll to position [402, 0]
type textarea "Function"
drag, startPoint x: 942, startPoint y: 84, endPoint x: 865, endPoint y: 89, distance: 76.9
click at [865, 89] on textarea "DESIGN PARAMETERS" at bounding box center [945, 93] width 172 height 28
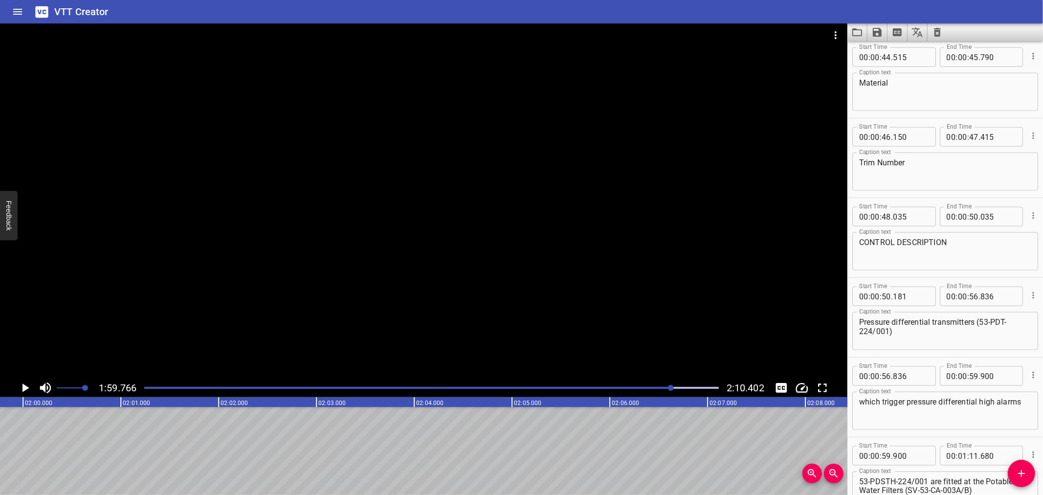
scroll to position [1103, 0]
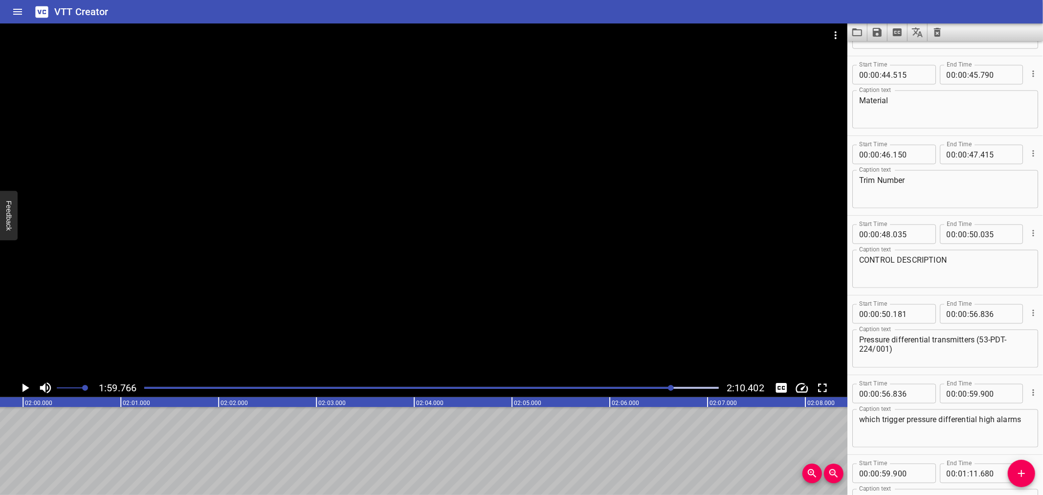
type textarea "Design Parameters"
drag, startPoint x: 944, startPoint y: 265, endPoint x: 866, endPoint y: 267, distance: 78.3
click at [866, 267] on textarea "CONTROL DESCRIPTION" at bounding box center [945, 269] width 172 height 28
type textarea "Control Description"
click at [879, 36] on icon "Save captions to file" at bounding box center [877, 32] width 9 height 9
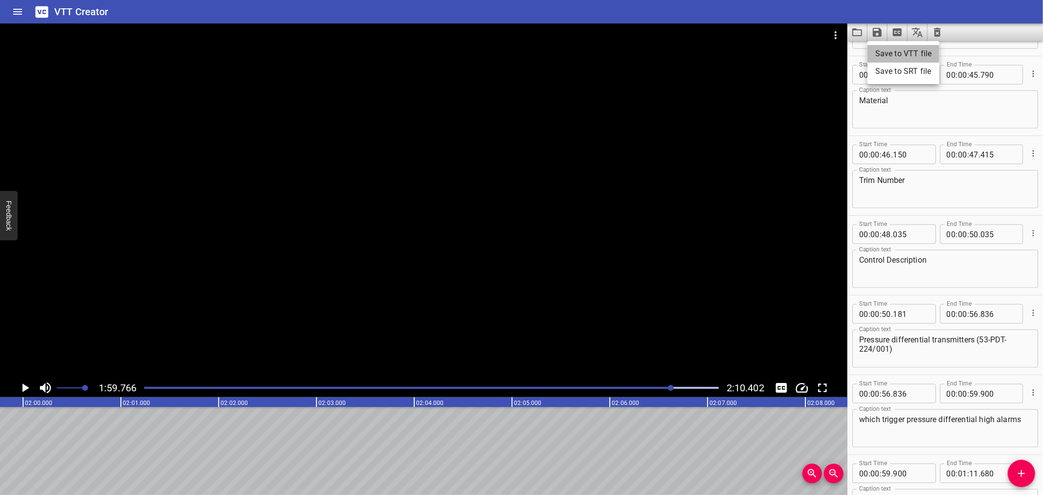
click at [886, 50] on li "Save to VTT file" at bounding box center [904, 54] width 72 height 18
click at [855, 26] on icon "Load captions from file" at bounding box center [858, 32] width 12 height 12
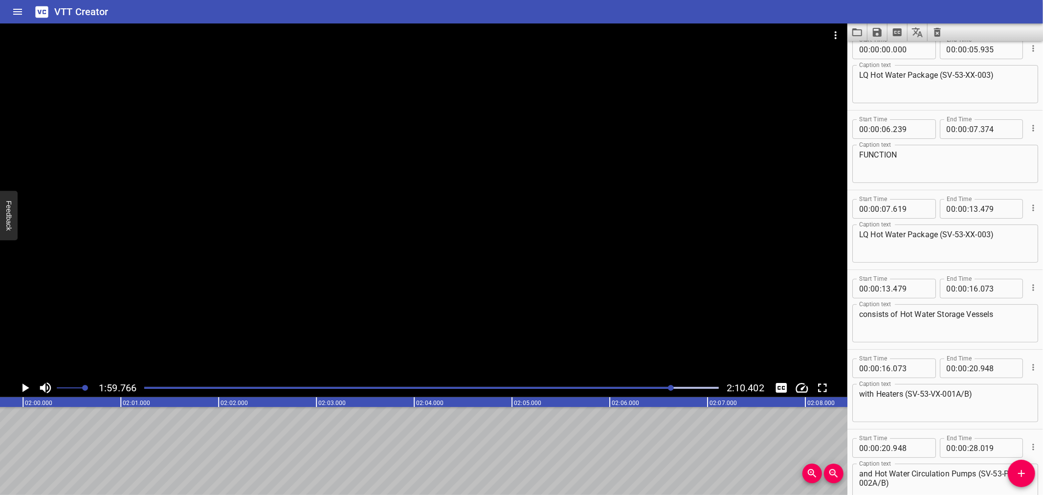
scroll to position [0, 0]
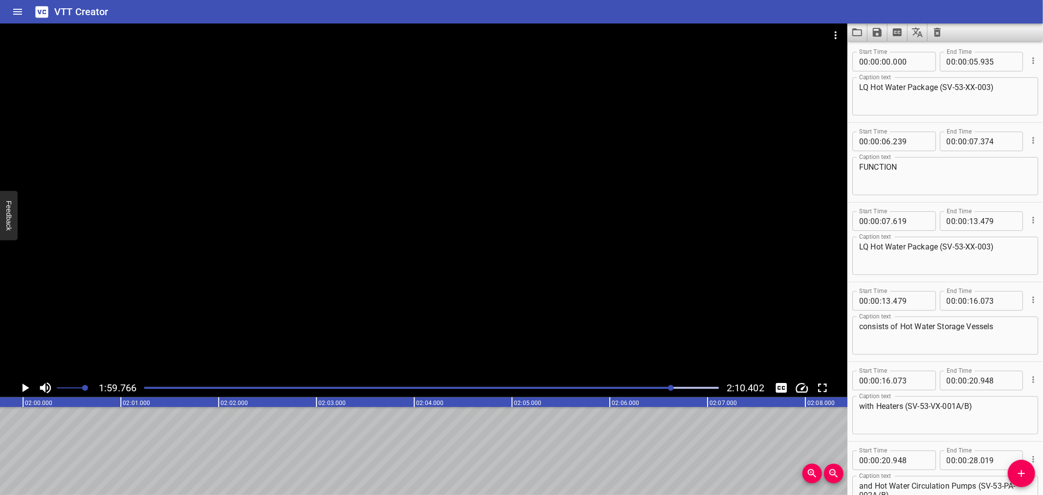
click at [879, 161] on div "FUNCTION Caption text" at bounding box center [946, 176] width 186 height 38
click at [879, 167] on textarea "FUNCTION" at bounding box center [945, 176] width 172 height 28
paste textarea "unction"
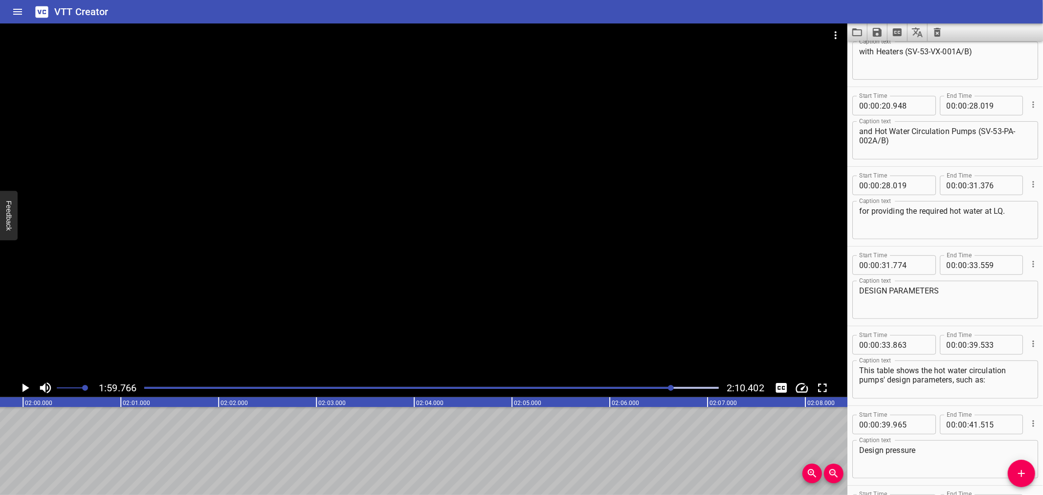
scroll to position [382, 0]
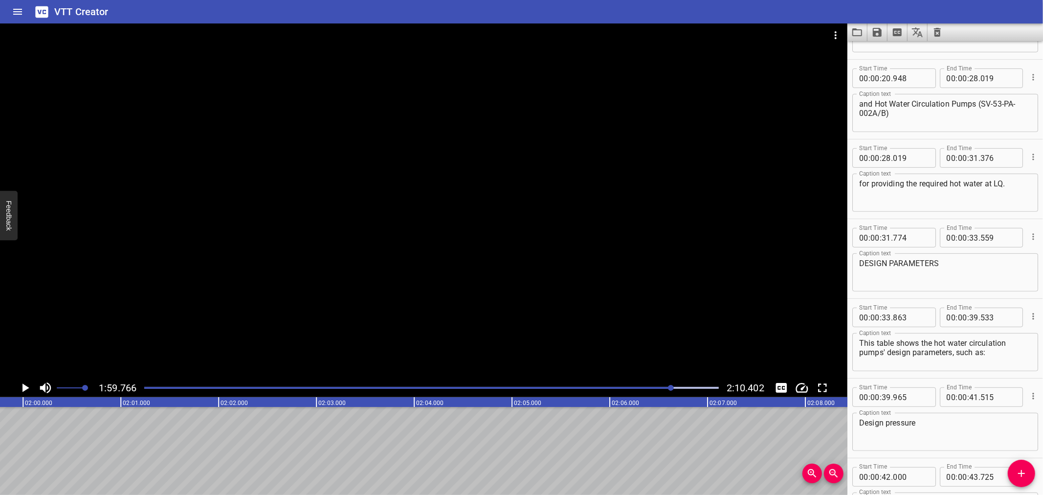
type textarea "Function"
drag, startPoint x: 949, startPoint y: 261, endPoint x: 830, endPoint y: 266, distance: 119.4
click at [830, 266] on main "1:59.766 2:10.402 00:00.000 00:01.000 00:02.000 00:03.000 00:04.000 00:05.000 0…" at bounding box center [521, 259] width 1043 height 472
paste textarea "esign Parameters"
type textarea "Design Parameters"
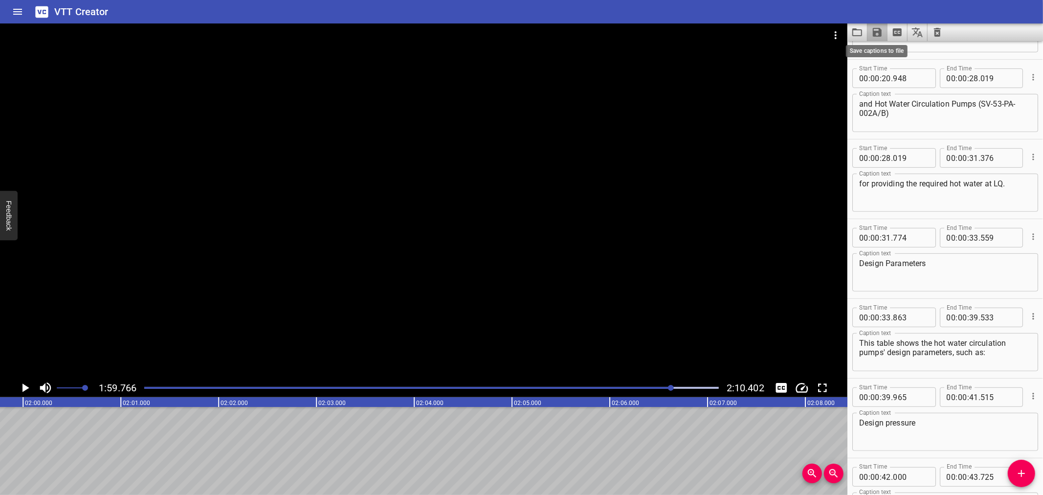
click at [877, 32] on icon "Save captions to file" at bounding box center [877, 32] width 9 height 9
click at [894, 54] on li "Save to VTT file" at bounding box center [904, 54] width 72 height 18
click at [740, 7] on div "VTT Creator" at bounding box center [521, 11] width 1043 height 23
click at [855, 30] on icon "Load captions from file" at bounding box center [858, 32] width 10 height 8
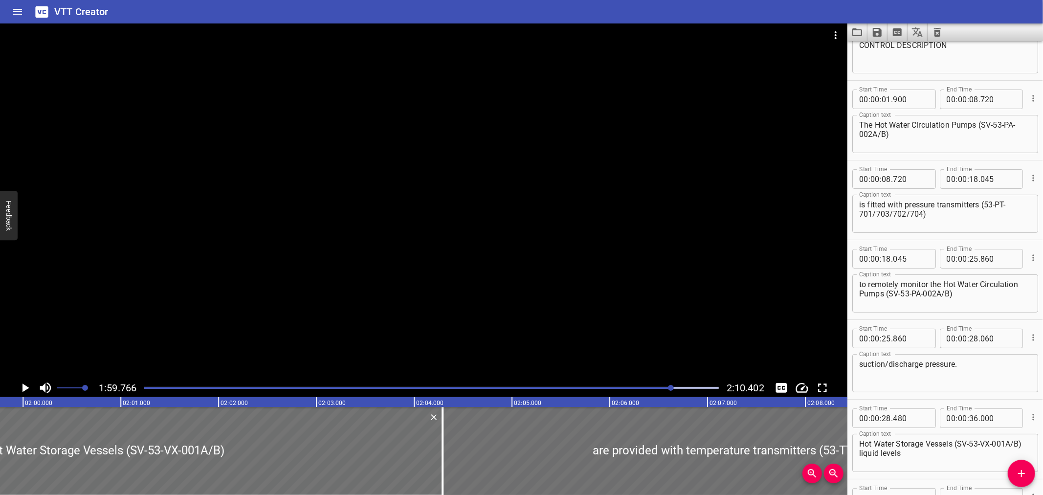
scroll to position [0, 0]
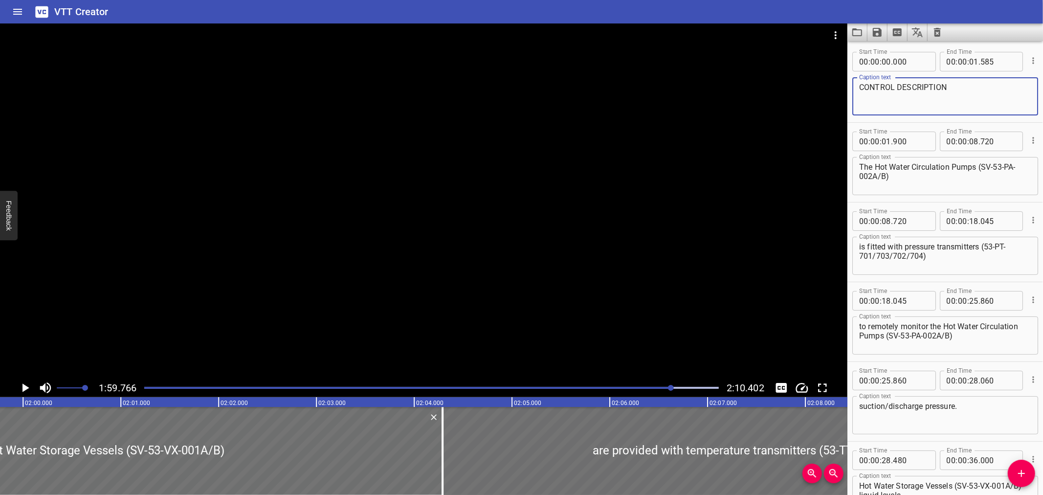
drag, startPoint x: 964, startPoint y: 84, endPoint x: 848, endPoint y: 85, distance: 116.4
click at [848, 85] on div "Start Time 00 : 00 : 00 . 000 Start Time End Time 00 : 00 : 01 . 585 End Time C…" at bounding box center [946, 82] width 196 height 79
paste textarea "ontrol Description"
type textarea "Control Description"
click at [874, 32] on icon "Save captions to file" at bounding box center [877, 32] width 9 height 9
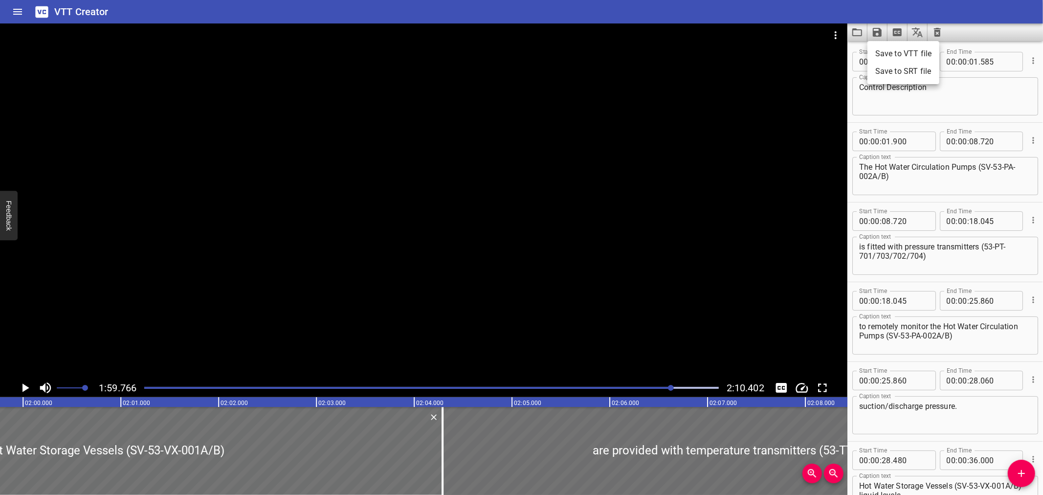
click at [896, 53] on li "Save to VTT file" at bounding box center [904, 54] width 72 height 18
click at [1031, 282] on div "Start Time 00 : 00 : 18 . 045 Start Time End Time 00 : 00 : 25 . 860 End Time C…" at bounding box center [946, 321] width 196 height 79
